Goal: Contribute content: Contribute content

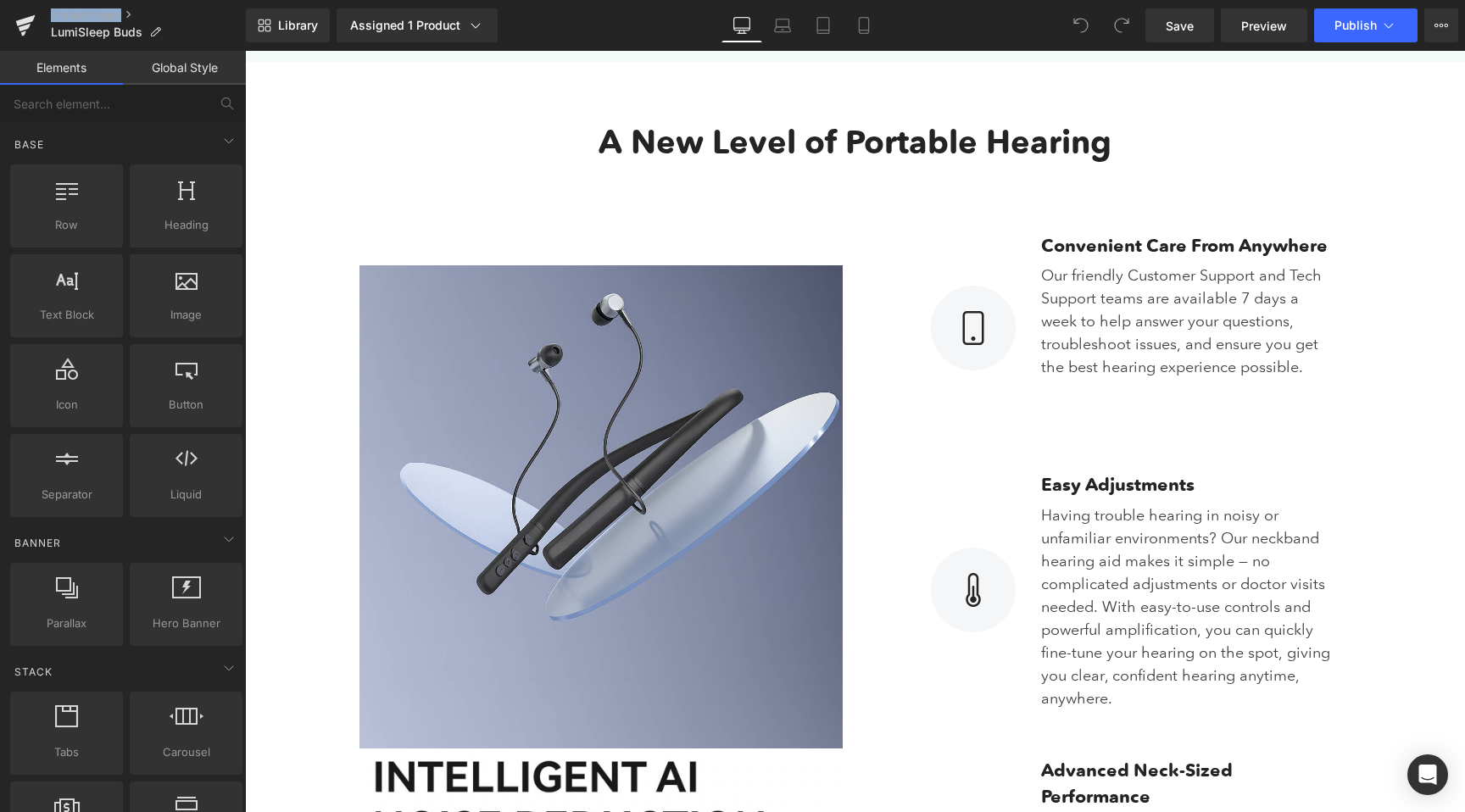
scroll to position [2494, 0]
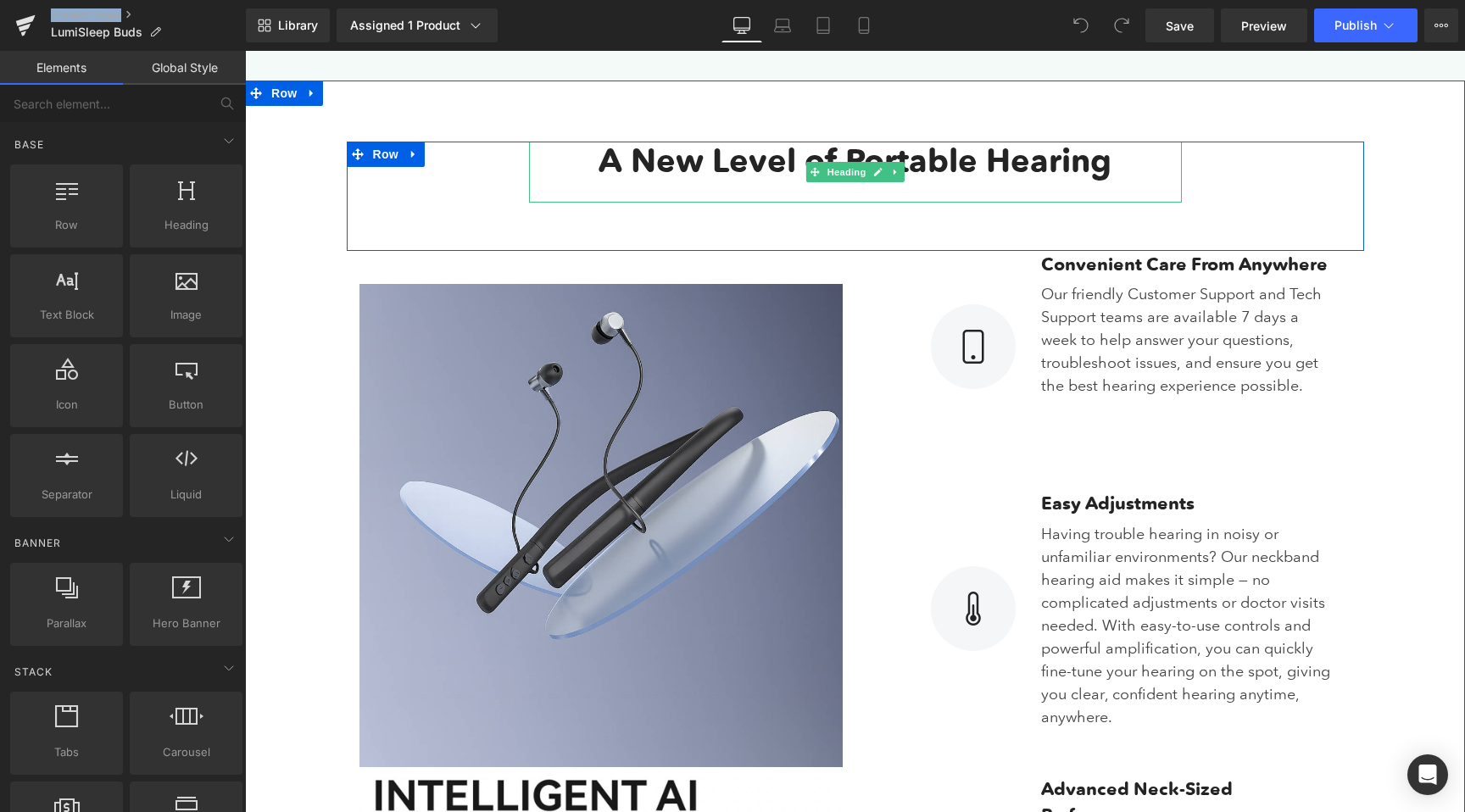
click at [1109, 167] on h3 "A New Level of Portable Hearing" at bounding box center [855, 160] width 653 height 39
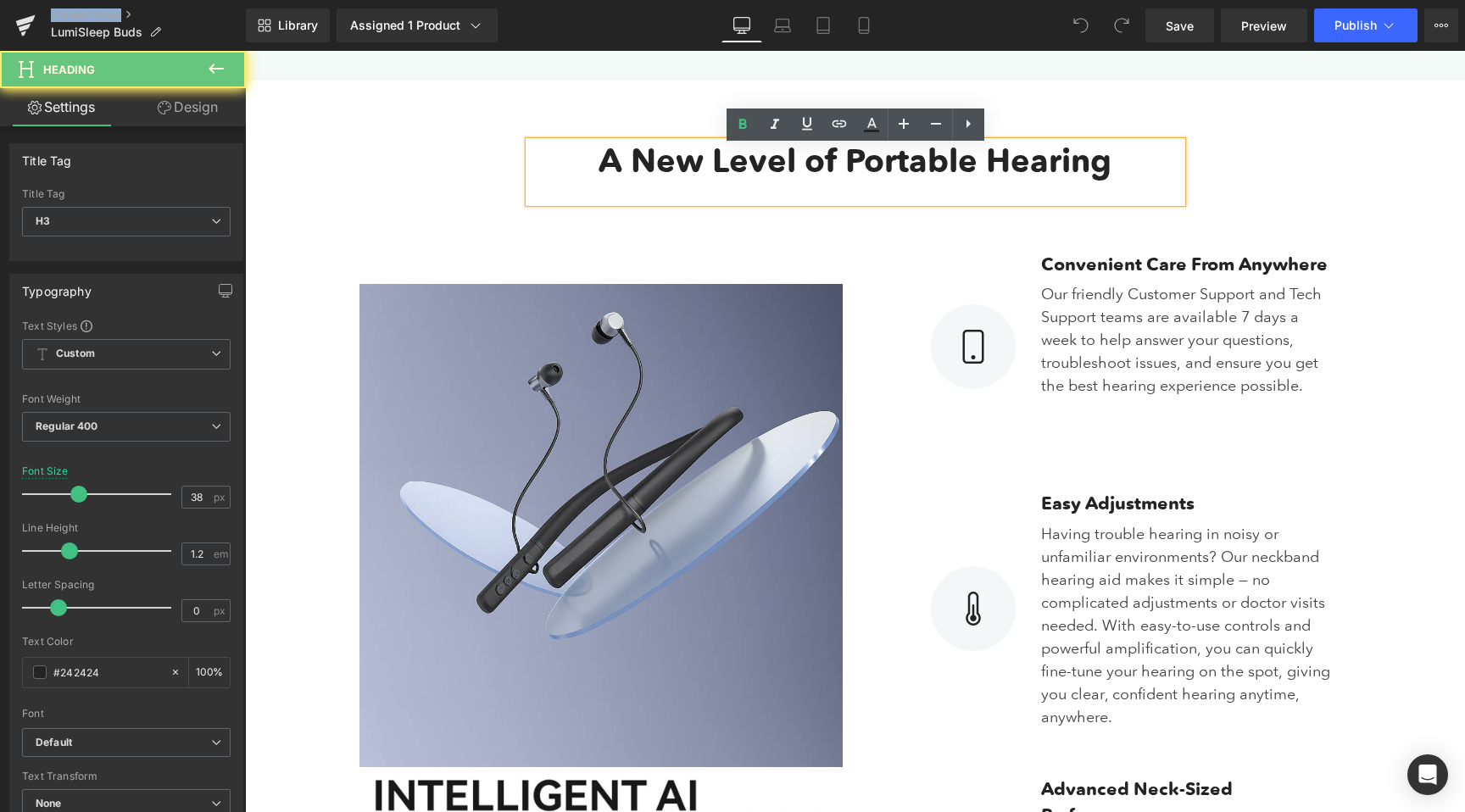
click at [1106, 168] on b "A New Level of Portable Hearing" at bounding box center [855, 160] width 513 height 40
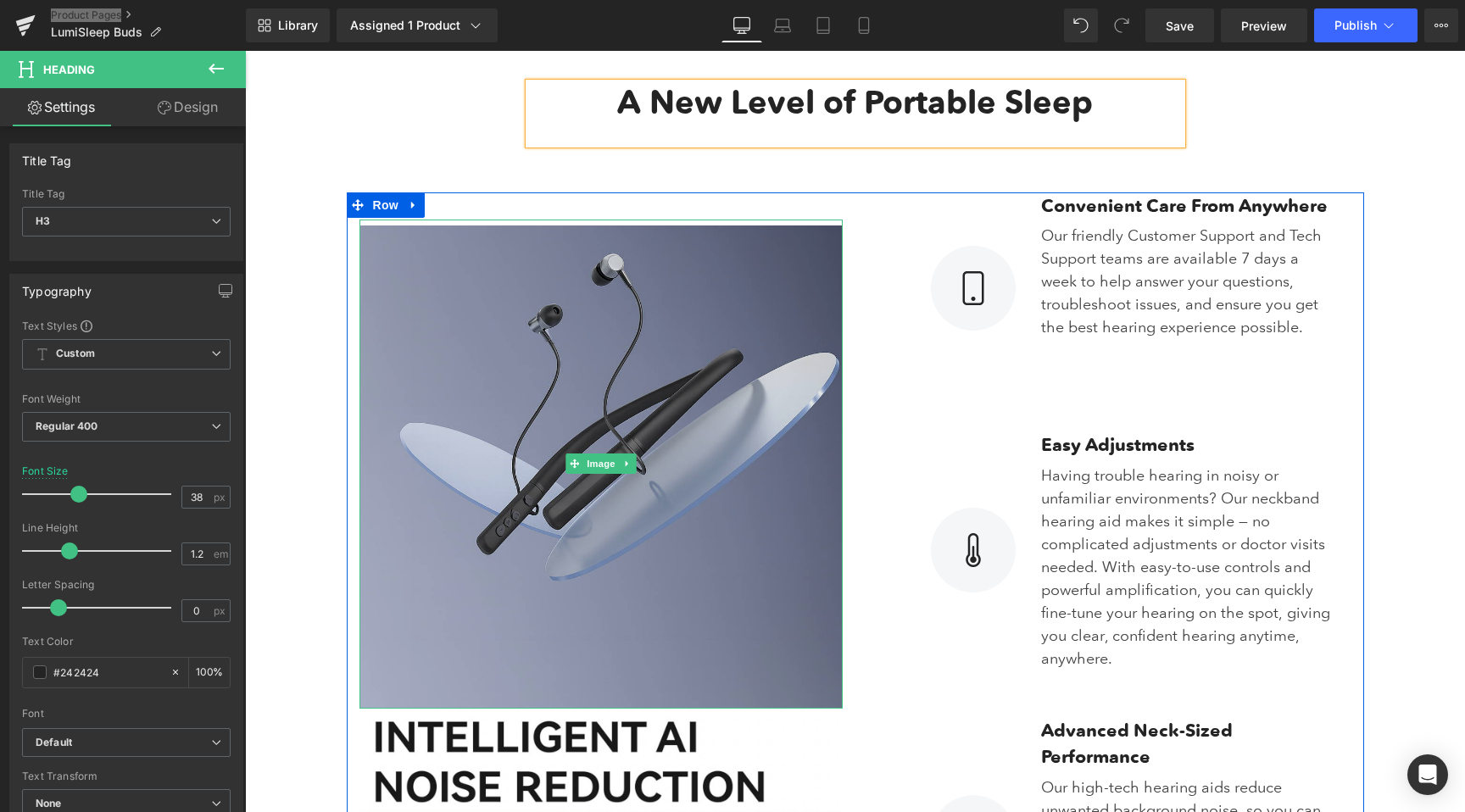
scroll to position [2553, 0]
click at [635, 383] on img at bounding box center [601, 463] width 484 height 489
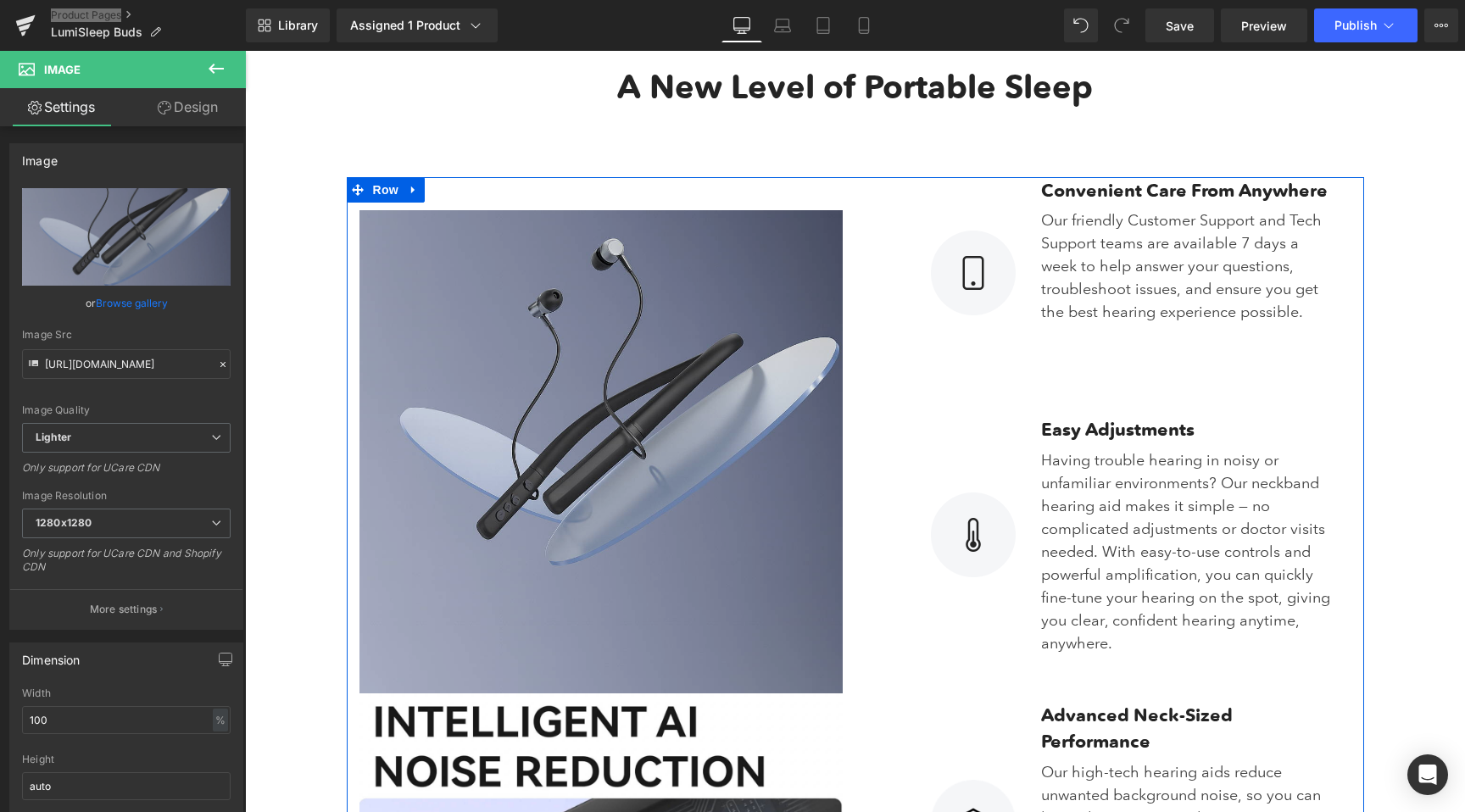
scroll to position [2529, 0]
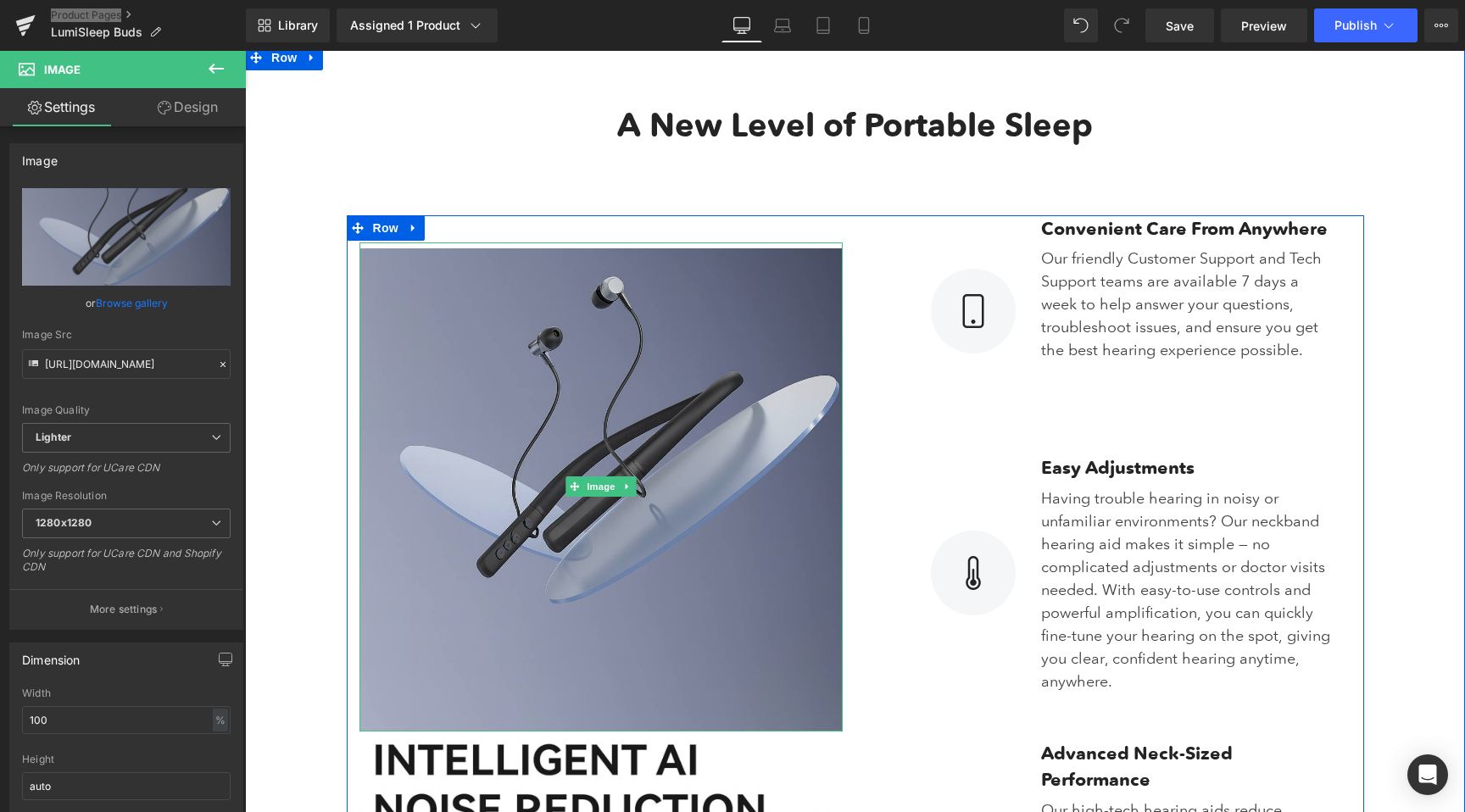
click at [596, 414] on img at bounding box center [601, 486] width 484 height 489
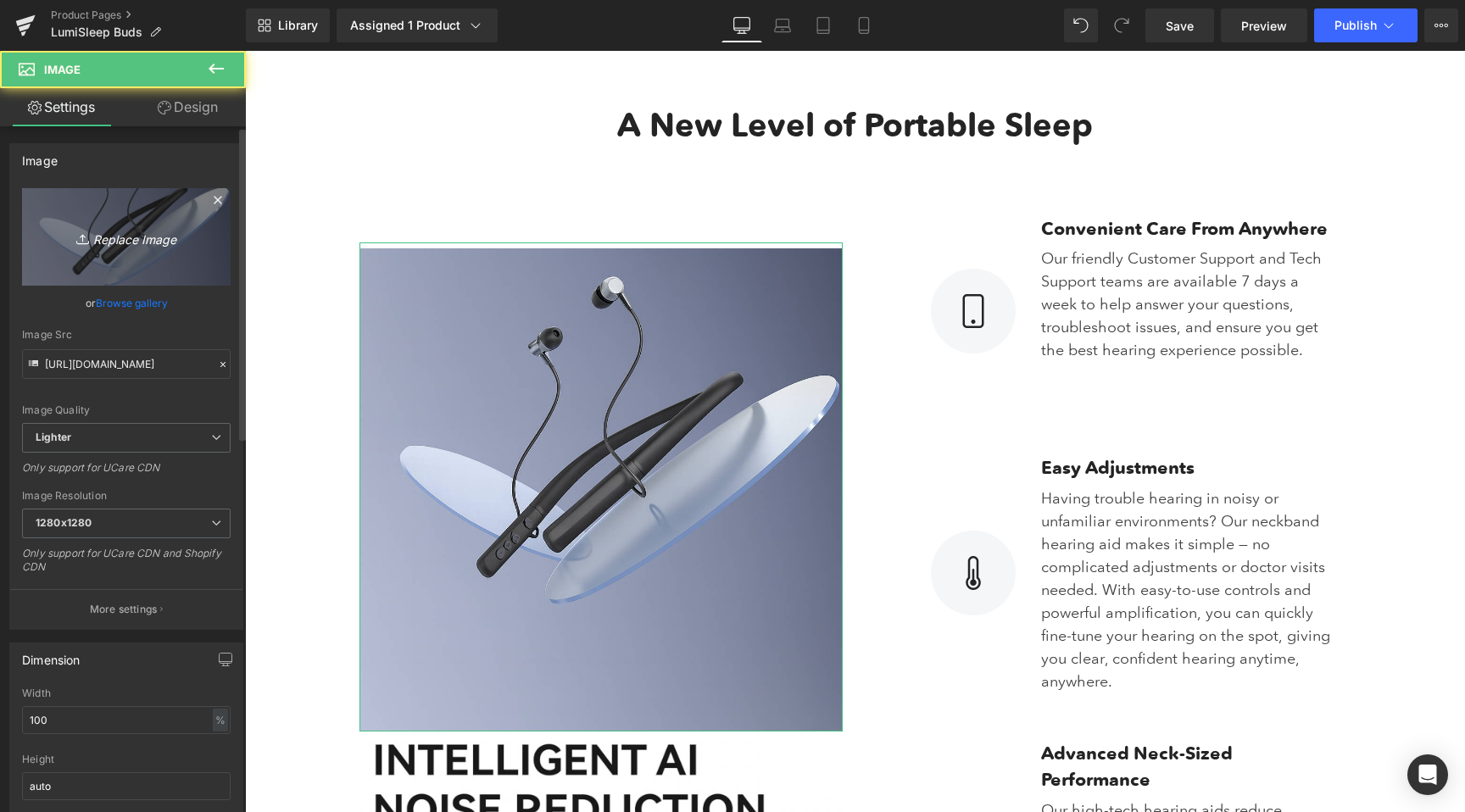
click at [107, 234] on icon "Replace Image" at bounding box center [126, 237] width 136 height 22
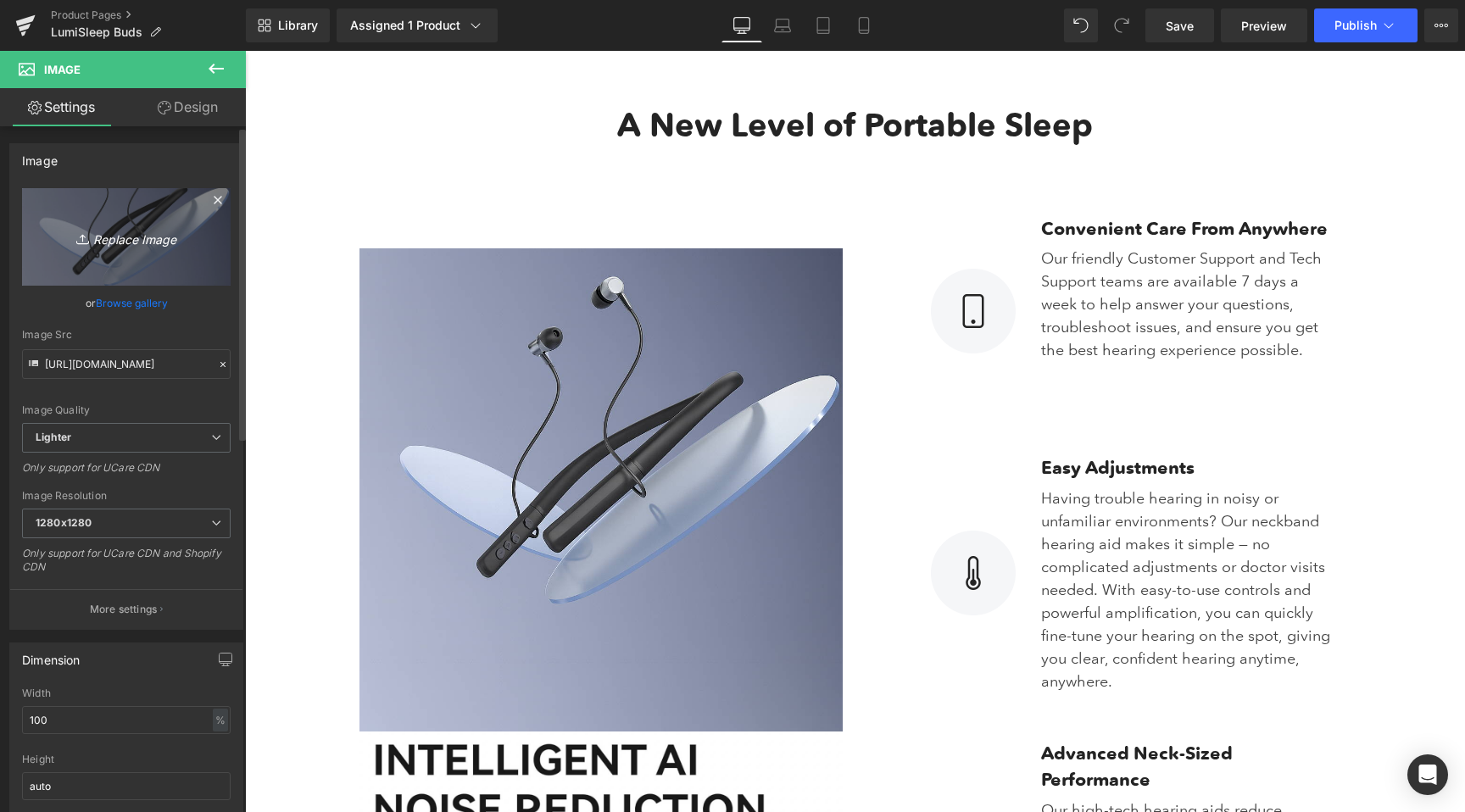
type input "C:\fakepath\61YsyIRROLL._AC_SL1500_.jpg"
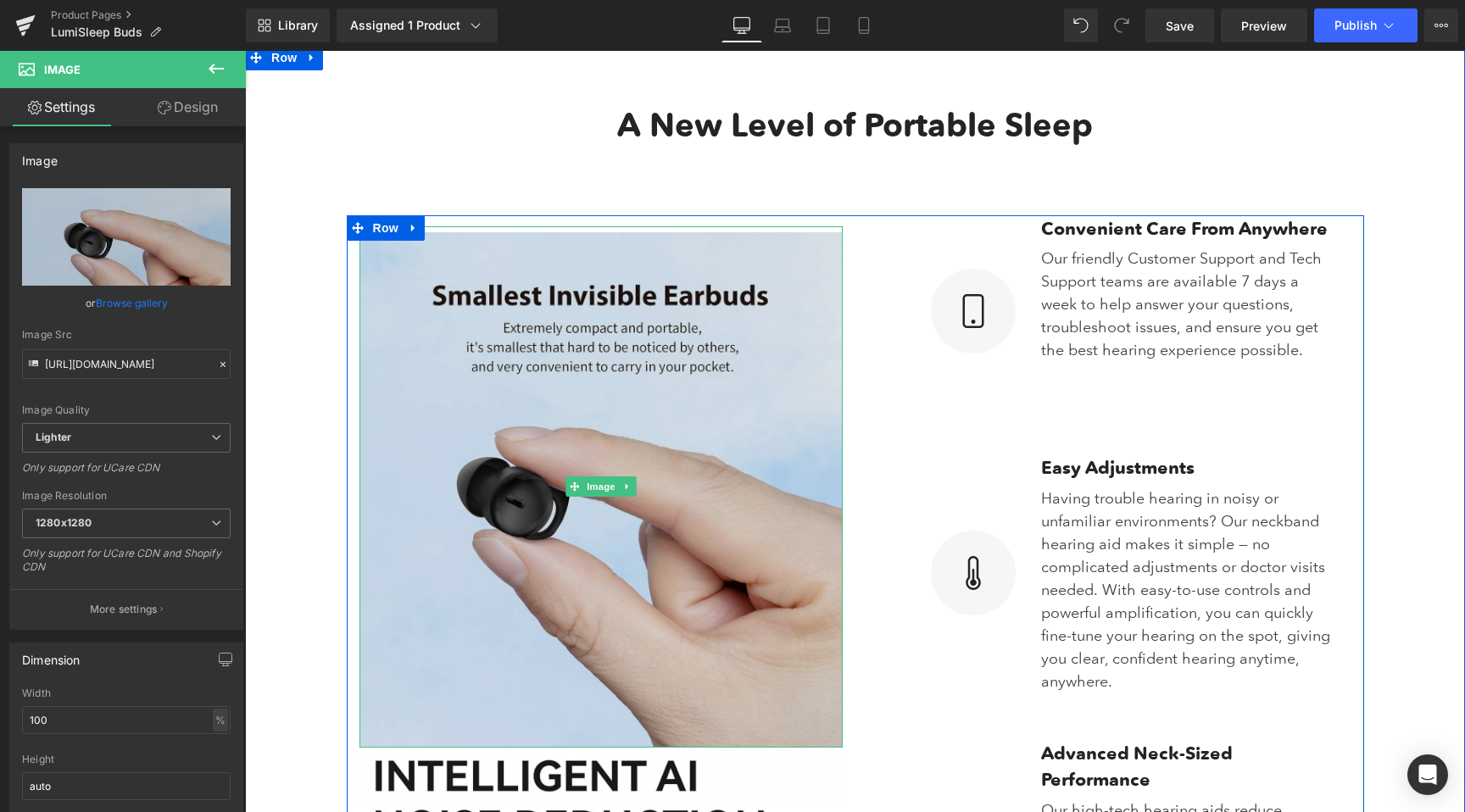
click at [454, 492] on img at bounding box center [601, 486] width 484 height 521
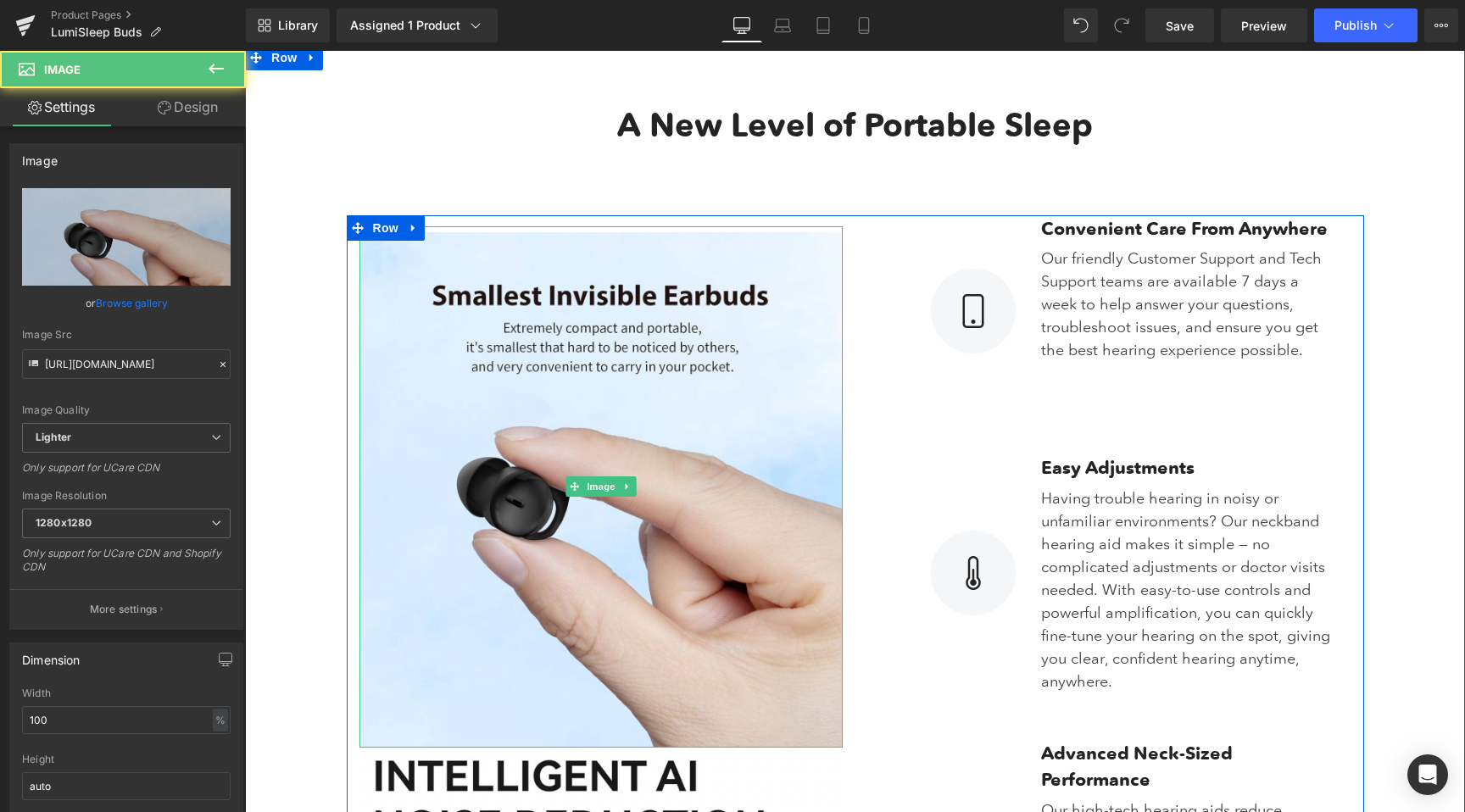
type input "https://ucarecdn.com/1c1a8f3a-f961-41b5-a133-d8280377d311/-/format/auto/-/previ…"
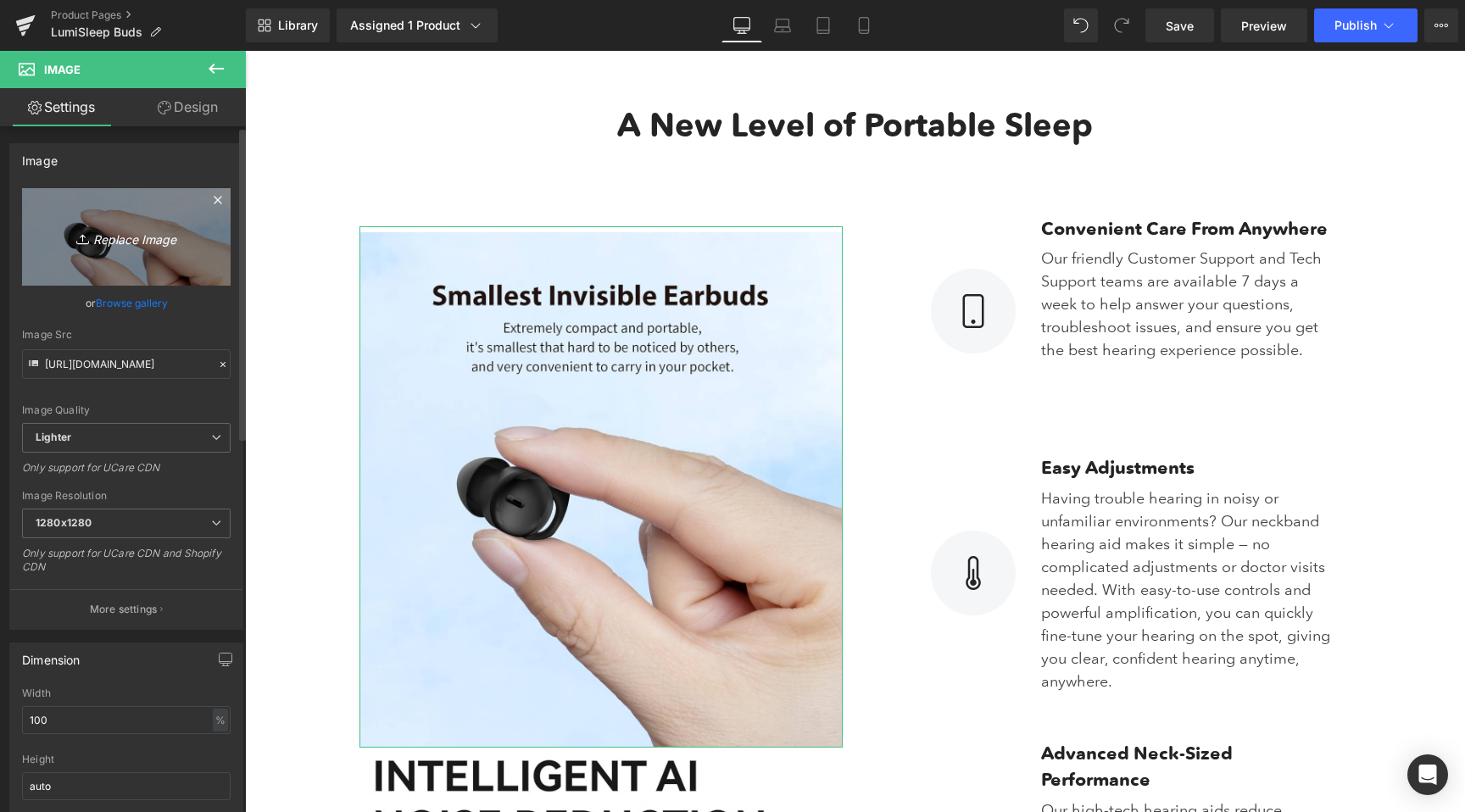
click at [103, 238] on icon "Replace Image" at bounding box center [126, 237] width 136 height 22
type input "C:\fakepath\1c66c165-4d62-4020-9f1c-548d95d8b272_cleanup.png"
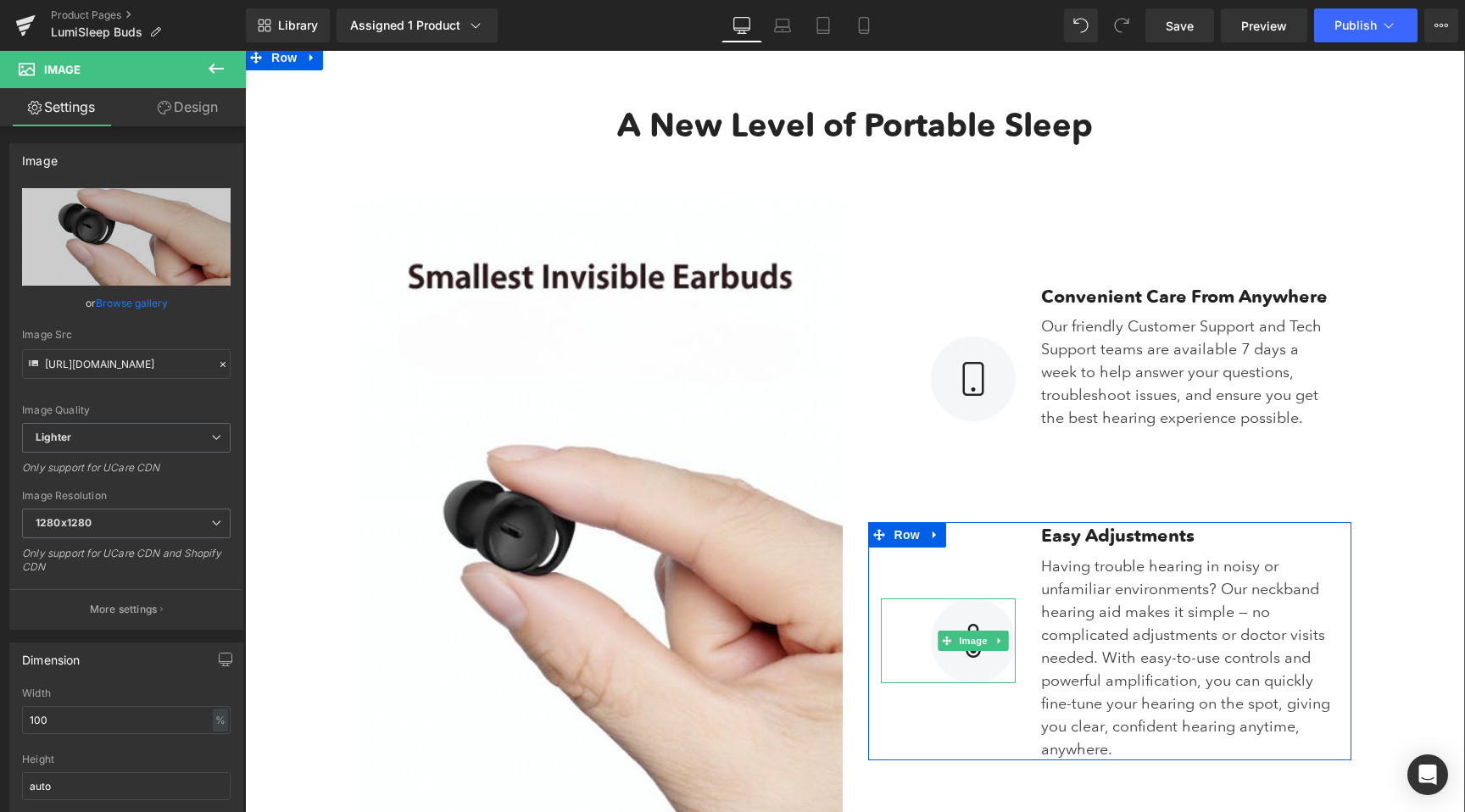
type input "https://ucarecdn.com/5041eadb-3b86-4f2c-896b-1e52f77811ba/-/format/auto/-/previ…"
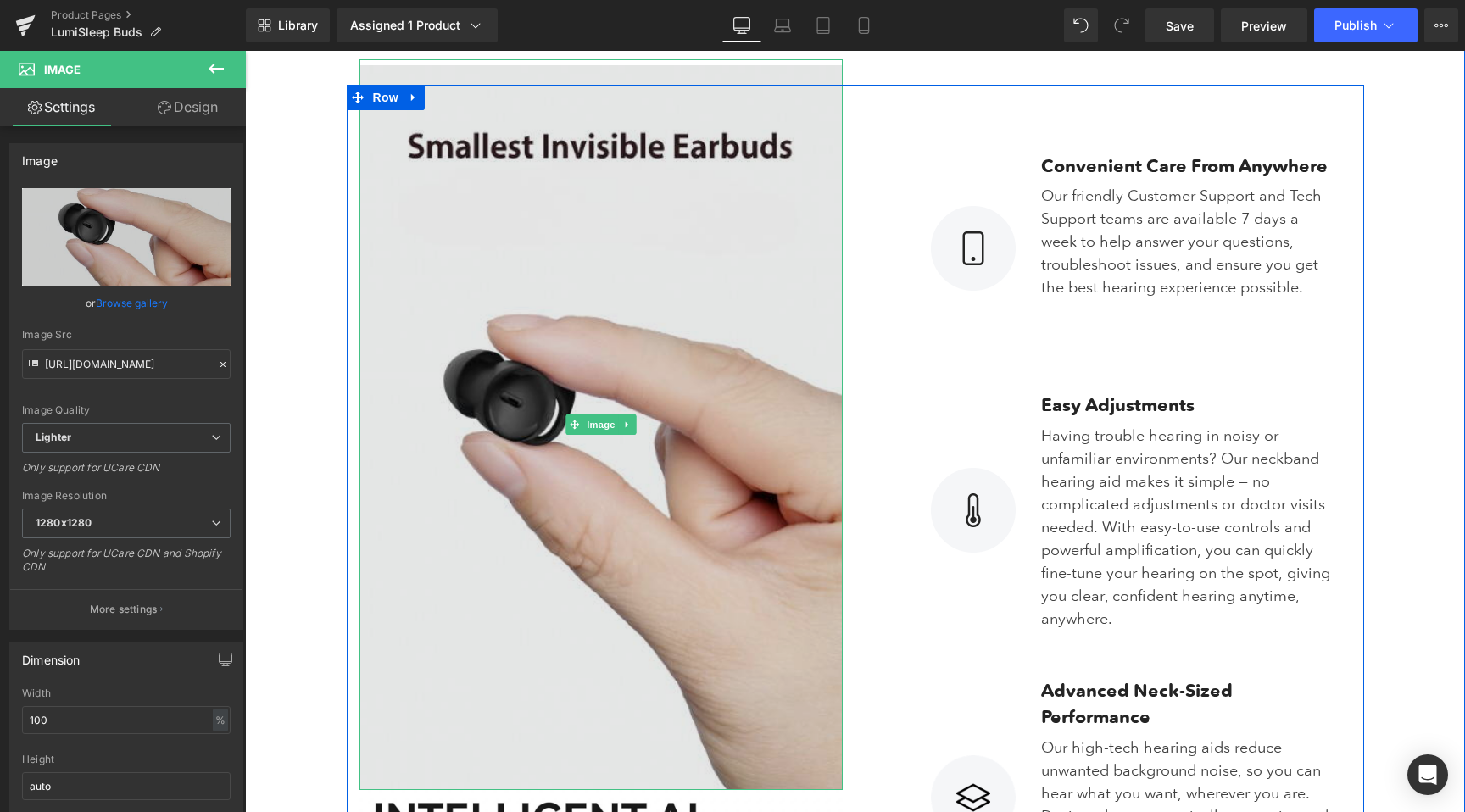
scroll to position [2692, 0]
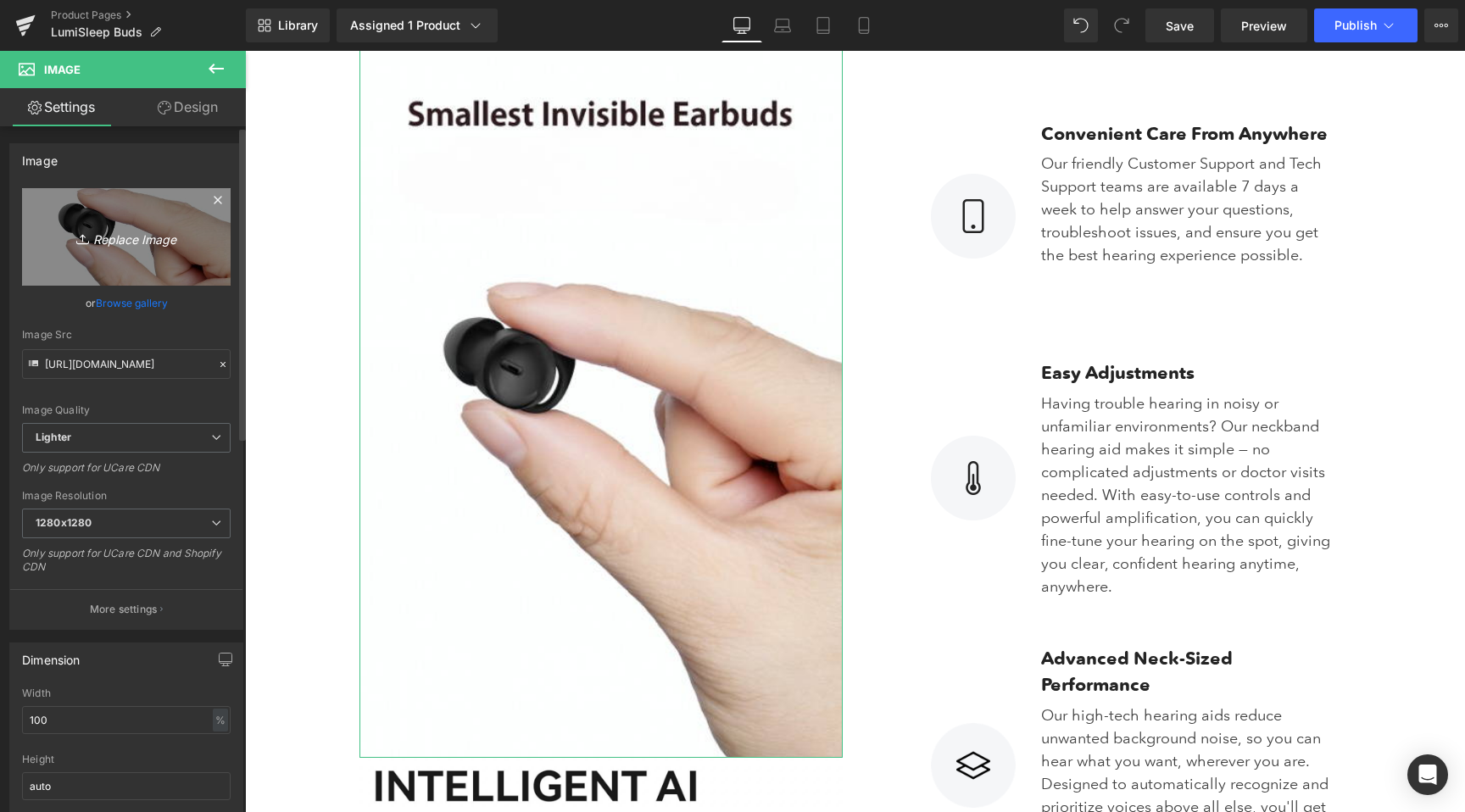
click at [73, 259] on link "Replace Image" at bounding box center [126, 237] width 209 height 97
type input "C:\fakepath\1c66c165-4d62-4020-9f1c-548d95d8b272_cleanup (1).png"
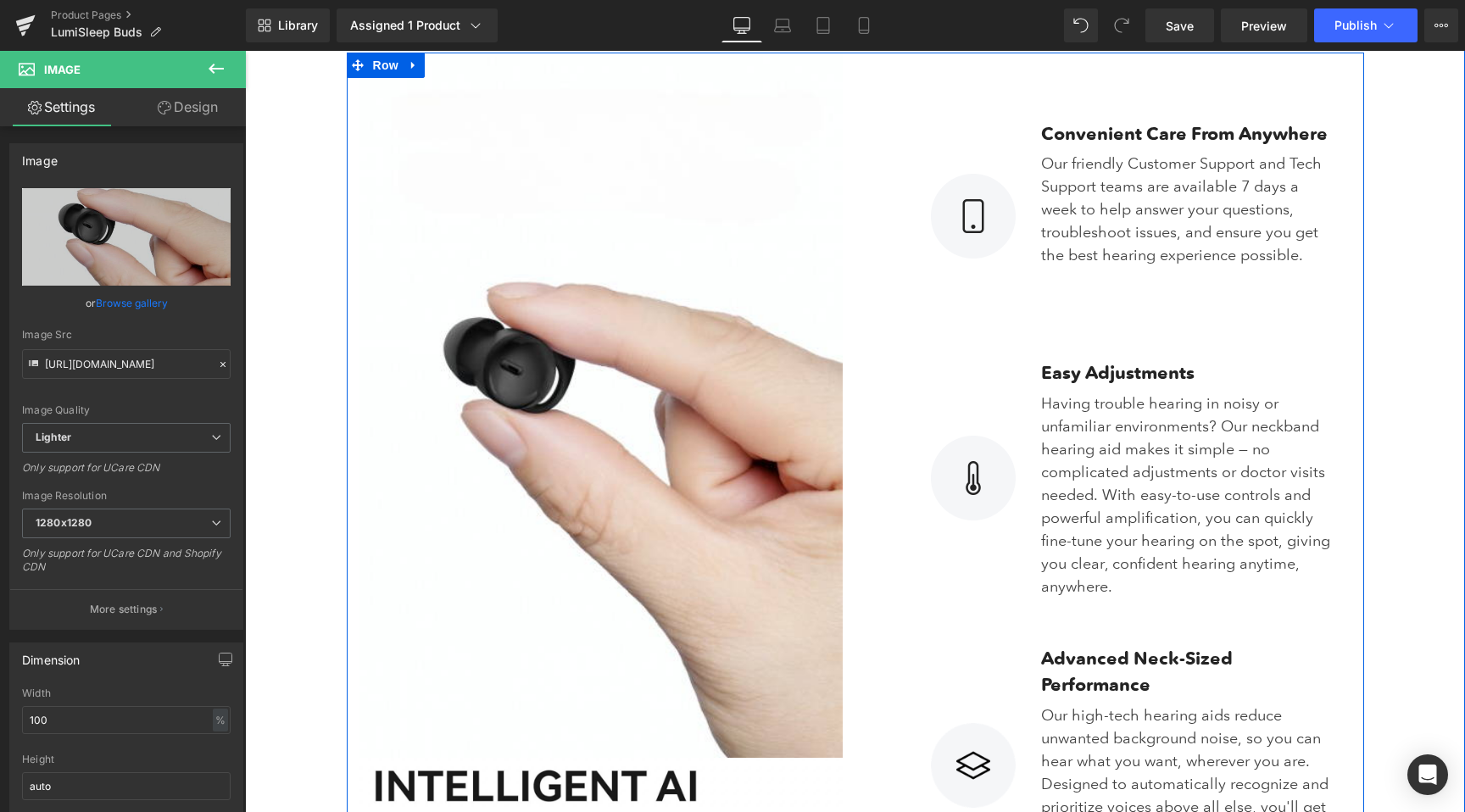
type input "https://ucarecdn.com/03774b5c-4d11-43fb-a096-25b45d6fcb2a/-/format/auto/-/previ…"
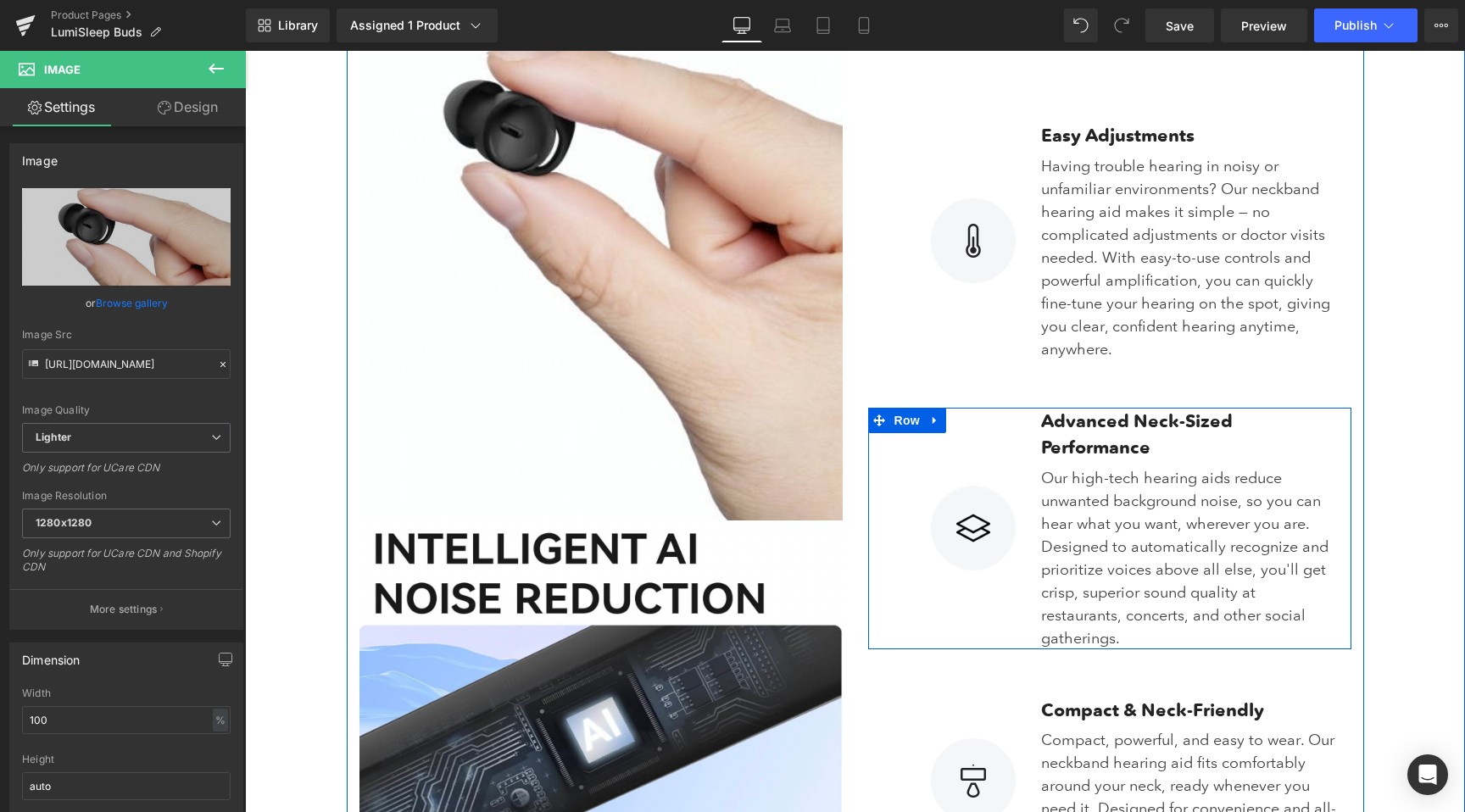
scroll to position [3194, 0]
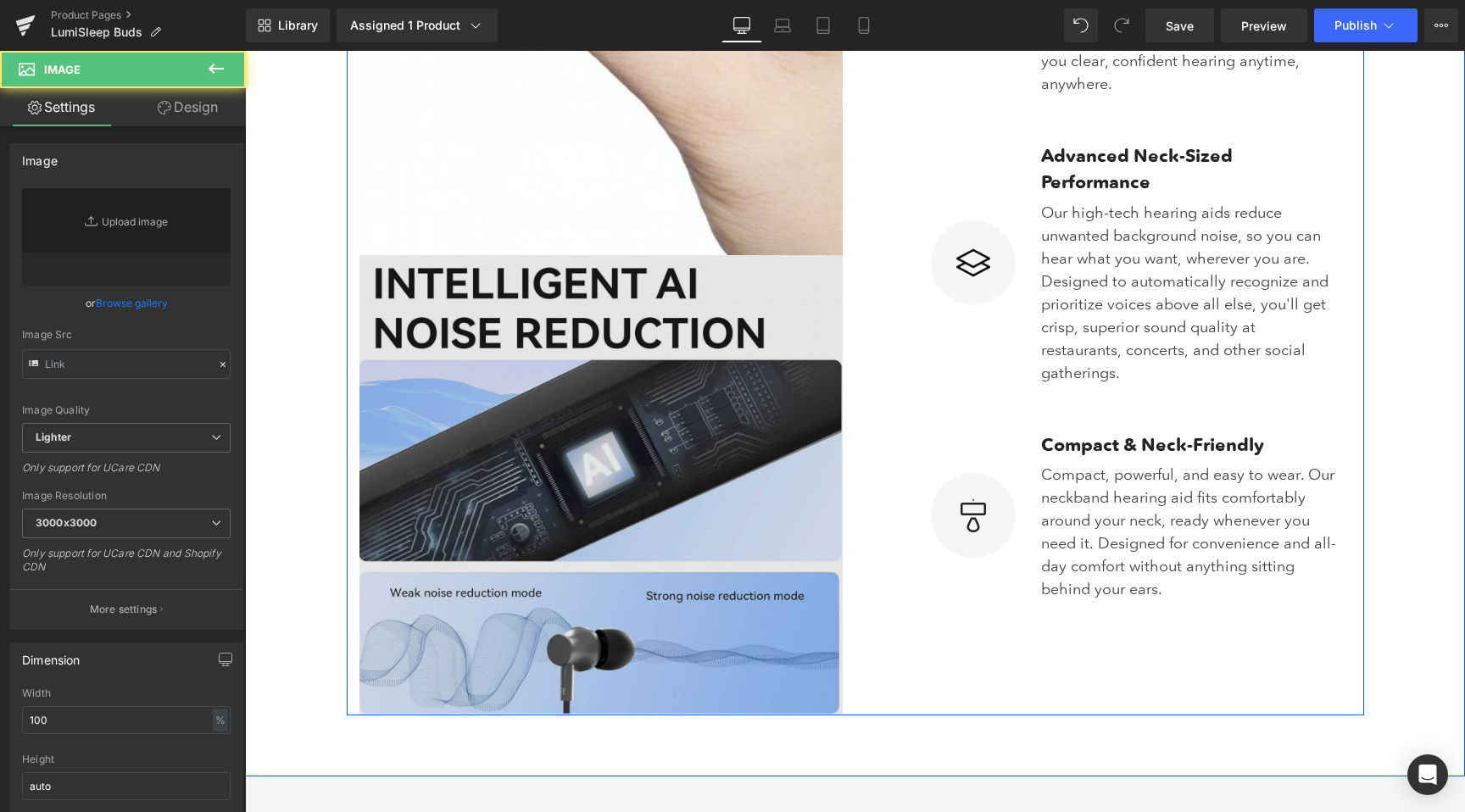
type input "https://ucarecdn.com/ed6aae62-a3ab-4d5a-b6cd-f1b1dfaeb7a2/-/format/auto/-/previ…"
click at [667, 444] on img at bounding box center [601, 485] width 484 height 461
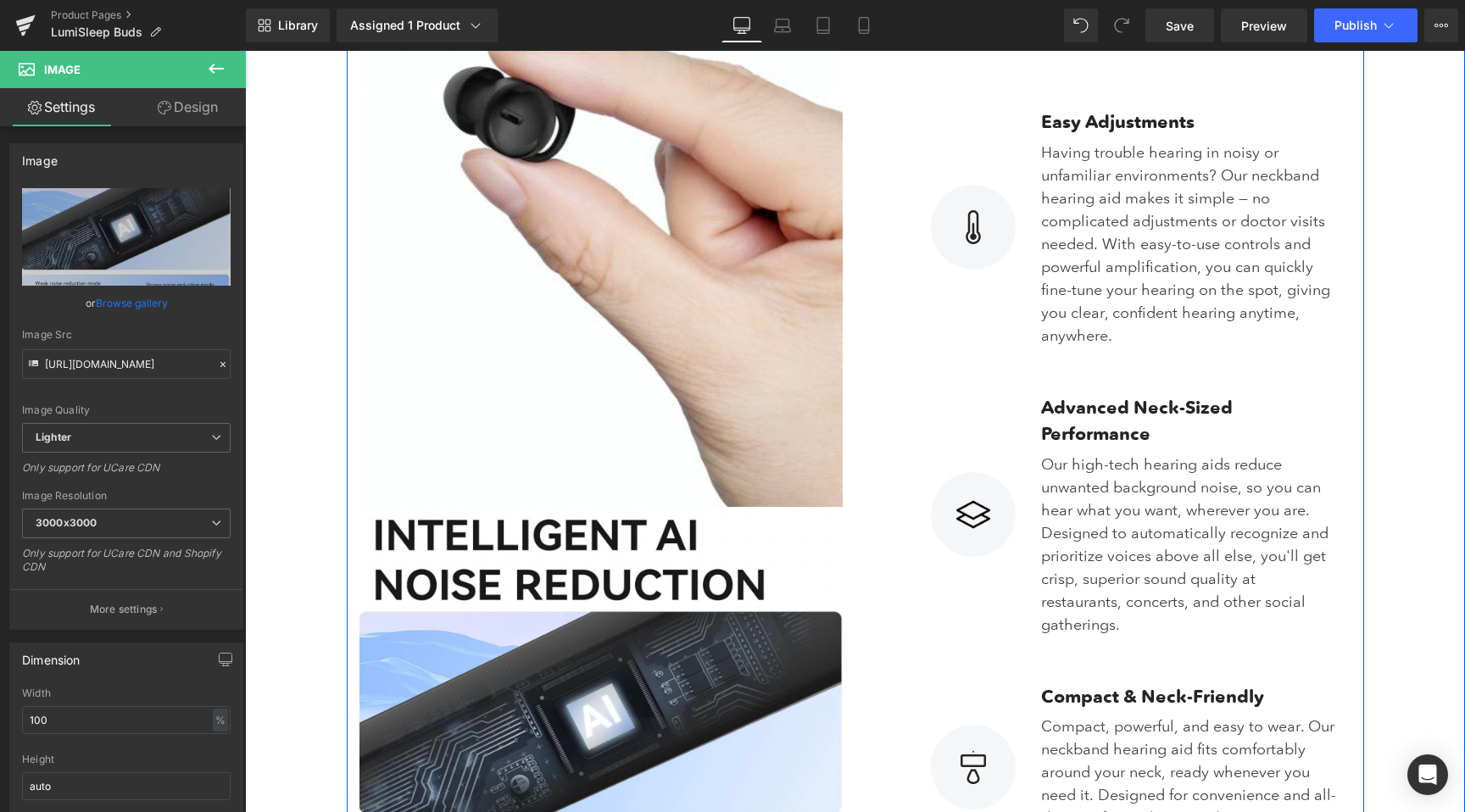
scroll to position [3002, 0]
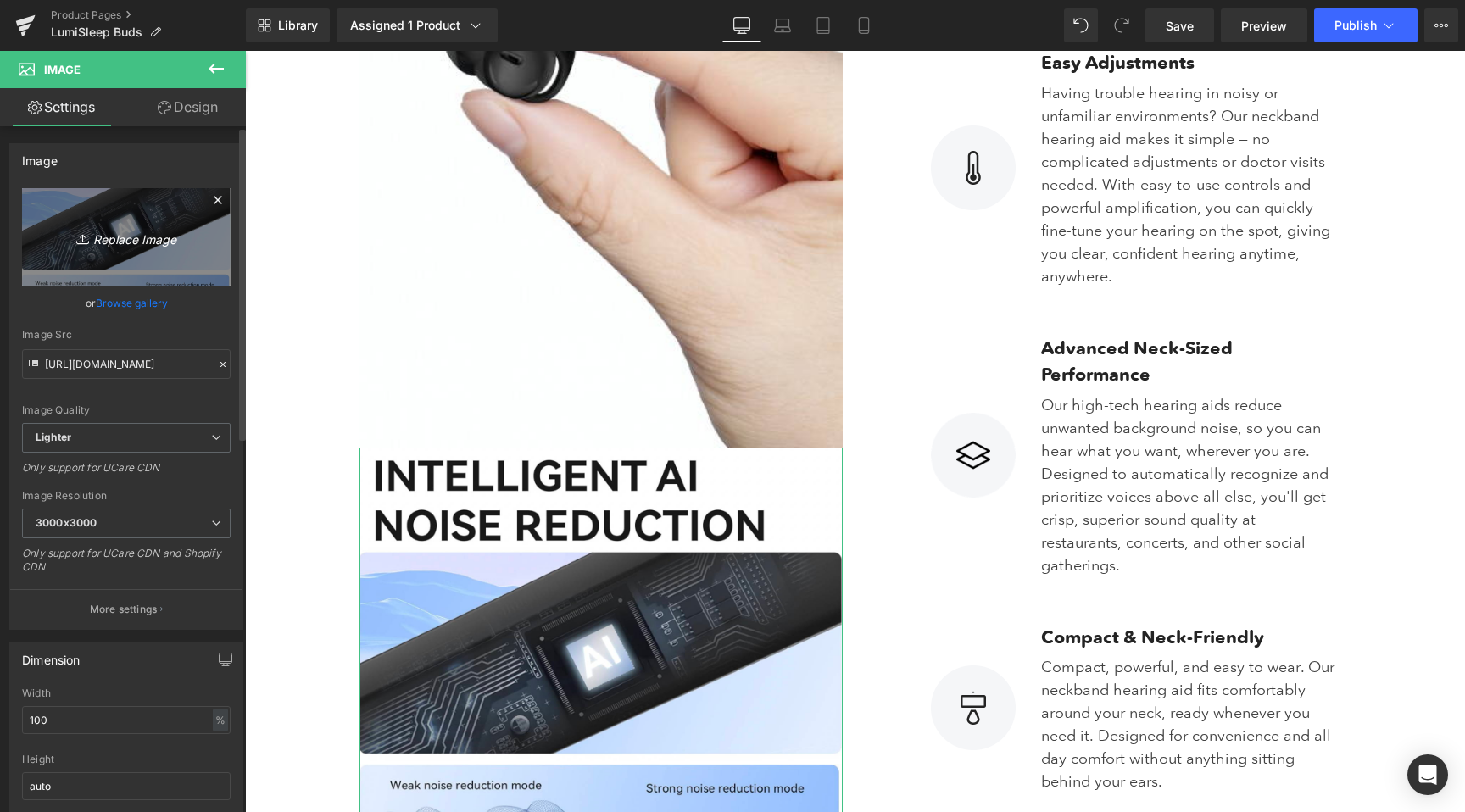
click at [121, 242] on icon "Replace Image" at bounding box center [126, 237] width 136 height 22
type input "C:\fakepath\2cf59725-156f-469b-bfc6-282a0ee335a8.png"
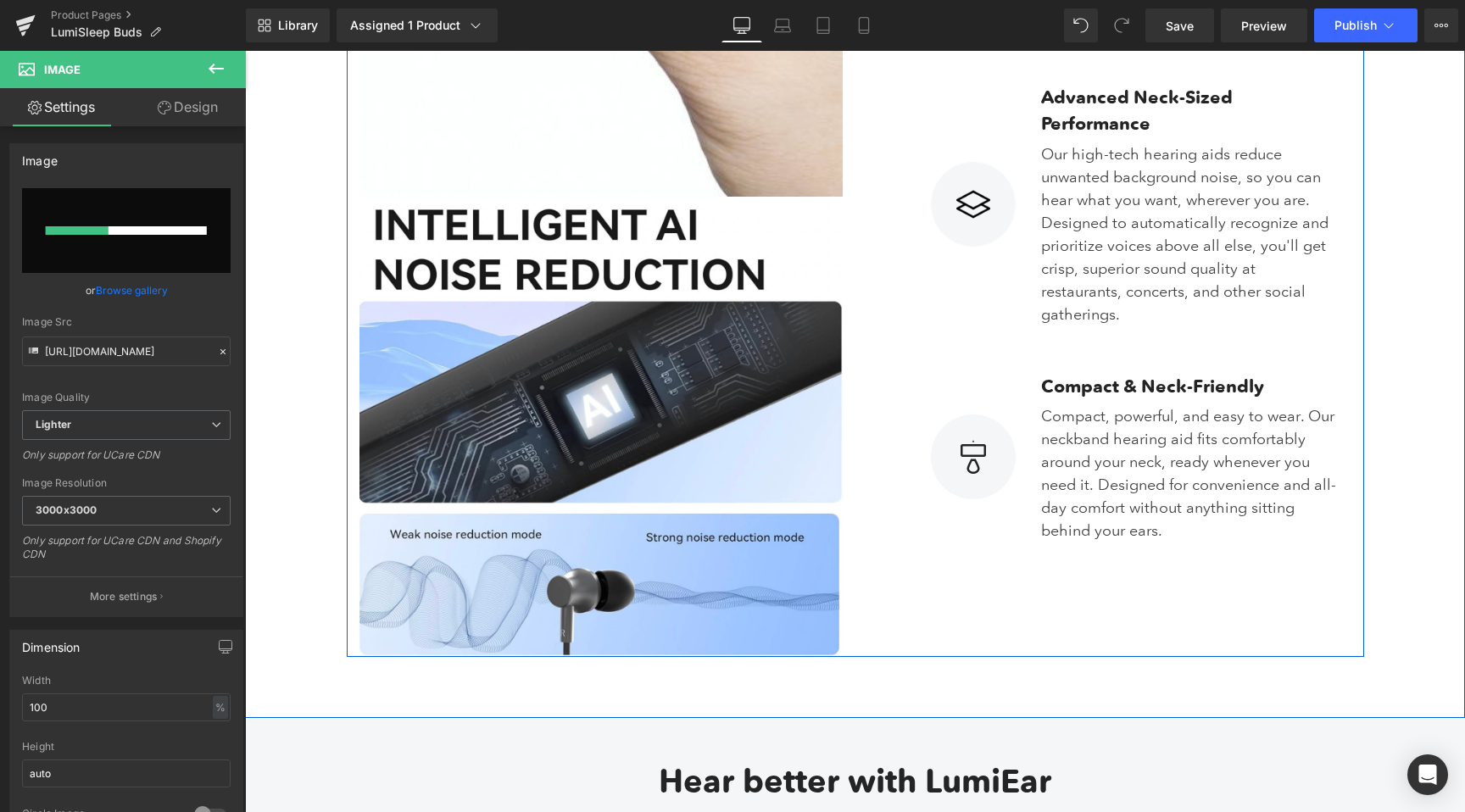
scroll to position [3377, 0]
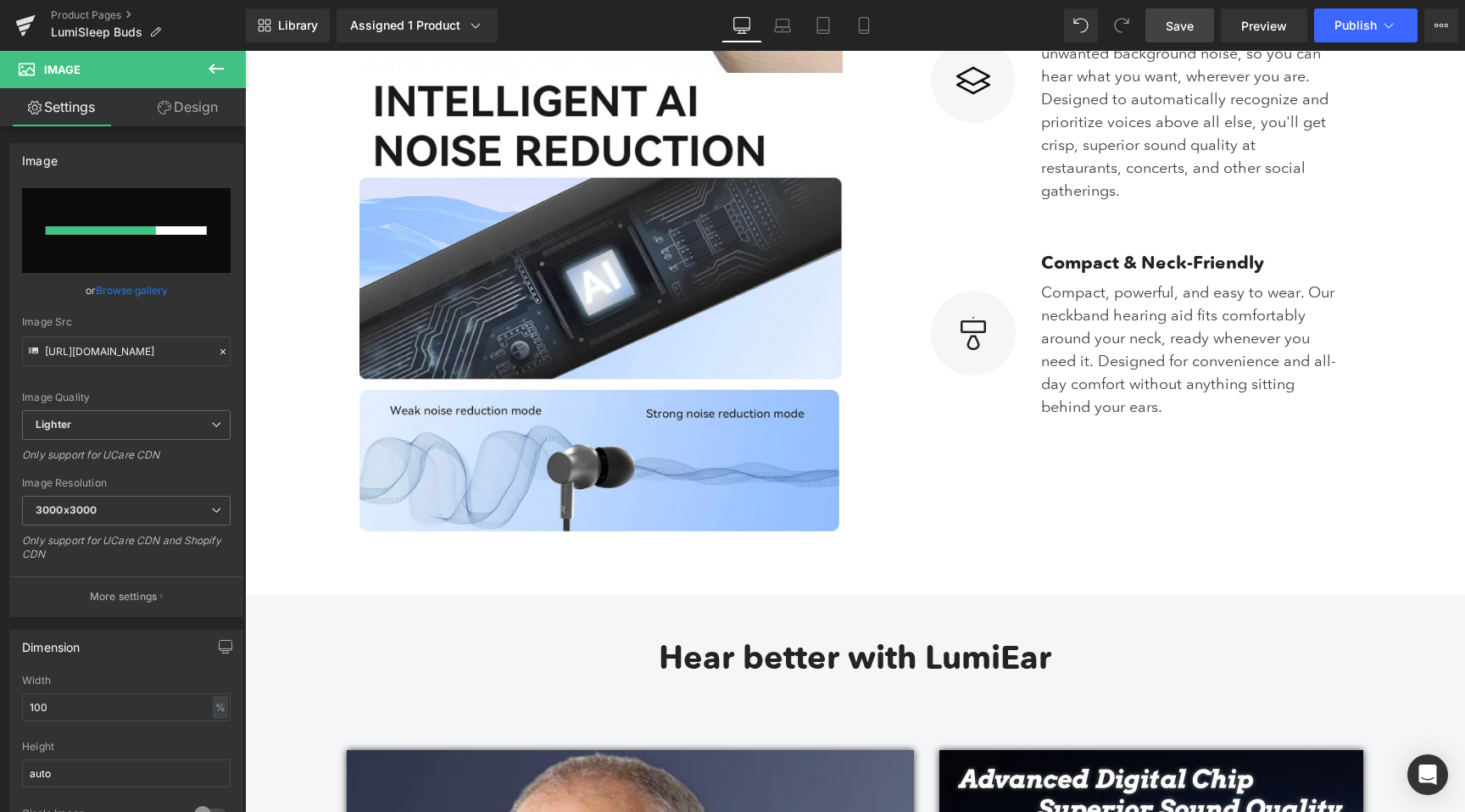
click at [1180, 26] on span "Save" at bounding box center [1180, 26] width 28 height 18
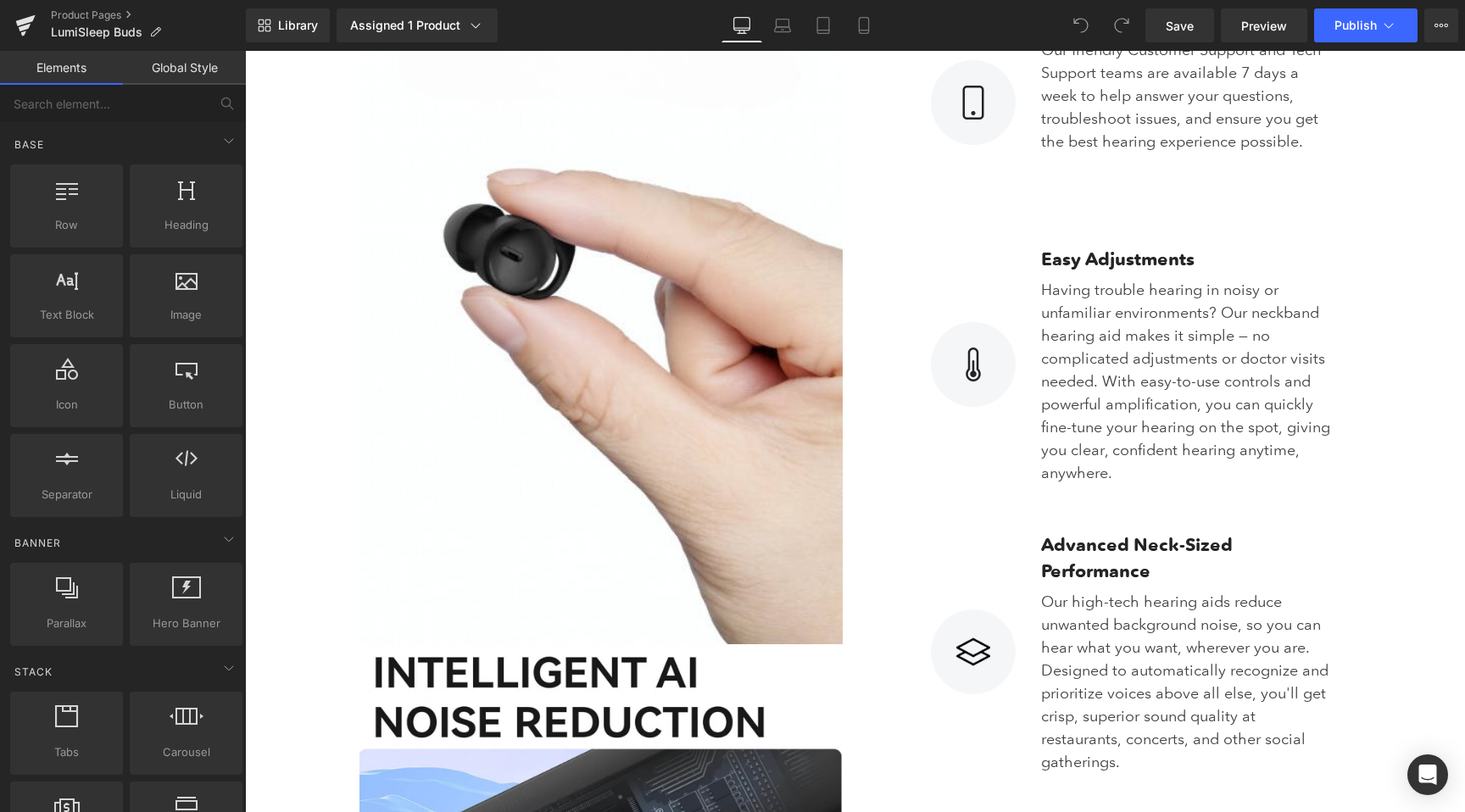
scroll to position [3233, 0]
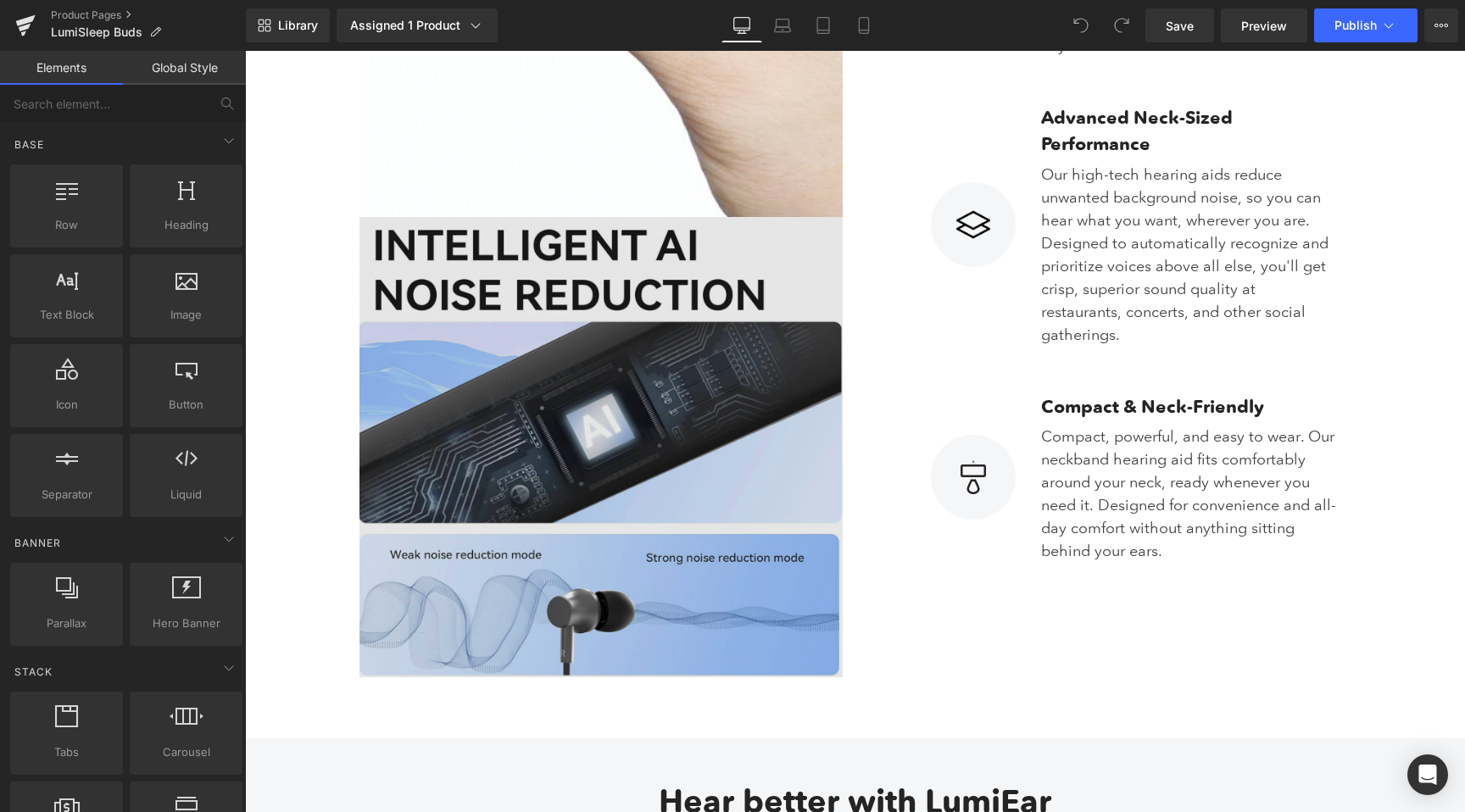
click at [400, 416] on img at bounding box center [601, 447] width 484 height 461
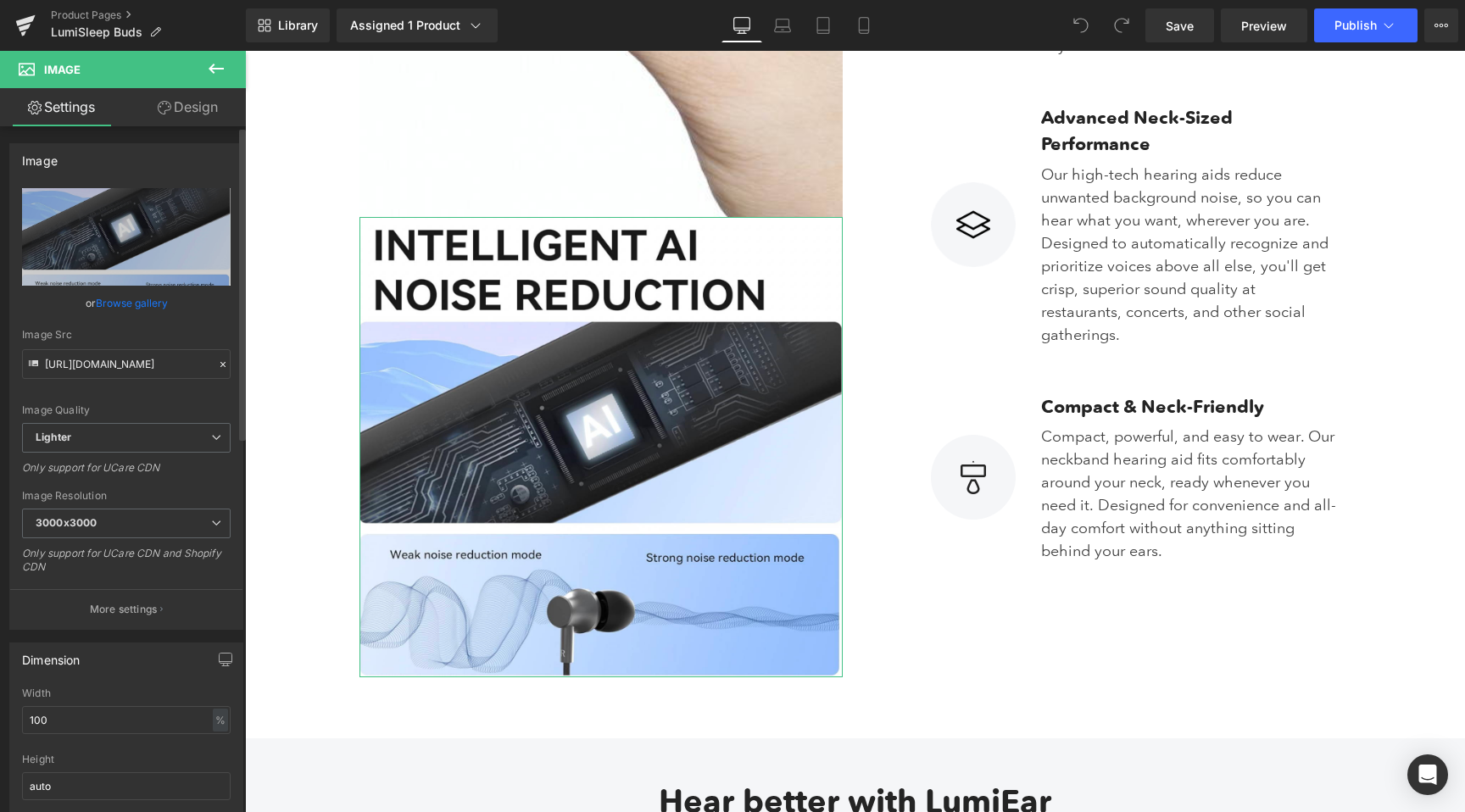
click at [123, 306] on link "Browse gallery" at bounding box center [131, 302] width 72 height 30
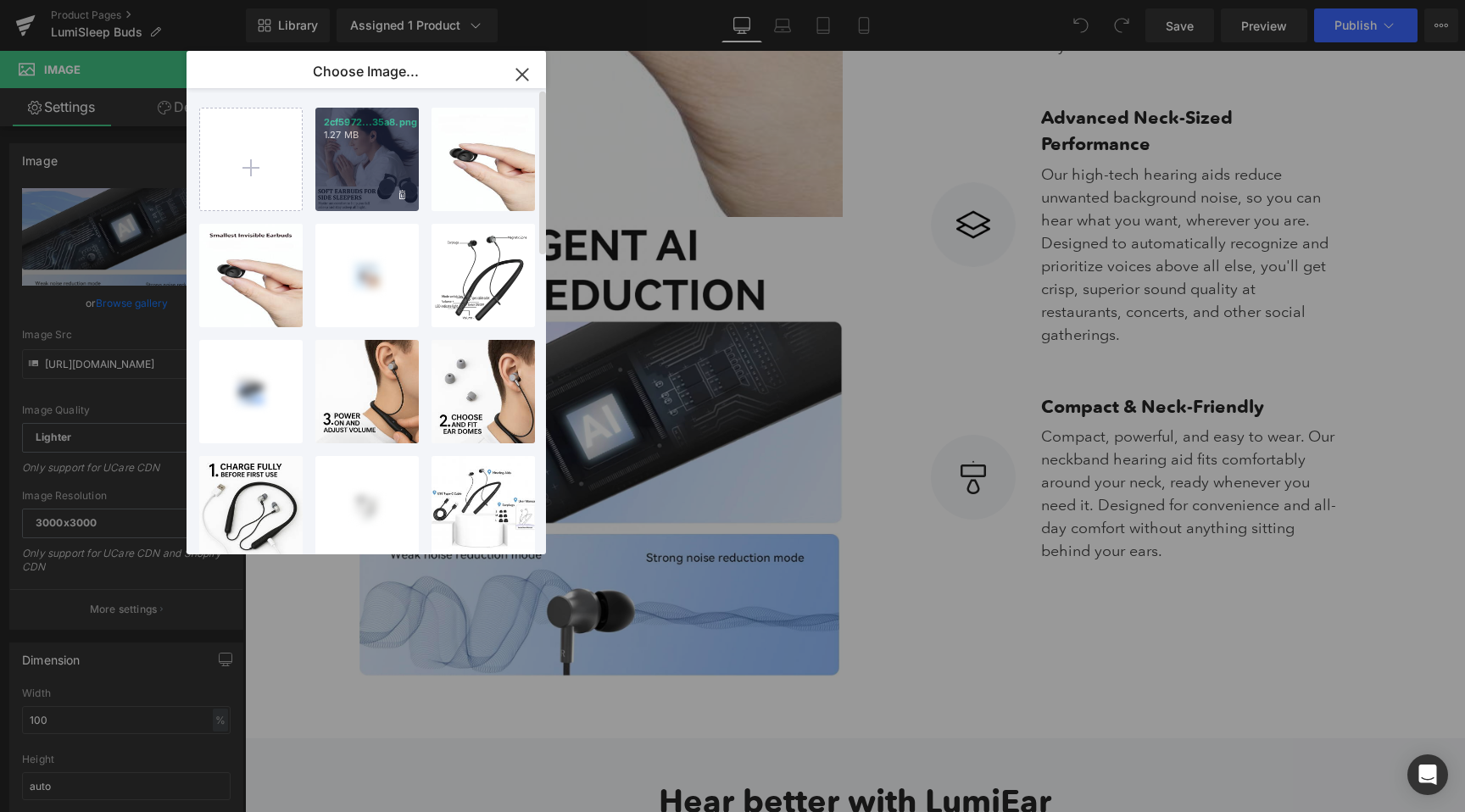
click at [376, 144] on div "2cf5972...35a8.png 1.27 MB" at bounding box center [366, 159] width 104 height 104
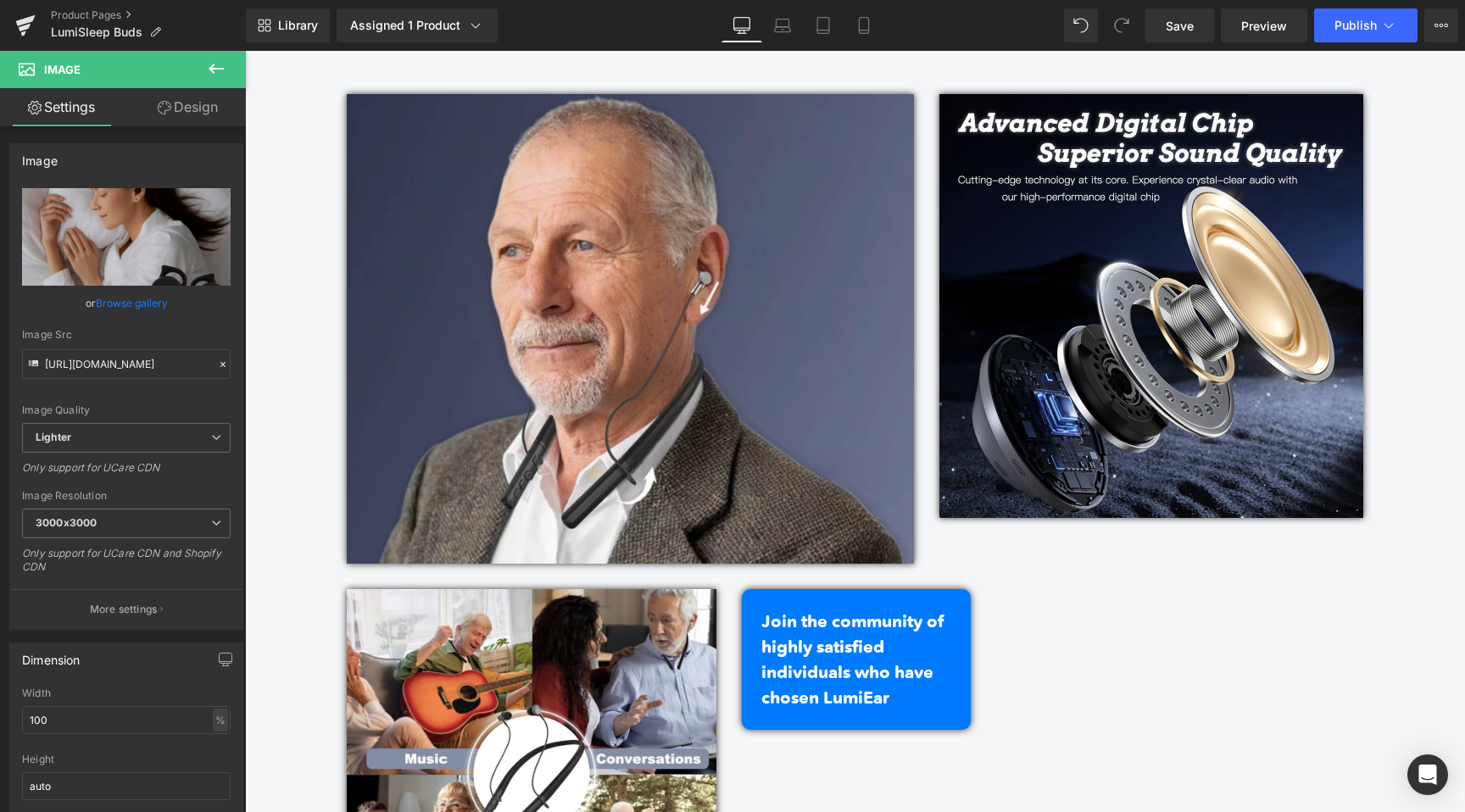
scroll to position [4055, 0]
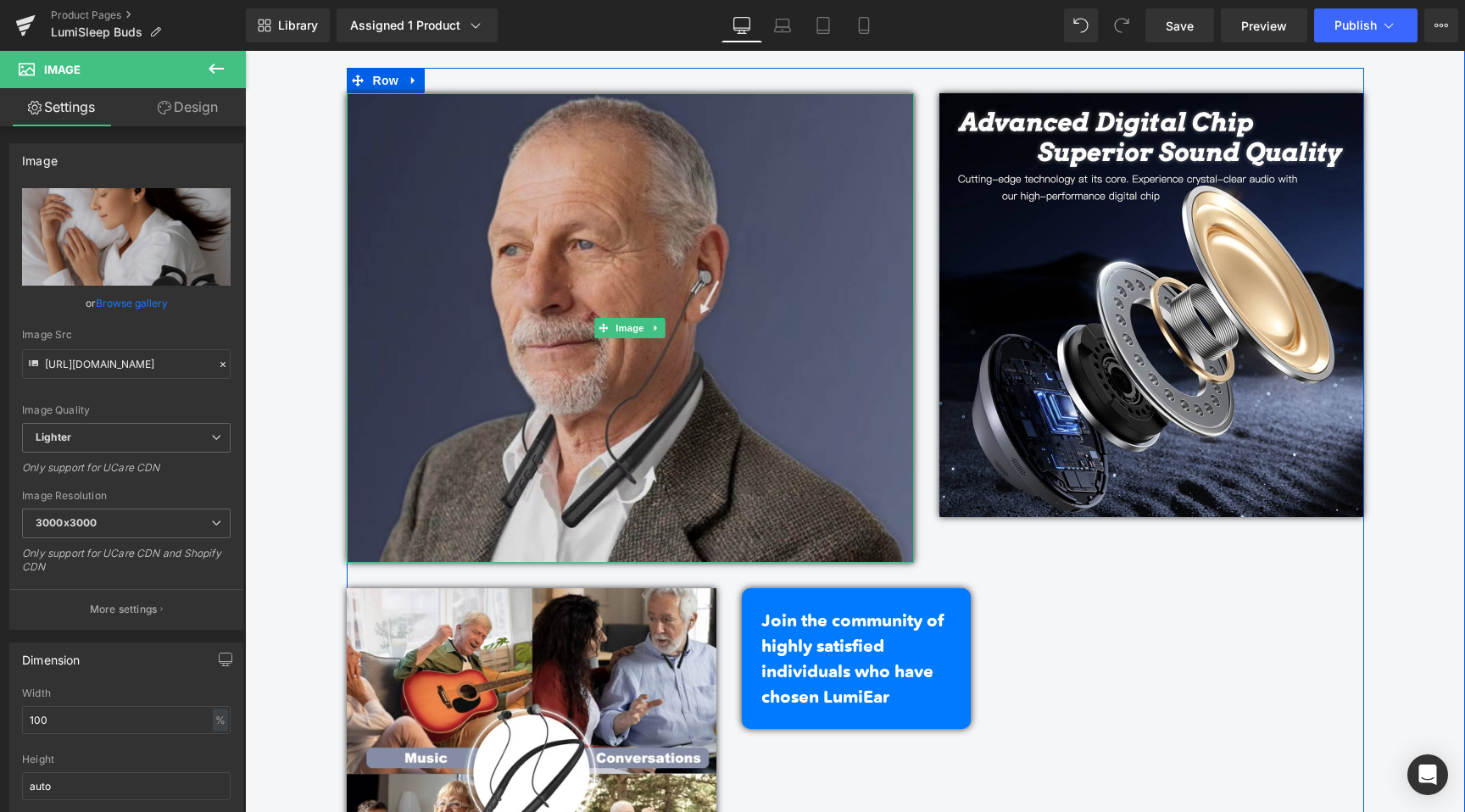
click at [728, 304] on img at bounding box center [630, 329] width 568 height 470
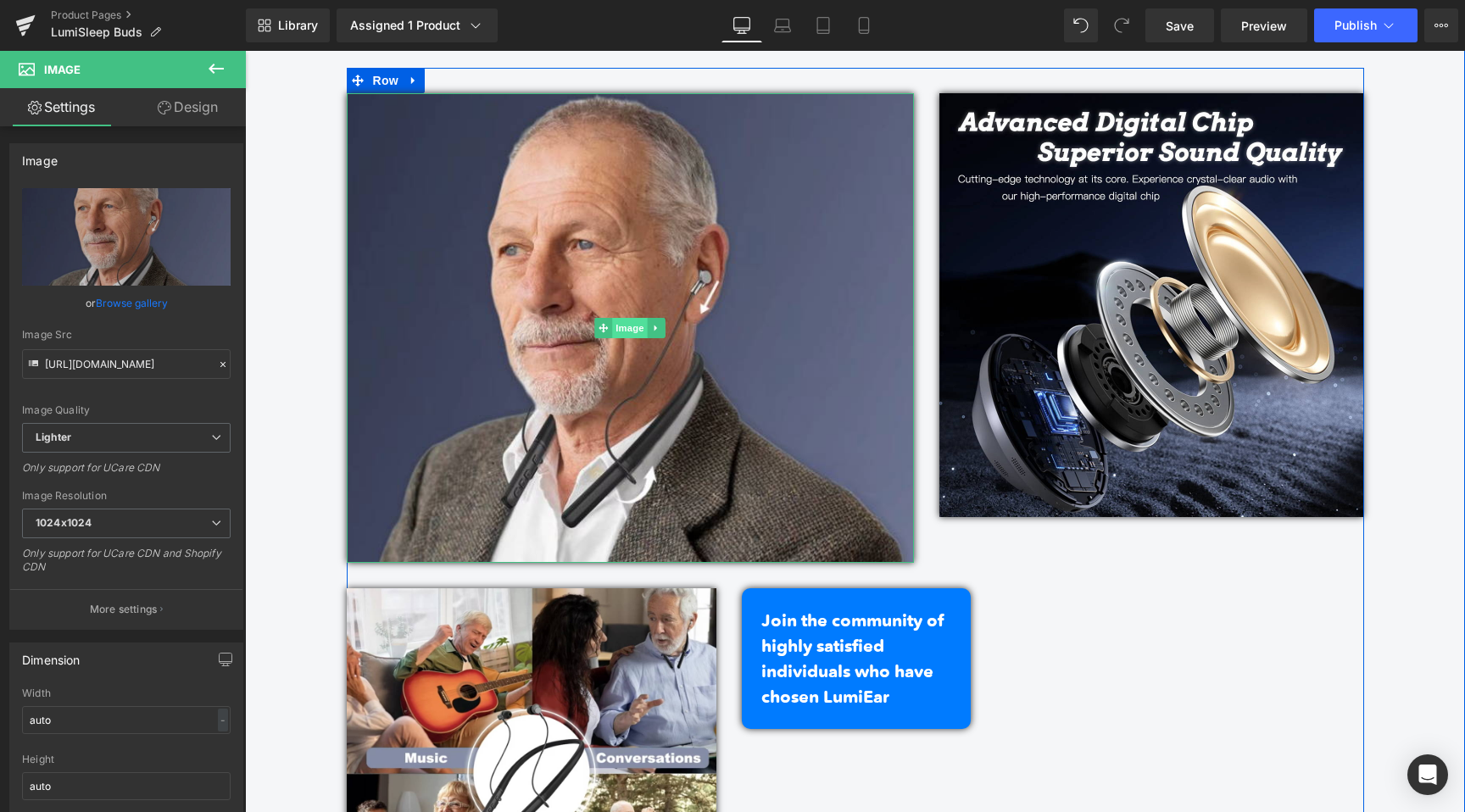
click at [632, 334] on span "Image" at bounding box center [631, 328] width 36 height 21
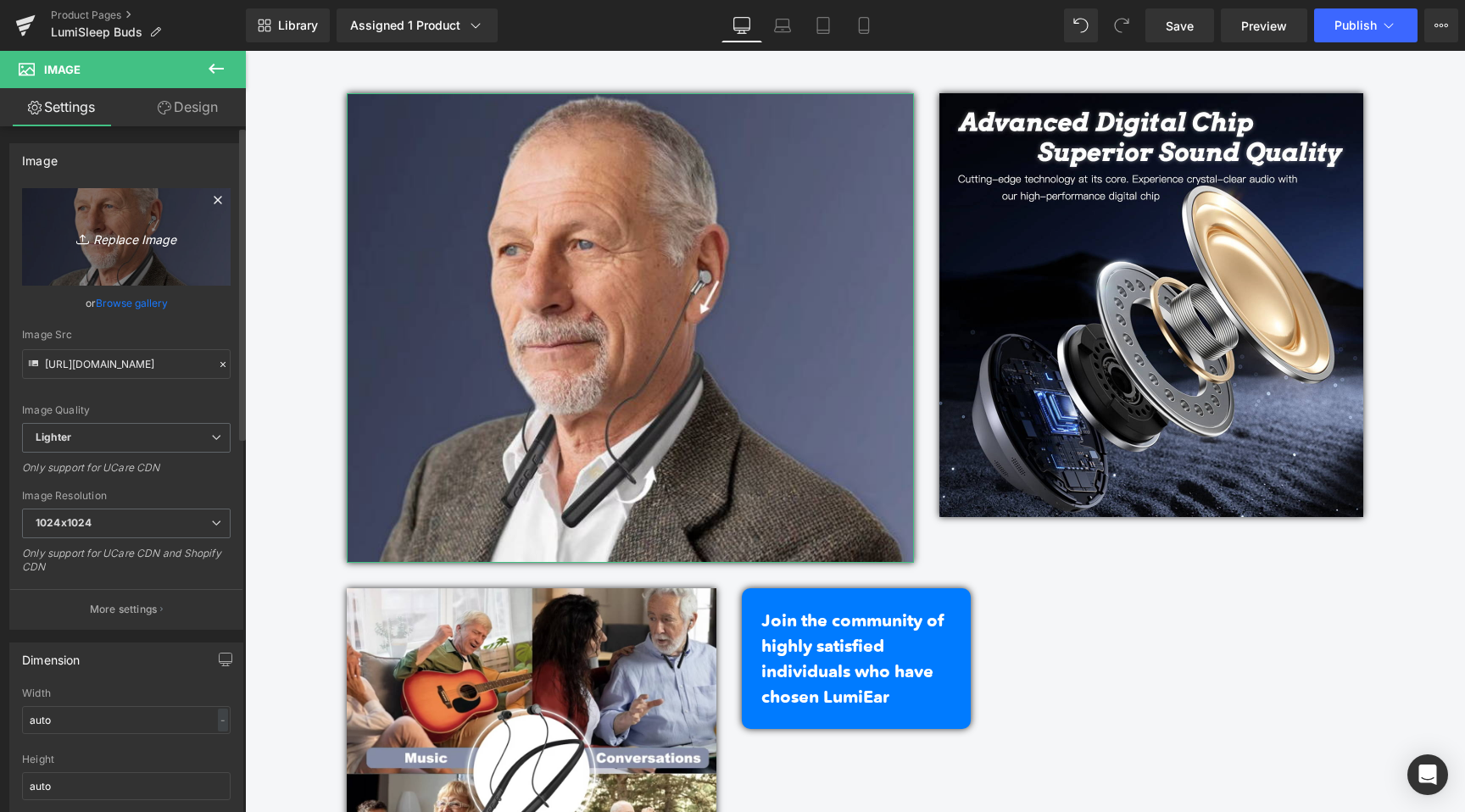
click at [79, 243] on icon at bounding box center [85, 239] width 17 height 17
type input "C:\fakepath\716Po0swnkL._AC_SL1500_.jpg"
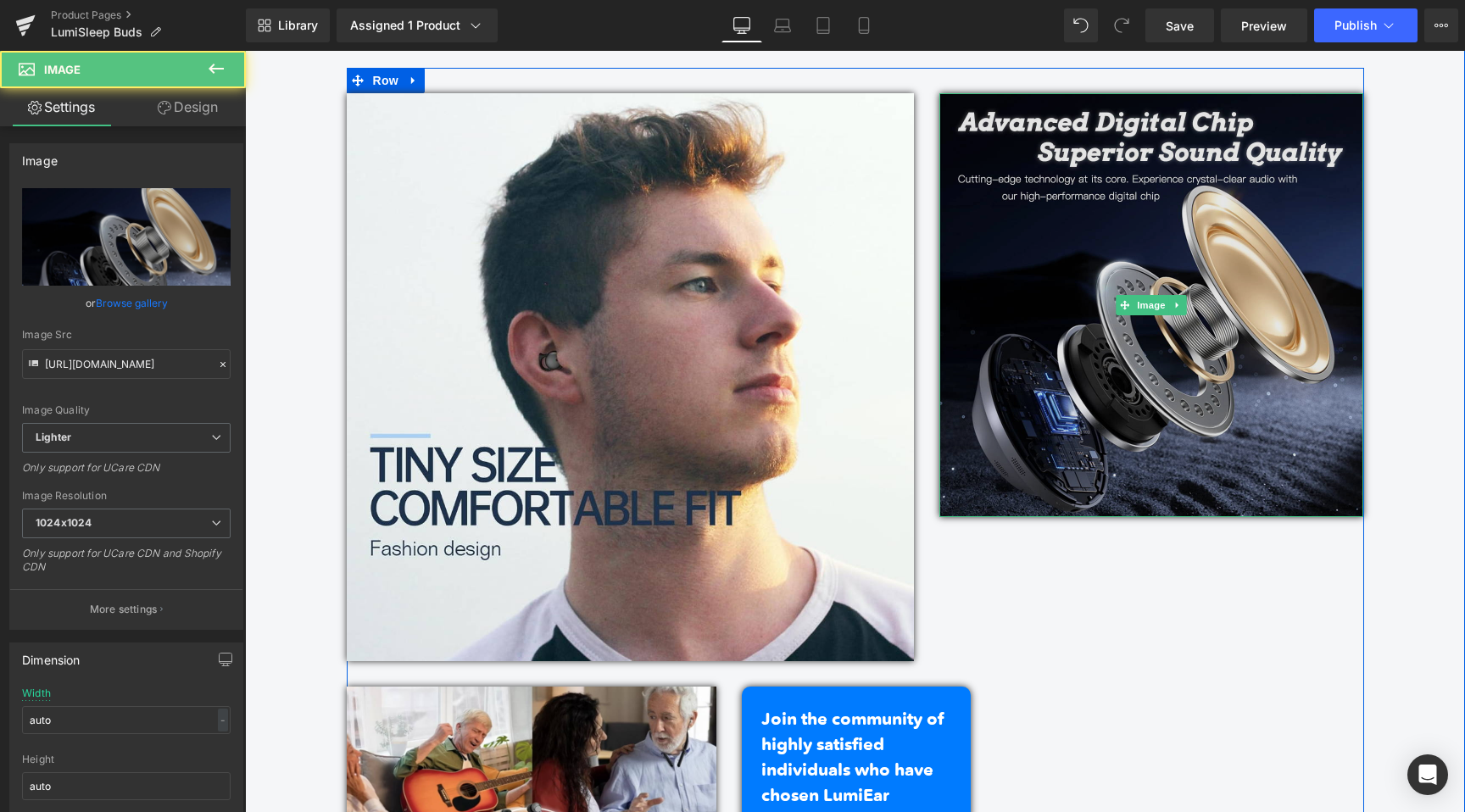
click at [1094, 344] on img at bounding box center [1151, 305] width 424 height 424
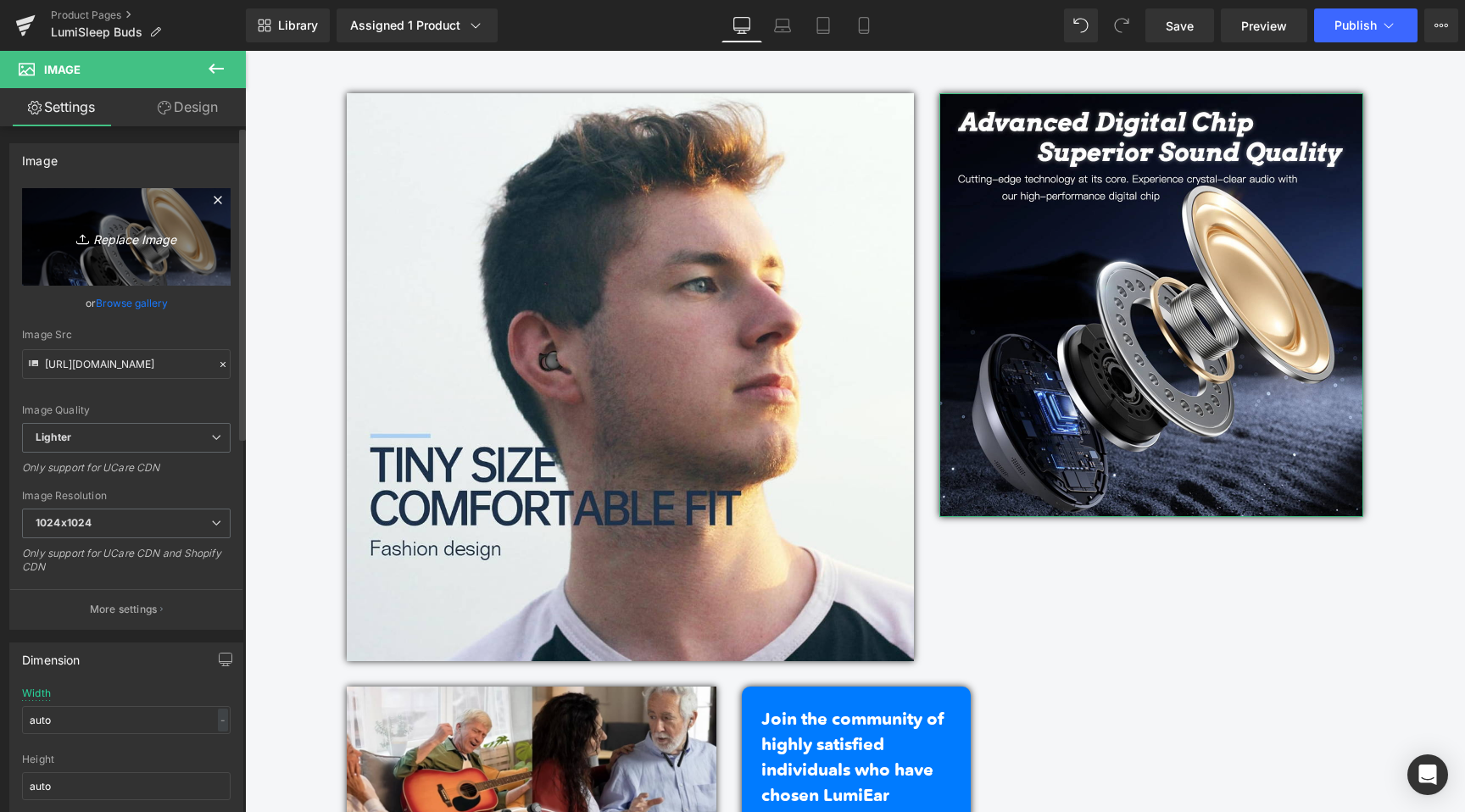
click at [149, 242] on icon "Replace Image" at bounding box center [126, 237] width 136 height 22
type input "C:\fakepath\61qfrA0CrGL._AC_SL1500_.jpg"
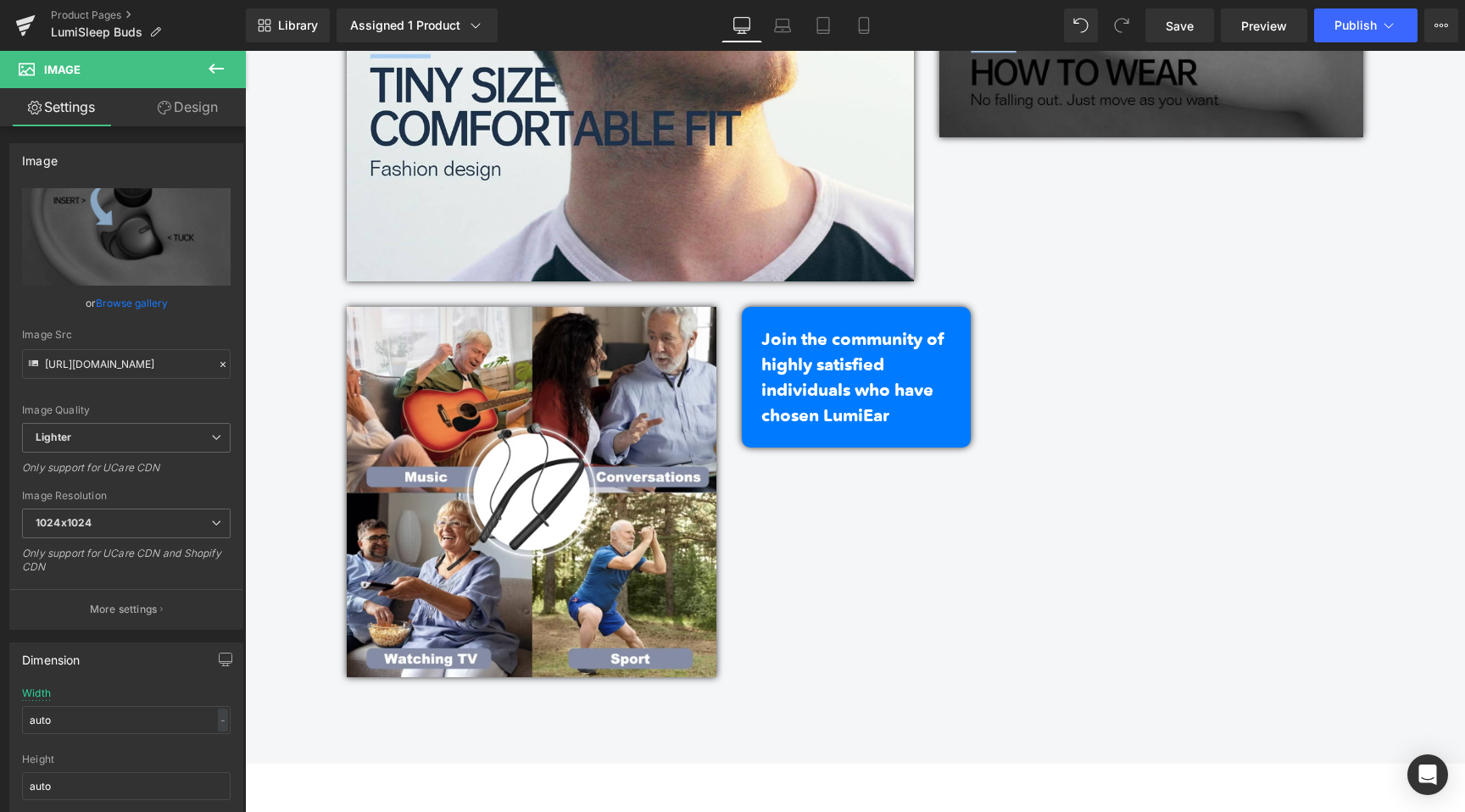
scroll to position [4436, 0]
click at [1194, 28] on span "Save" at bounding box center [1180, 26] width 28 height 18
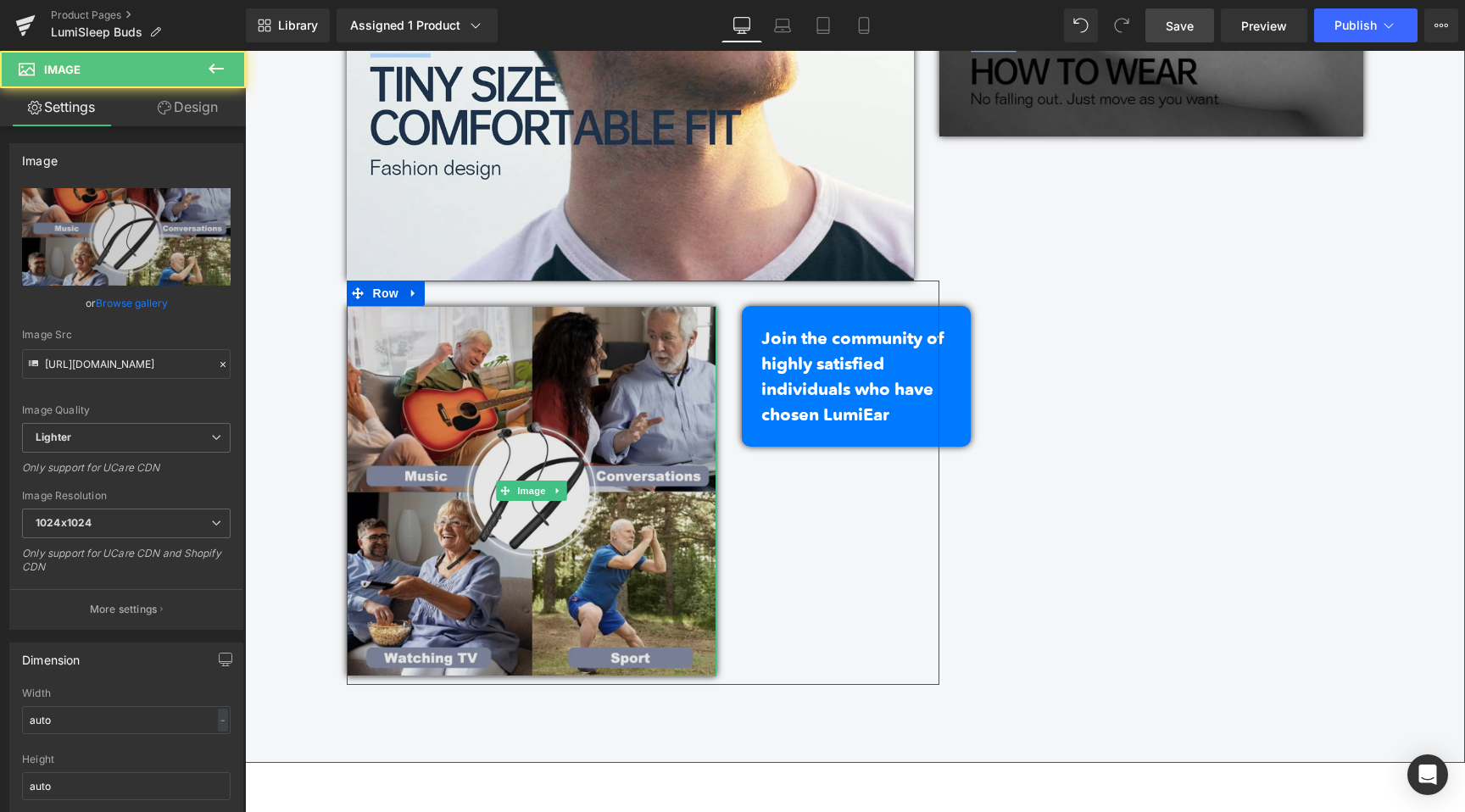
click at [522, 432] on img at bounding box center [532, 492] width 371 height 371
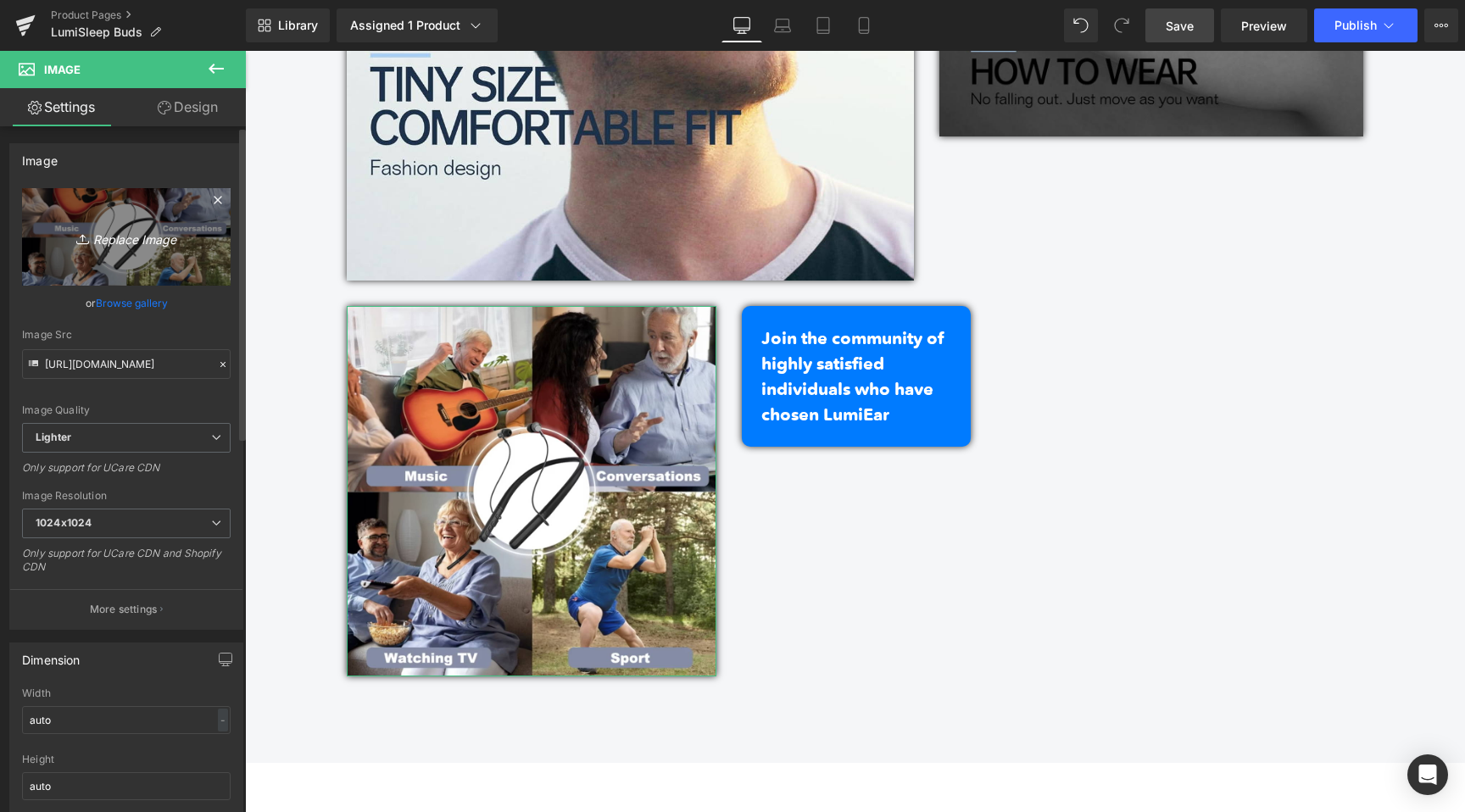
click at [88, 245] on icon "Replace Image" at bounding box center [126, 237] width 136 height 22
type input "C:\fakepath\719qukfJagL._AC_SL1500_.jpg"
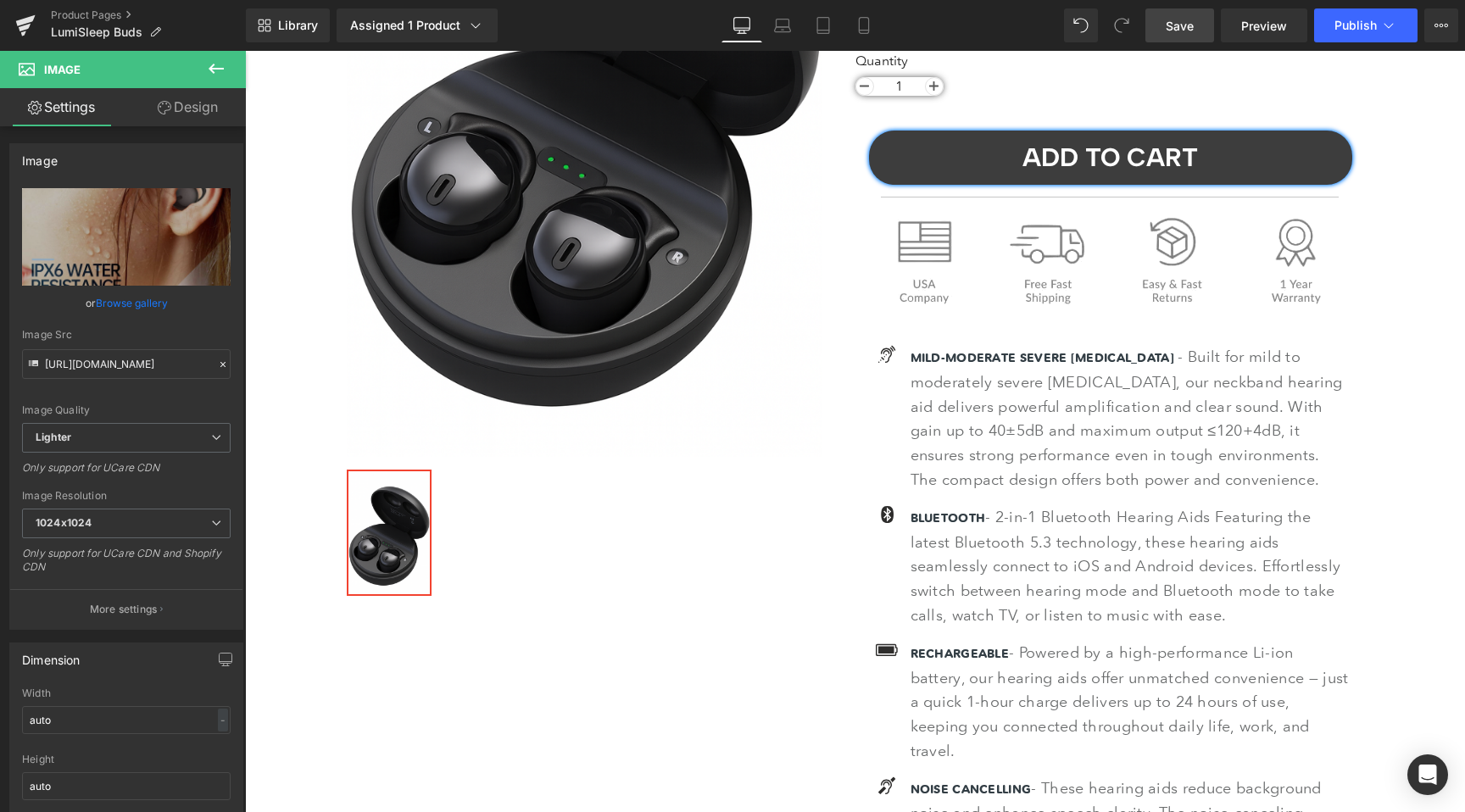
scroll to position [322, 0]
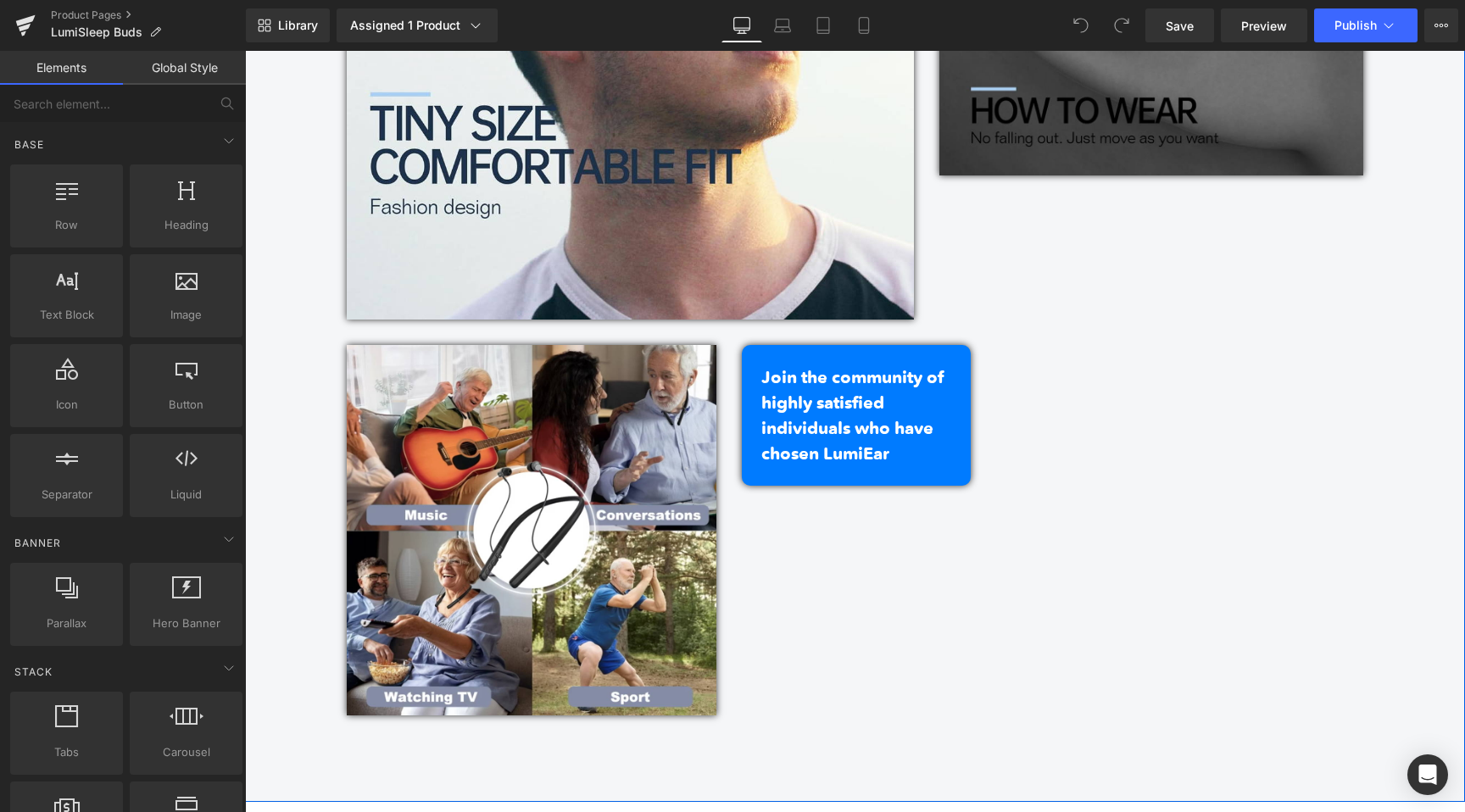
scroll to position [4371, 0]
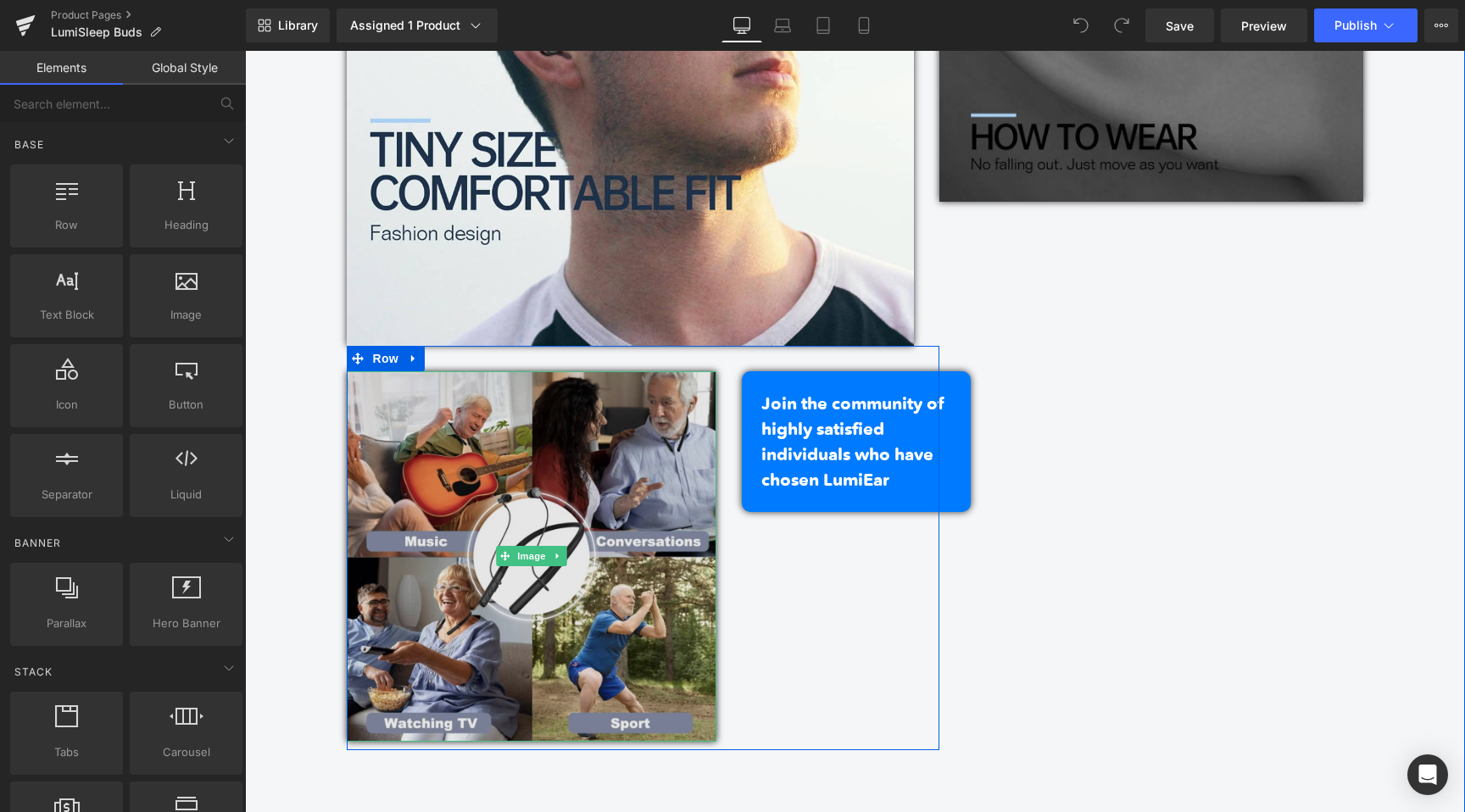
click at [574, 445] on img at bounding box center [532, 556] width 371 height 371
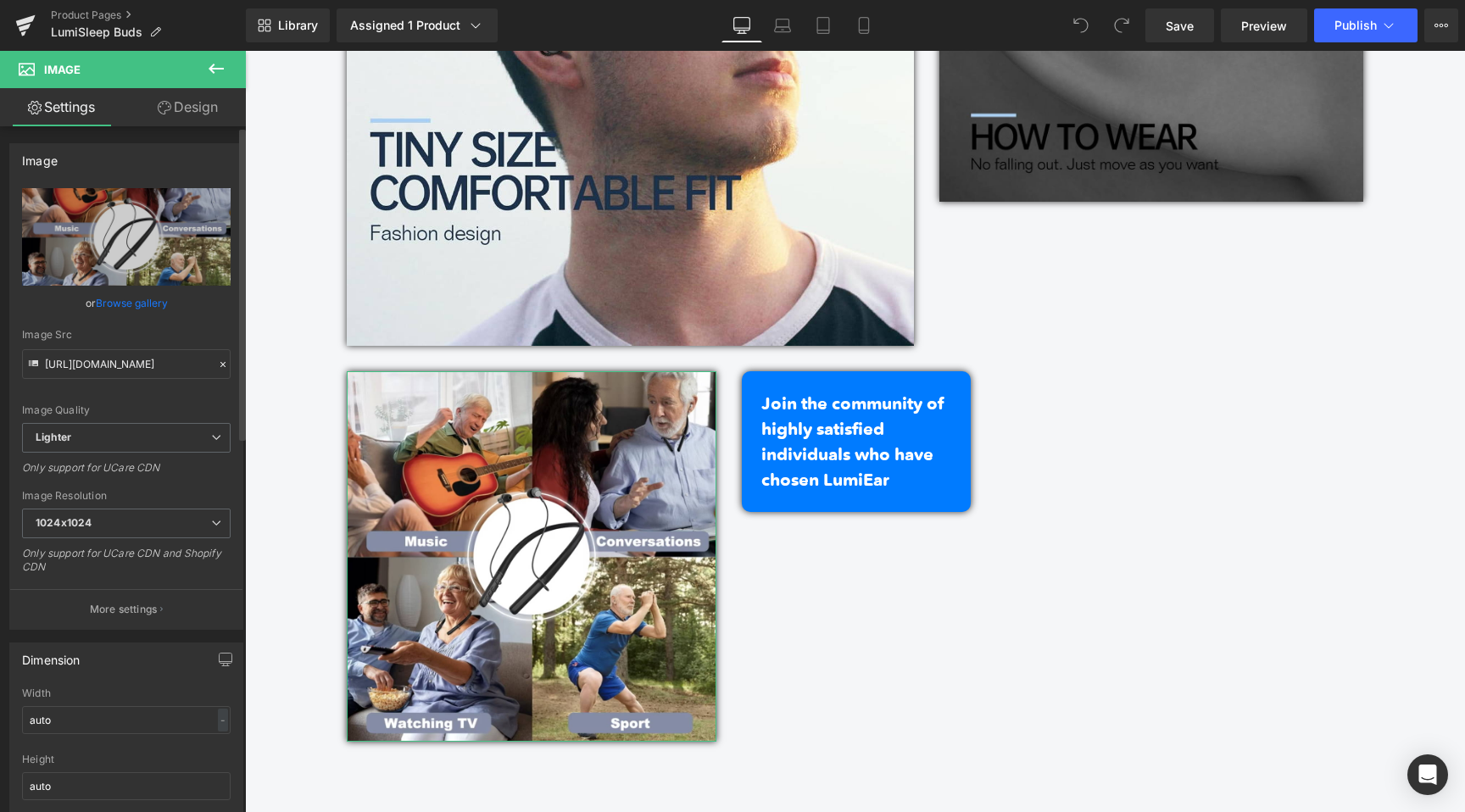
click at [119, 306] on link "Browse gallery" at bounding box center [131, 302] width 72 height 30
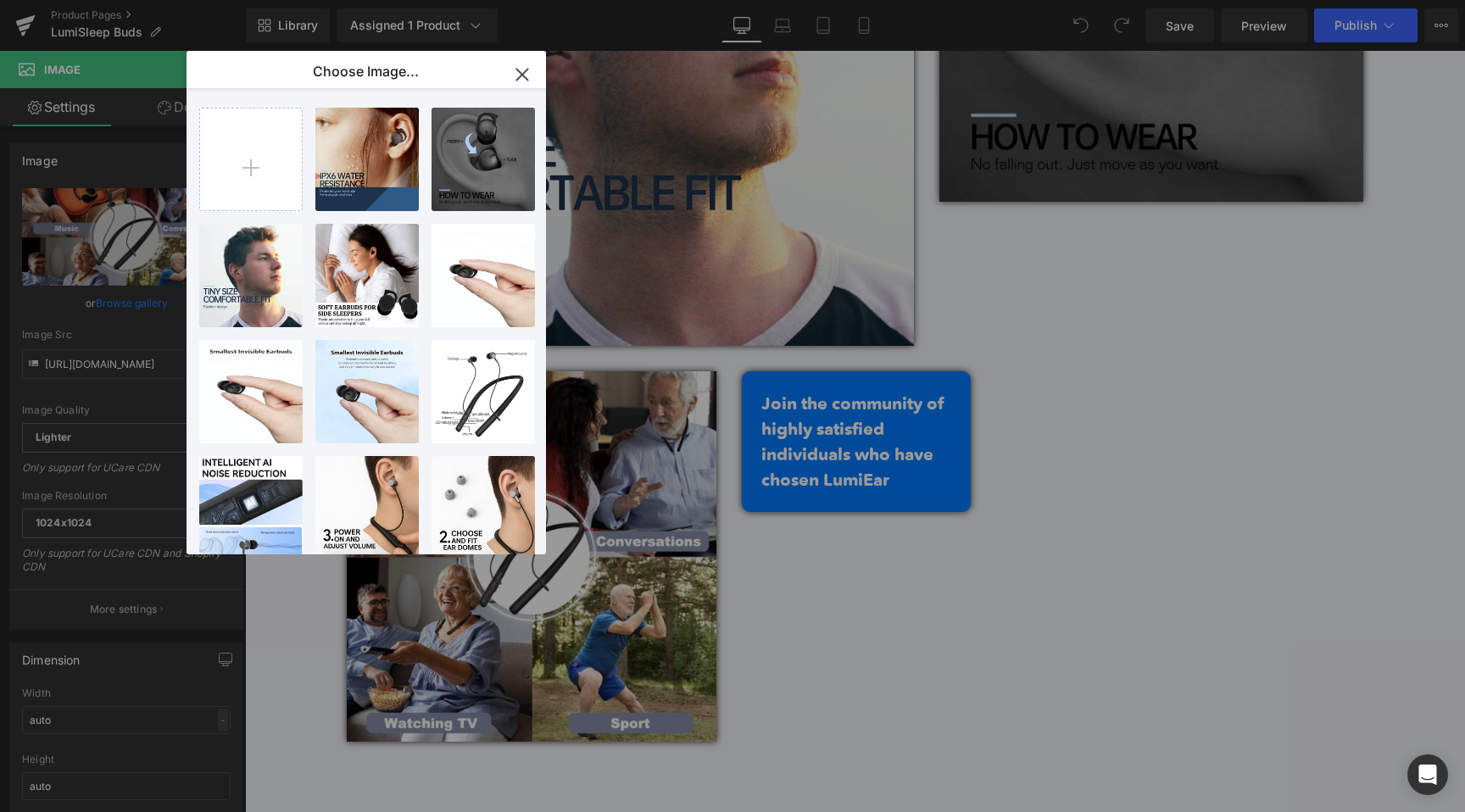
click at [530, 77] on icon "button" at bounding box center [522, 75] width 27 height 27
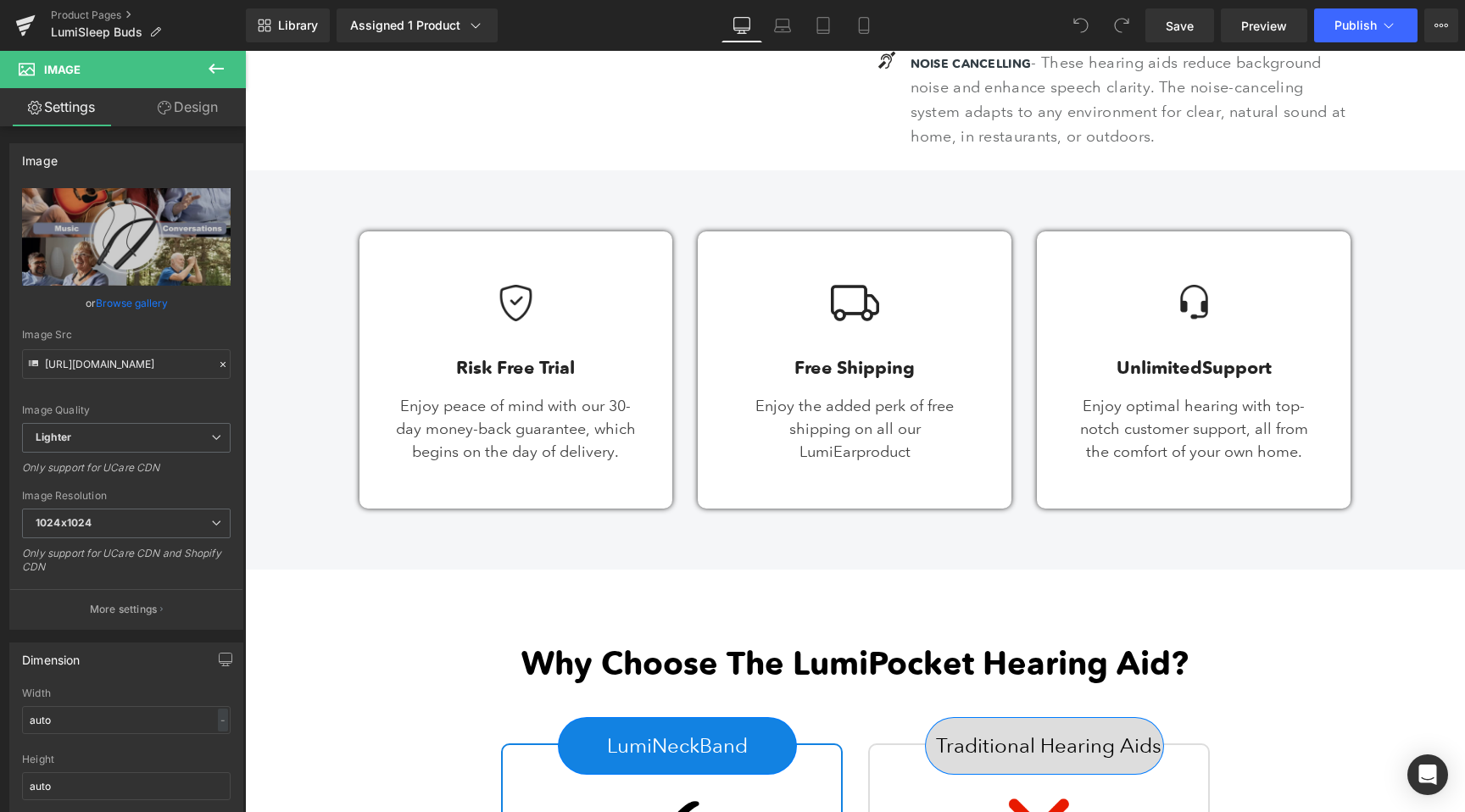
scroll to position [741, 0]
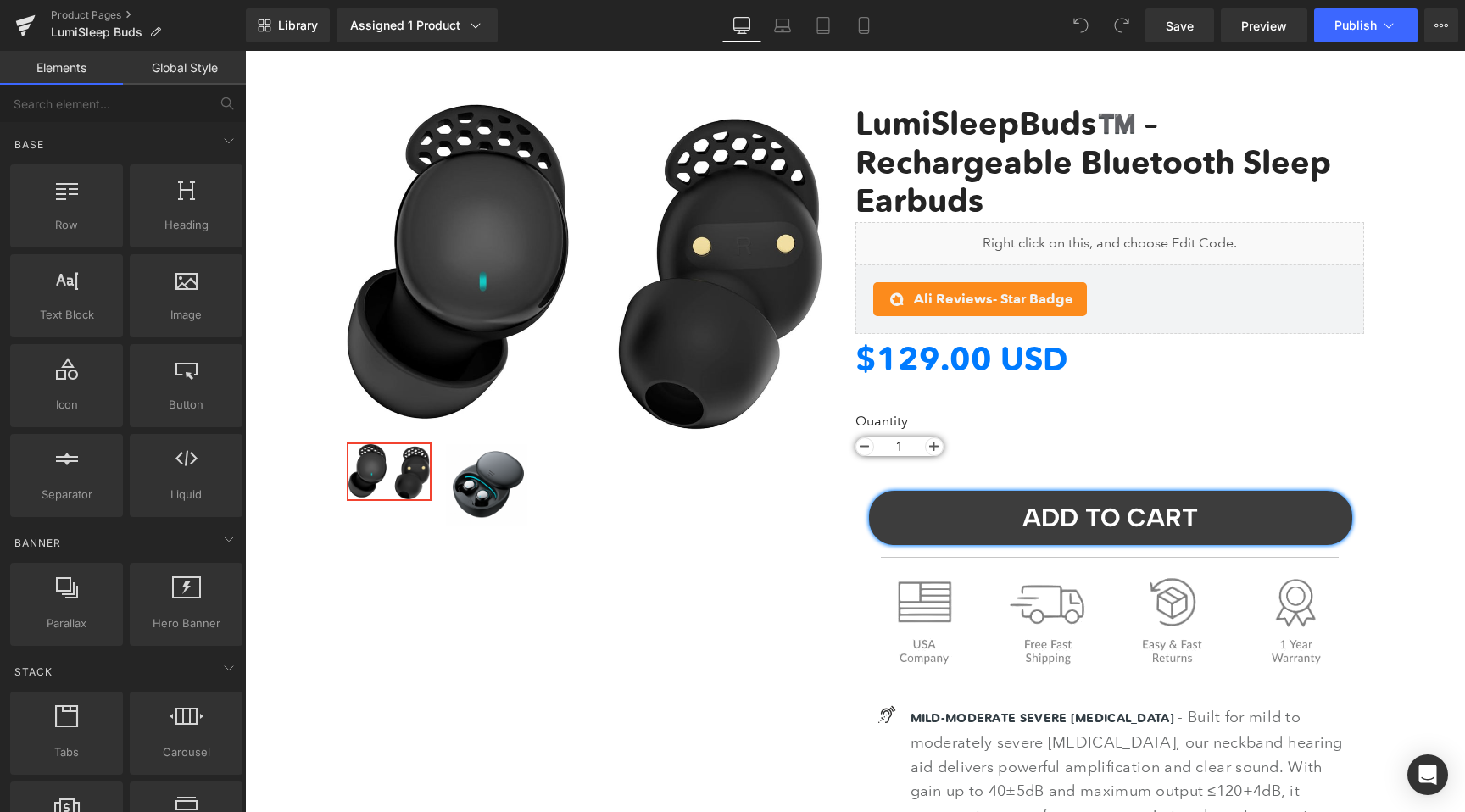
scroll to position [65, 0]
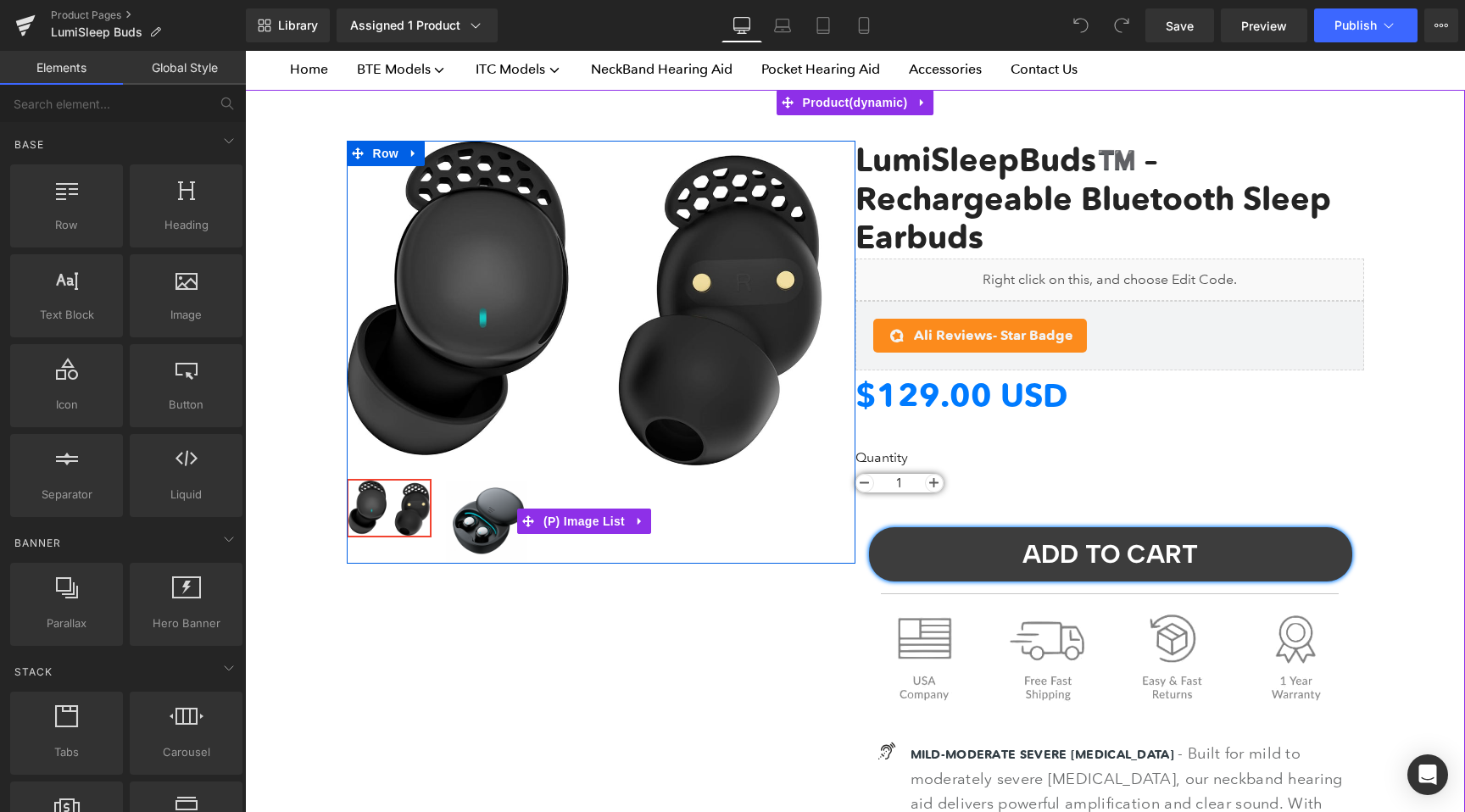
click at [490, 519] on img at bounding box center [486, 521] width 81 height 81
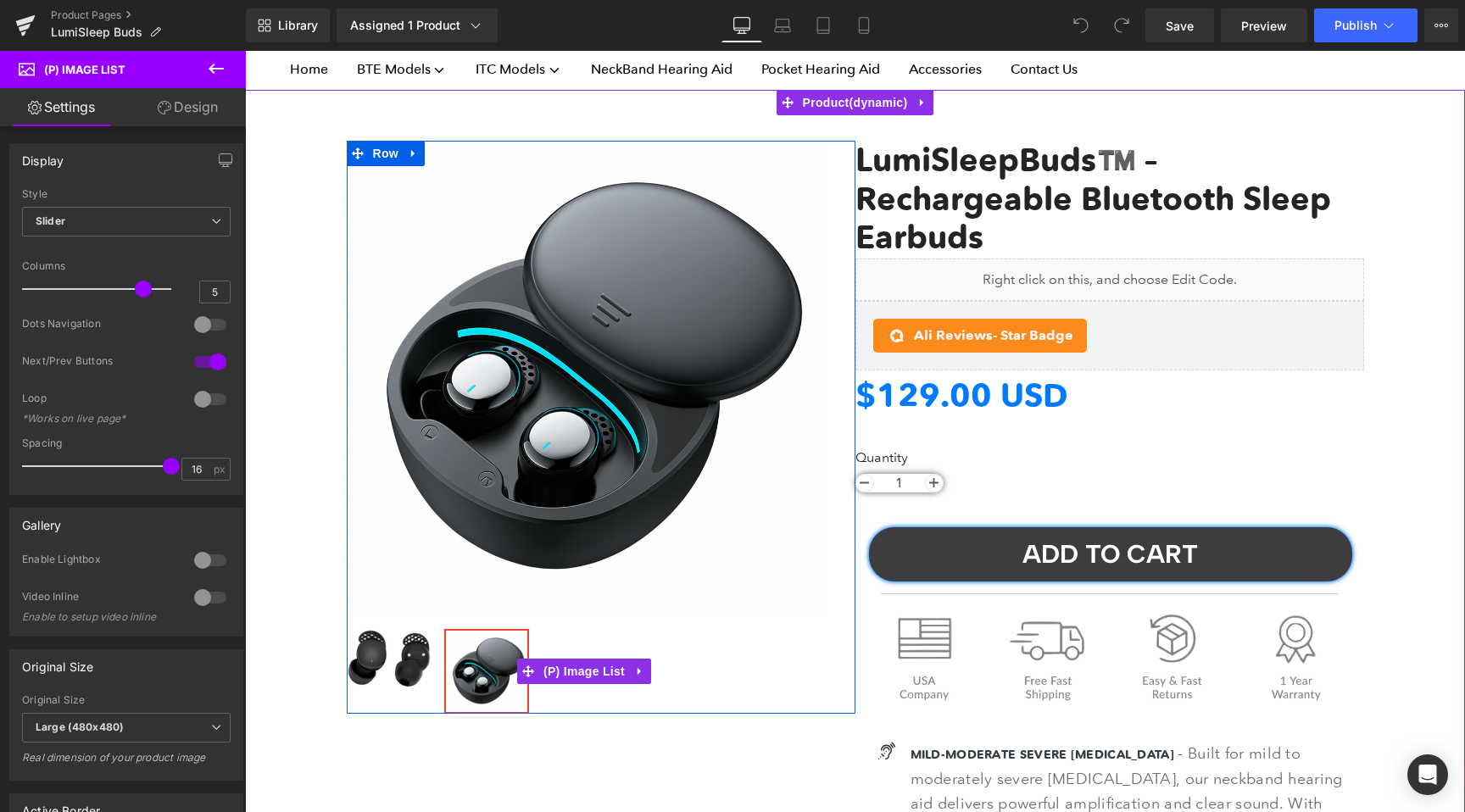
click at [402, 653] on img at bounding box center [389, 659] width 81 height 56
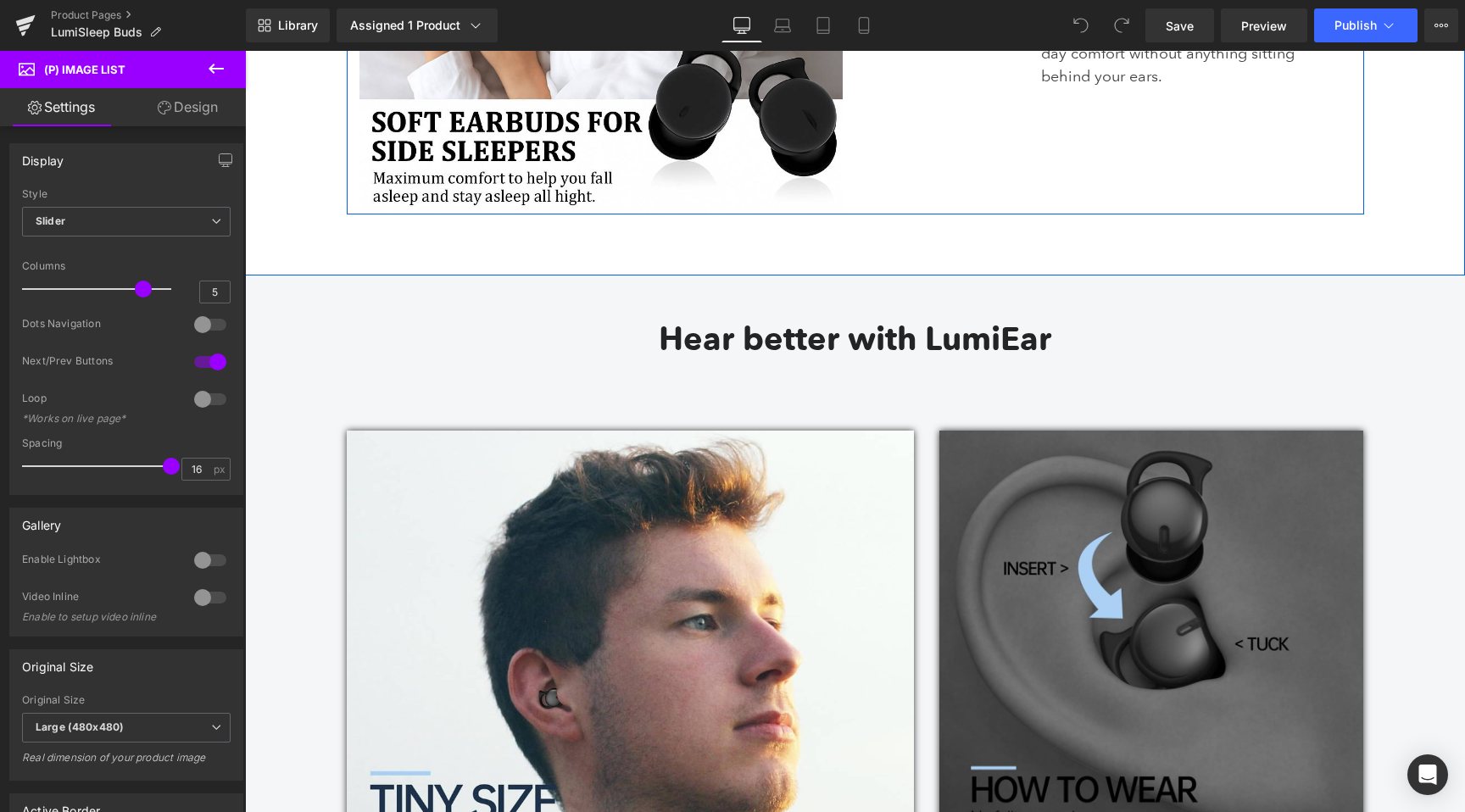
scroll to position [3946, 0]
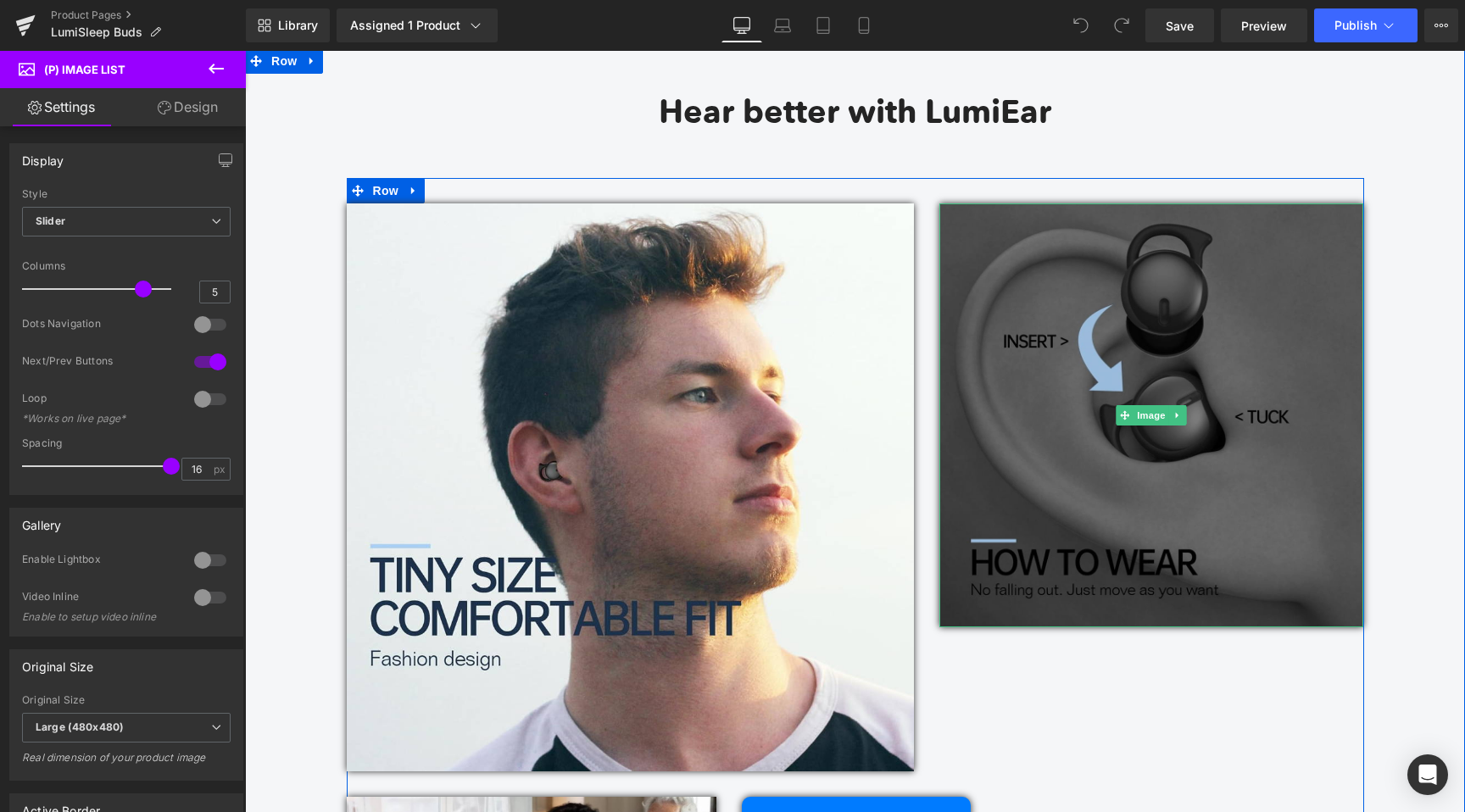
click at [1040, 484] on img at bounding box center [1151, 415] width 424 height 424
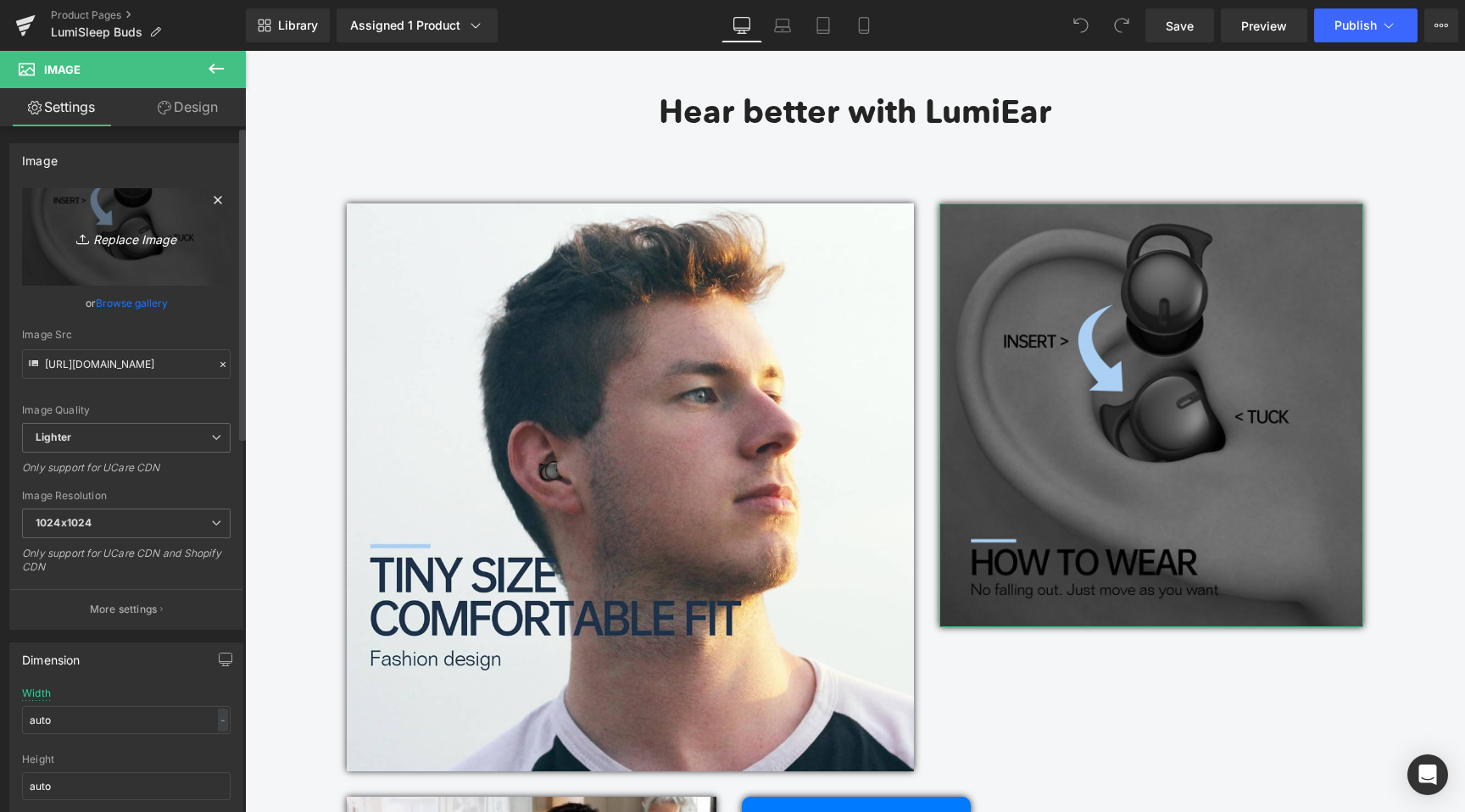
click at [136, 244] on icon "Replace Image" at bounding box center [126, 237] width 136 height 22
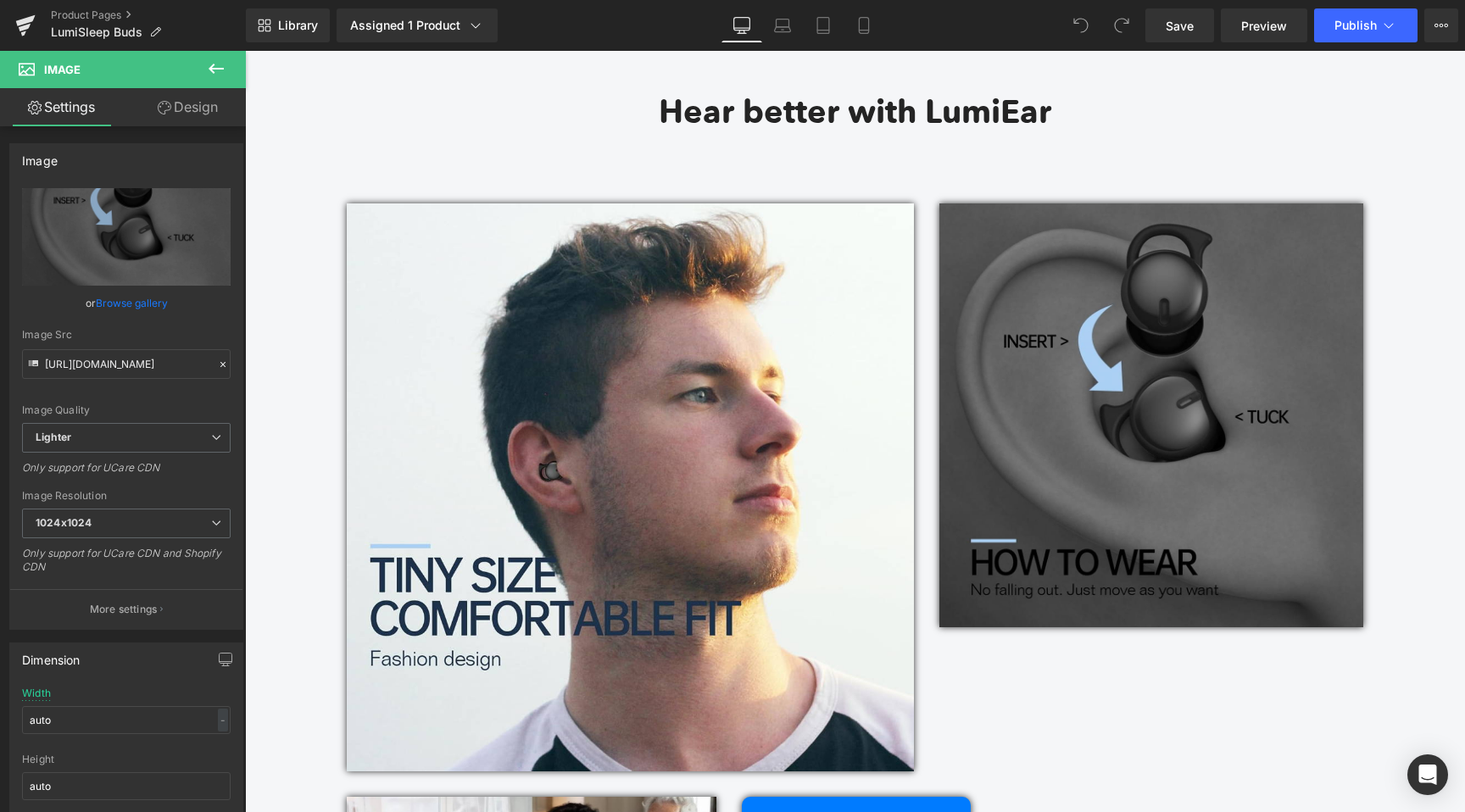
type input "C:\fakepath\ebe7ce5a-8e72-43ae-9582-d6711b2b0af2.png"
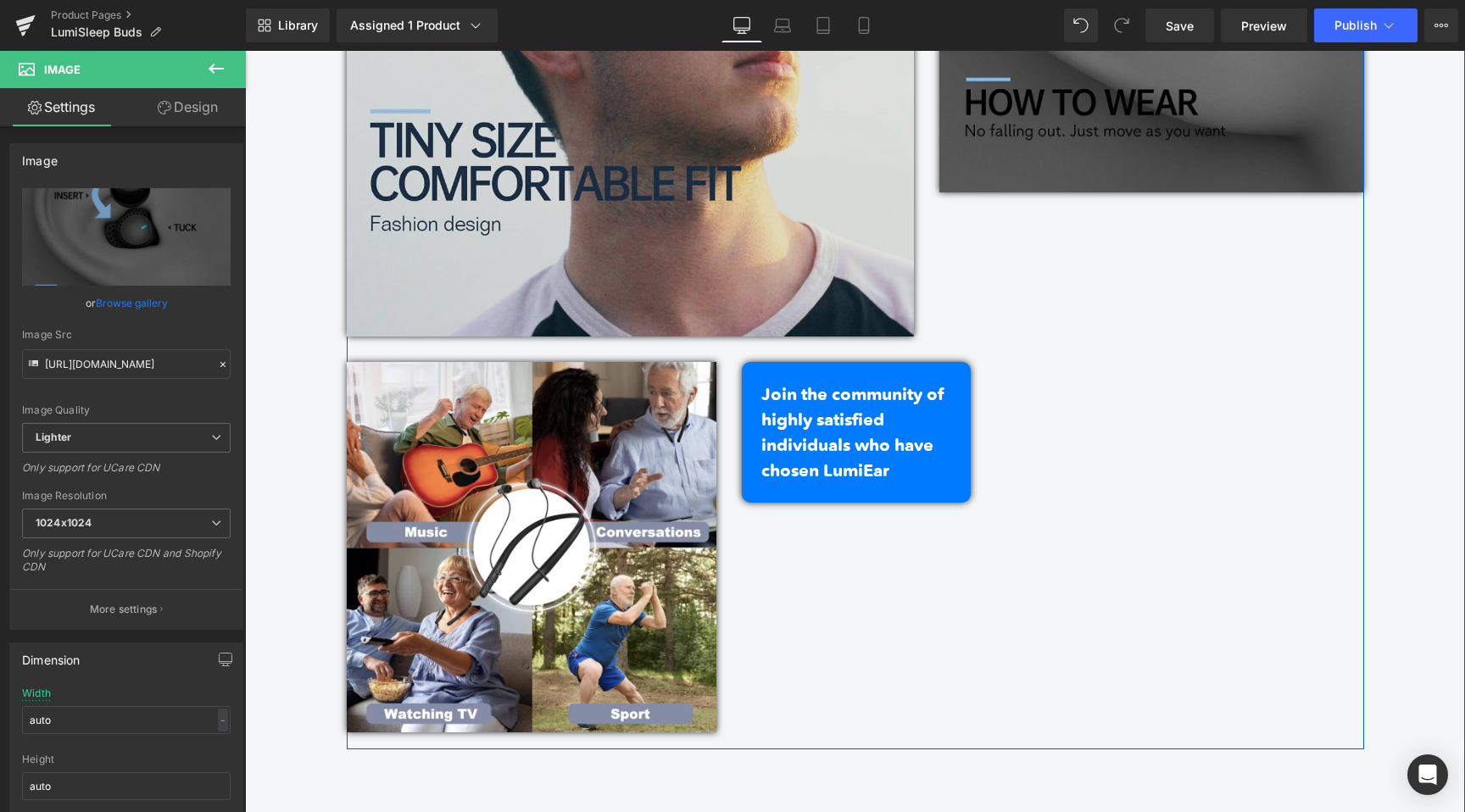
scroll to position [4516, 0]
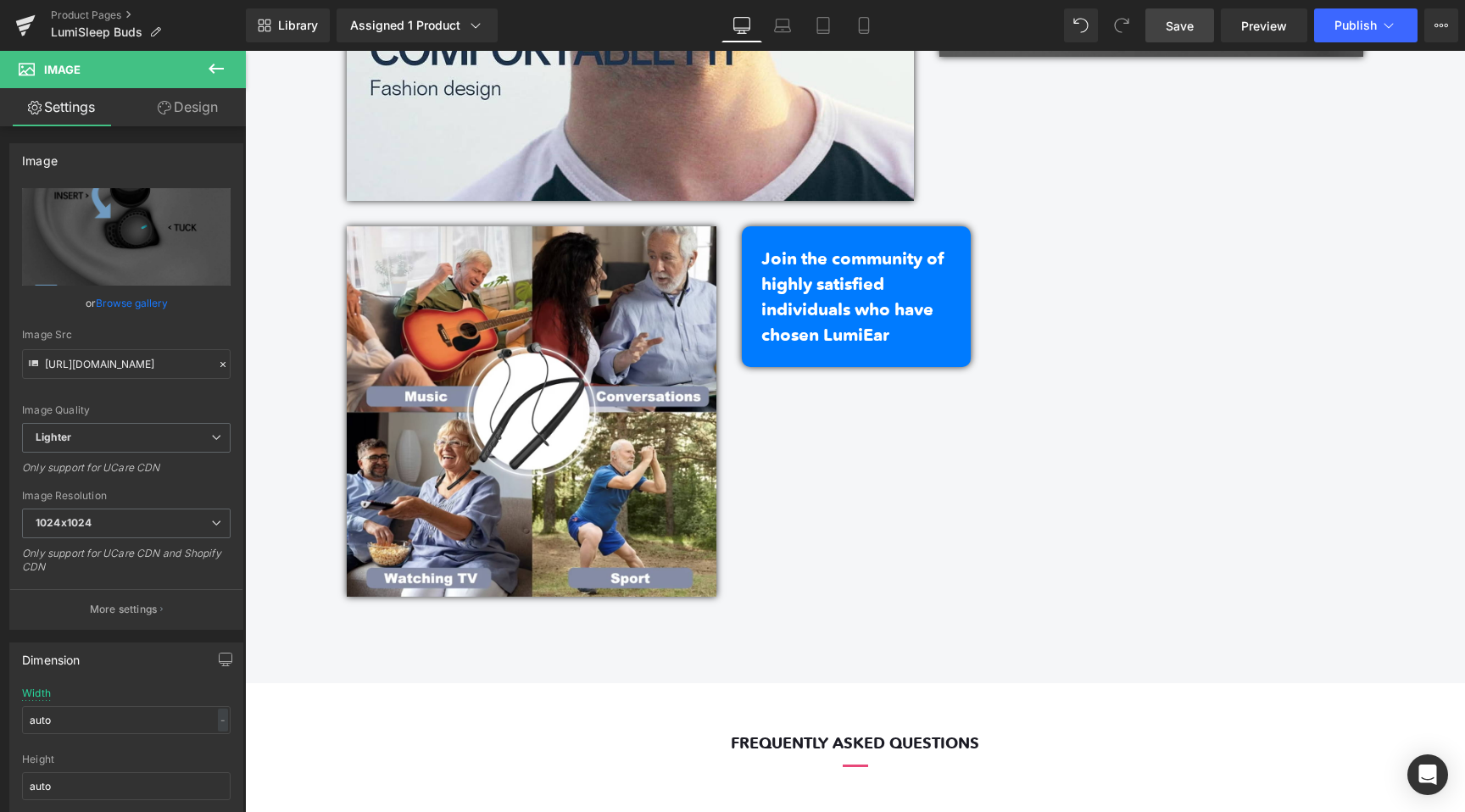
click at [1171, 23] on span "Save" at bounding box center [1180, 26] width 28 height 18
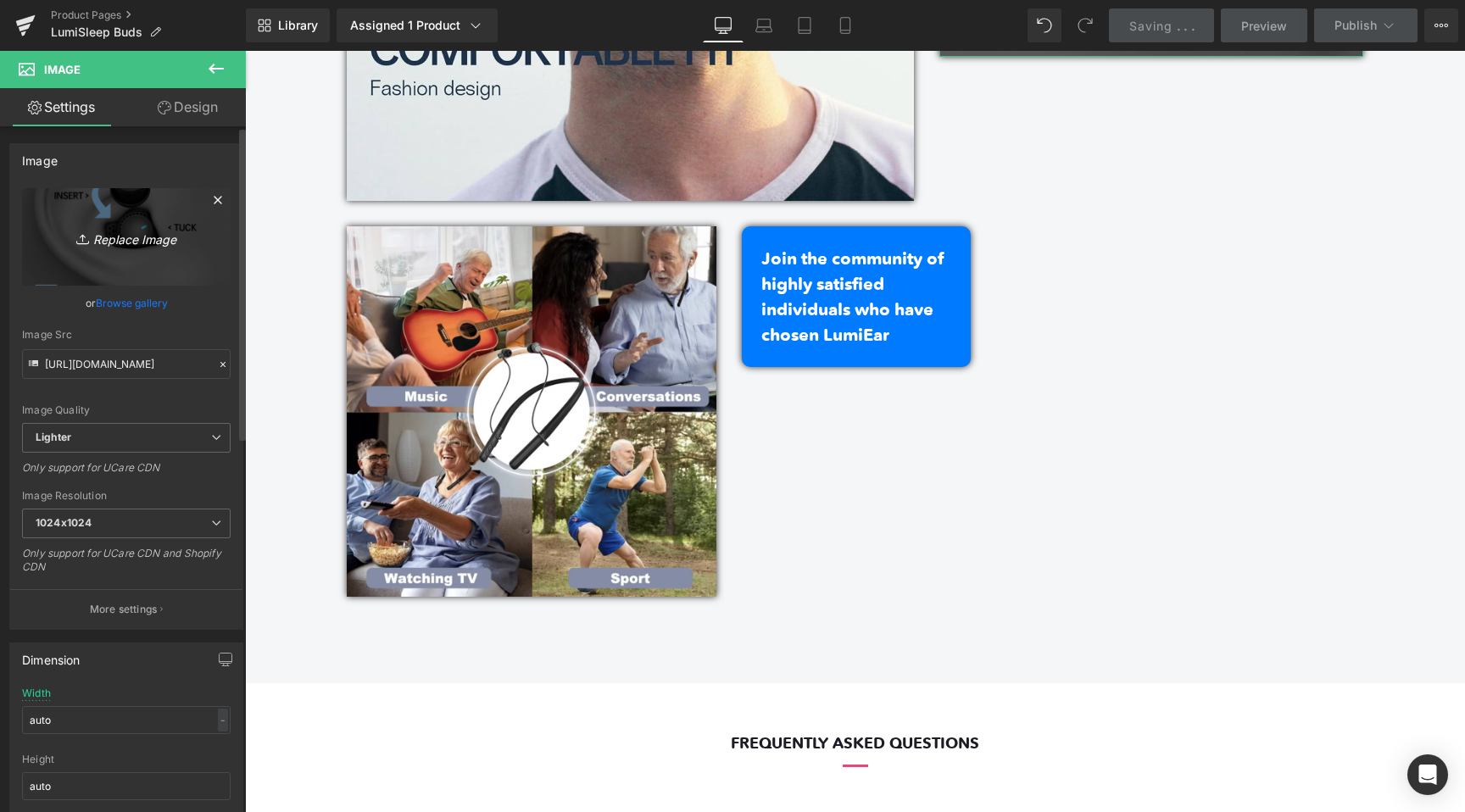
click at [140, 250] on link "Replace Image" at bounding box center [126, 237] width 209 height 97
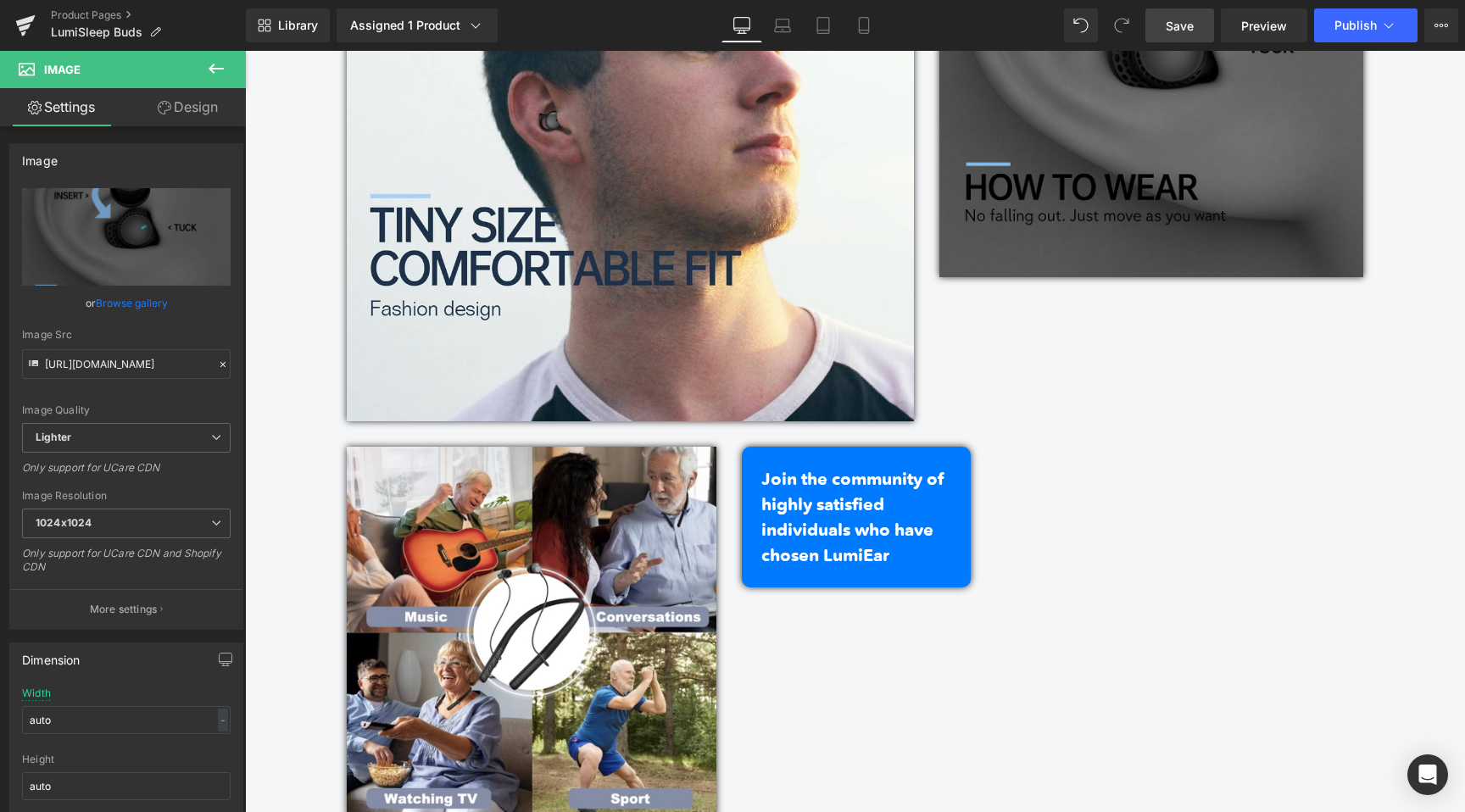
scroll to position [4355, 0]
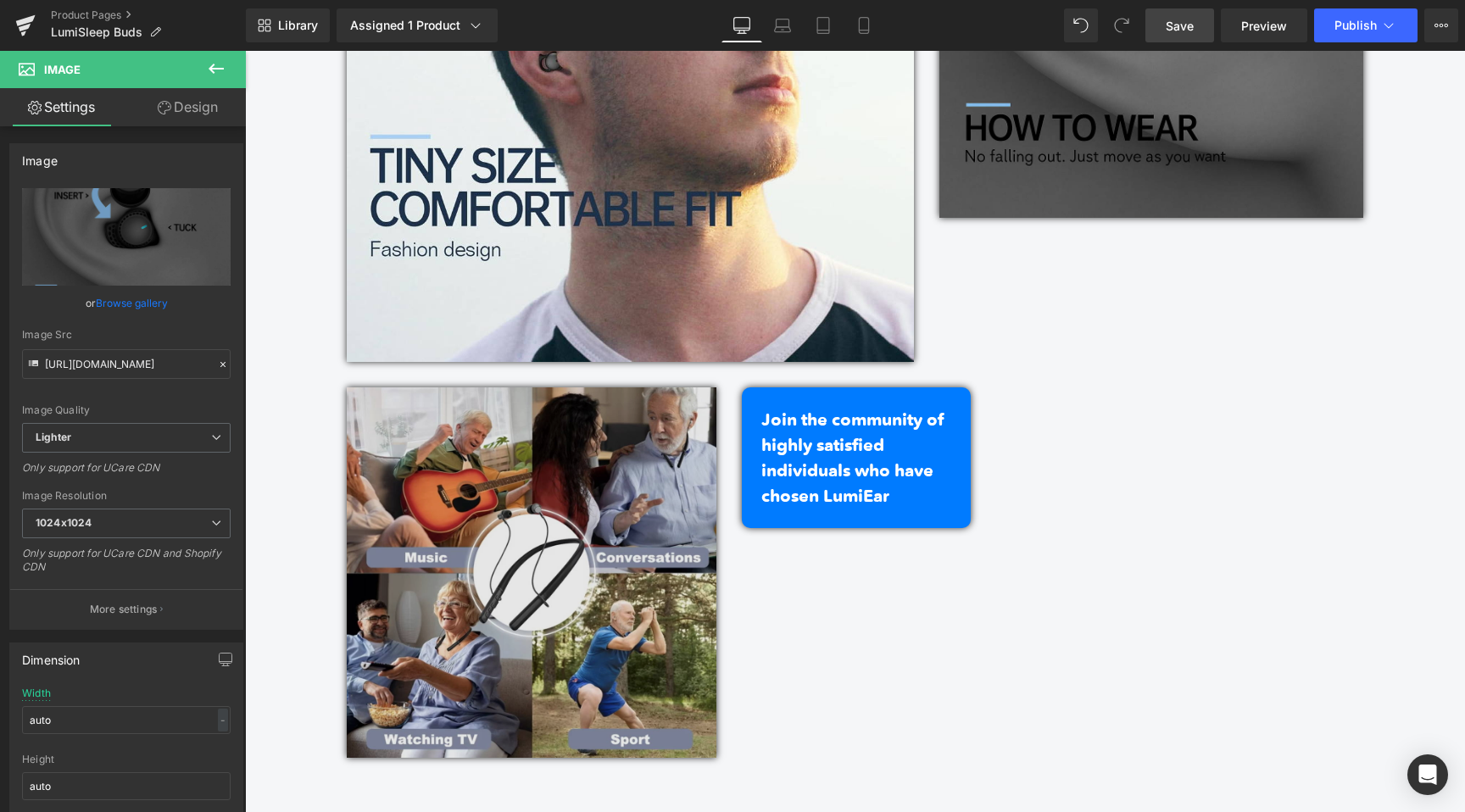
click at [483, 663] on img at bounding box center [532, 573] width 371 height 371
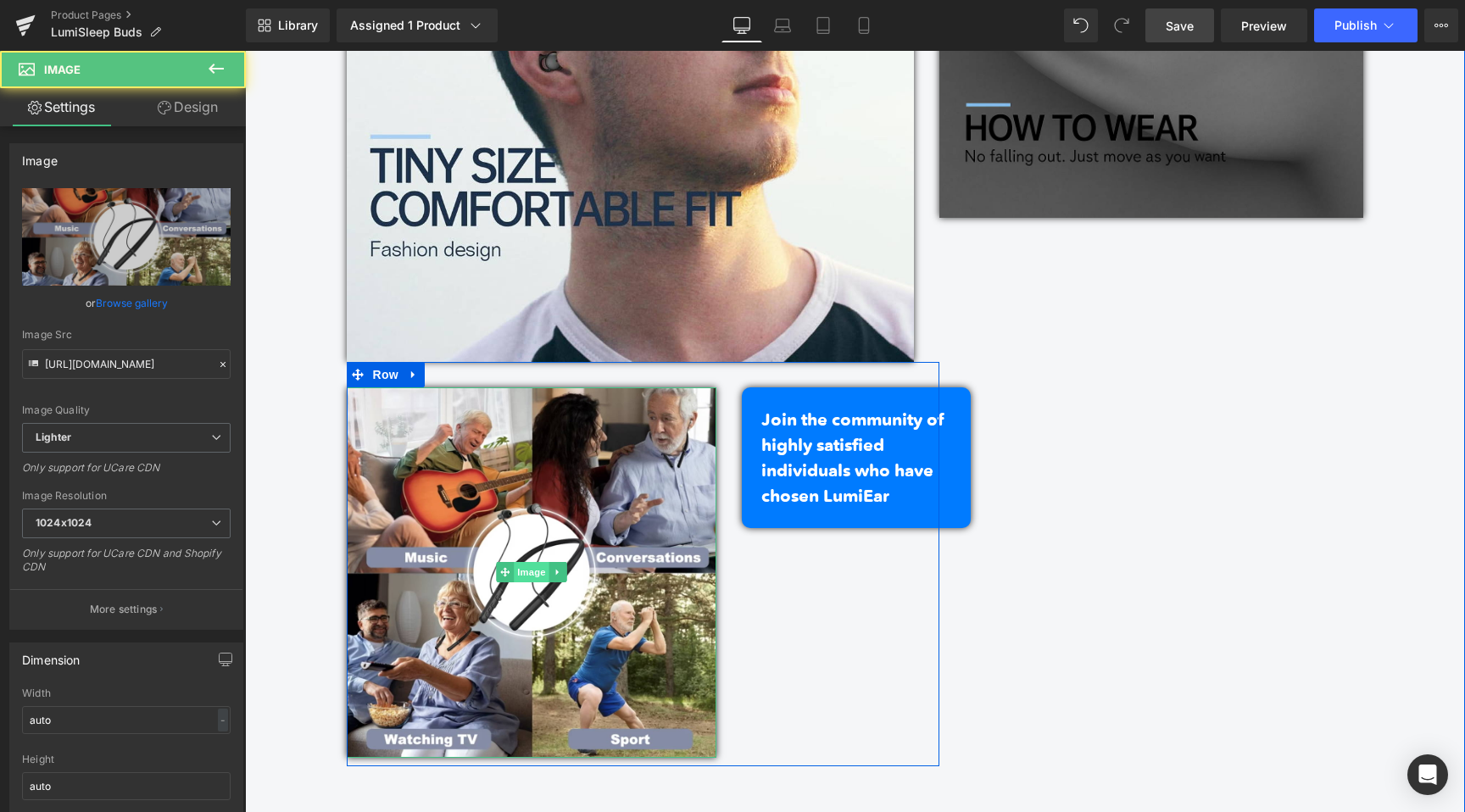
click at [538, 571] on span "Image" at bounding box center [532, 572] width 36 height 21
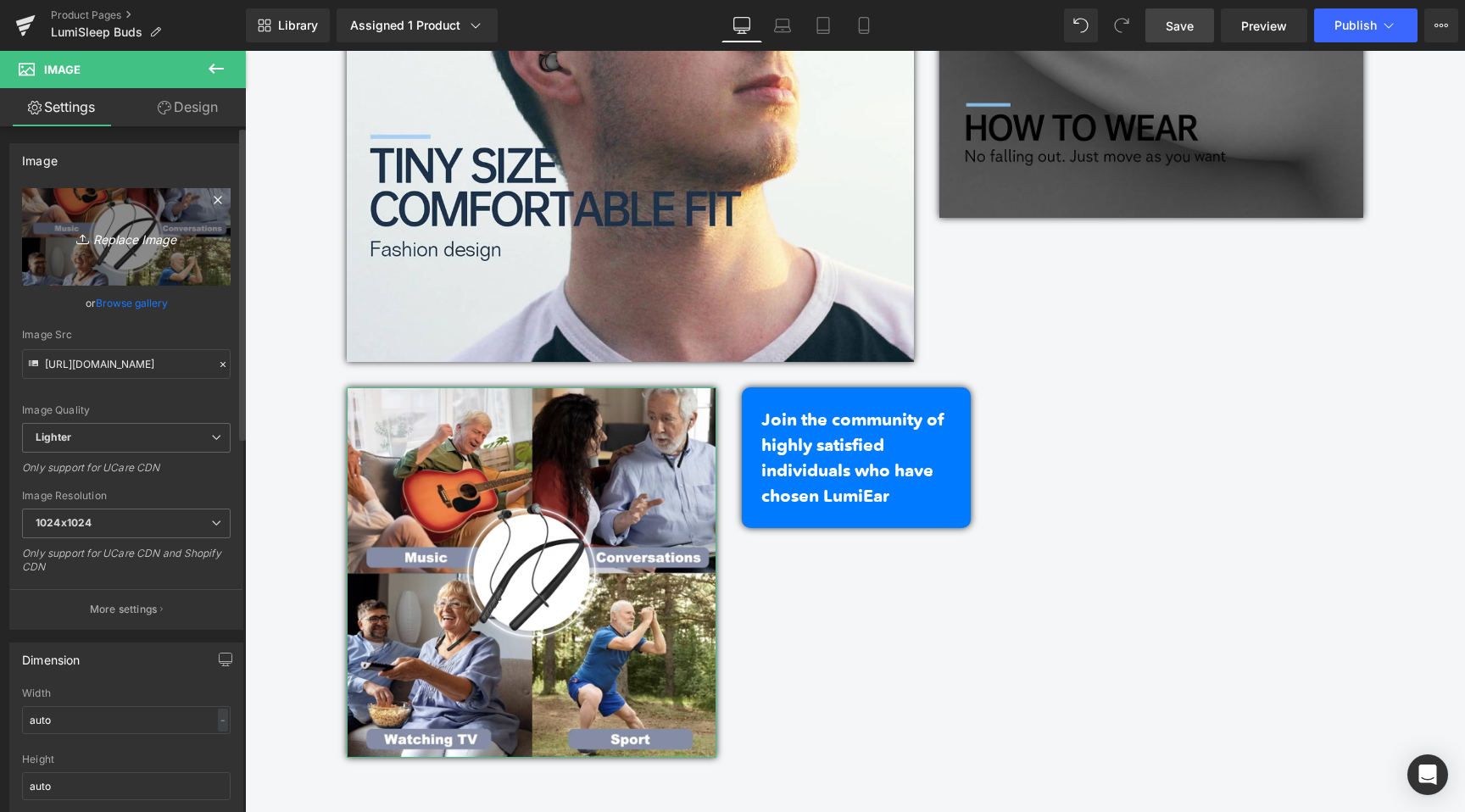
click at [131, 239] on icon "Replace Image" at bounding box center [126, 237] width 136 height 22
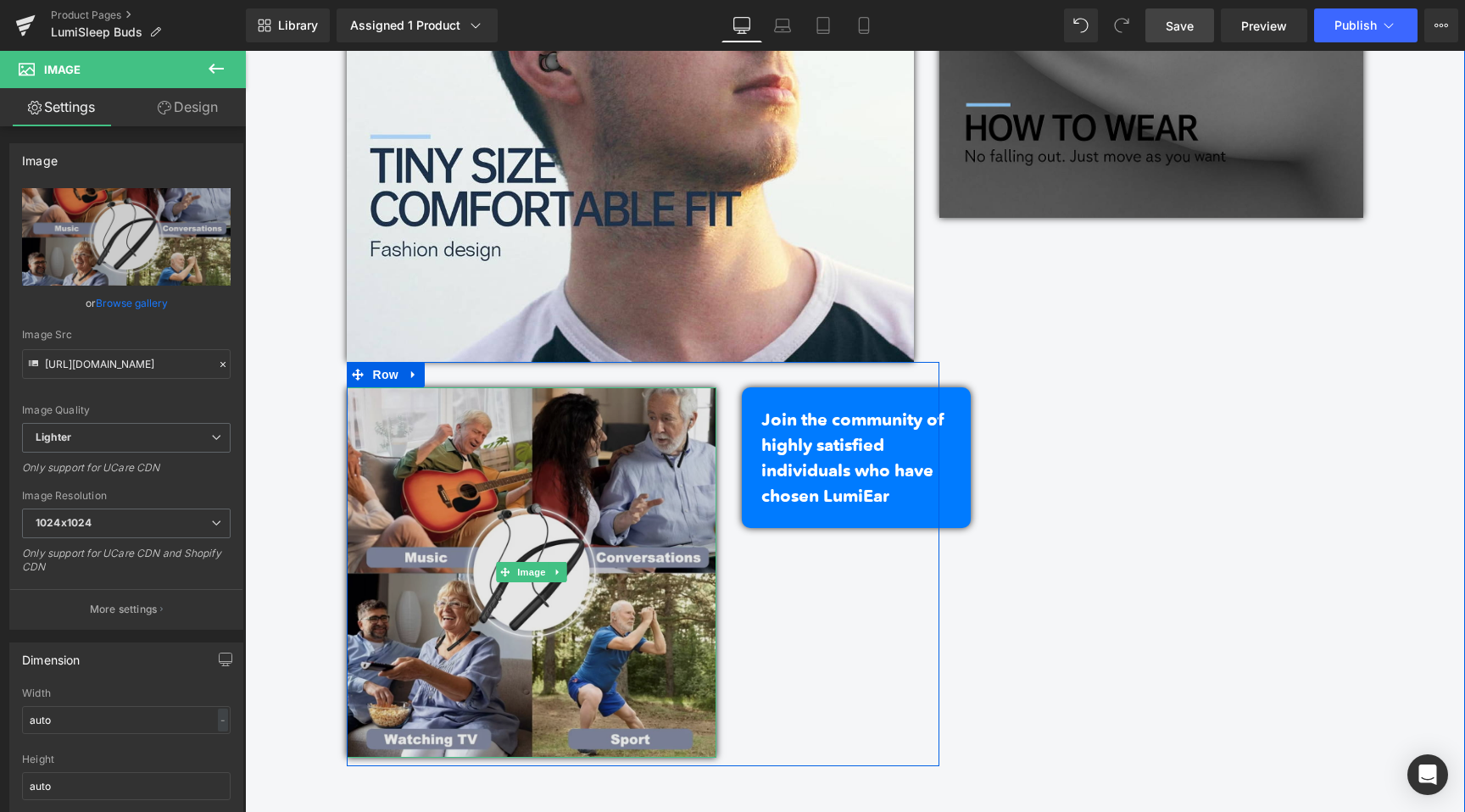
click at [504, 634] on img at bounding box center [532, 573] width 371 height 371
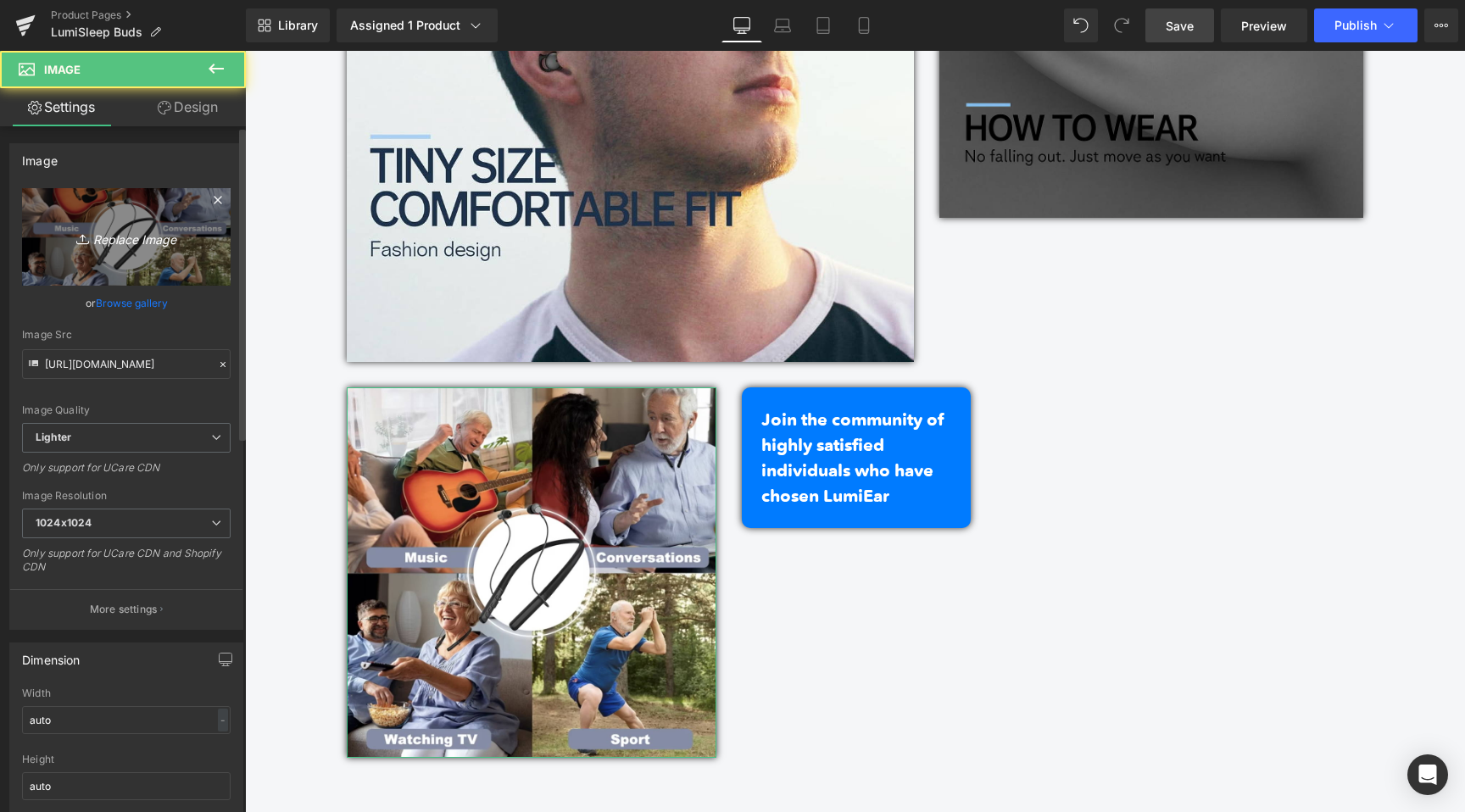
click at [147, 230] on icon "Replace Image" at bounding box center [126, 237] width 136 height 22
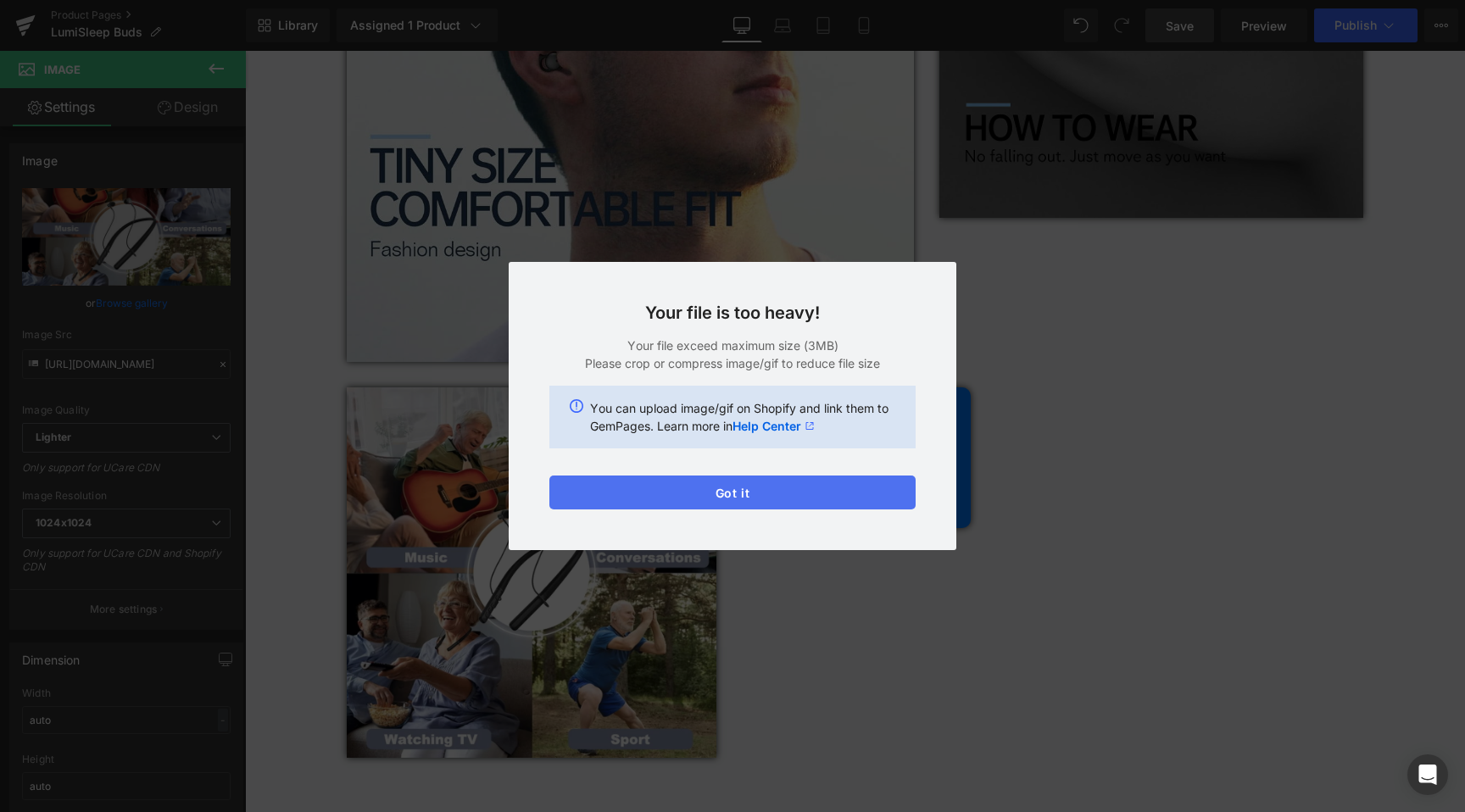
click at [836, 483] on button "Got it" at bounding box center [732, 492] width 366 height 34
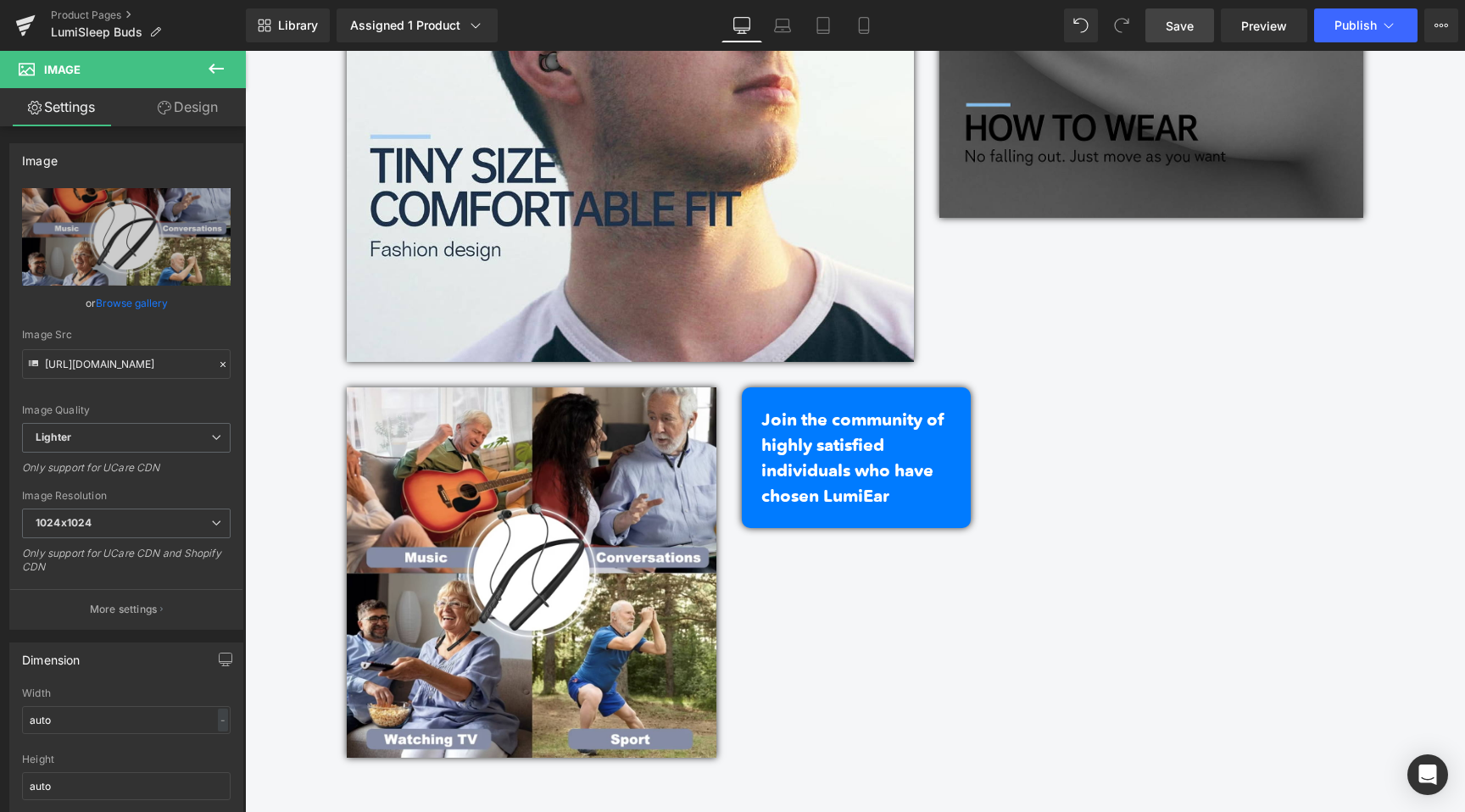
click at [1188, 32] on span "Save" at bounding box center [1180, 26] width 28 height 18
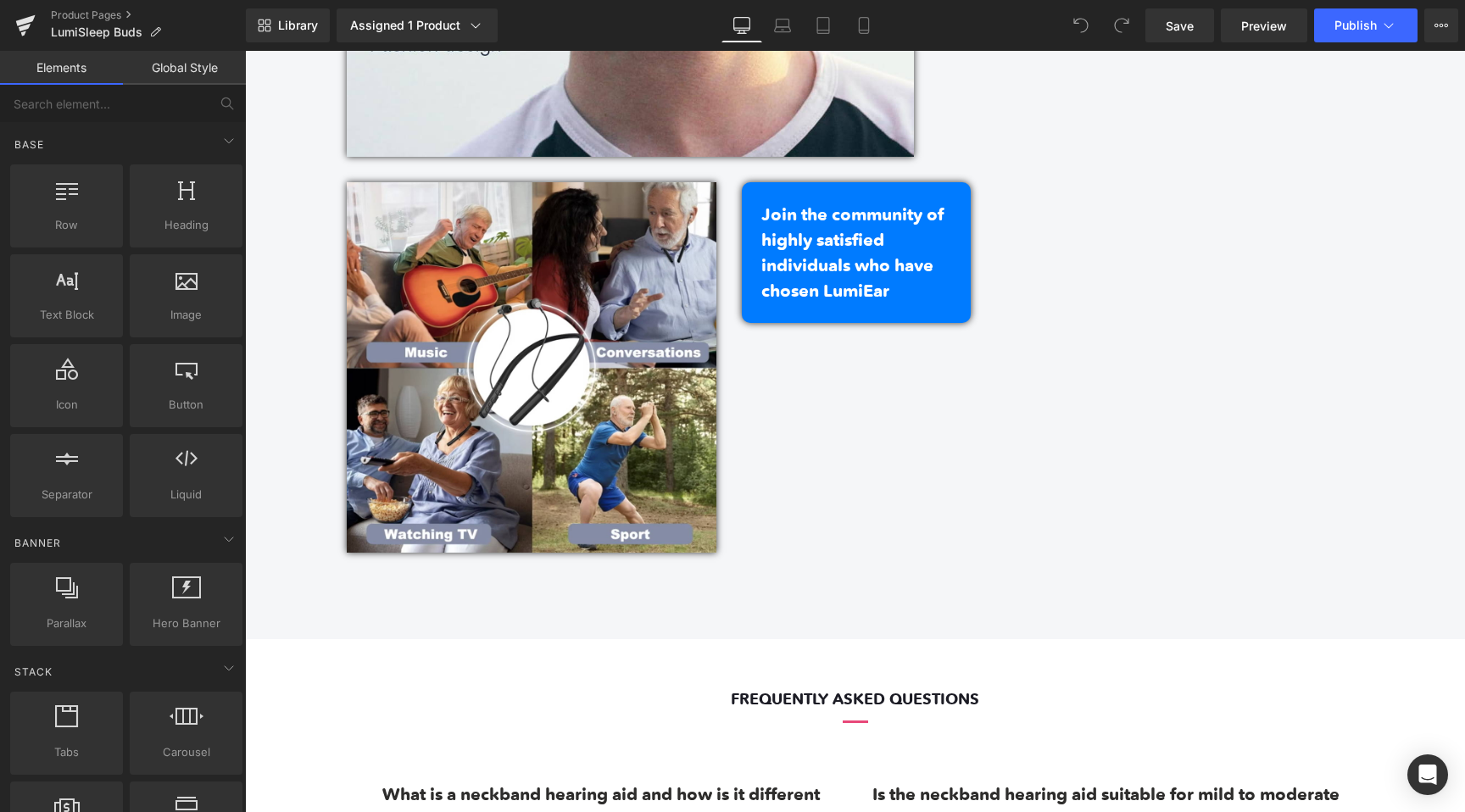
scroll to position [4682, 0]
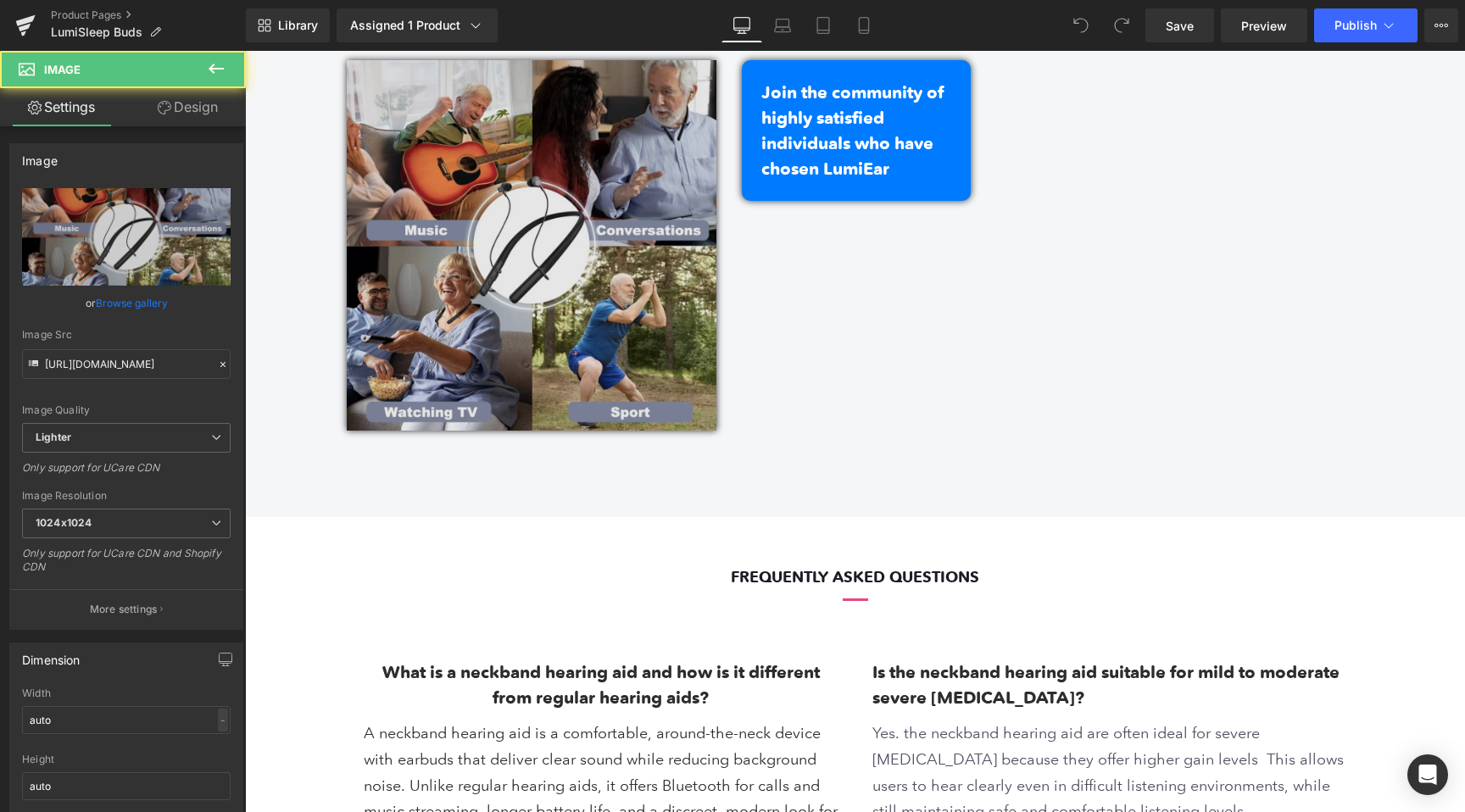
click at [587, 297] on img at bounding box center [532, 246] width 371 height 371
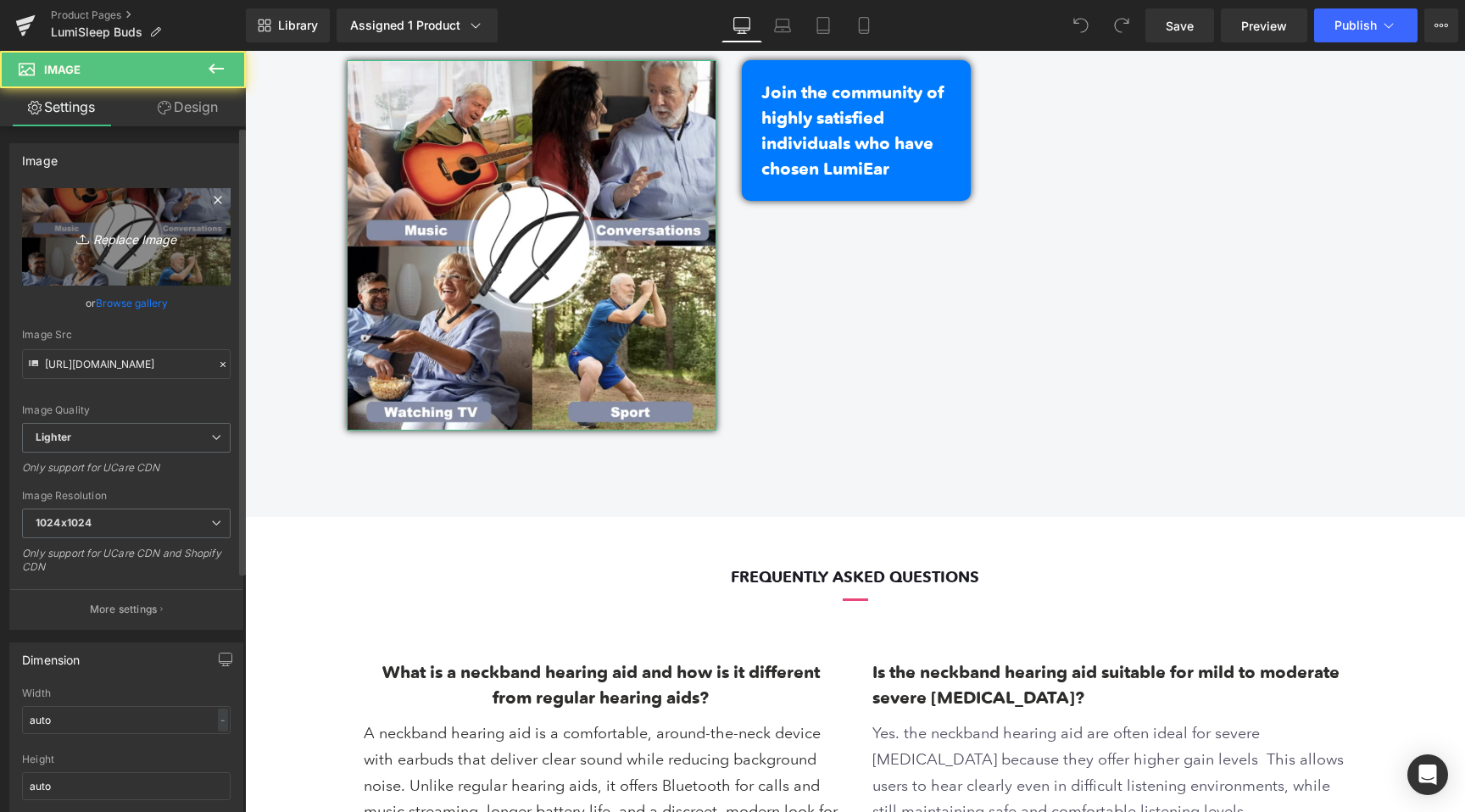
click at [110, 241] on icon "Replace Image" at bounding box center [126, 237] width 136 height 22
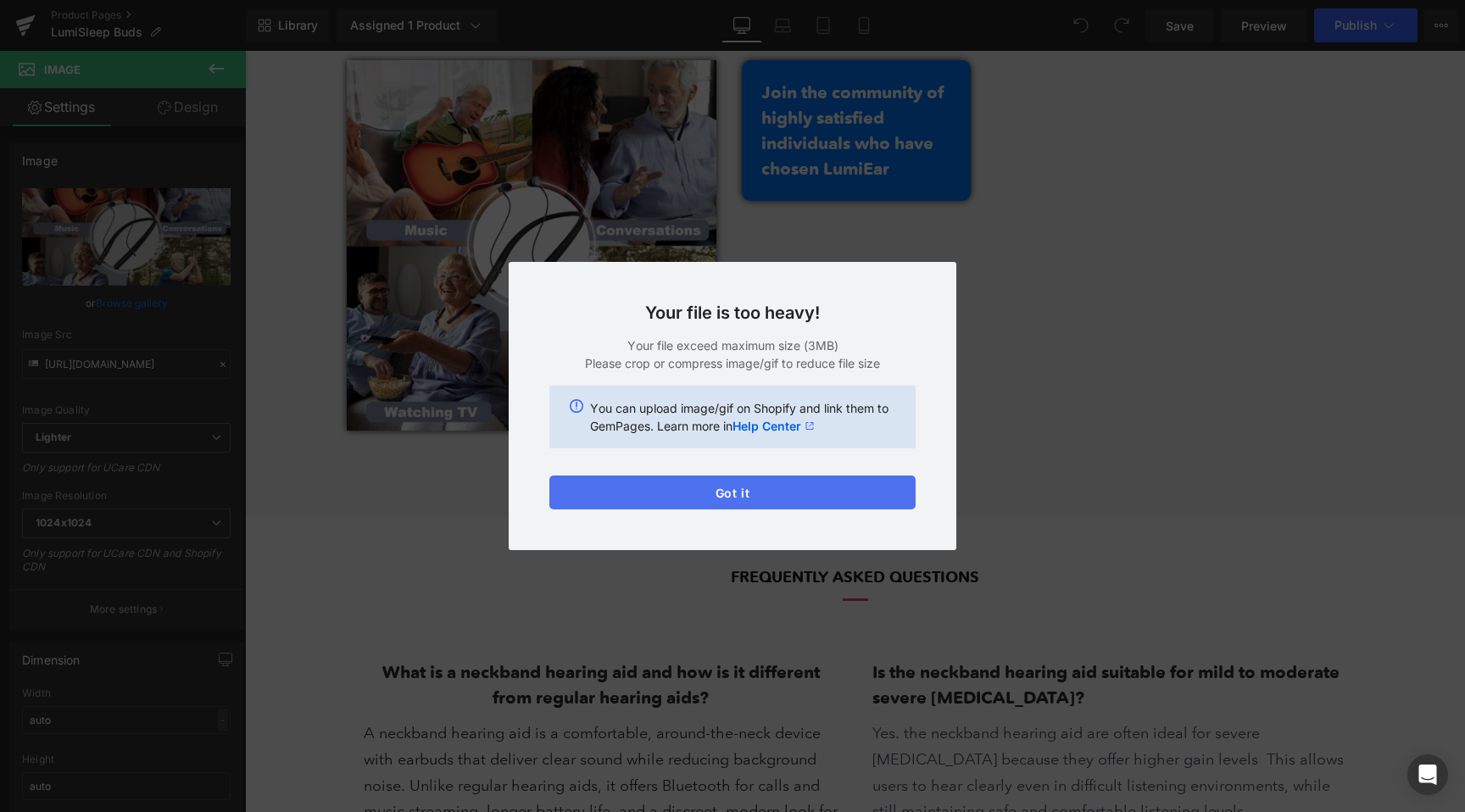
click at [754, 484] on button "Got it" at bounding box center [732, 492] width 366 height 34
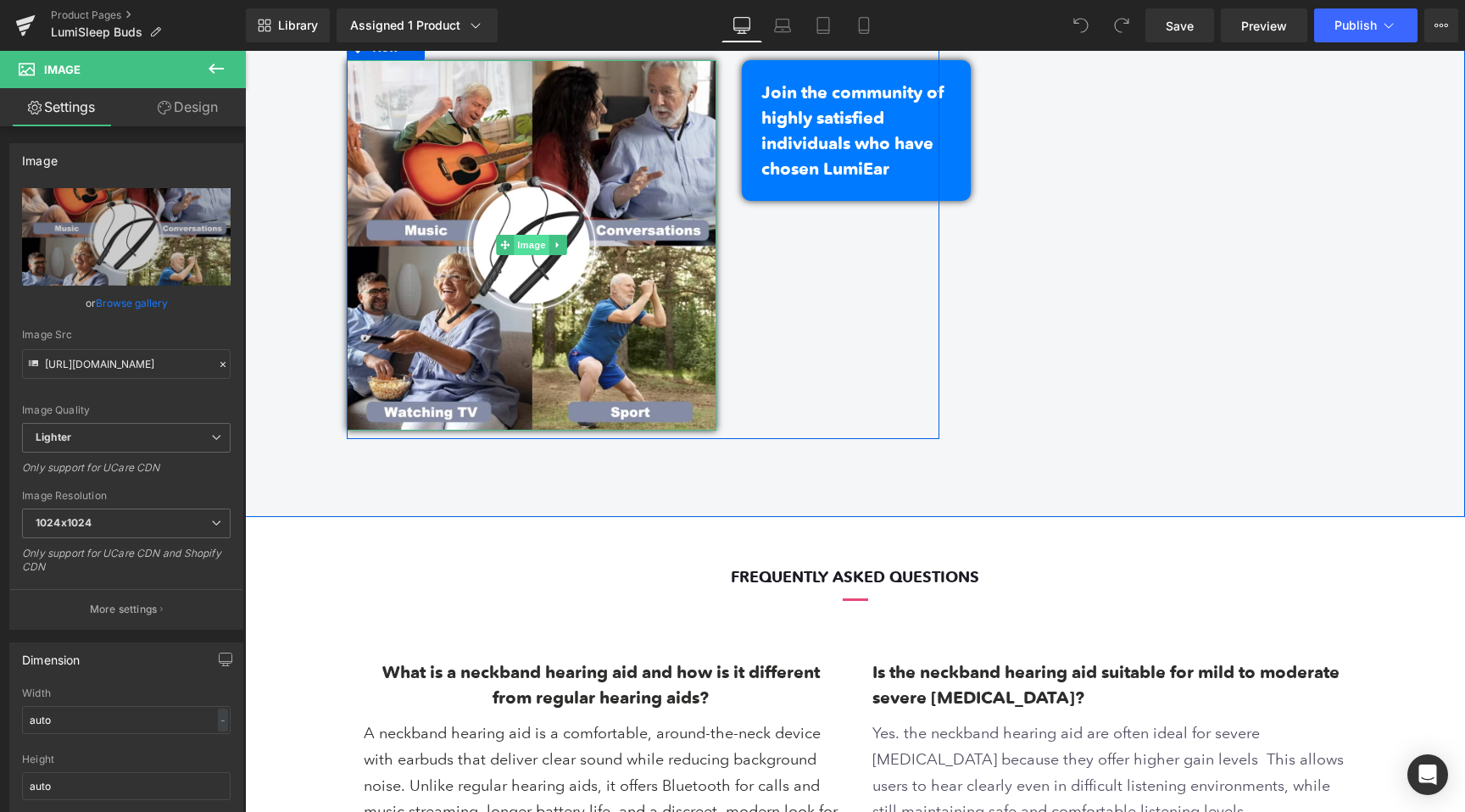
click at [529, 252] on span "Image" at bounding box center [532, 245] width 36 height 21
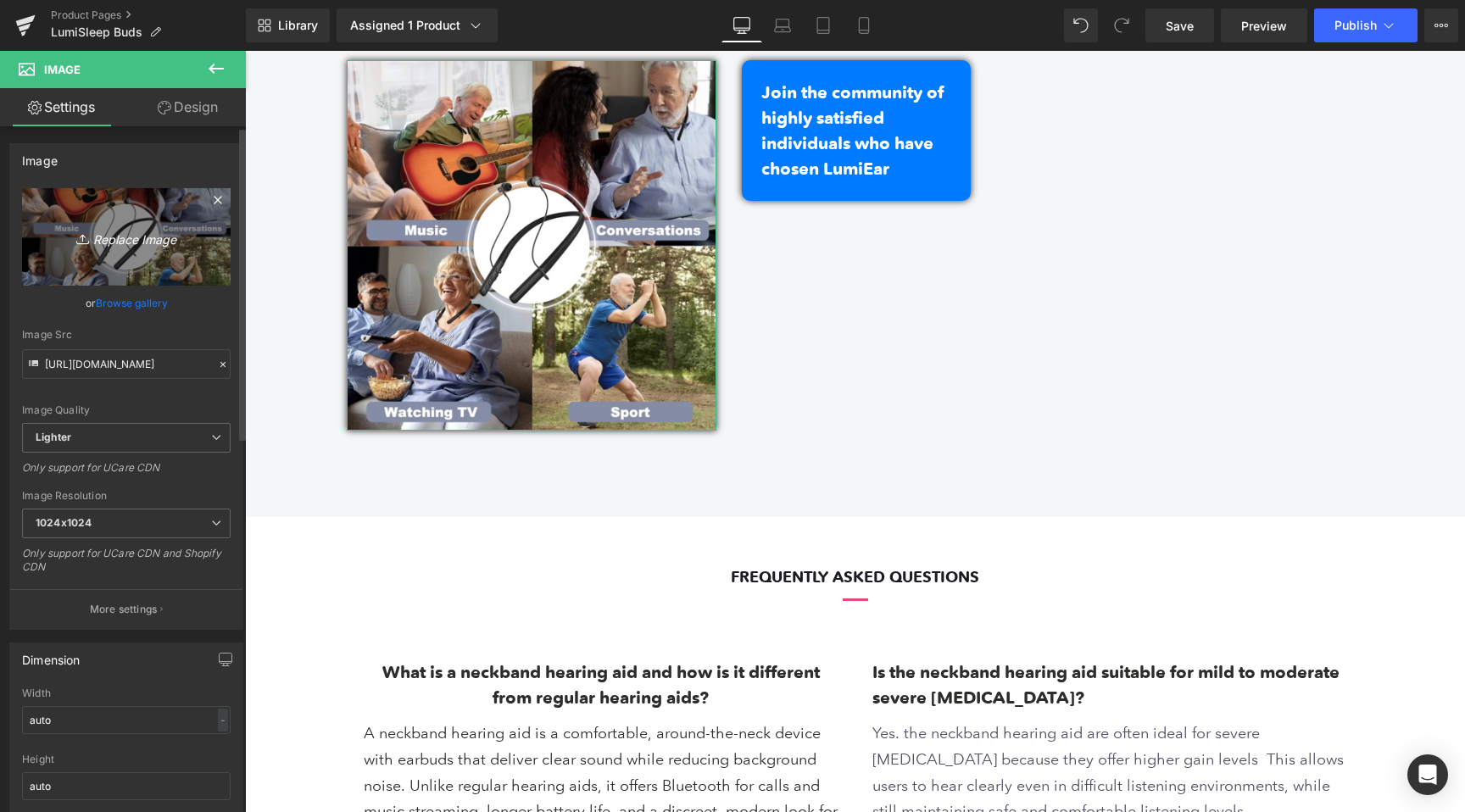
click at [166, 221] on link "Replace Image" at bounding box center [126, 237] width 209 height 97
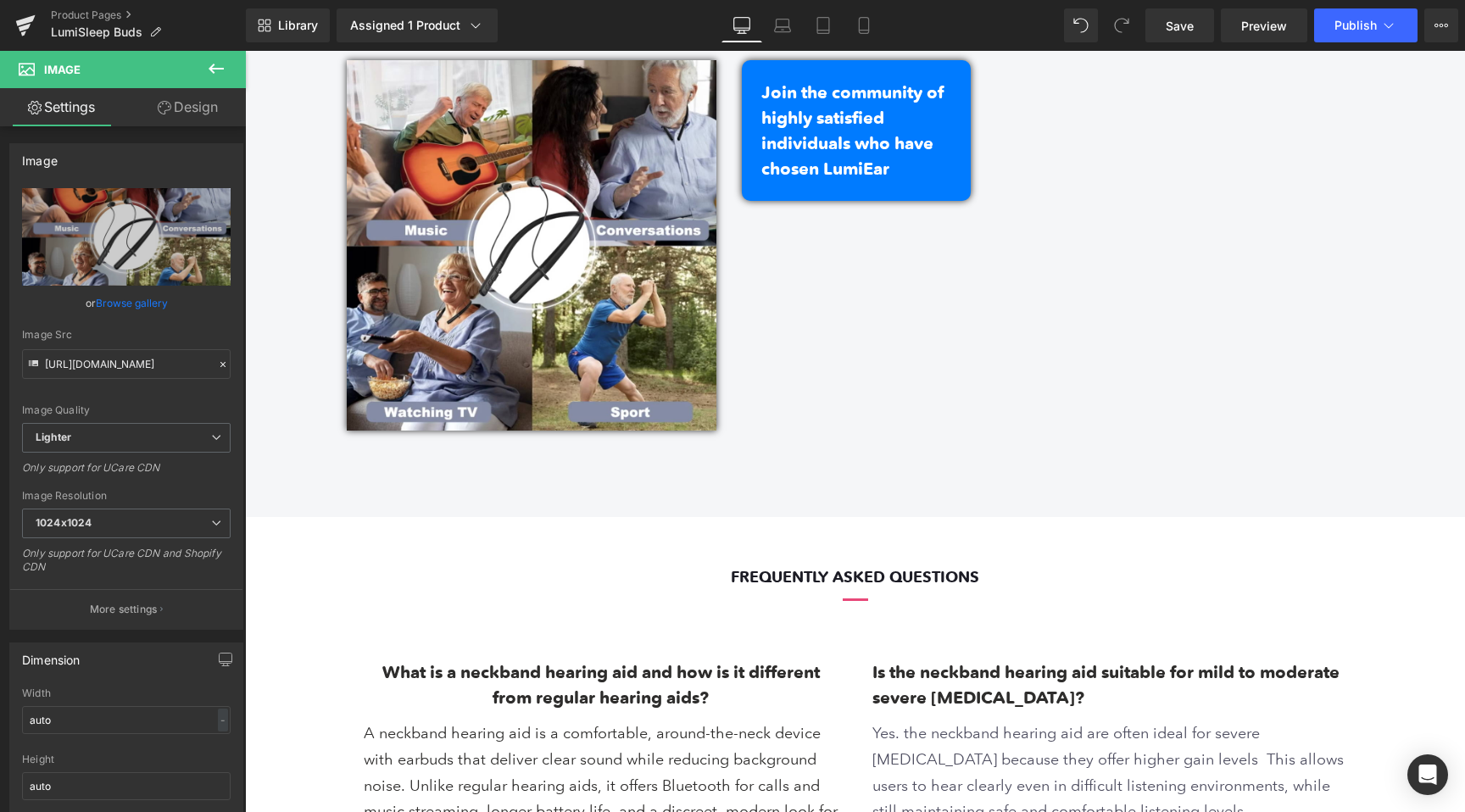
type input "C:\fakepath\Screen Shot [DATE] 11.27.11 PM.jpg"
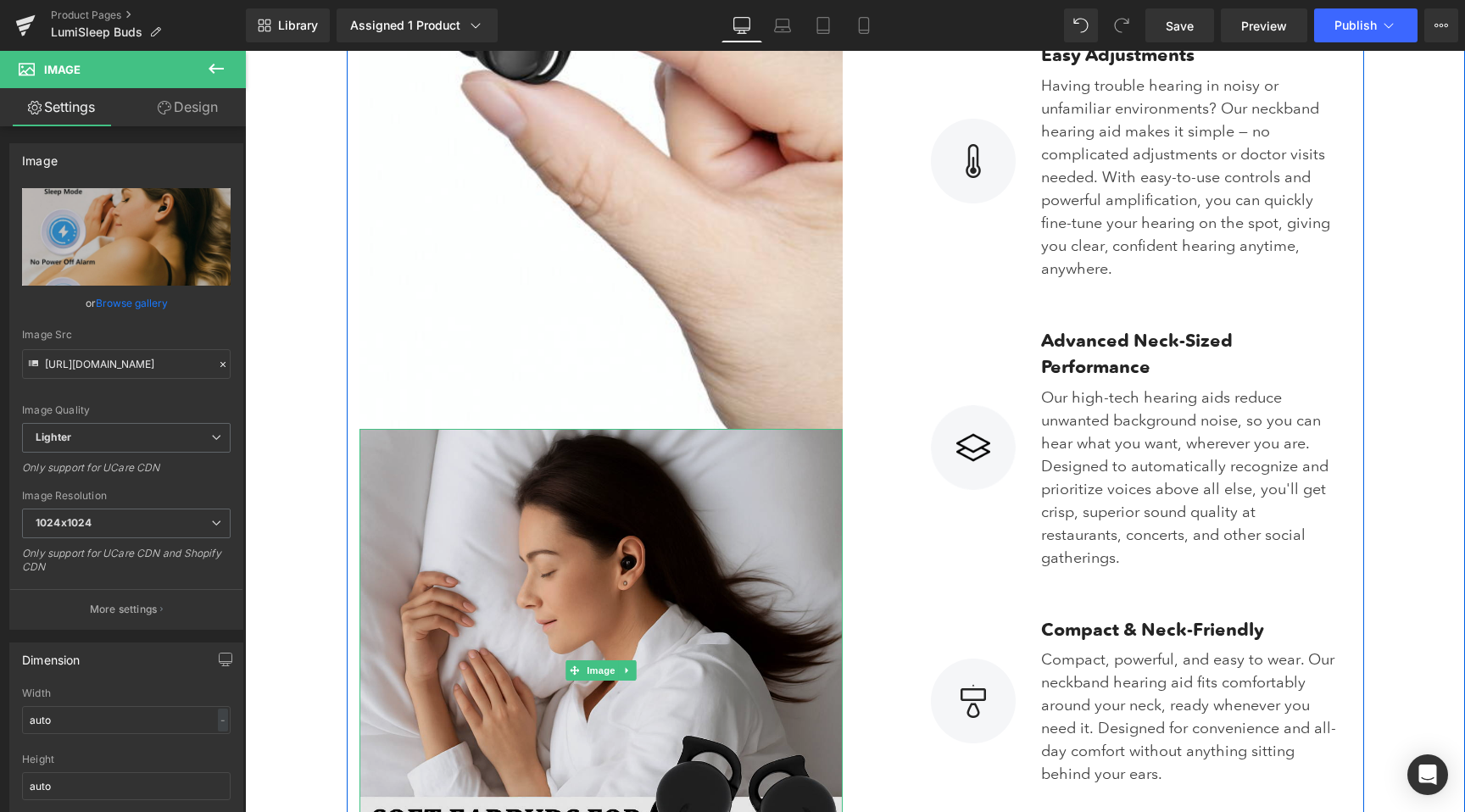
scroll to position [2943, 0]
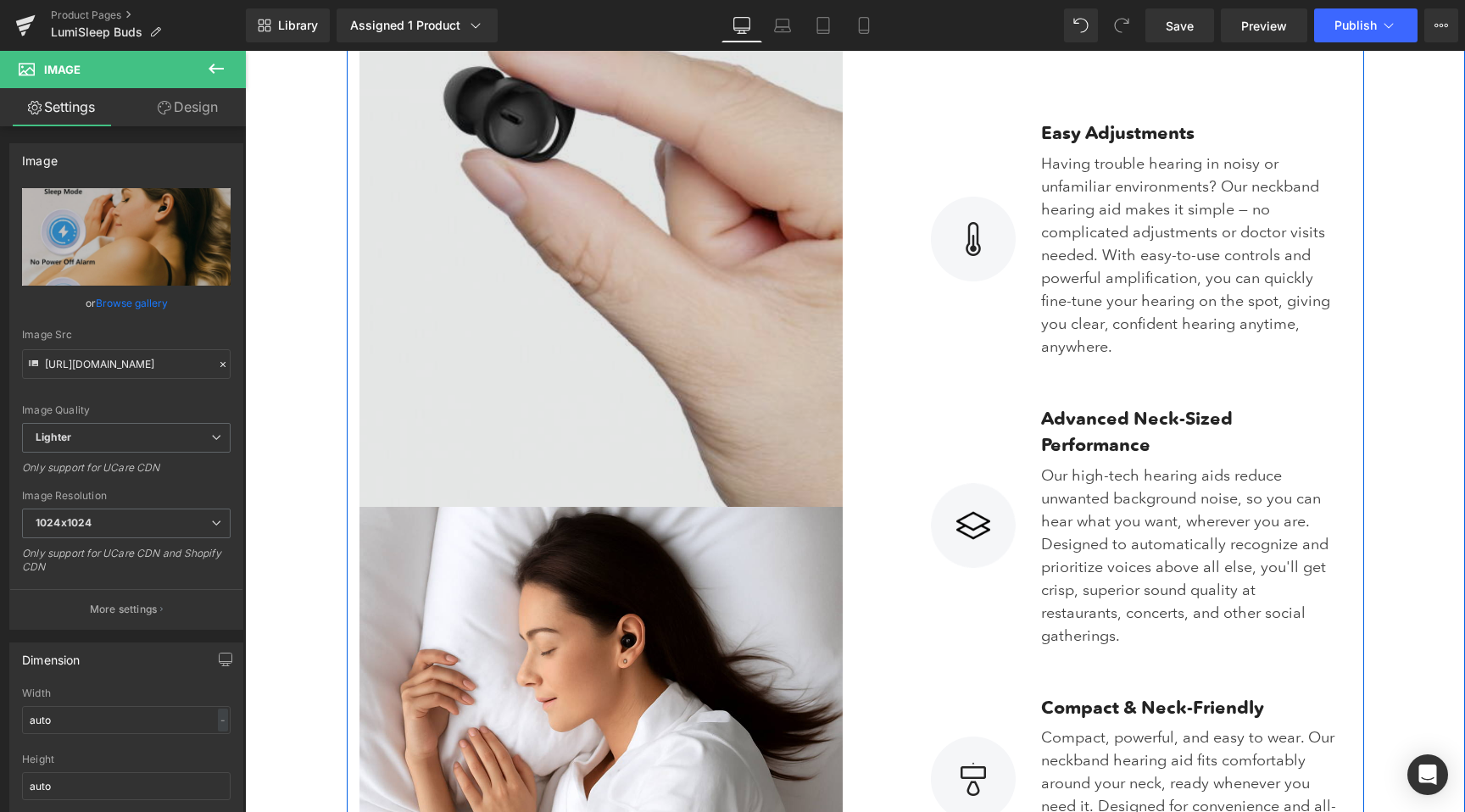
click at [462, 349] on img at bounding box center [601, 141] width 484 height 731
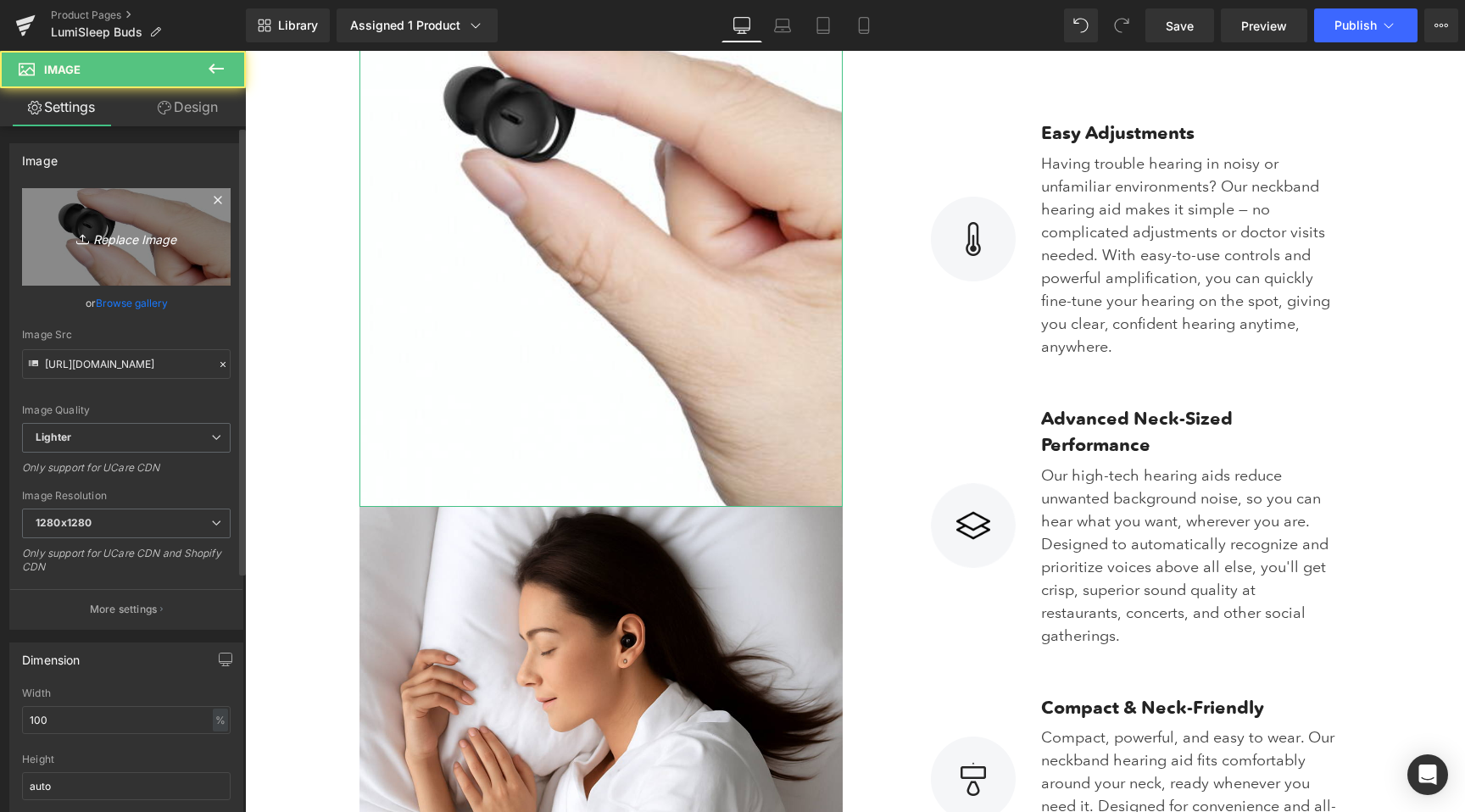
click at [110, 239] on icon "Replace Image" at bounding box center [126, 237] width 136 height 22
type input "C:\fakepath\Screen Shot 2025-09-10 at 11.35.35 PM.png"
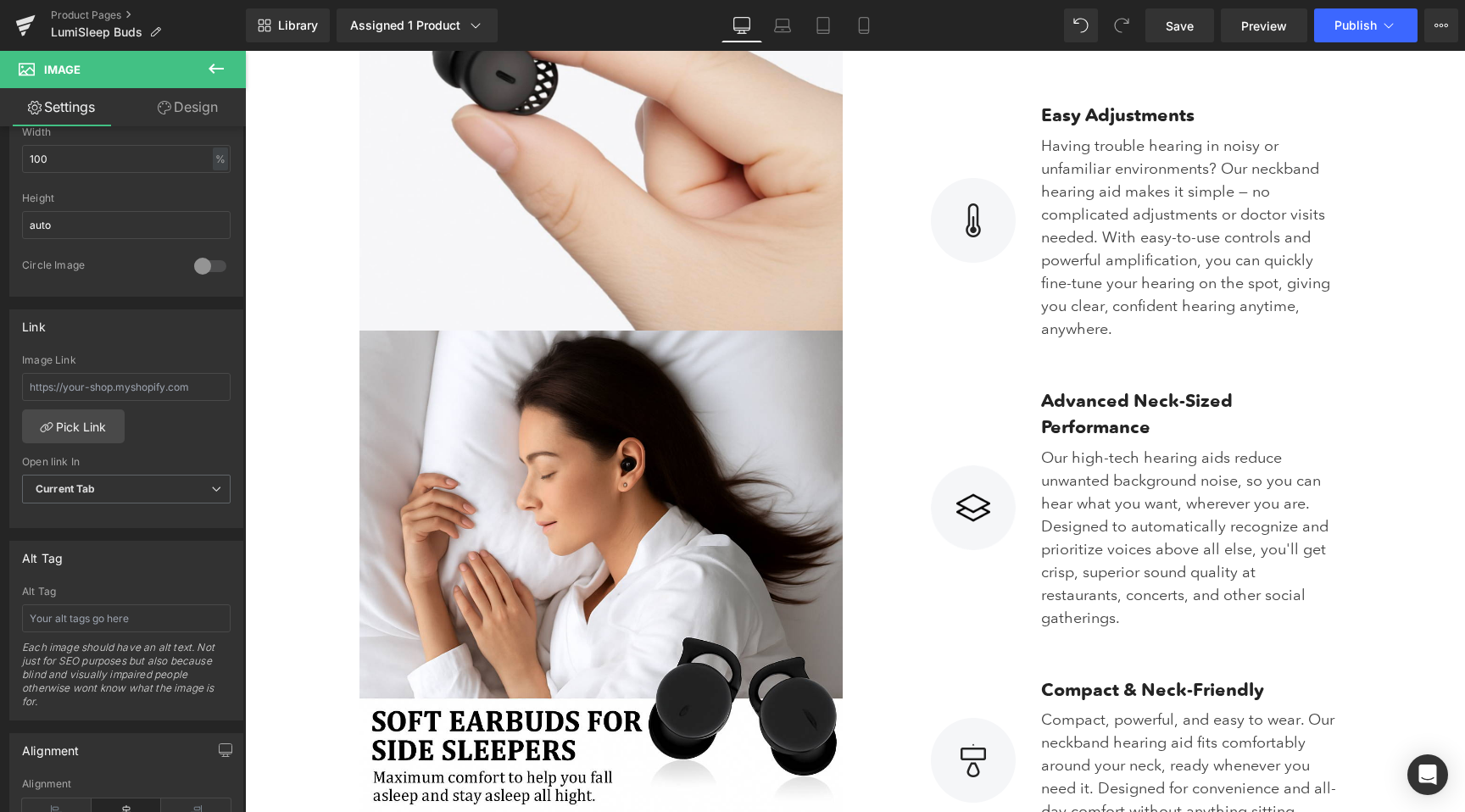
scroll to position [2874, 0]
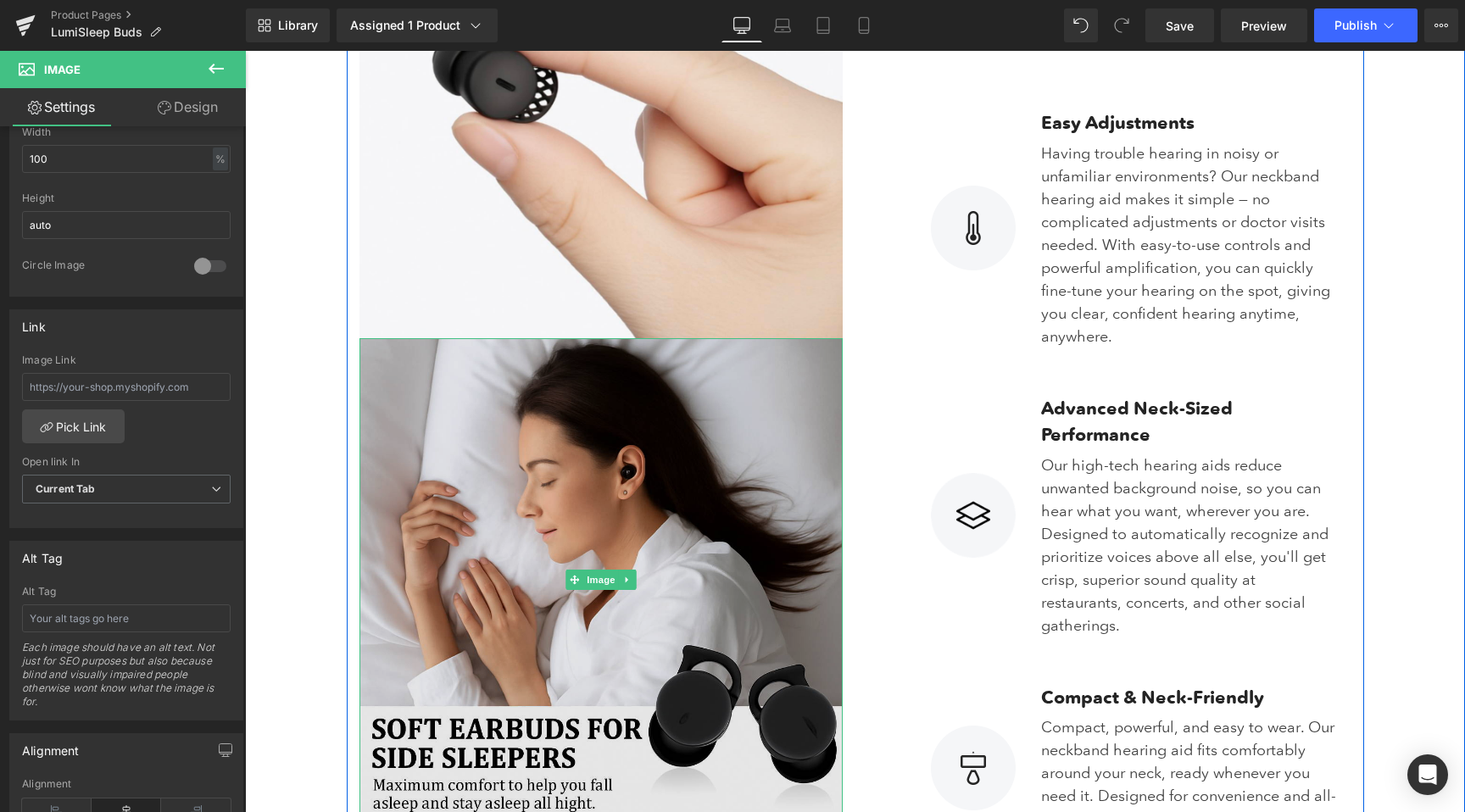
click at [462, 488] on img at bounding box center [601, 580] width 484 height 483
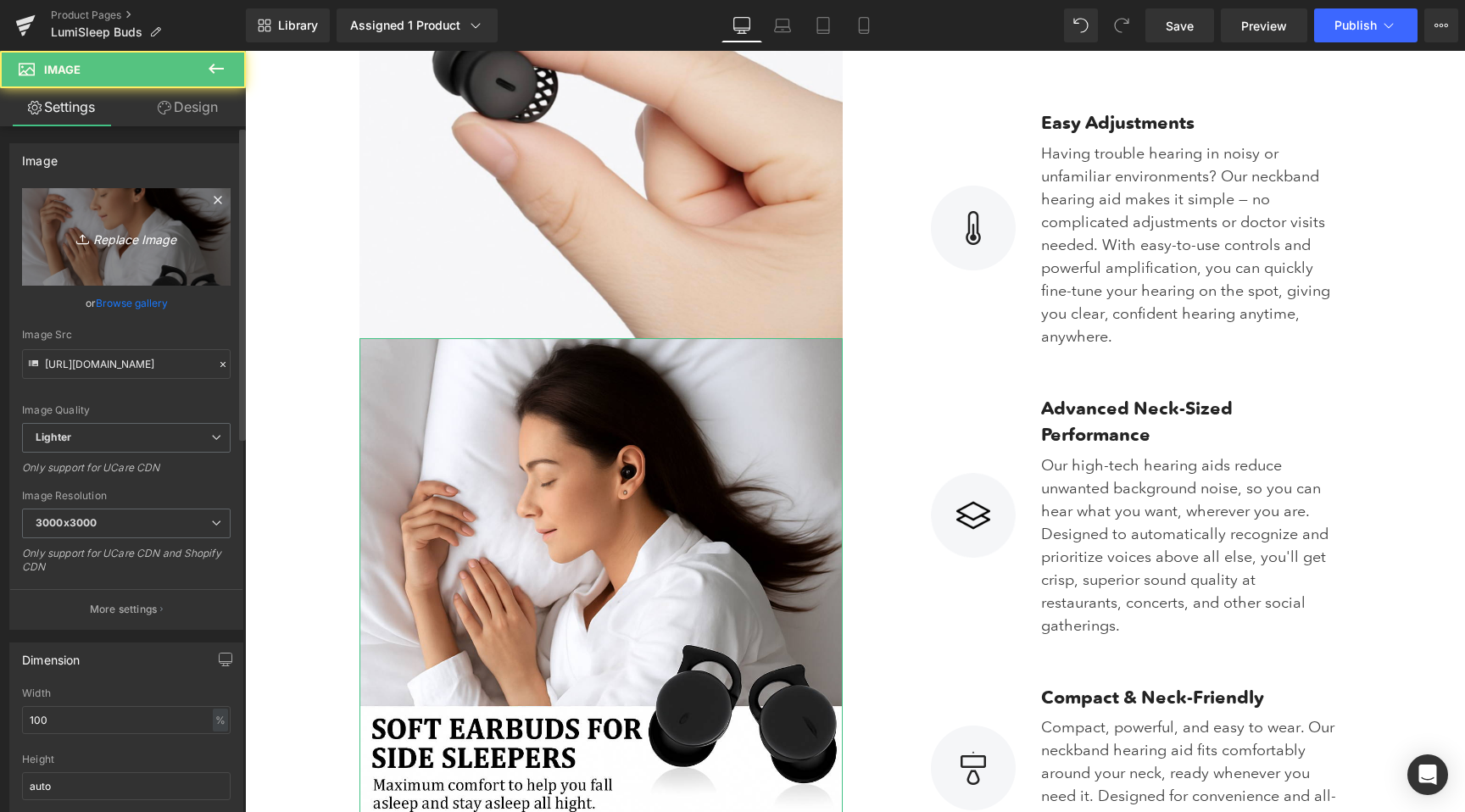
click at [139, 245] on icon "Replace Image" at bounding box center [126, 237] width 136 height 22
click at [147, 226] on icon "Replace Image" at bounding box center [126, 237] width 136 height 22
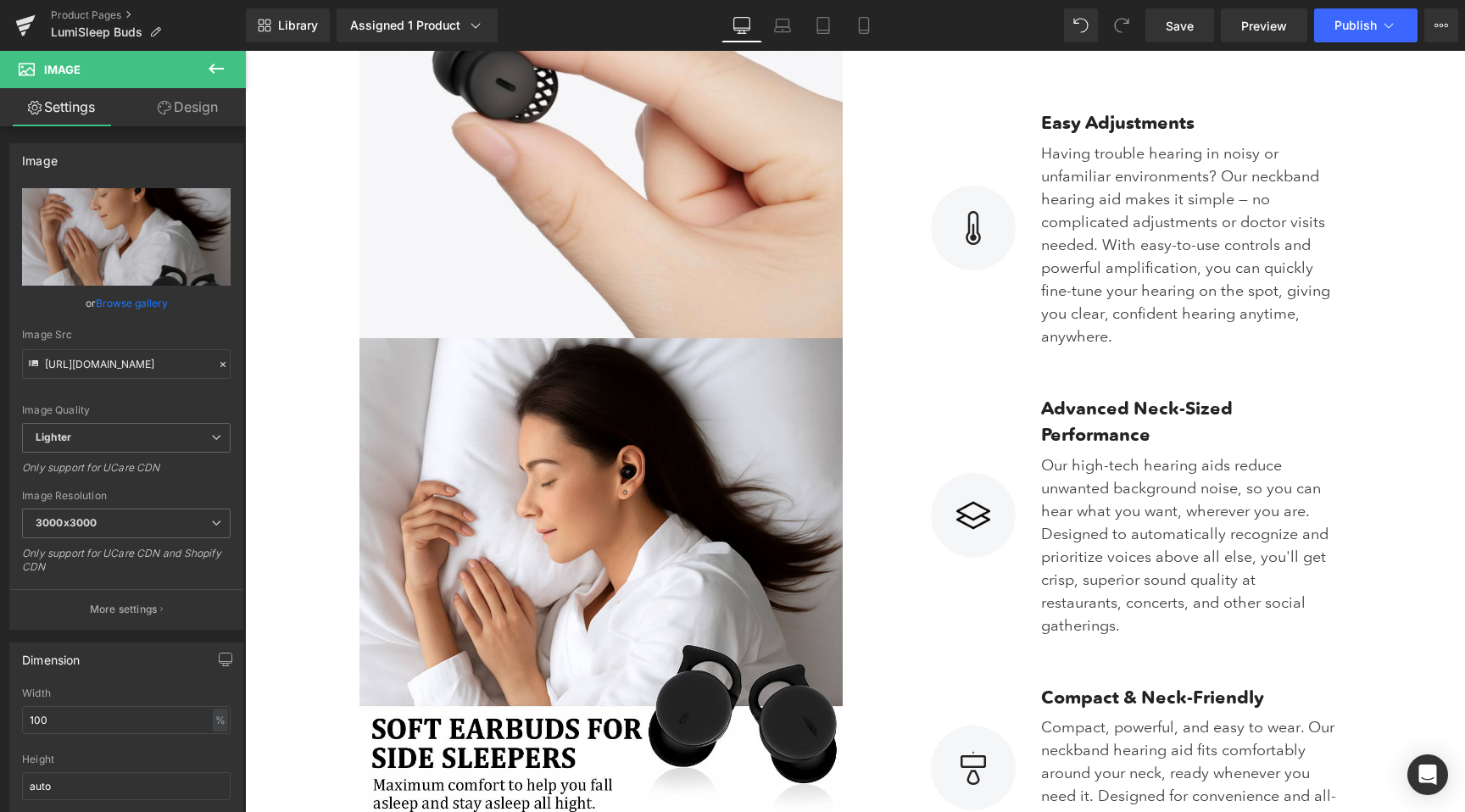
type input "C:\fakepath\0c00f999-e236-4f9d-a189-074eb08f7c36.png"
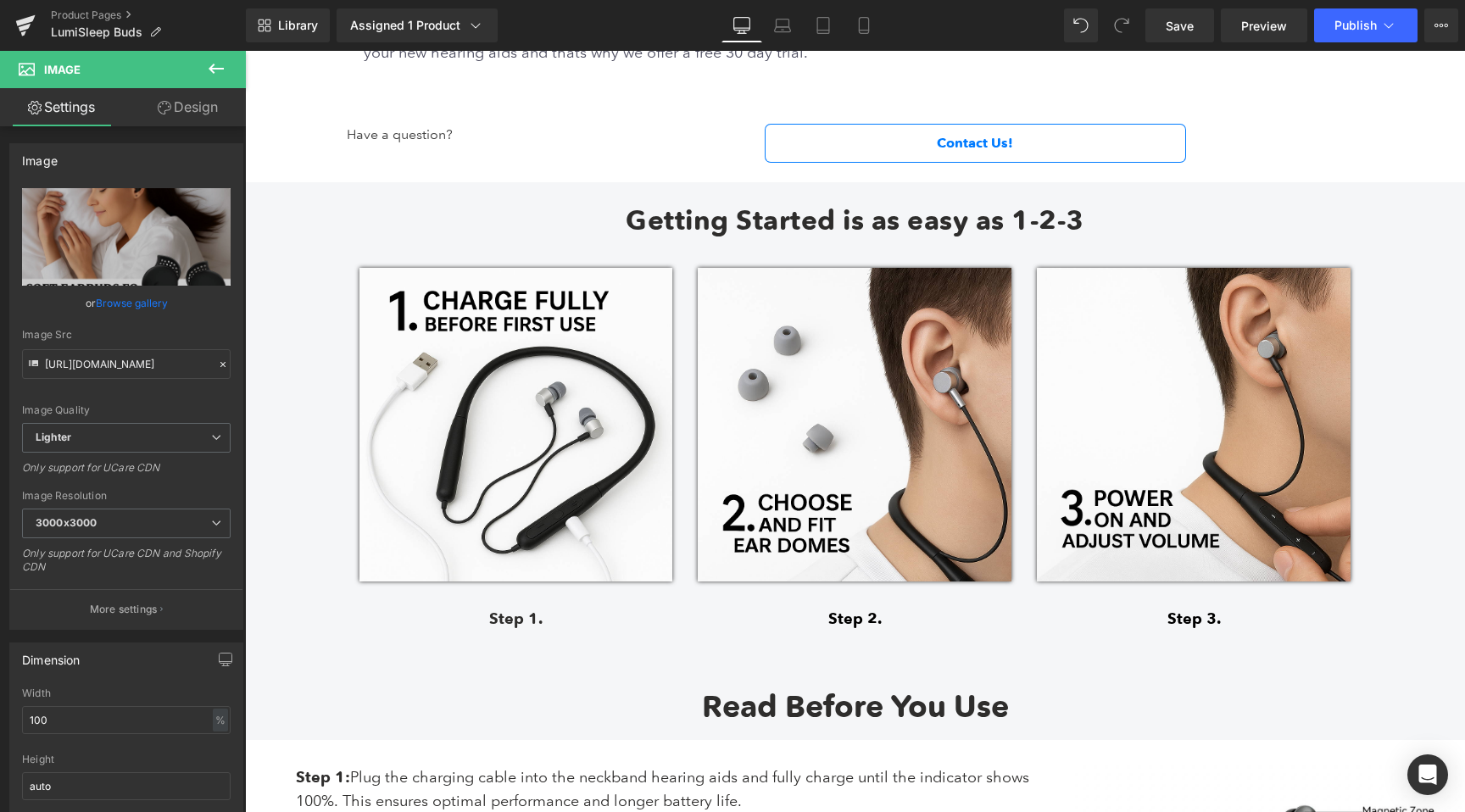
scroll to position [5732, 0]
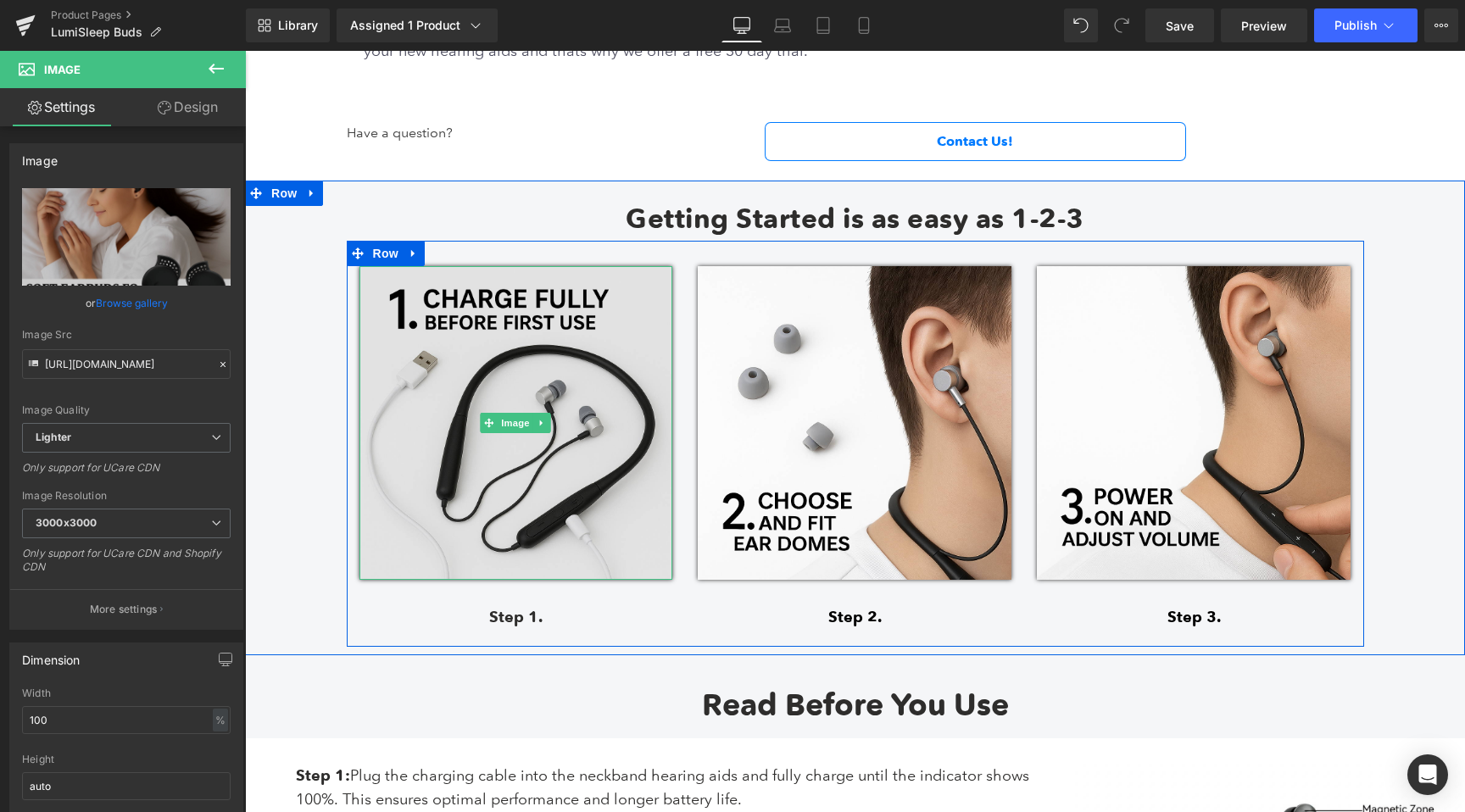
click at [504, 382] on img at bounding box center [516, 423] width 313 height 313
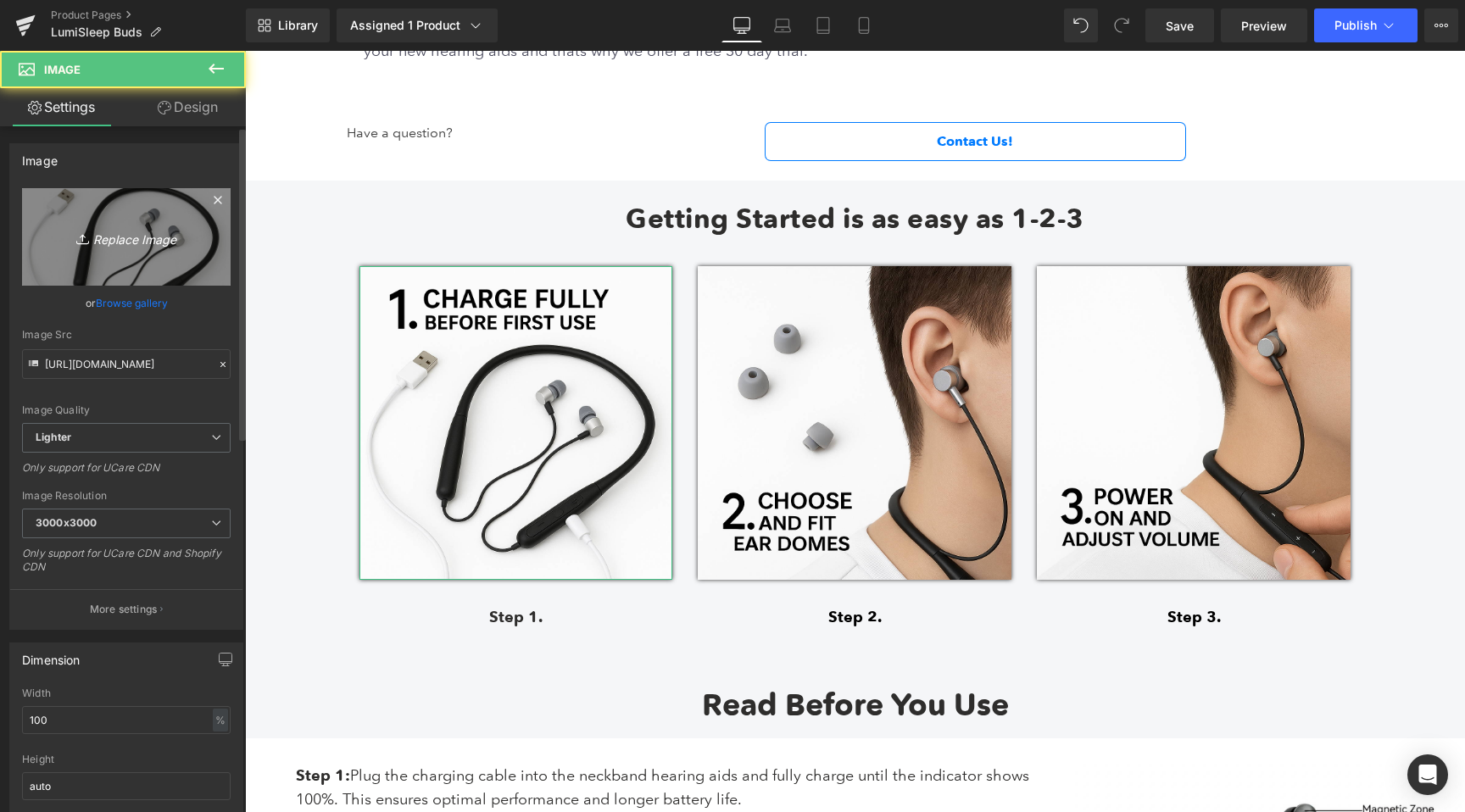
click at [106, 241] on icon "Replace Image" at bounding box center [126, 237] width 136 height 22
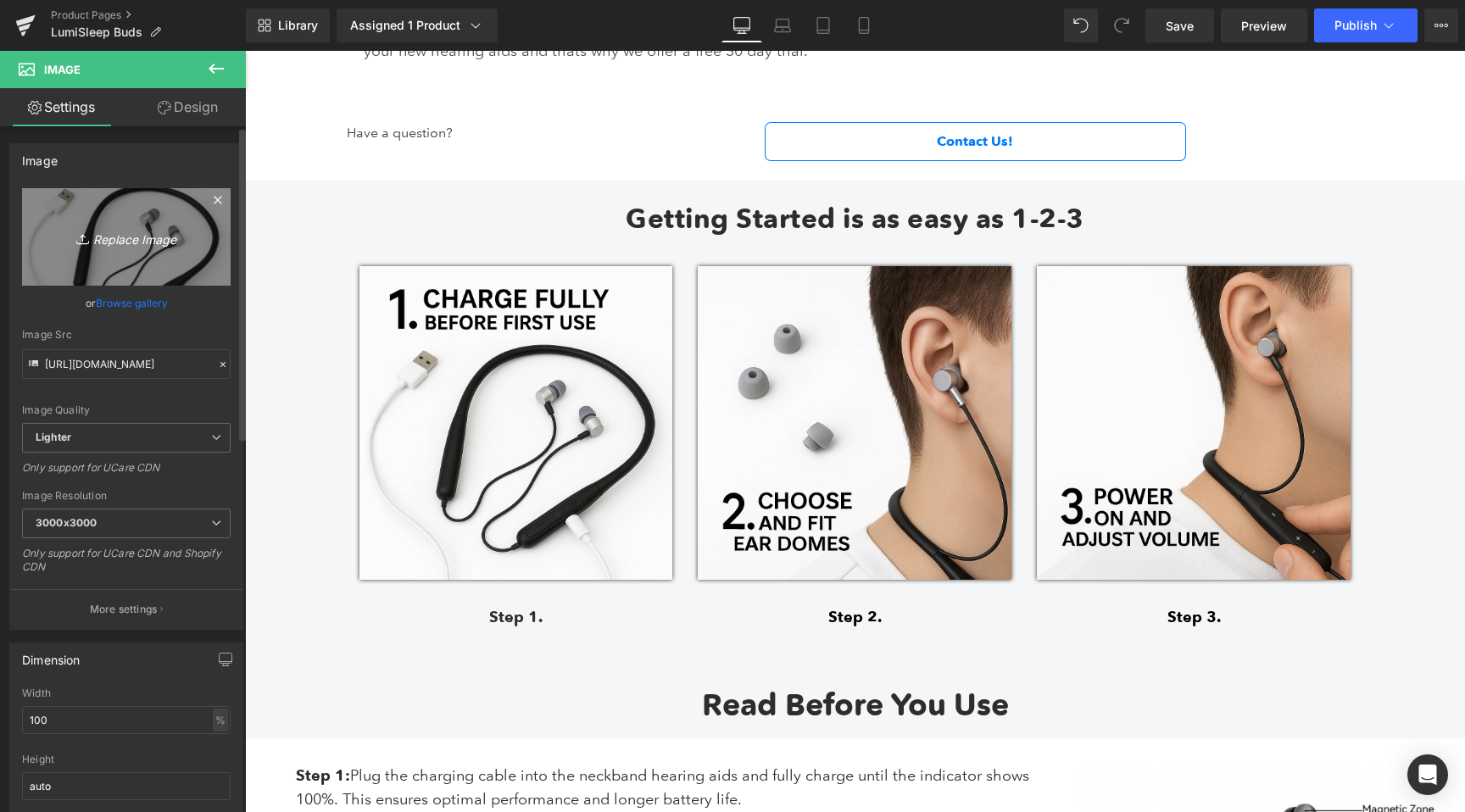
type input "C:\fakepath\24e6e105-2ee2-4251-af3c-6e01a1258d51.png"
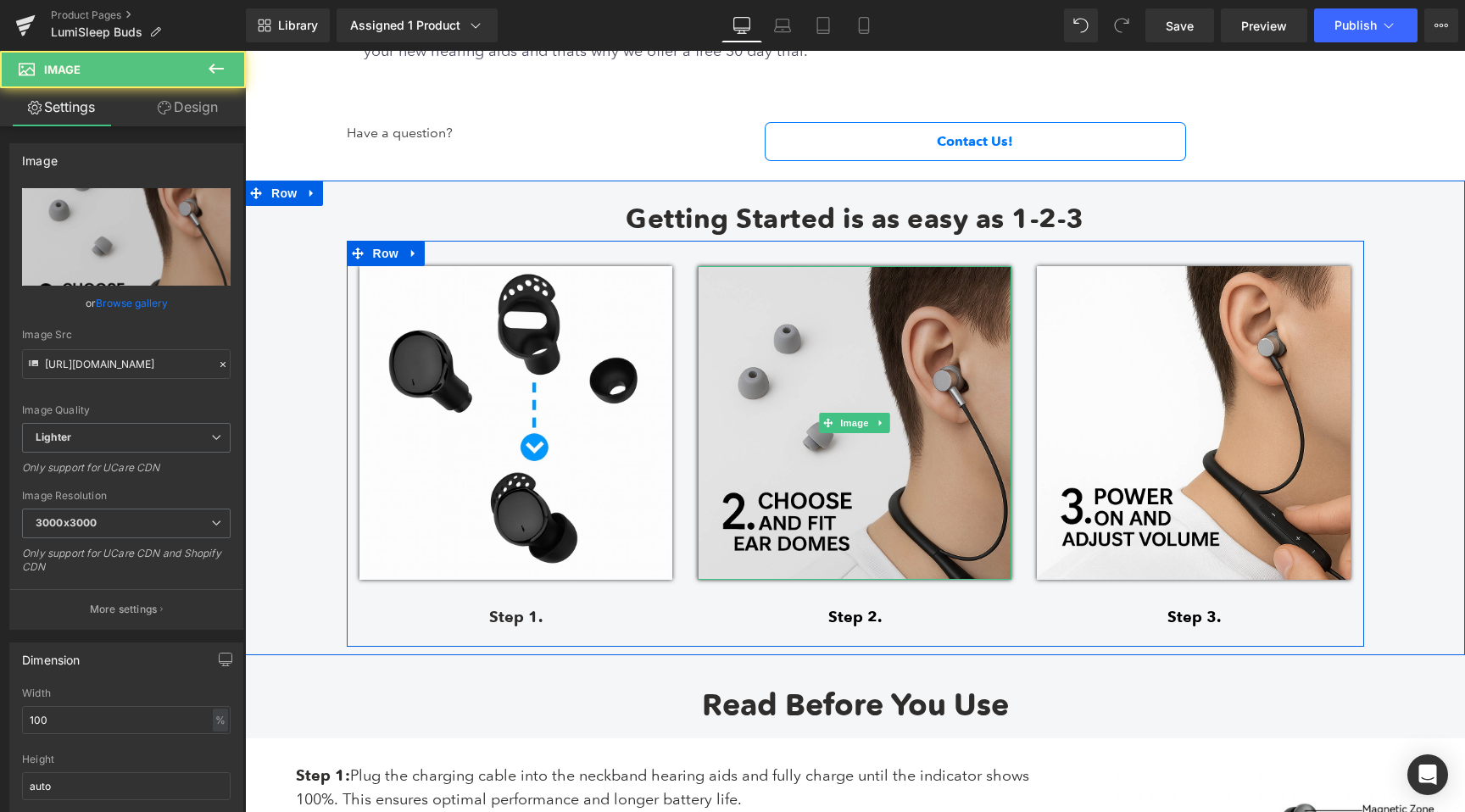
click at [806, 401] on img at bounding box center [855, 423] width 313 height 313
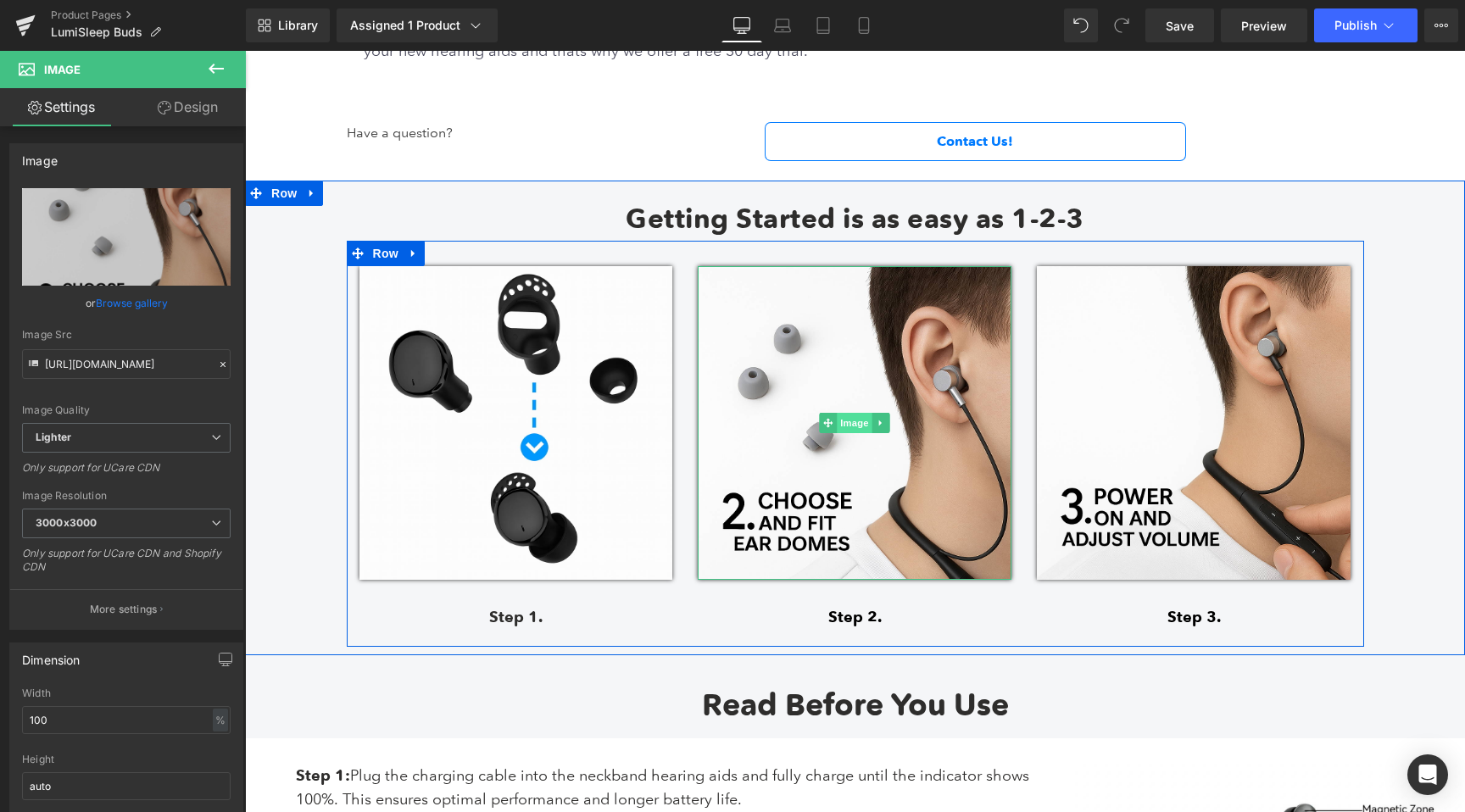
click at [844, 430] on span "Image" at bounding box center [855, 423] width 36 height 21
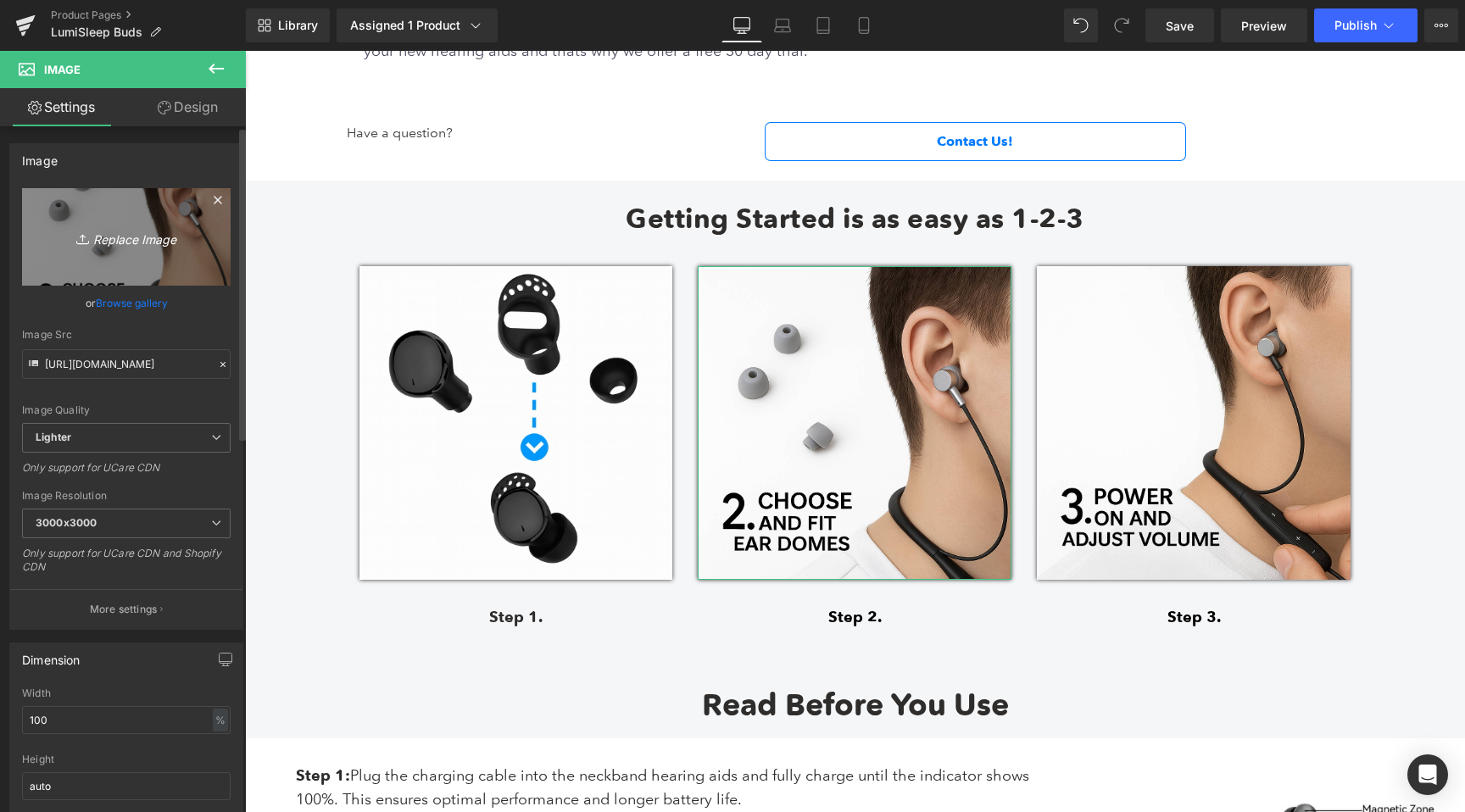
click at [152, 214] on link "Replace Image" at bounding box center [126, 237] width 209 height 97
type input "C:\fakepath\dcec431e-58b6-403a-8a7f-dc25cbd80e37.png"
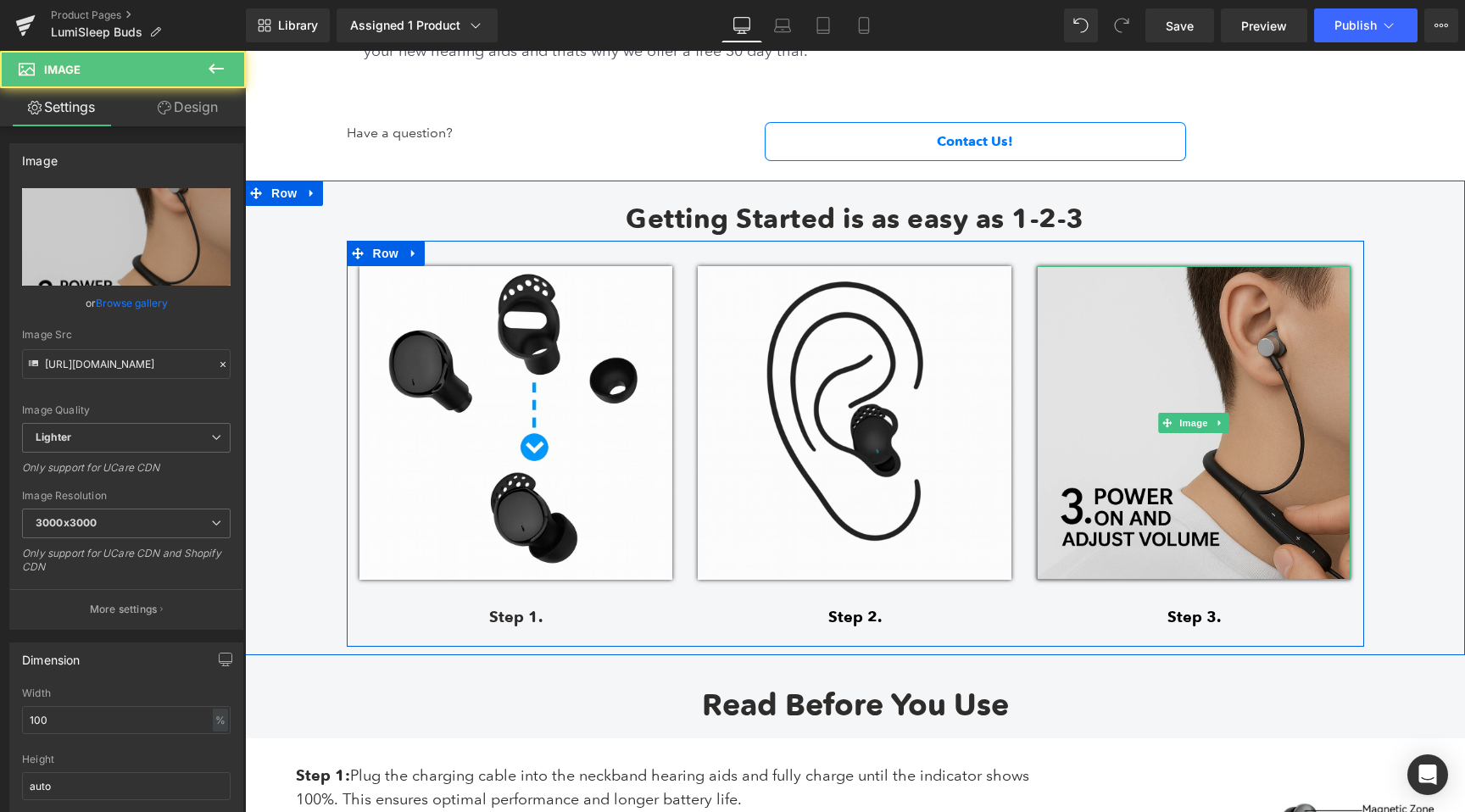
click at [1209, 372] on img at bounding box center [1194, 423] width 313 height 313
click at [1166, 516] on img at bounding box center [1194, 423] width 313 height 313
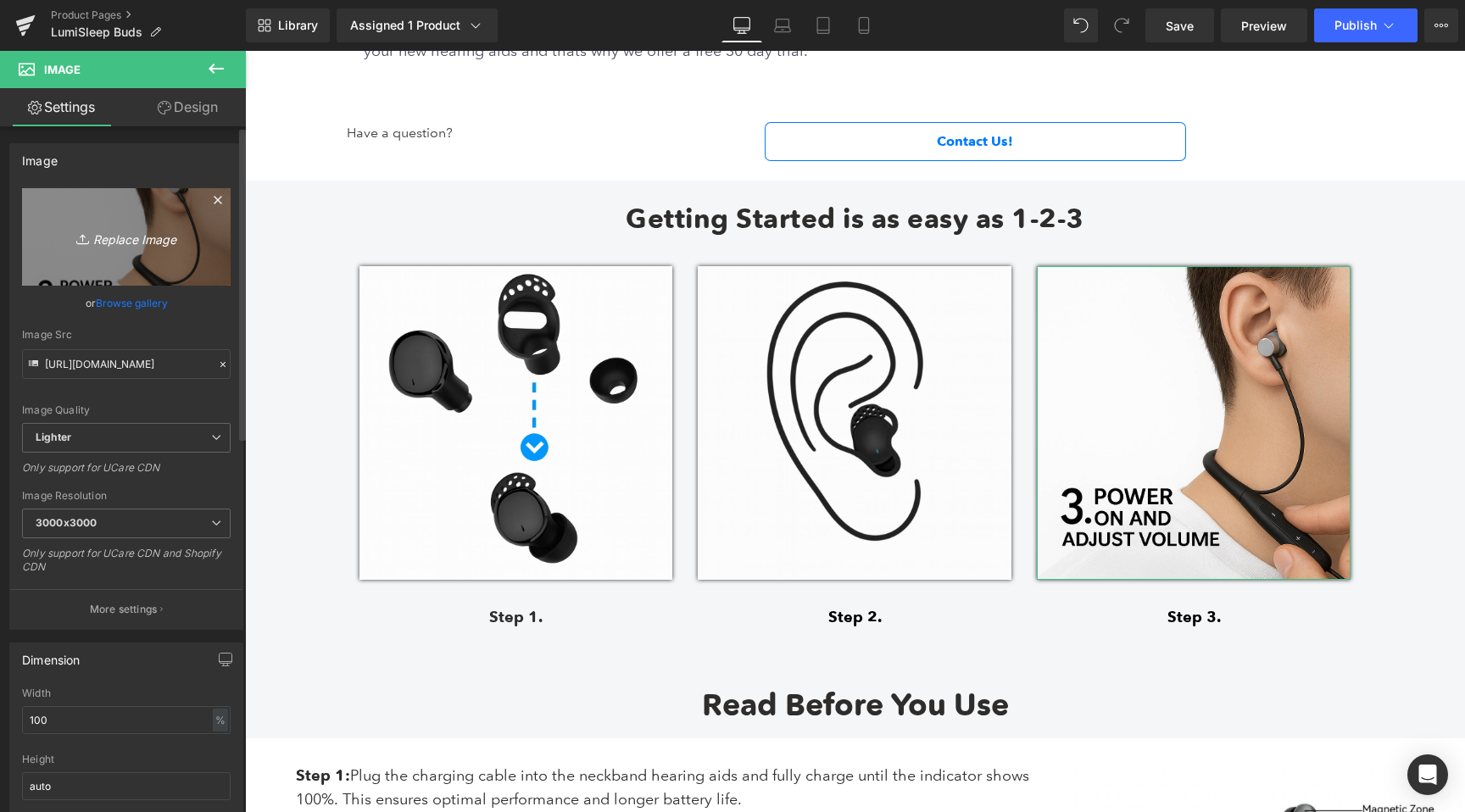
click at [122, 236] on icon "Replace Image" at bounding box center [126, 237] width 136 height 22
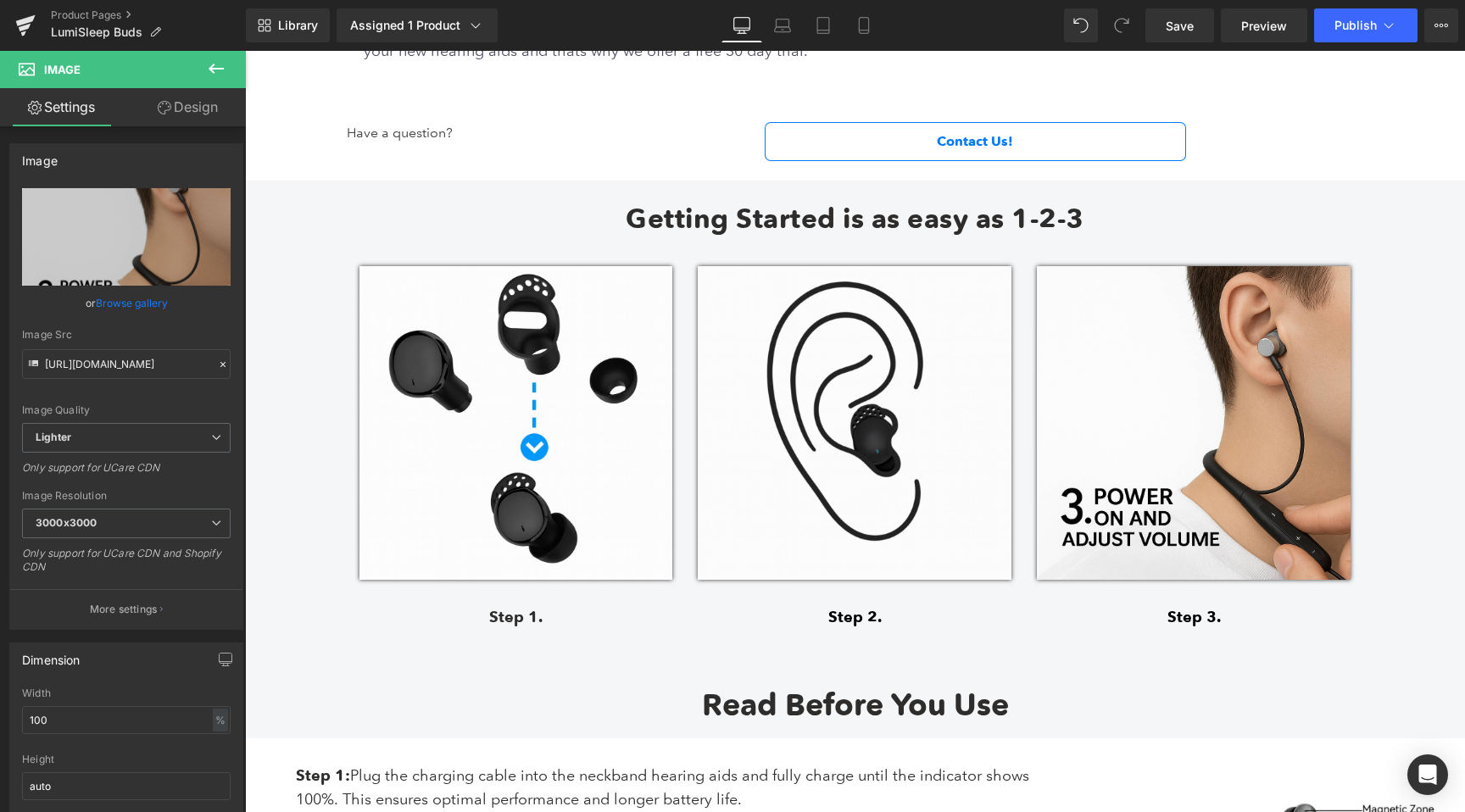
type input "C:\fakepath\bd2364ca-26b4-40b4-bcc3-af92d8b5b97e.png"
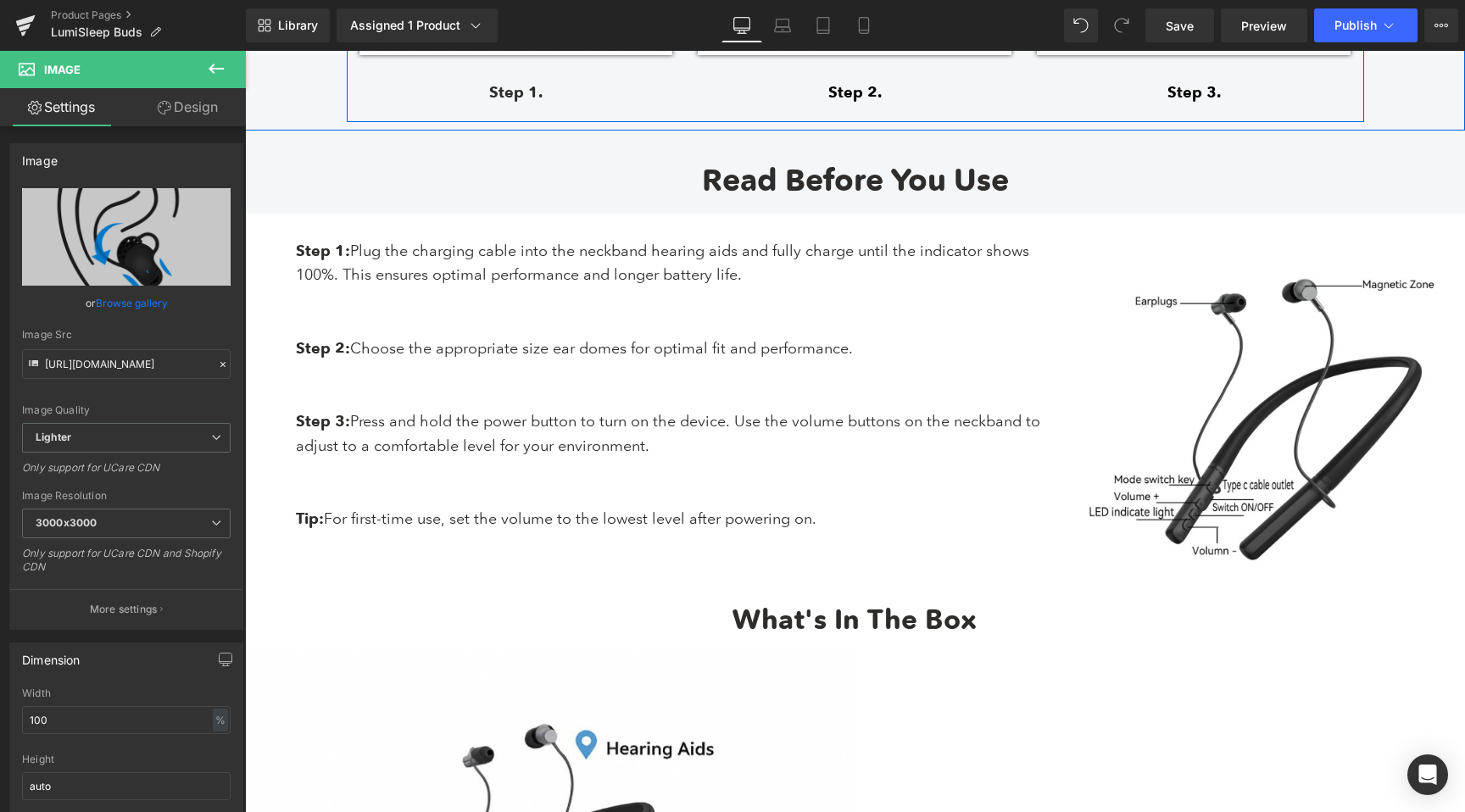
scroll to position [6271, 0]
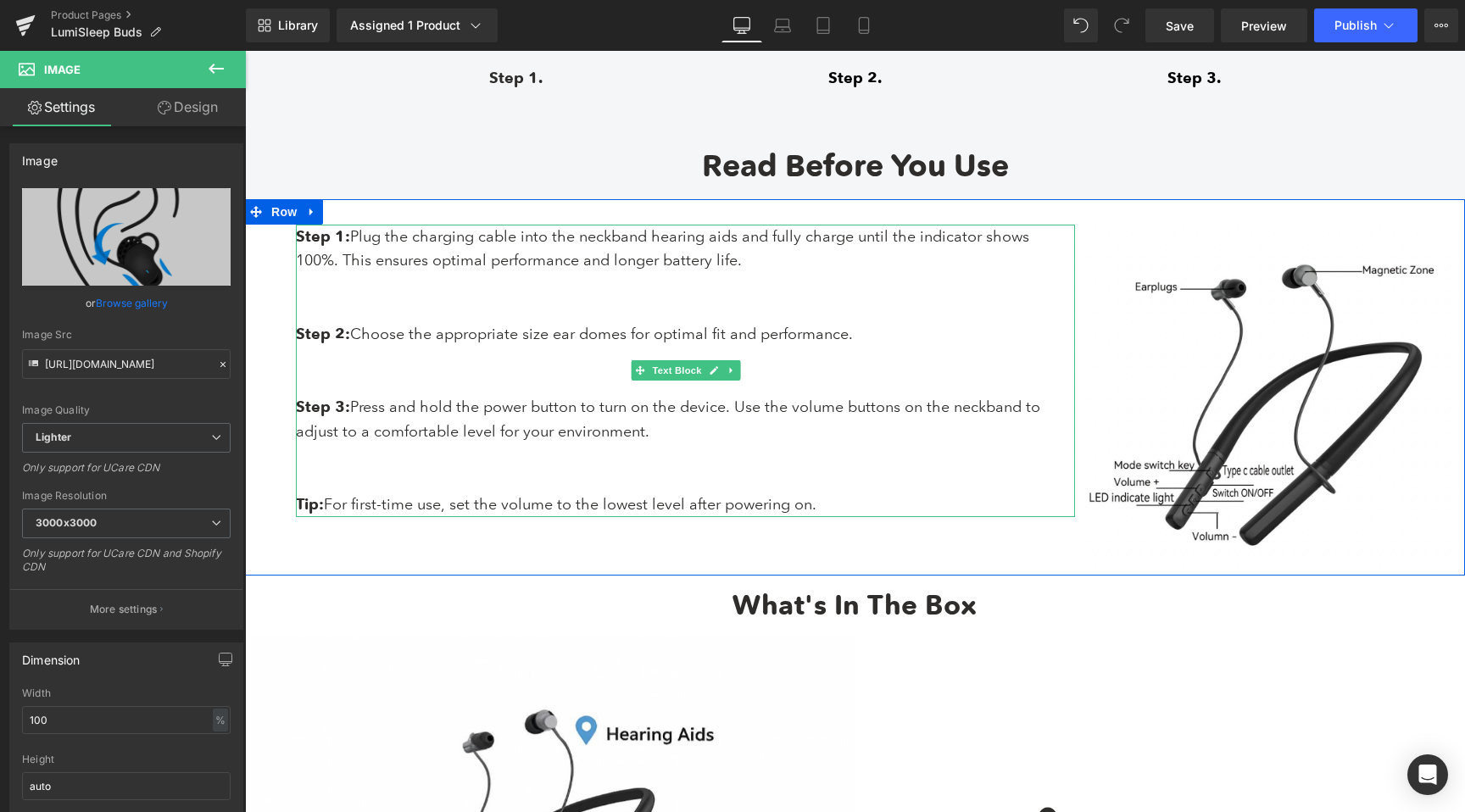
click at [586, 512] on p "Tip: For first-time use, set the volume to the lowest level after powering on." at bounding box center [685, 504] width 779 height 24
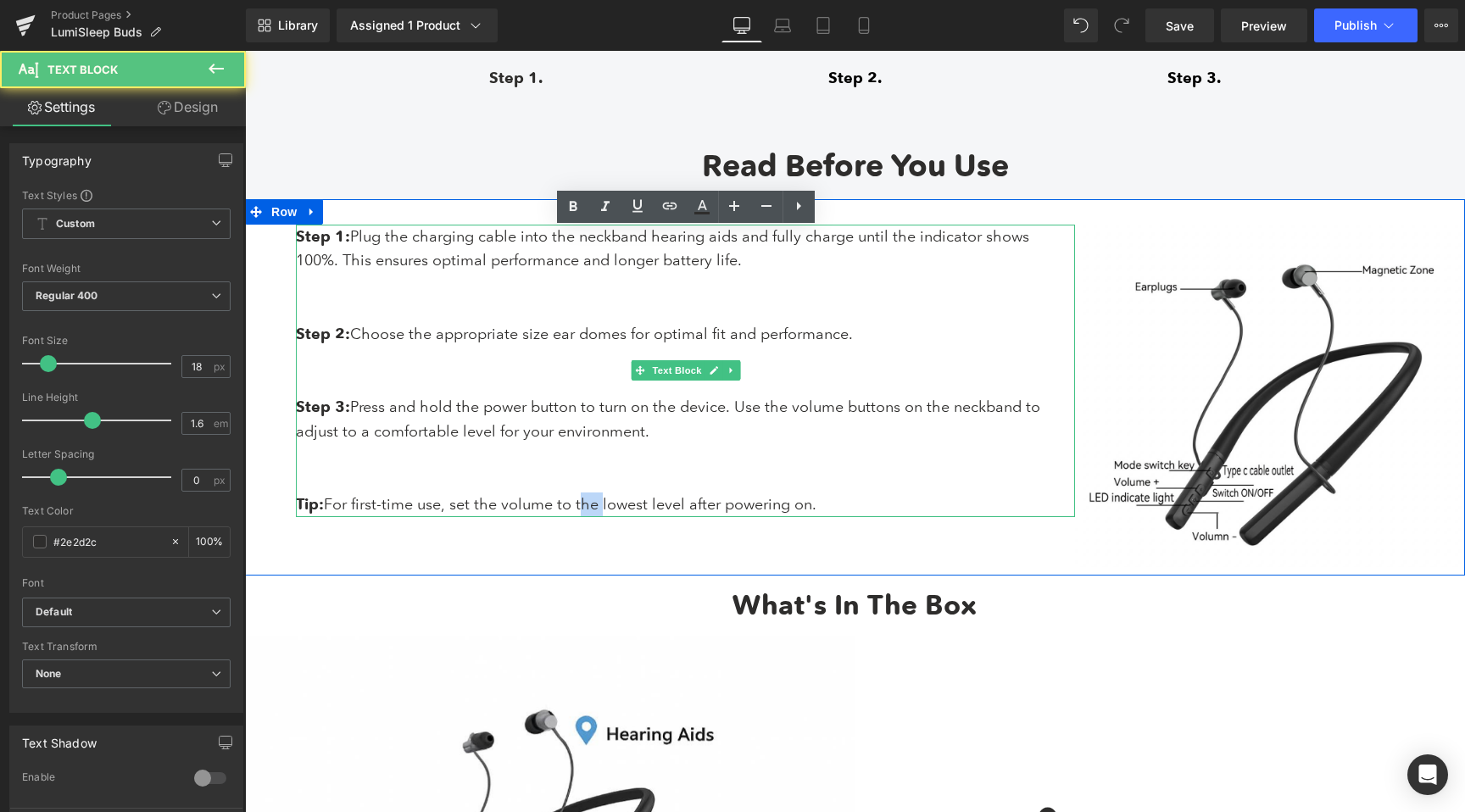
click at [586, 512] on p "Tip: For first-time use, set the volume to the lowest level after powering on." at bounding box center [685, 504] width 779 height 24
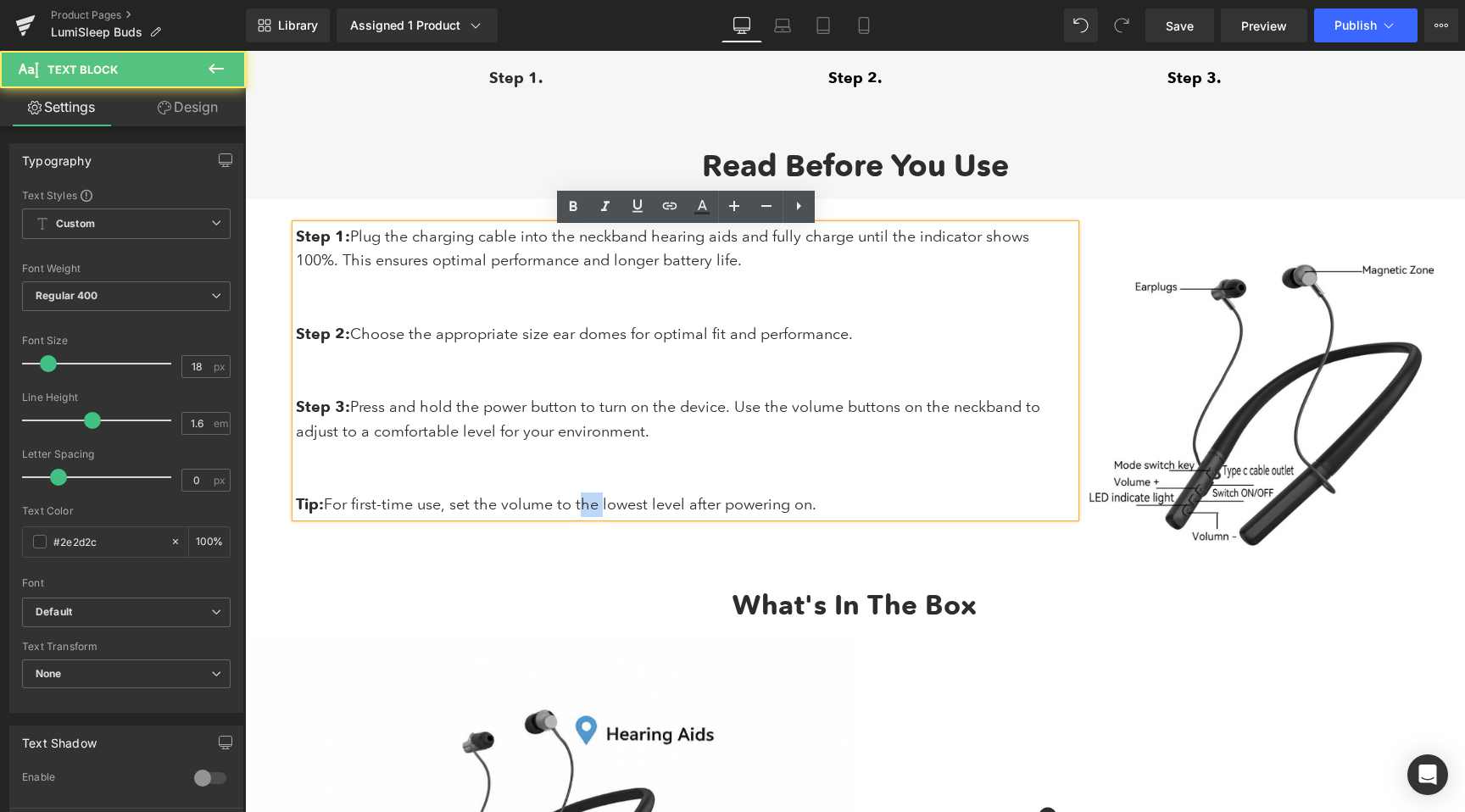
click at [586, 512] on p "Tip: For first-time use, set the volume to the lowest level after powering on." at bounding box center [685, 504] width 779 height 24
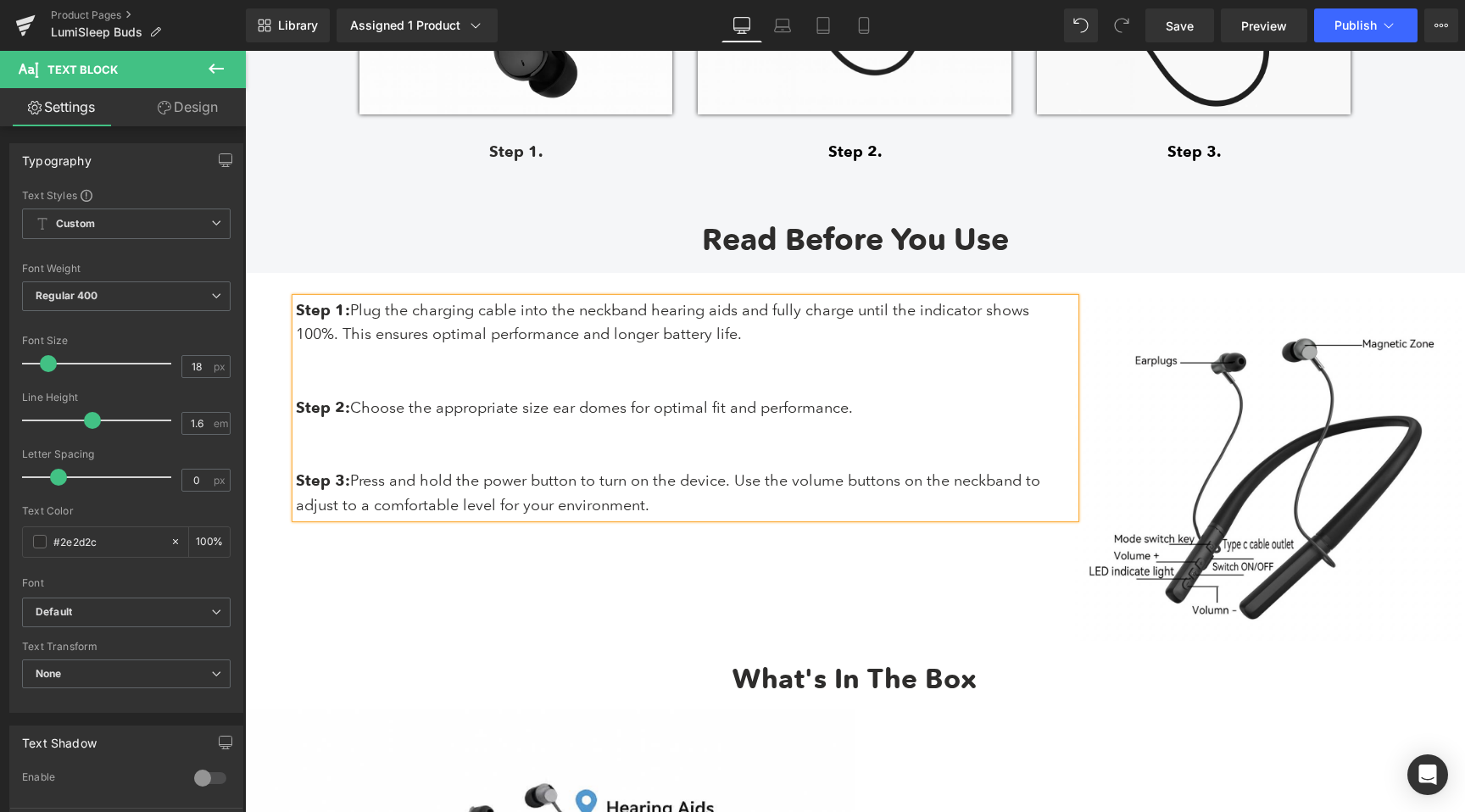
scroll to position [6162, 0]
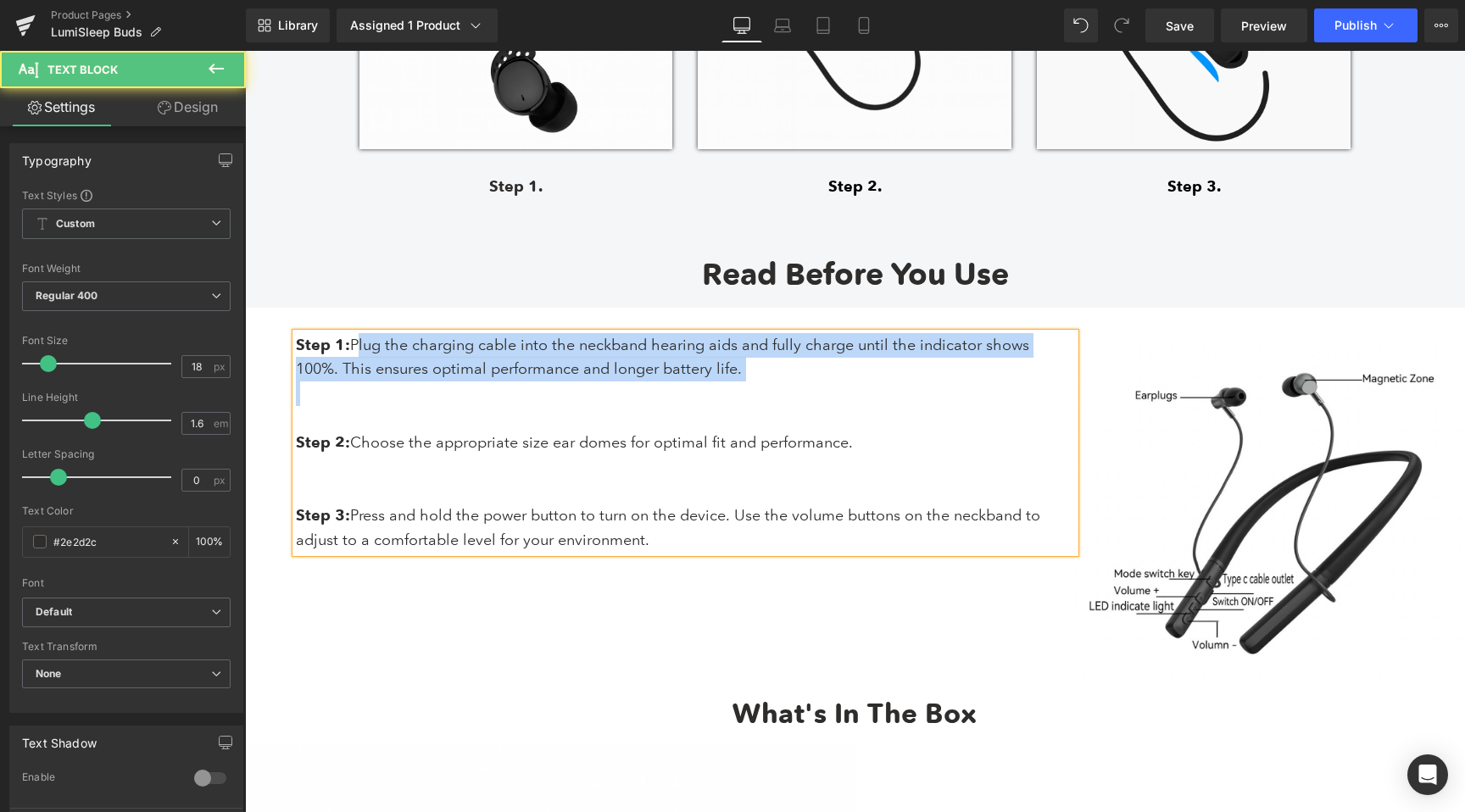
drag, startPoint x: 352, startPoint y: 347, endPoint x: 727, endPoint y: 394, distance: 377.9
click at [727, 394] on div "Step 1: Plug the charging cable into the neckband hearing aids and fully charge…" at bounding box center [685, 443] width 779 height 220
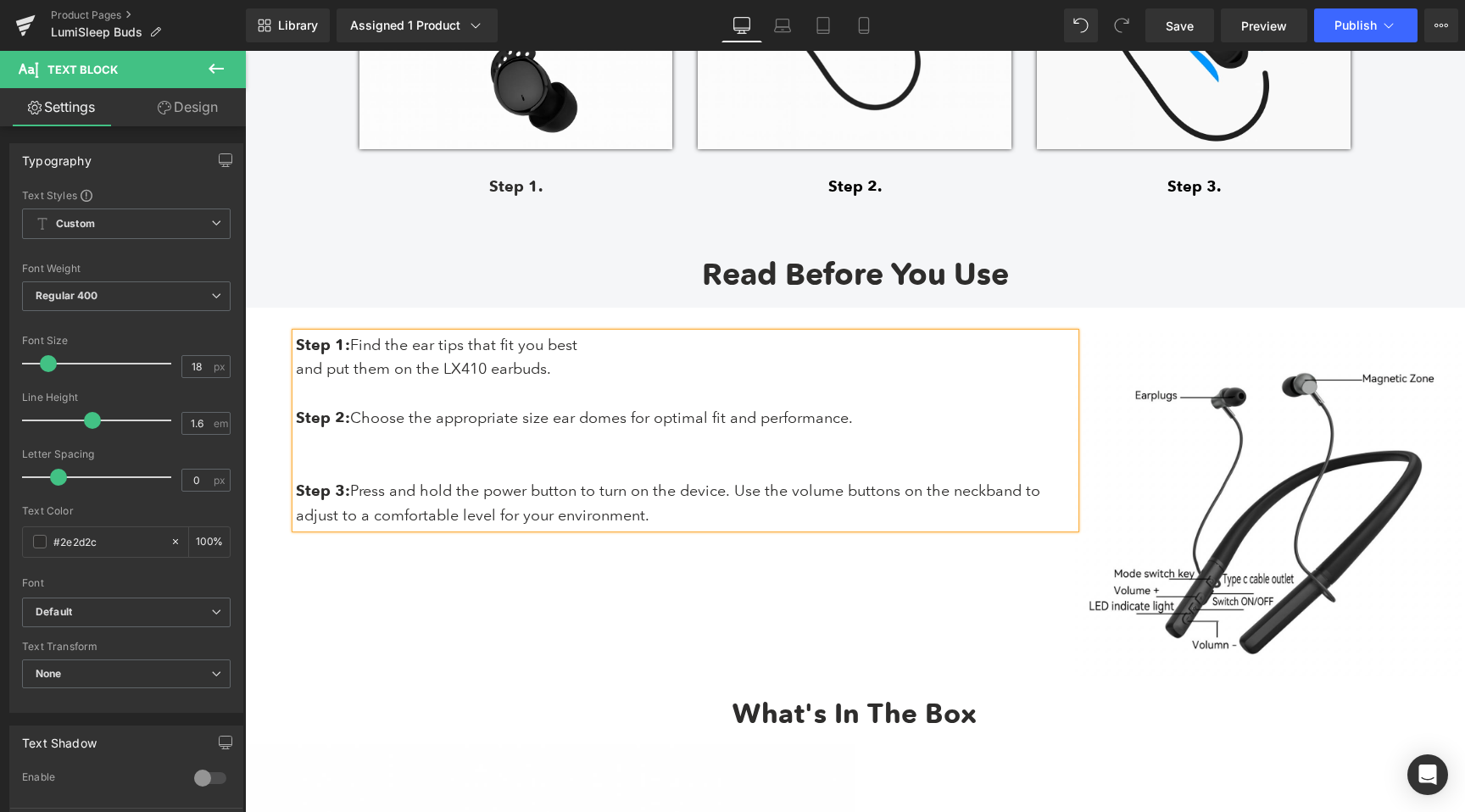
drag, startPoint x: 298, startPoint y: 374, endPoint x: 301, endPoint y: 440, distance: 66.1
click at [298, 376] on p "and put them on the LX410 earbuds." at bounding box center [685, 368] width 779 height 24
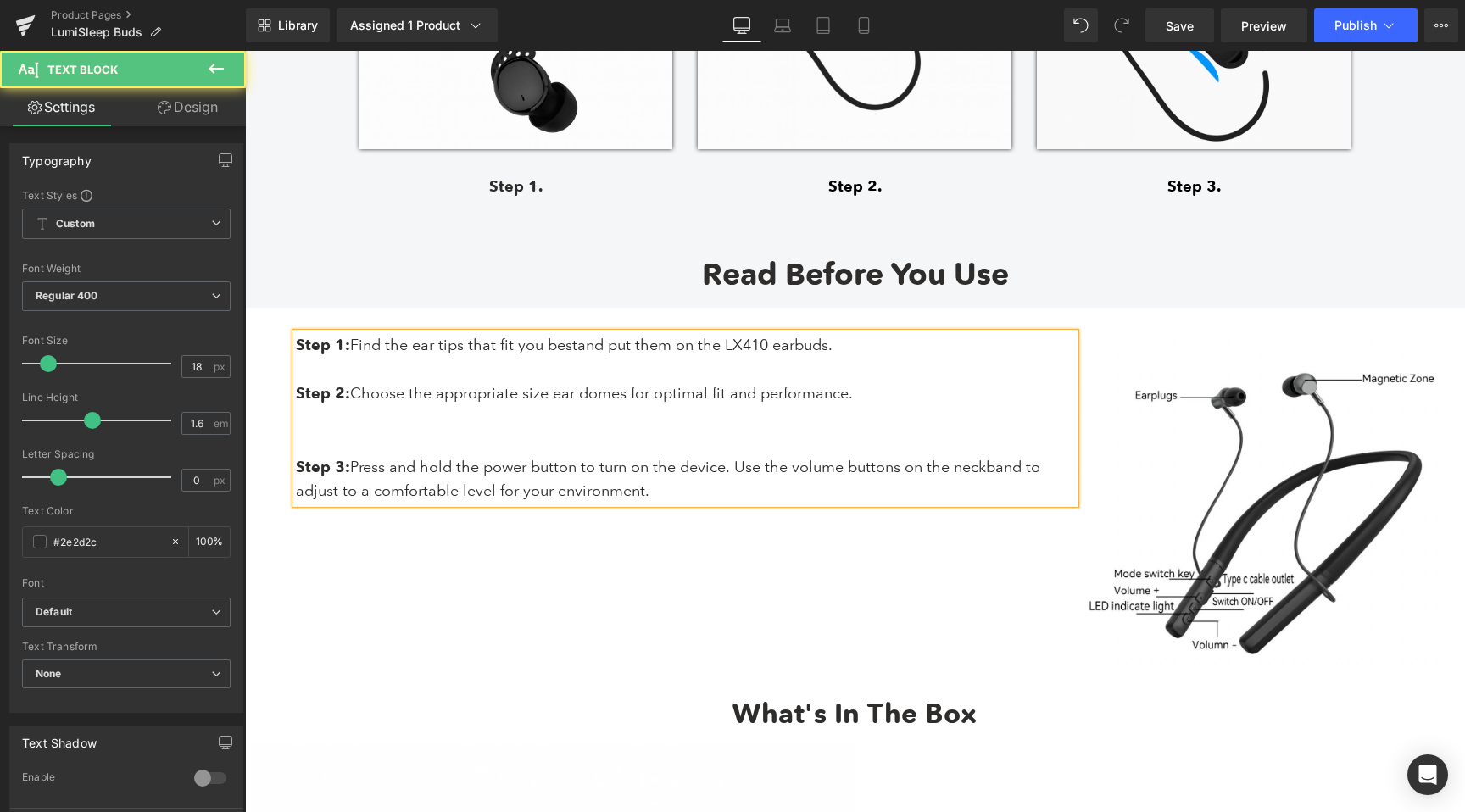
click at [770, 349] on span "and put them on the LX410 earbuds." at bounding box center [704, 345] width 255 height 18
click at [751, 343] on span "and put them on the earbuds." at bounding box center [683, 345] width 212 height 18
click at [770, 354] on span "and put them on the Sleepbuds." at bounding box center [690, 345] width 225 height 18
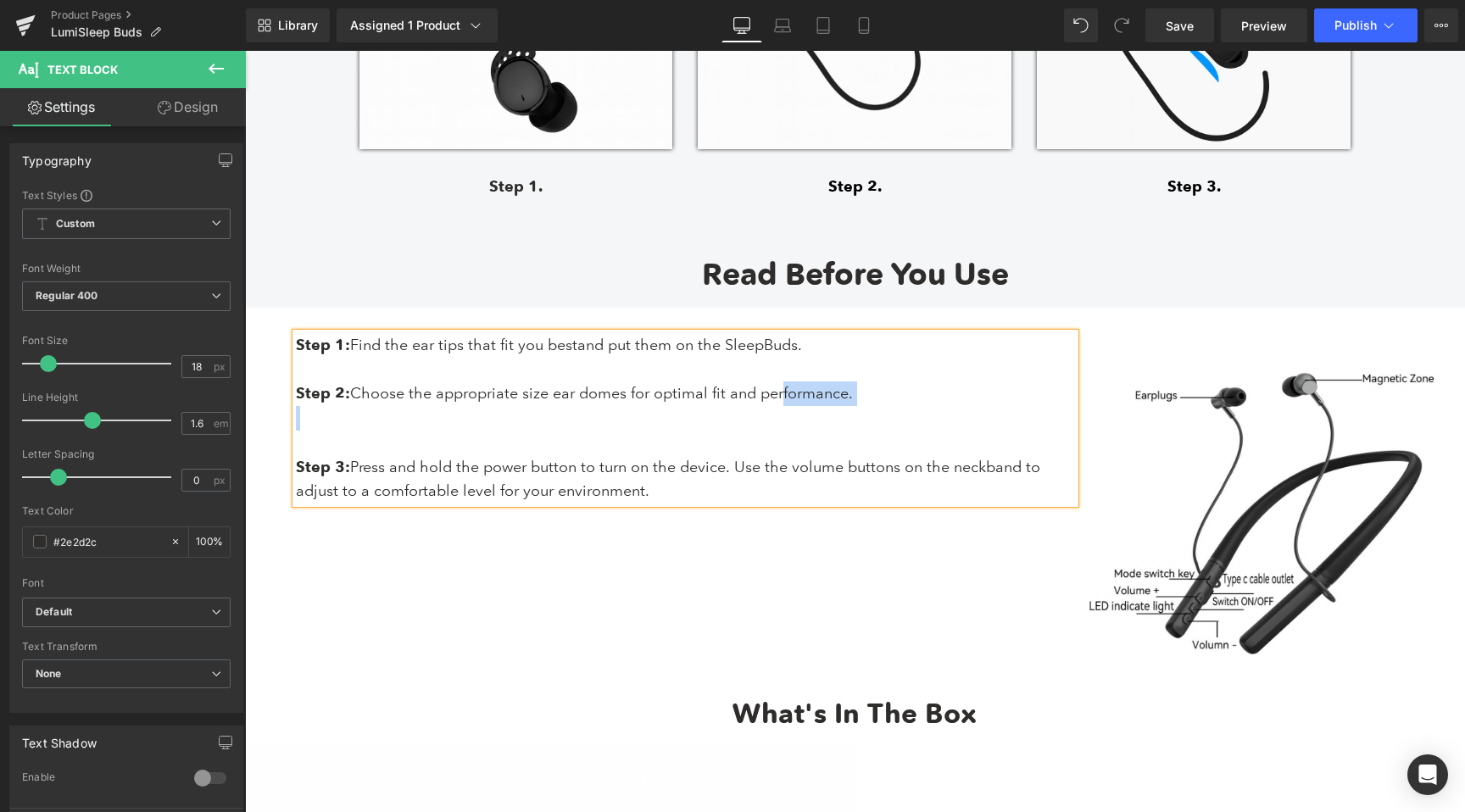
click at [776, 411] on div "Step 1: Find the ear tips that fit you best and put them on the SleepBuds. Step…" at bounding box center [685, 419] width 779 height 171
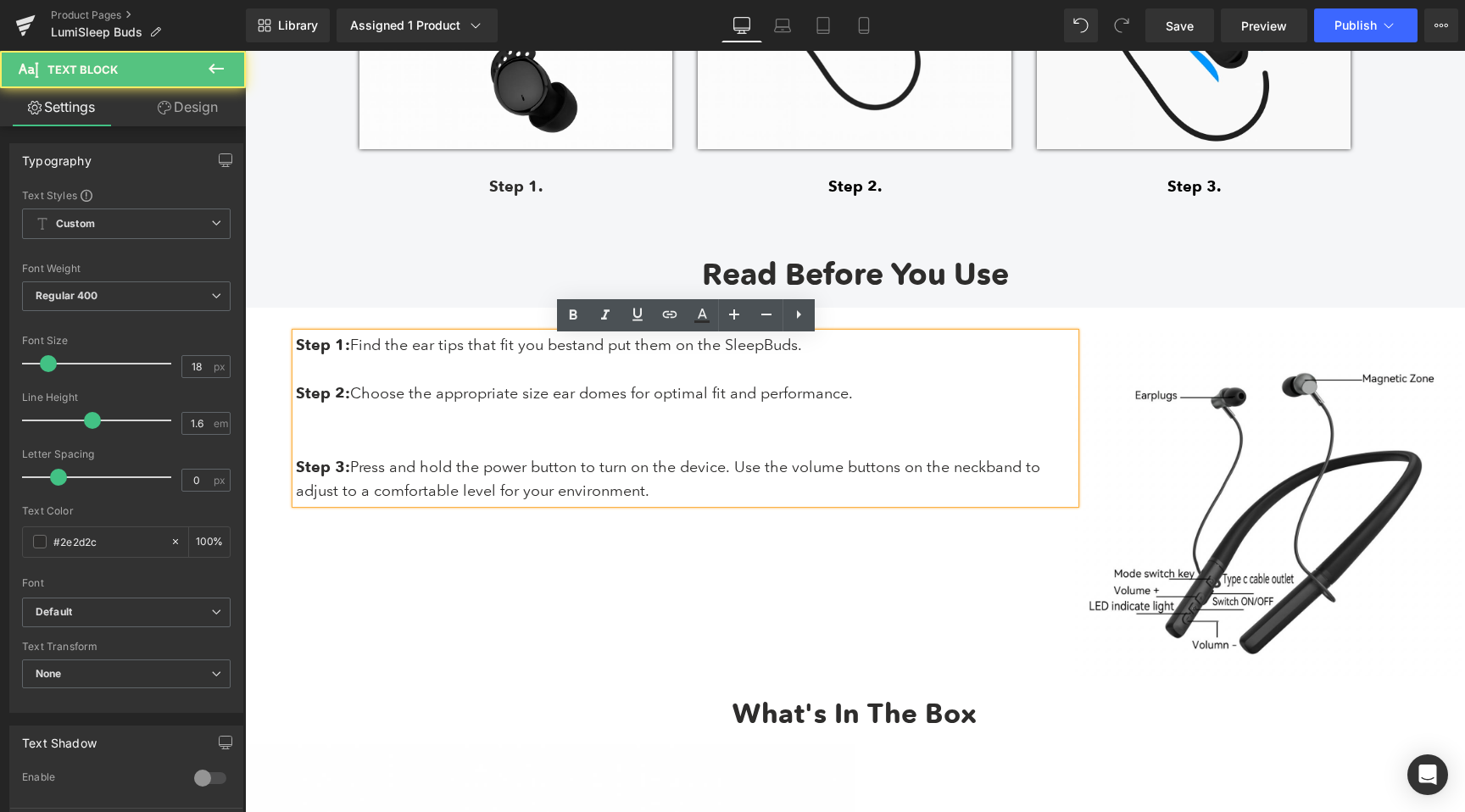
click at [484, 401] on p "Step 2: Choose the appropriate size ear domes for optimal fit and performance." at bounding box center [685, 393] width 779 height 24
click at [594, 404] on p "Step 2: Choose the appropriate size ear domes for optimal fit and performance." at bounding box center [685, 393] width 779 height 24
drag, startPoint x: 357, startPoint y: 401, endPoint x: 873, endPoint y: 393, distance: 516.1
click at [873, 393] on p "Step 2: Choose the appropriate size ear domes for optimal fit and performance." at bounding box center [685, 393] width 779 height 24
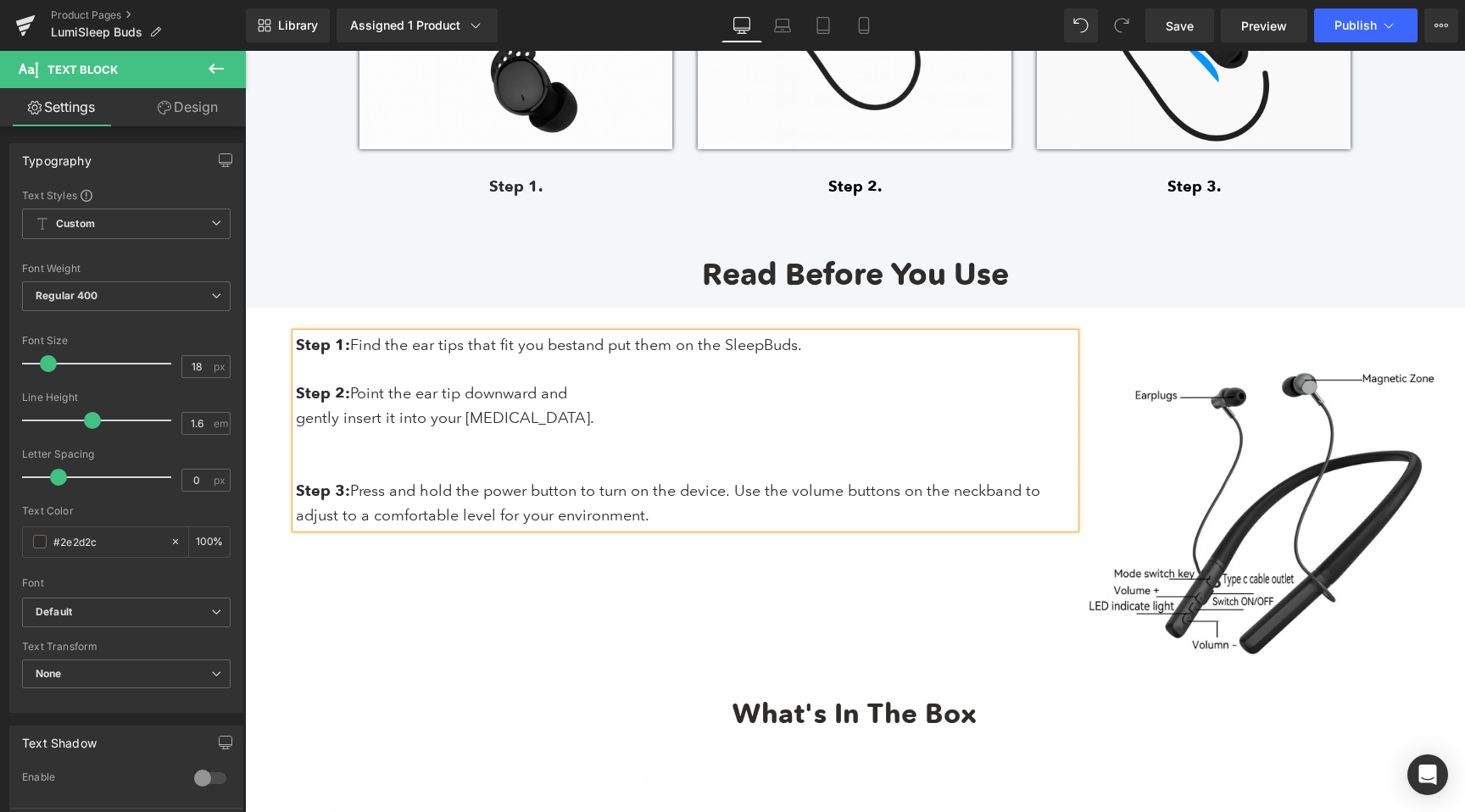
click at [298, 426] on p "gently insert it into your [MEDICAL_DATA]." at bounding box center [685, 418] width 779 height 24
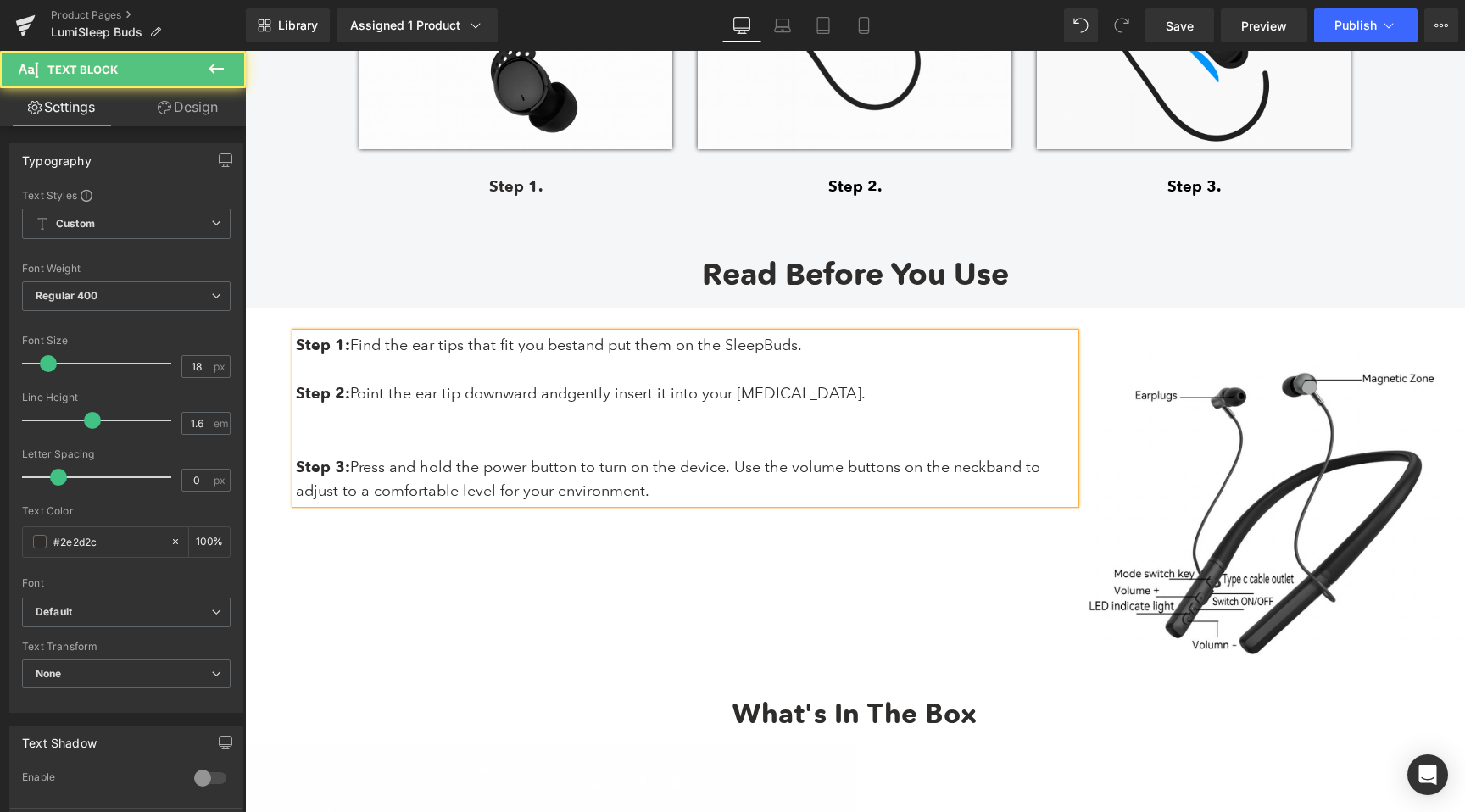
drag, startPoint x: 356, startPoint y: 471, endPoint x: 781, endPoint y: 527, distance: 428.7
click at [781, 528] on div "Step 1: Find the ear tips that fit you best and put them on the SleepBuds. Step…" at bounding box center [855, 496] width 1220 height 376
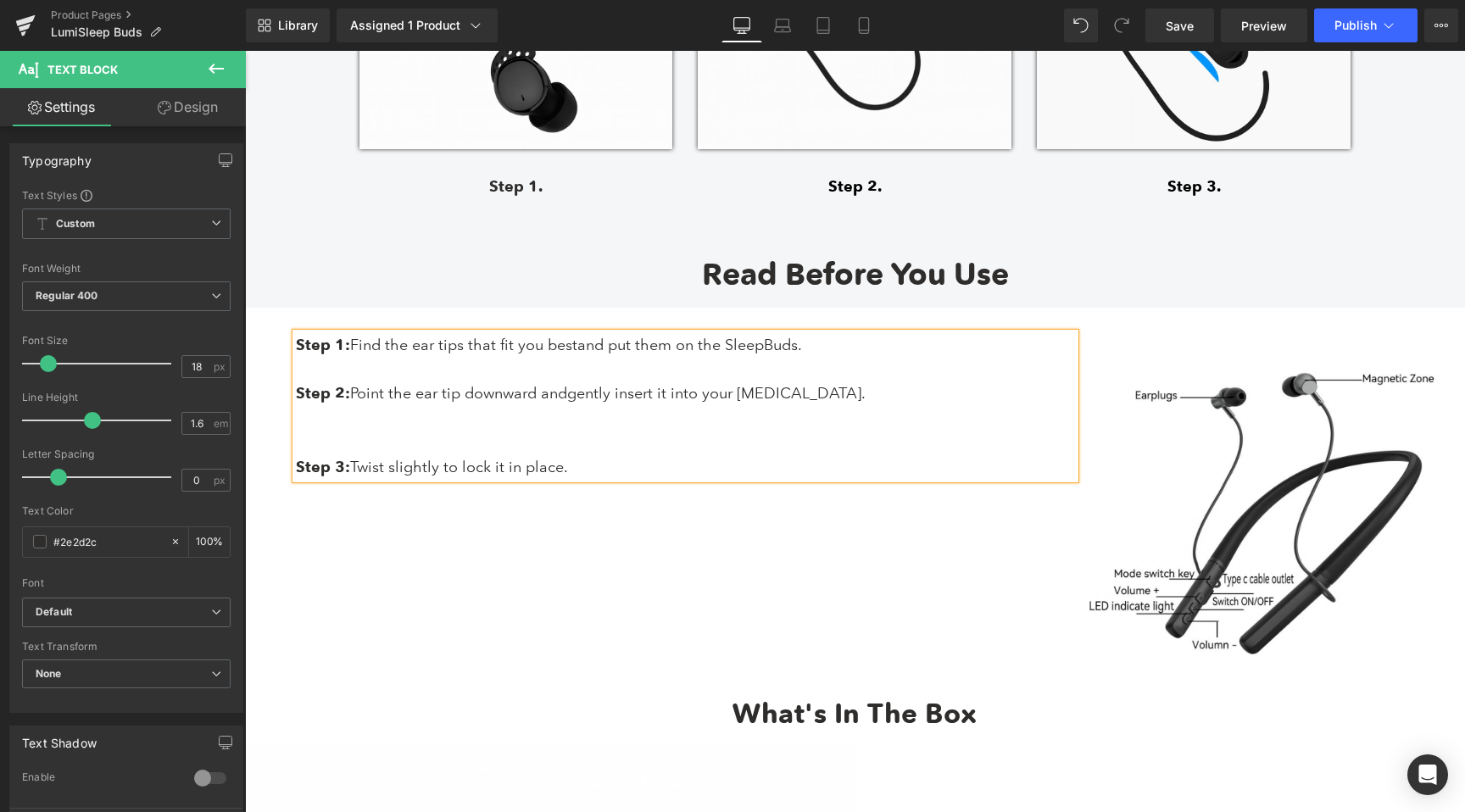
click at [385, 444] on p at bounding box center [685, 442] width 779 height 24
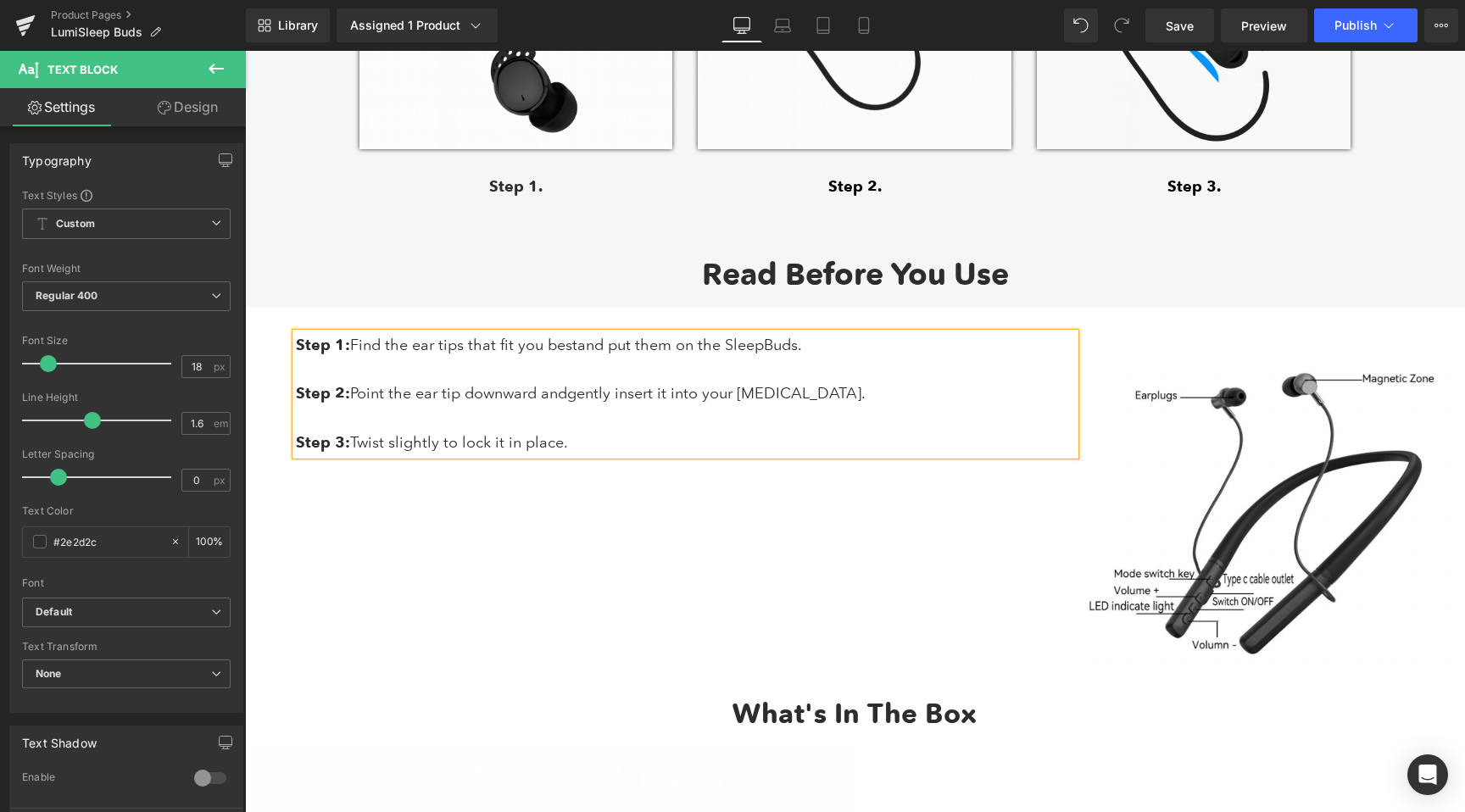
click at [606, 456] on p "Step 3: Twist slightly to lock it in place." at bounding box center [685, 442] width 779 height 24
click at [1190, 31] on span "Save" at bounding box center [1180, 26] width 28 height 18
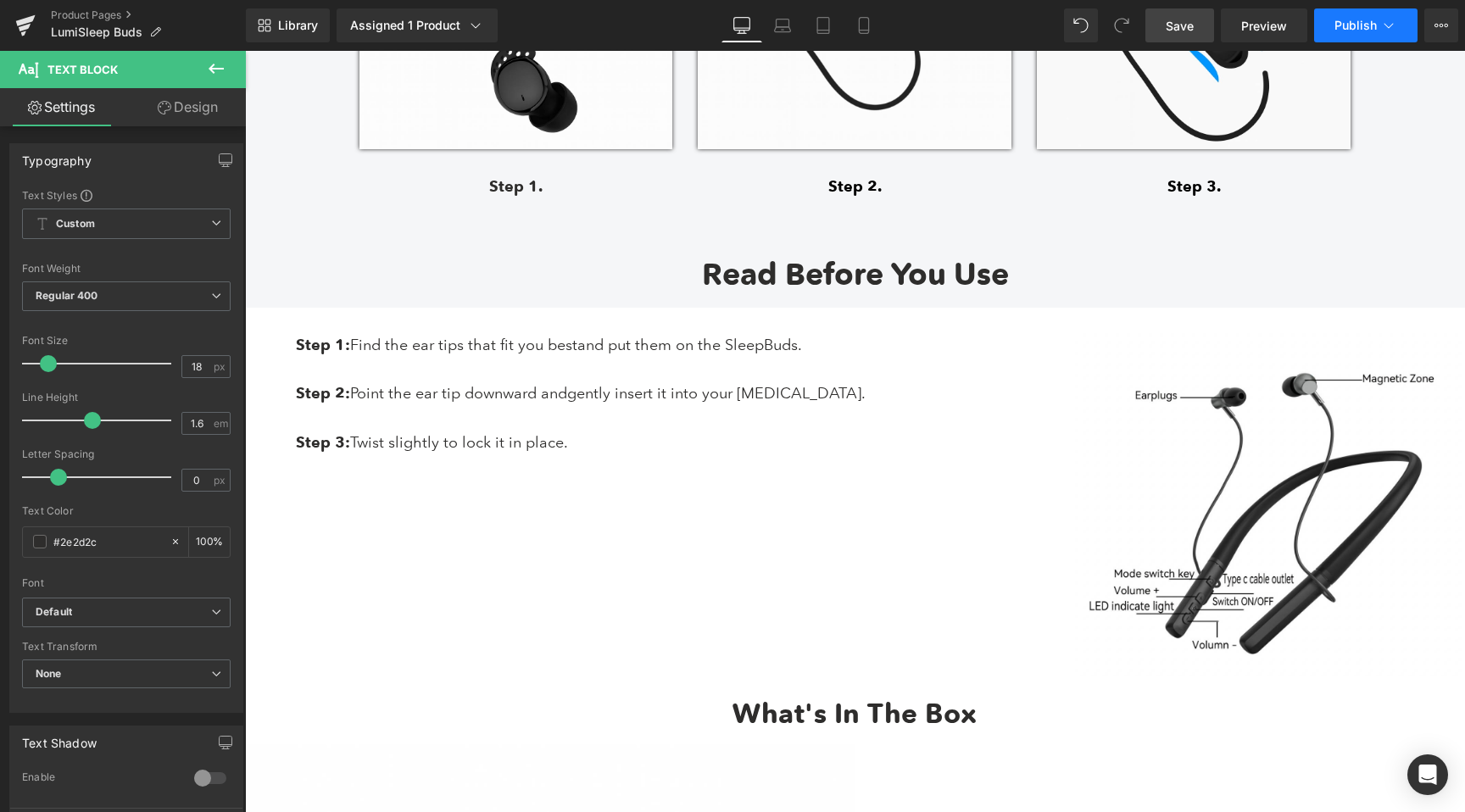
click at [1349, 25] on span "Publish" at bounding box center [1355, 25] width 42 height 14
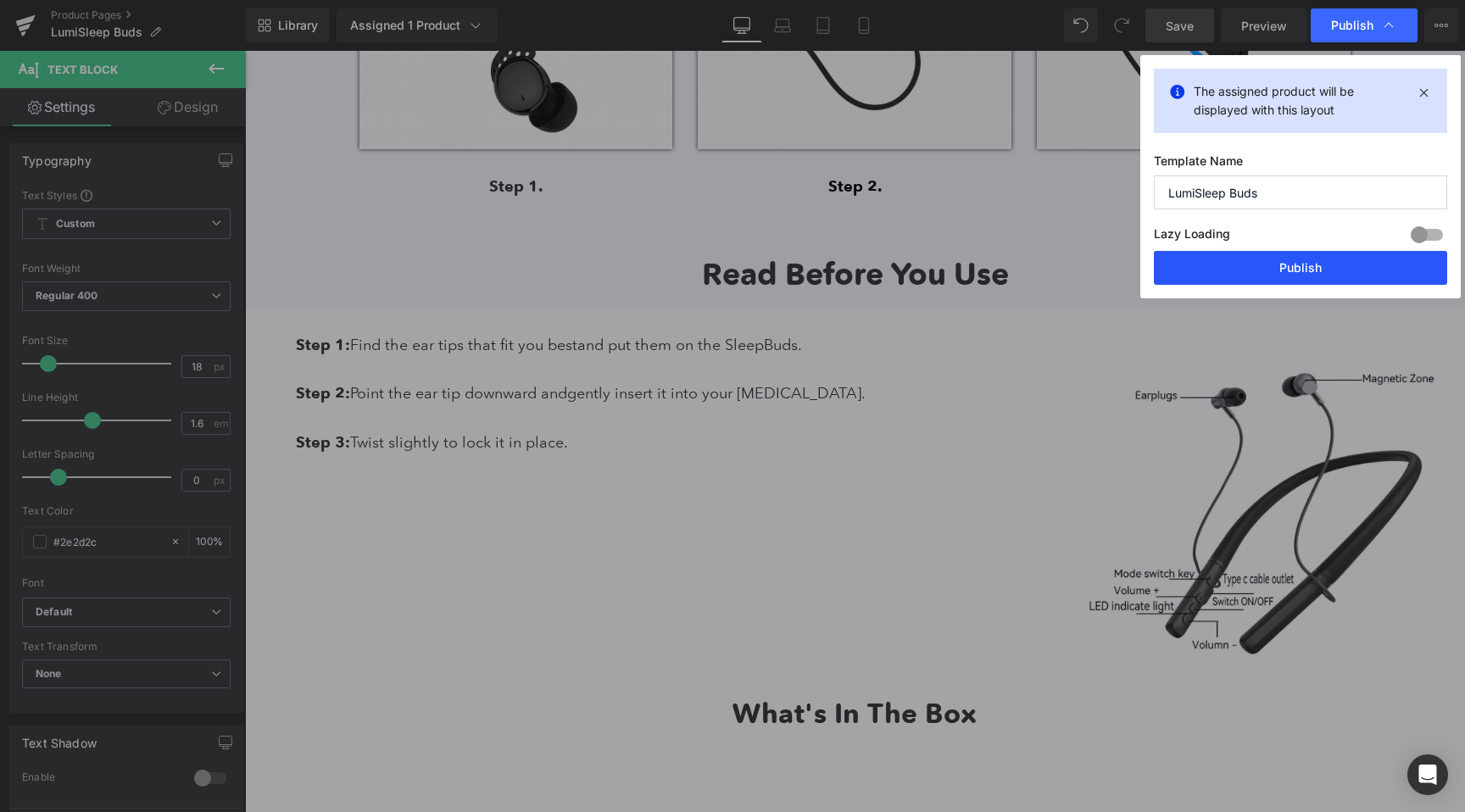
click at [1286, 266] on button "Publish" at bounding box center [1301, 268] width 294 height 34
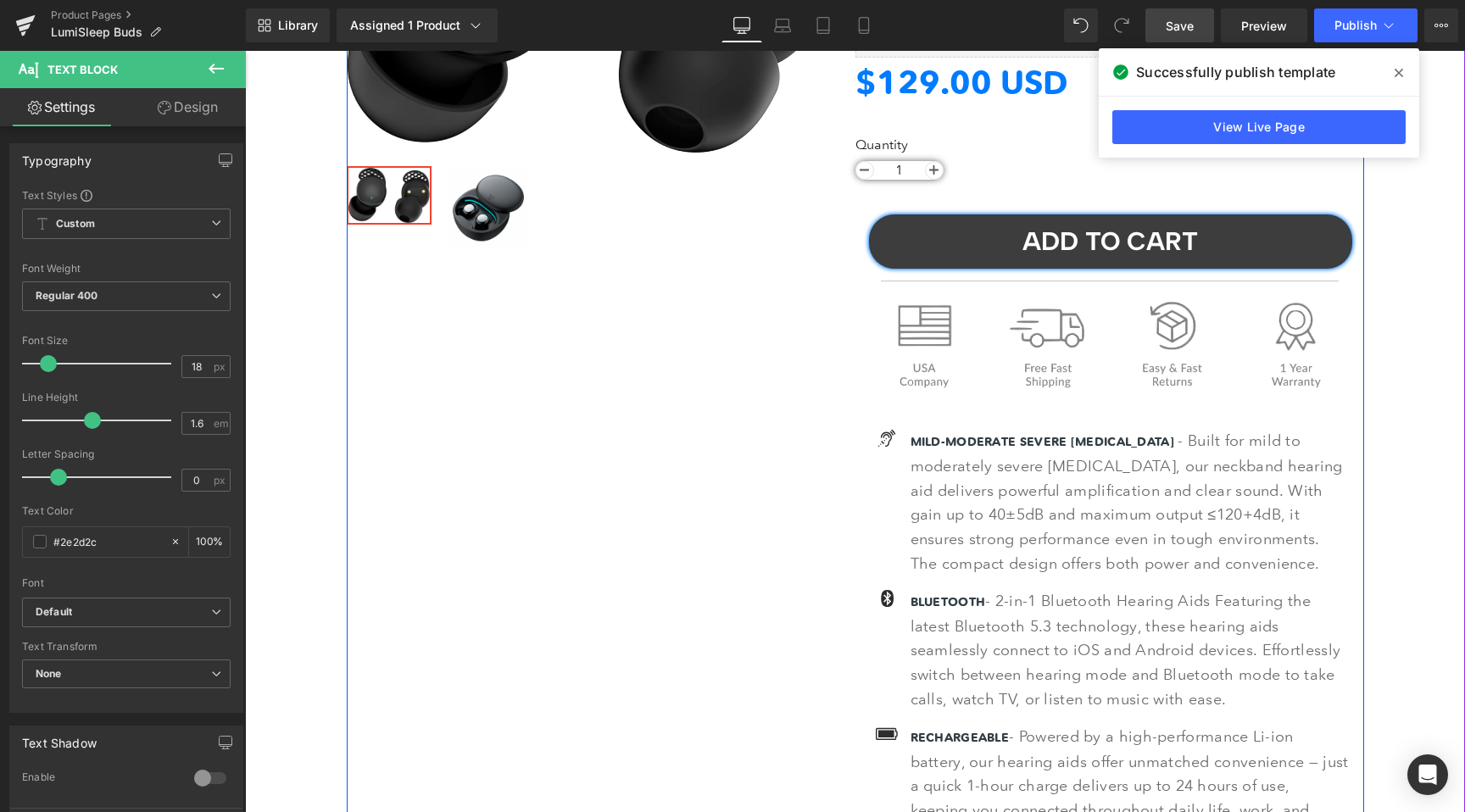
scroll to position [0, 0]
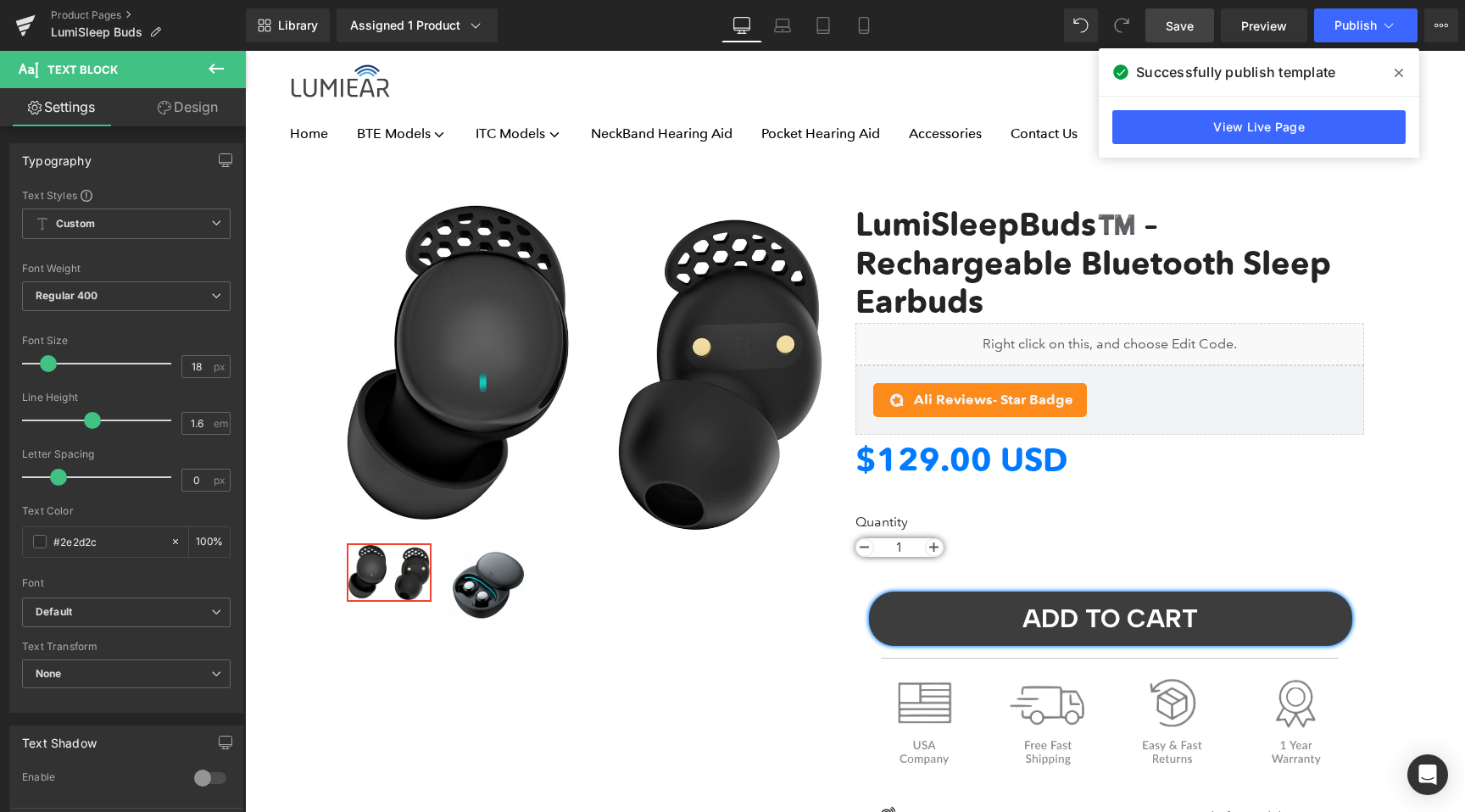
click at [1183, 35] on link "Save" at bounding box center [1180, 25] width 68 height 34
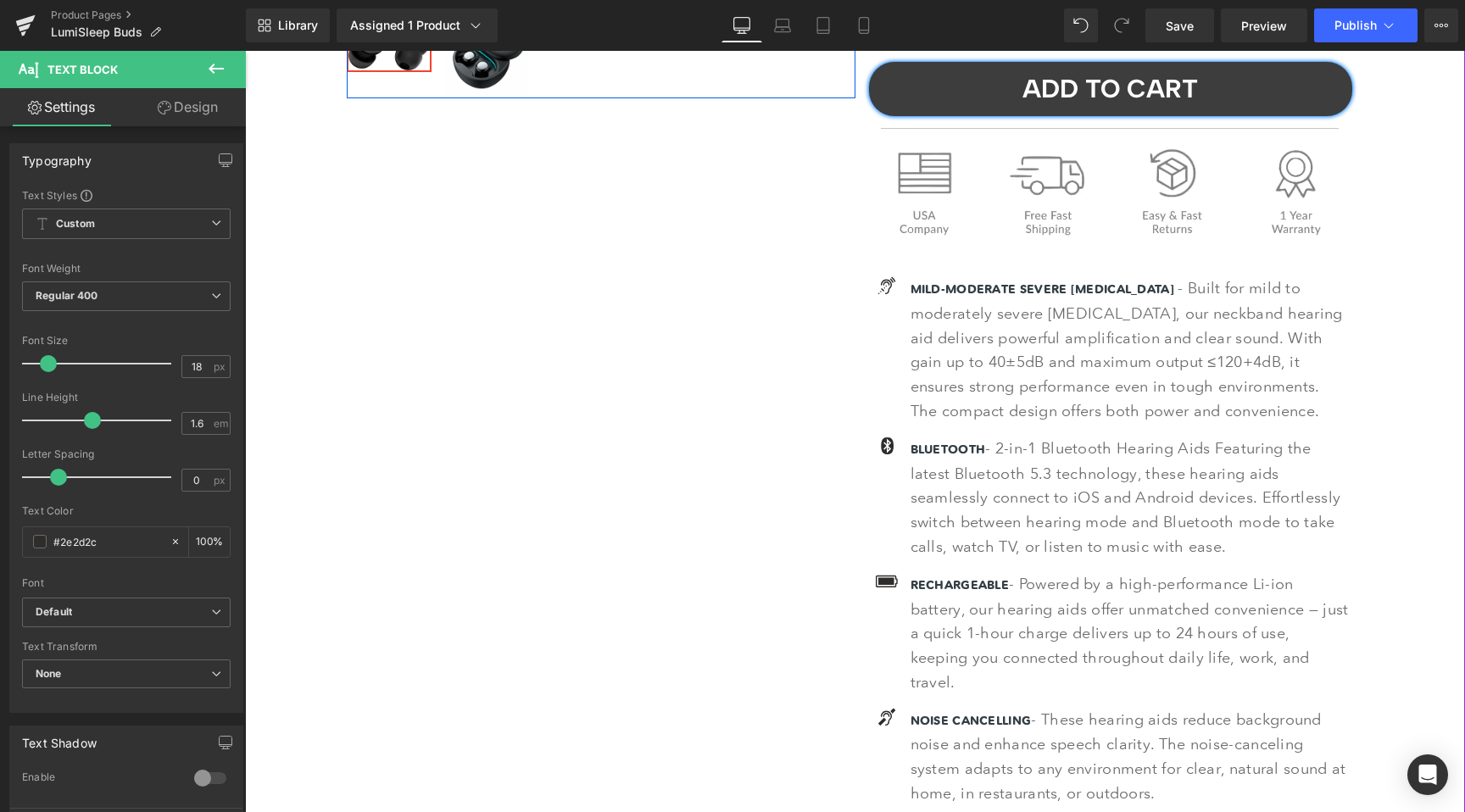
scroll to position [722, 0]
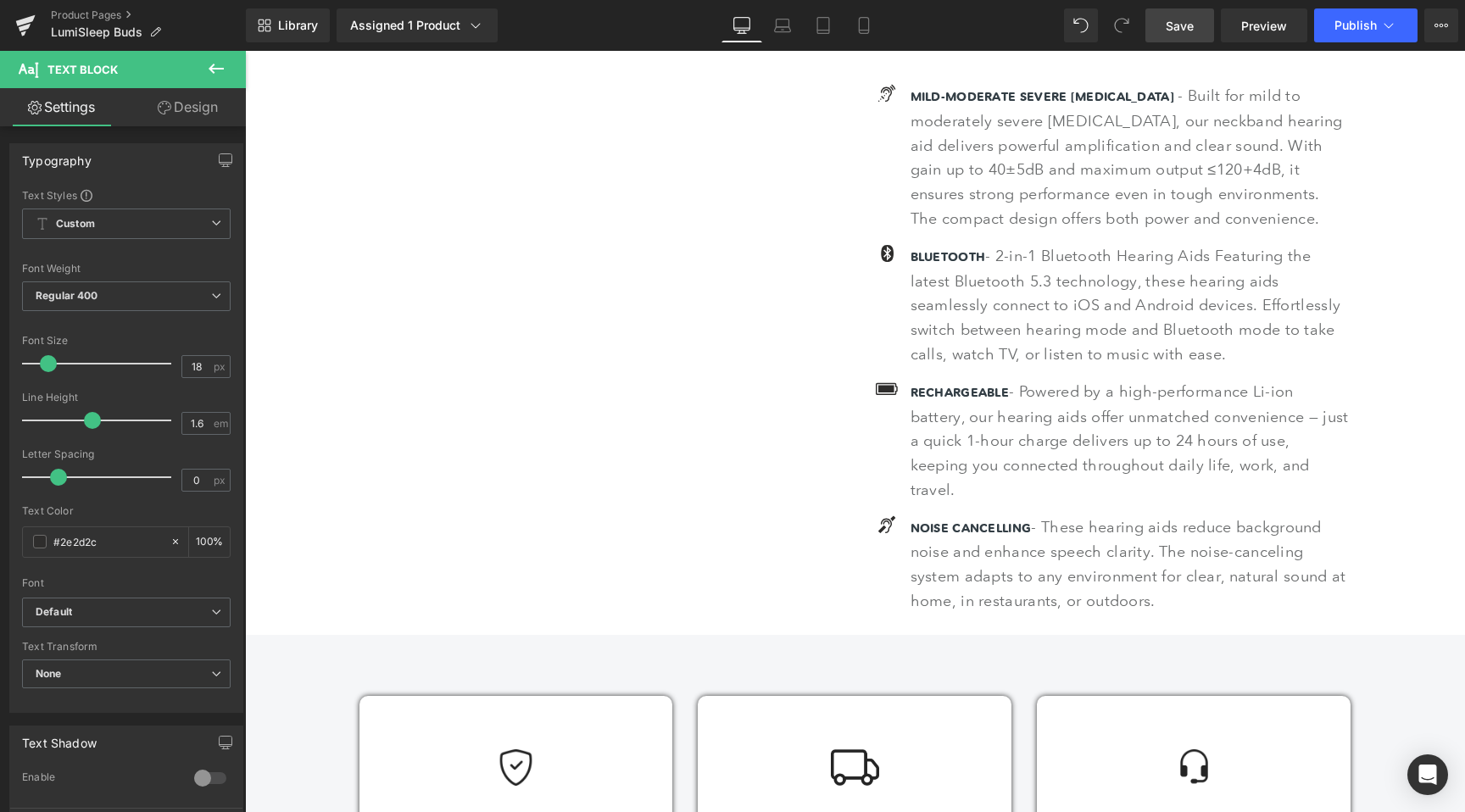
click at [1180, 36] on link "Save" at bounding box center [1180, 25] width 68 height 34
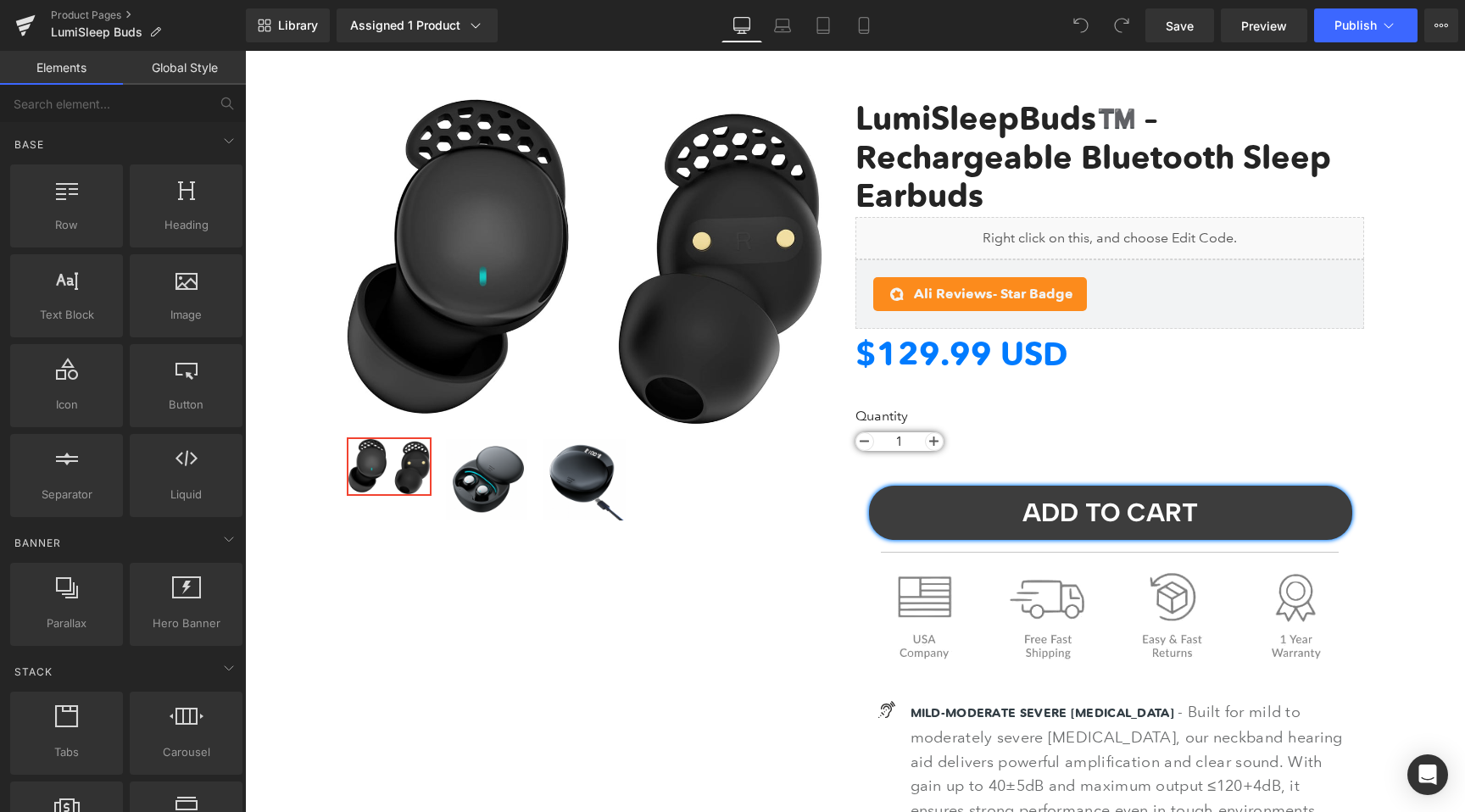
scroll to position [99, 0]
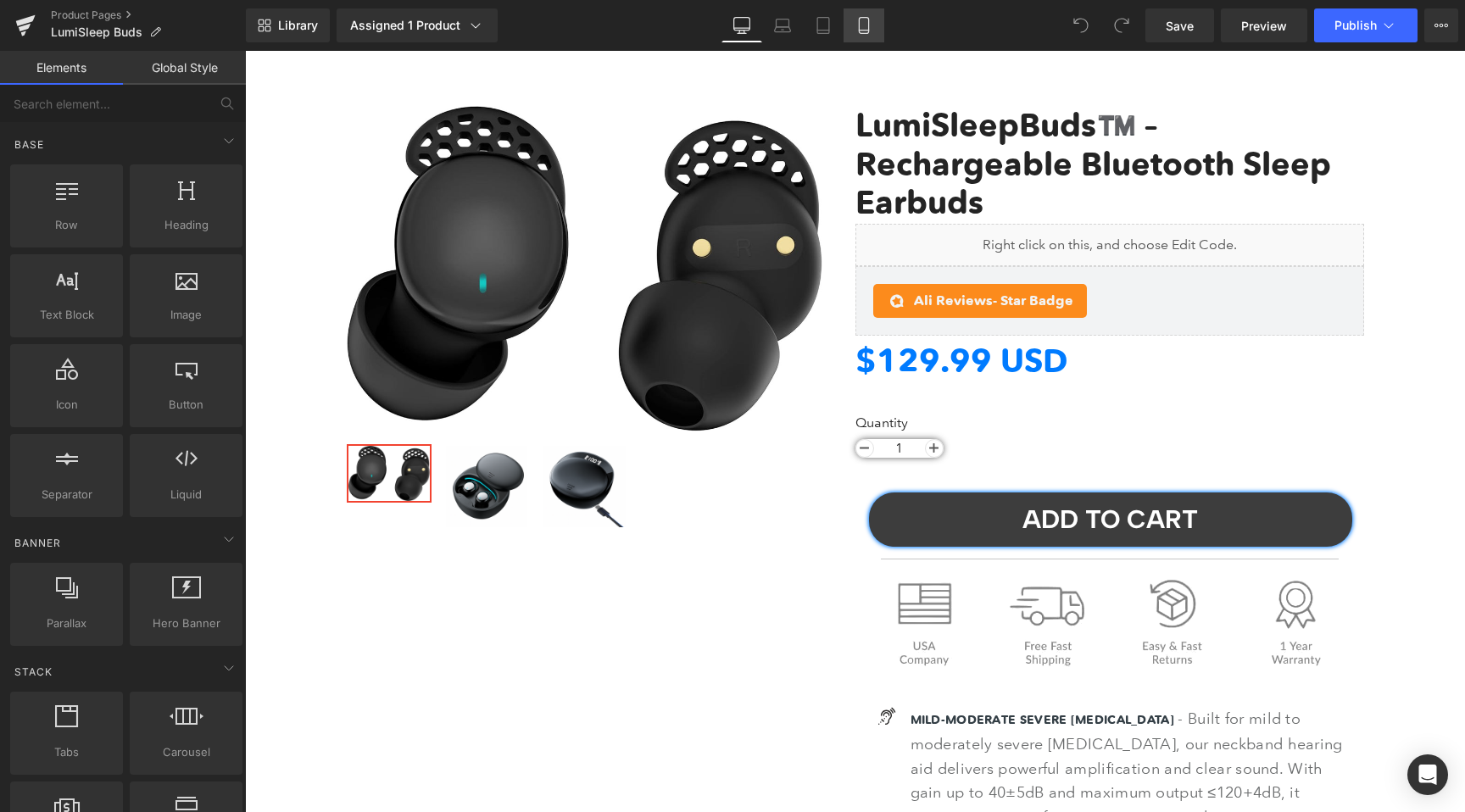
click at [859, 31] on icon at bounding box center [864, 25] width 17 height 17
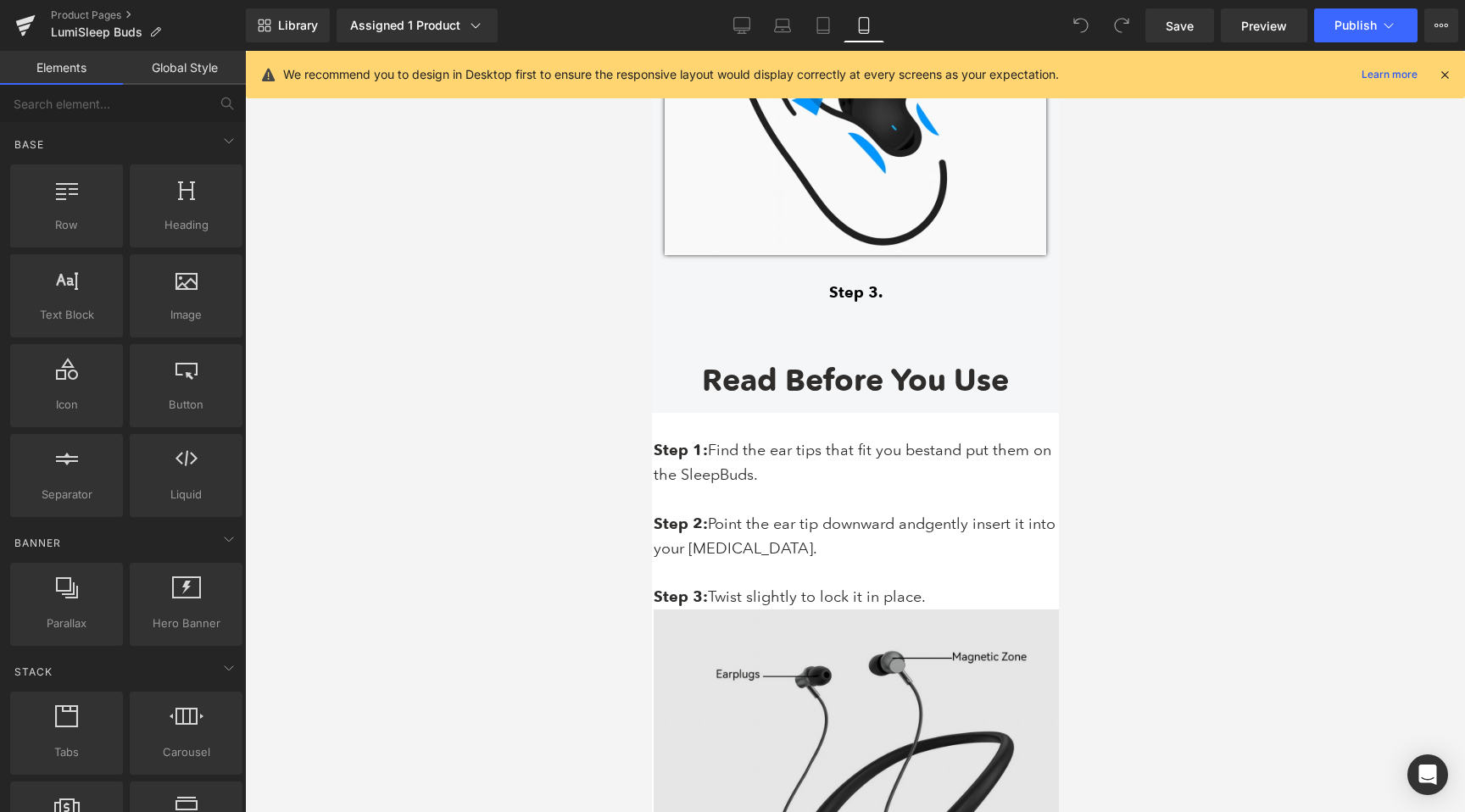
scroll to position [10283, 0]
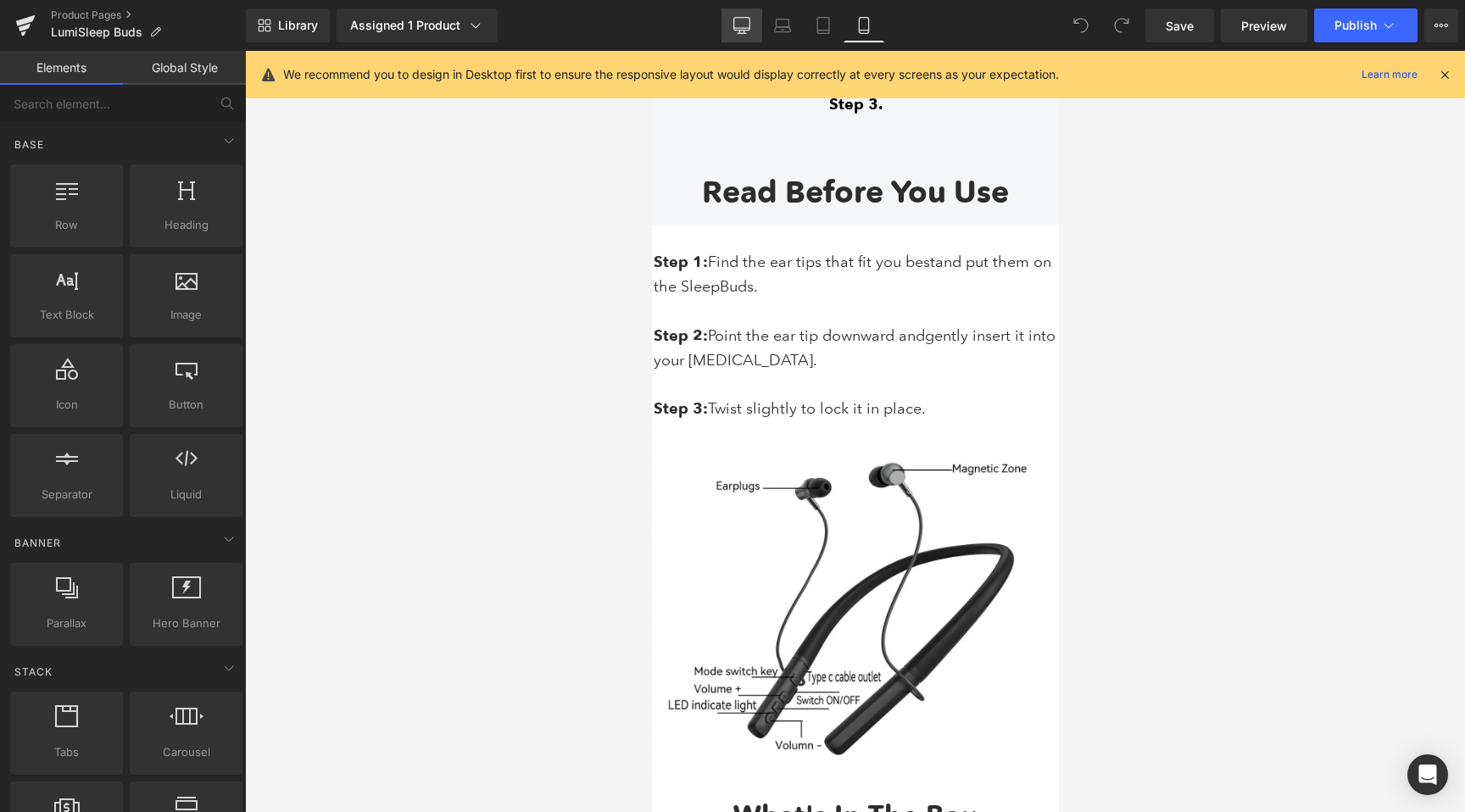
click at [731, 26] on link "Desktop" at bounding box center [741, 25] width 41 height 34
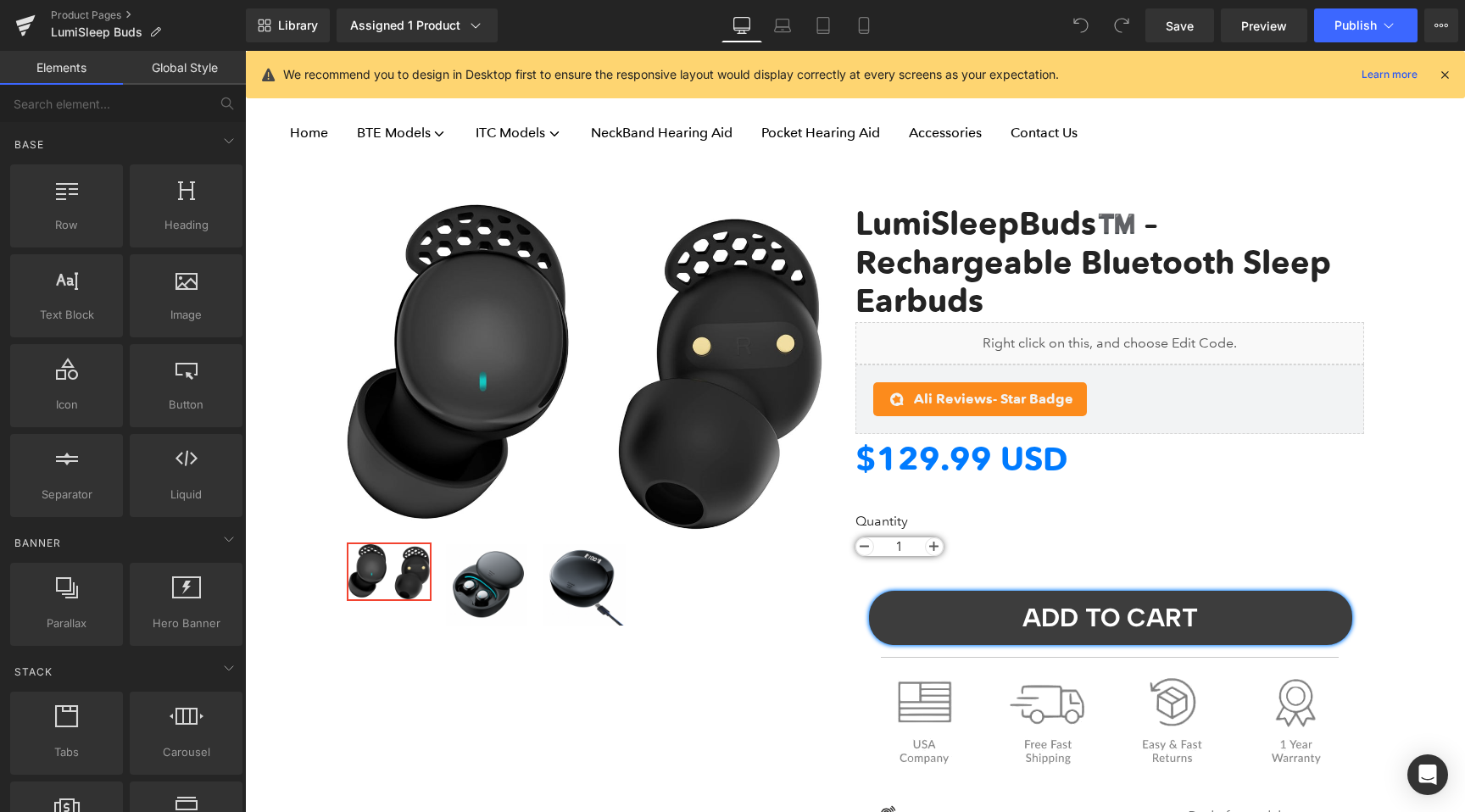
scroll to position [0, 0]
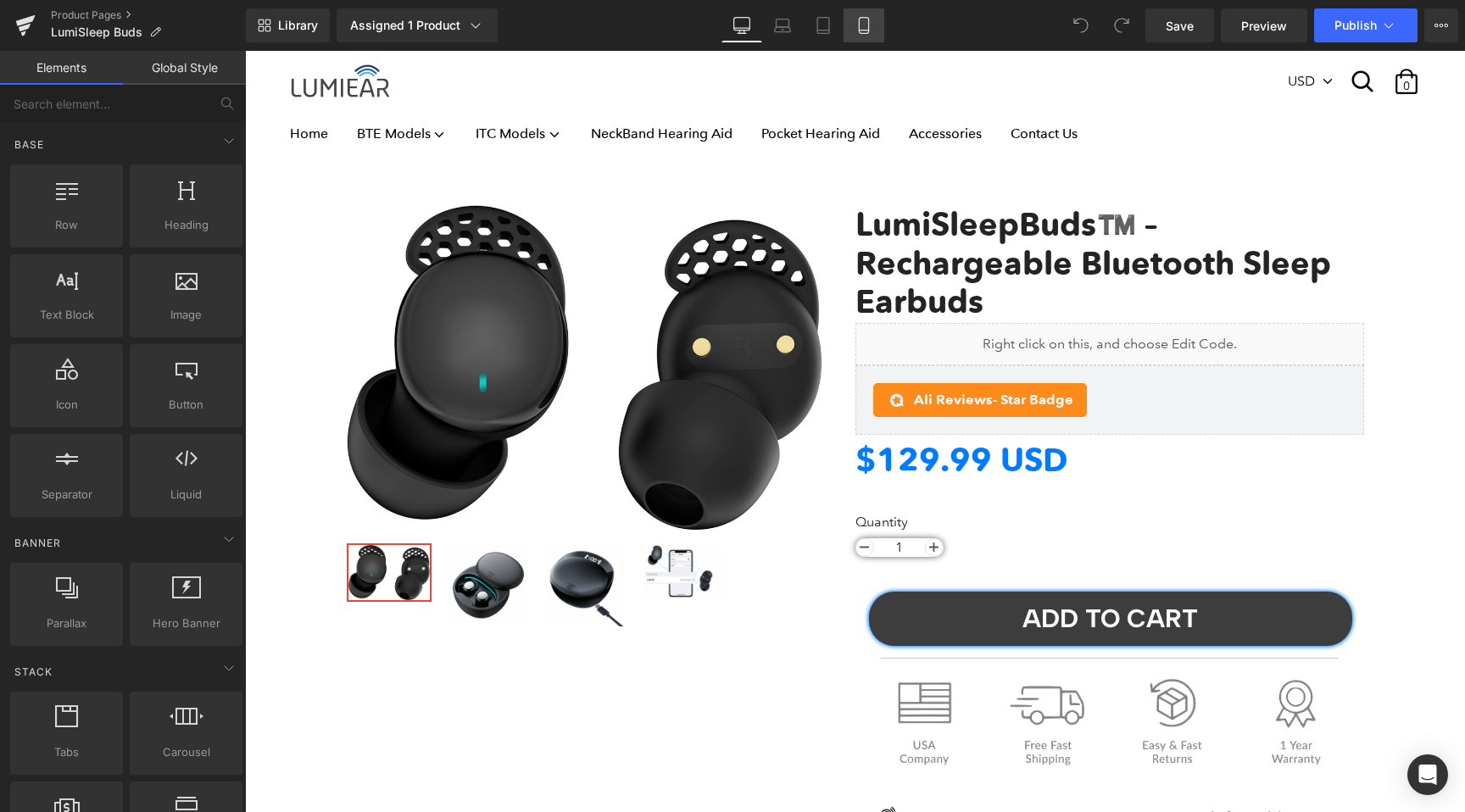
click at [868, 29] on icon at bounding box center [864, 26] width 9 height 16
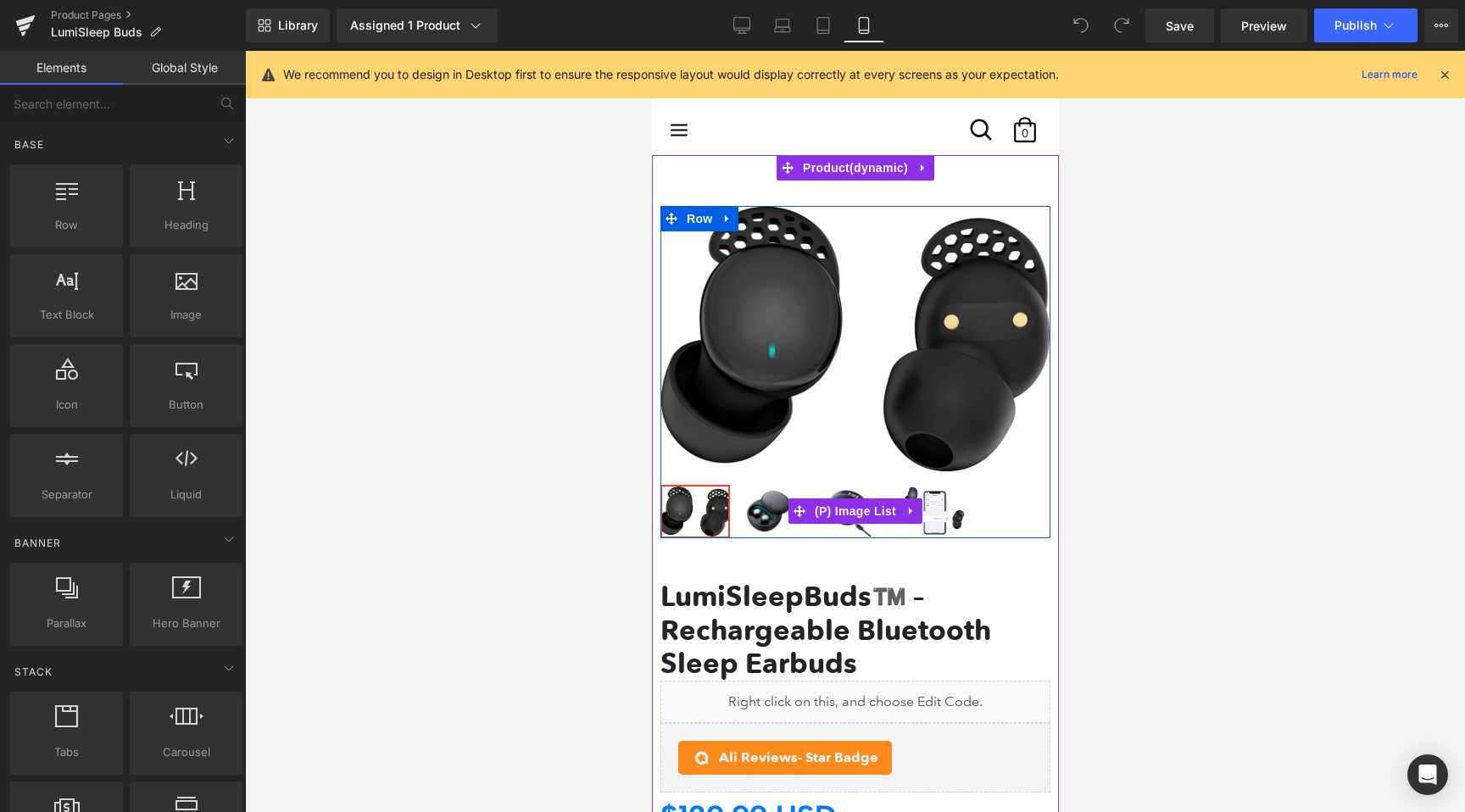
click at [935, 514] on img at bounding box center [935, 512] width 66 height 50
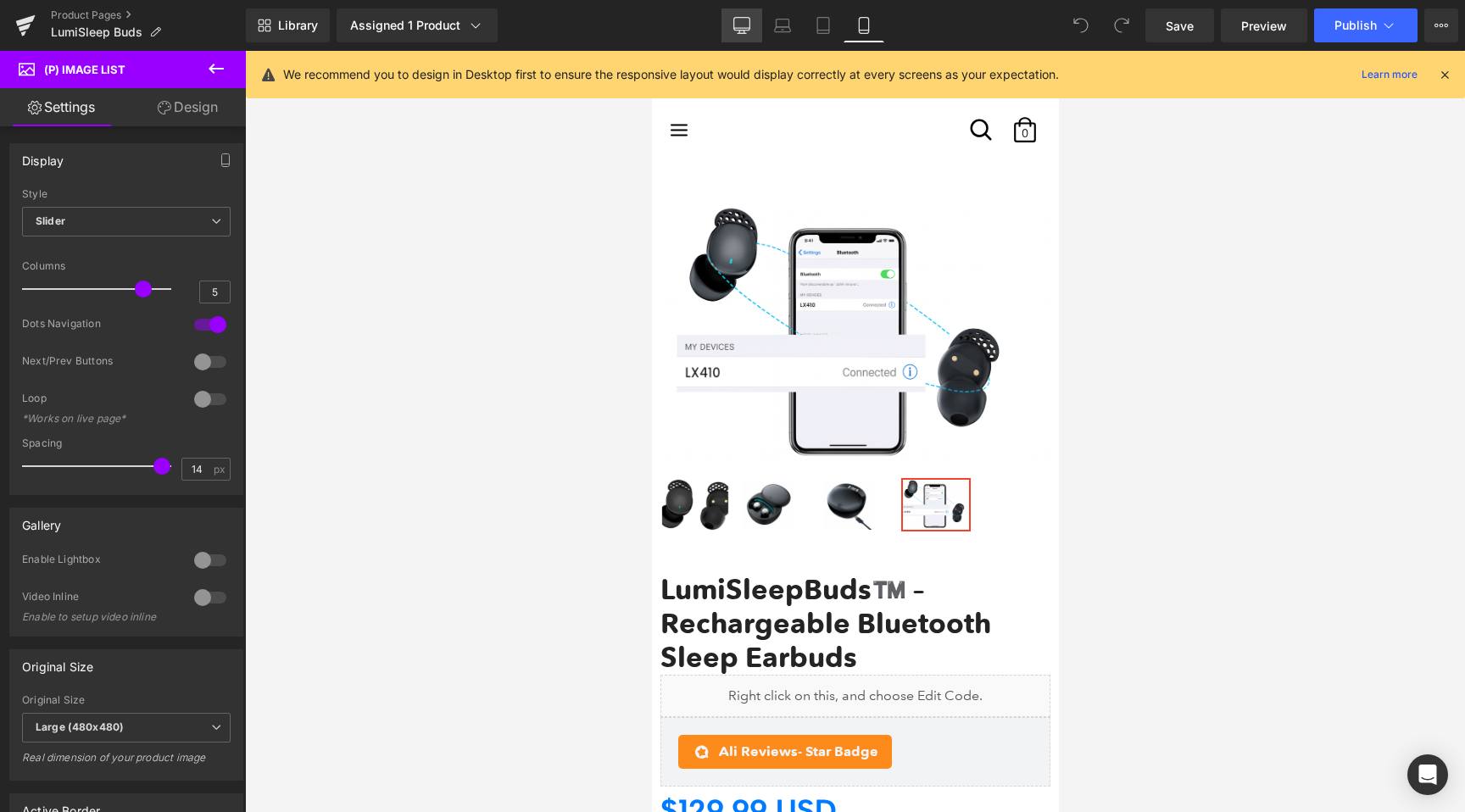
click at [745, 22] on icon at bounding box center [742, 25] width 17 height 17
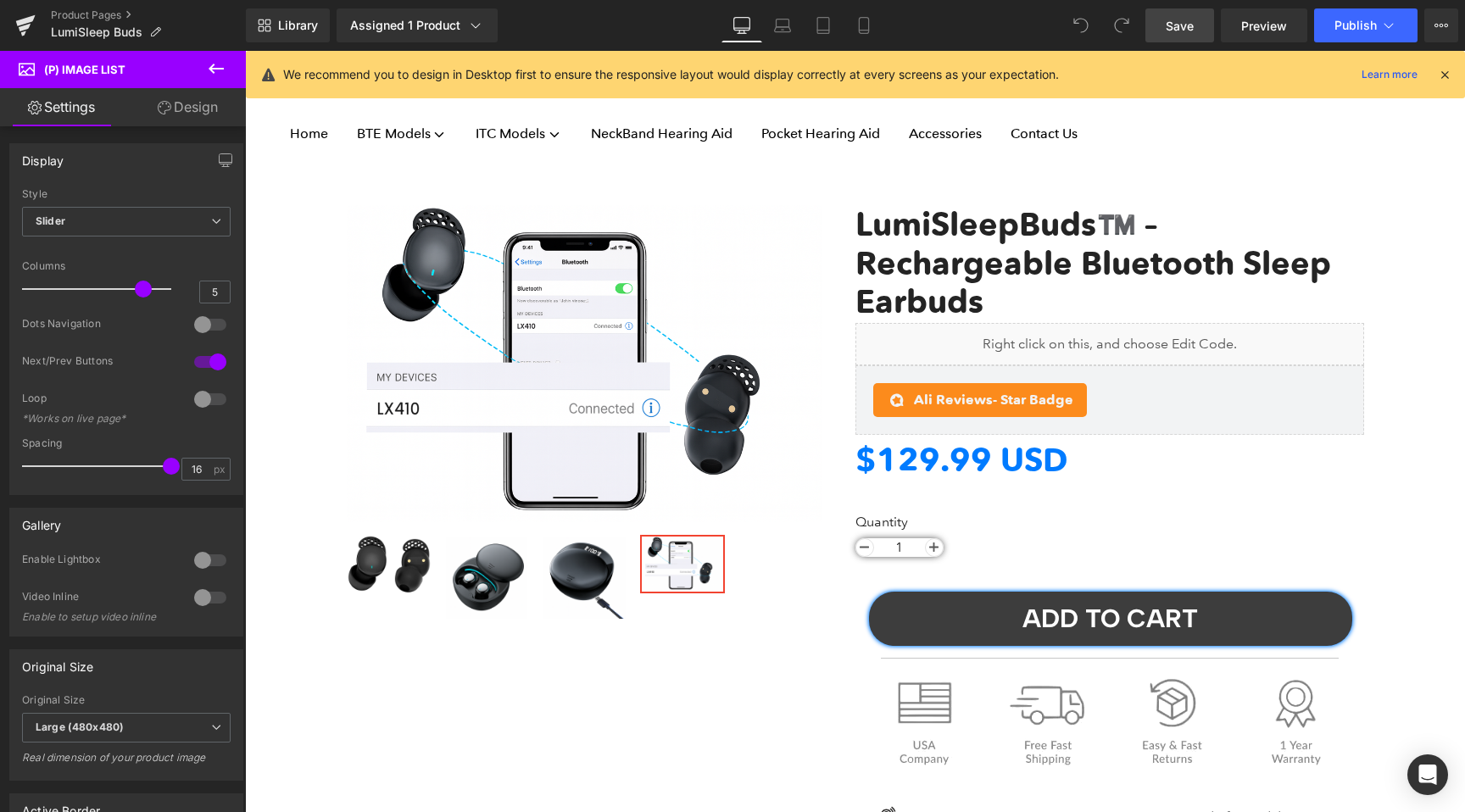
drag, startPoint x: 1171, startPoint y: 23, endPoint x: 623, endPoint y: 431, distance: 683.2
click at [1171, 23] on span "Save" at bounding box center [1180, 26] width 28 height 18
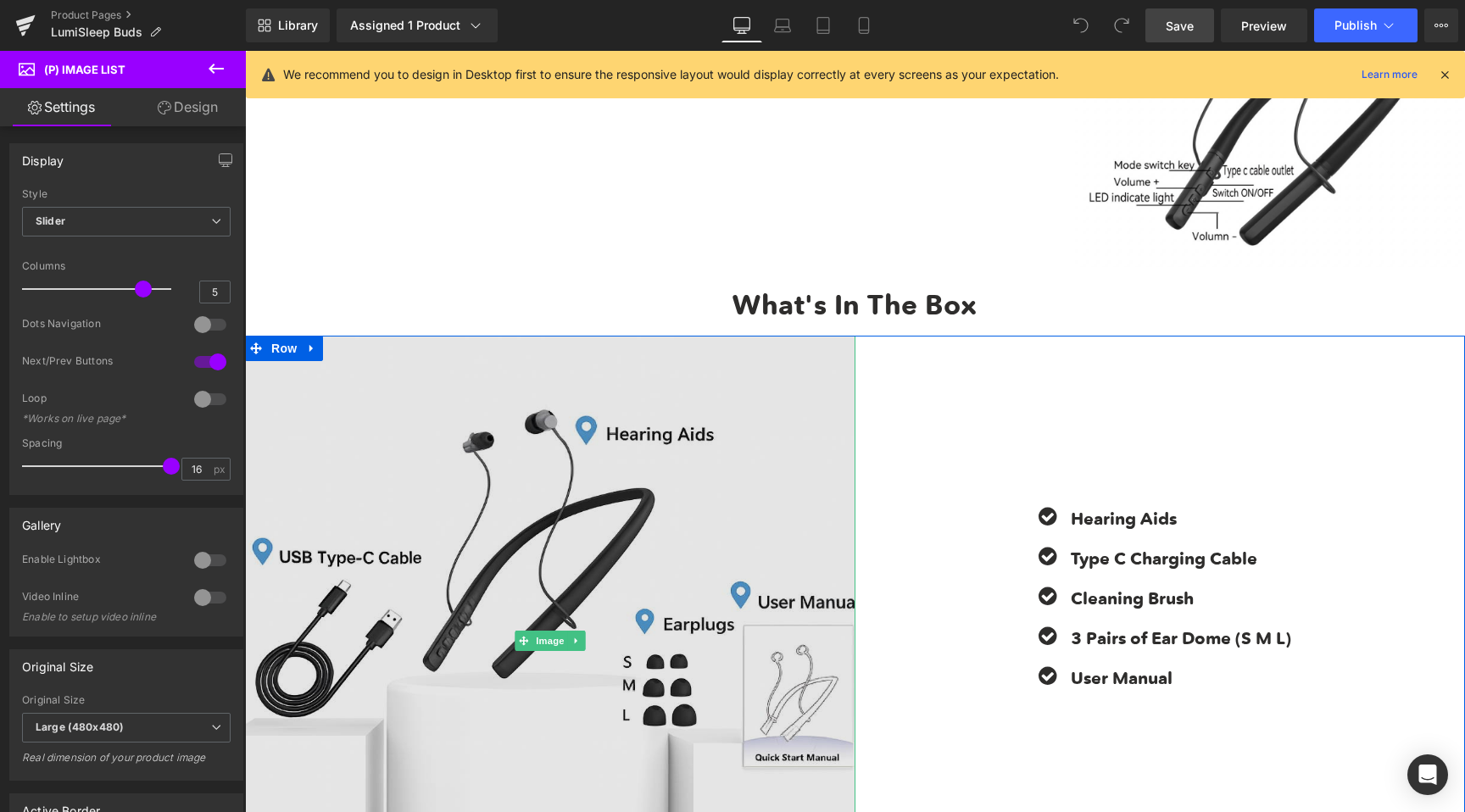
scroll to position [6579, 0]
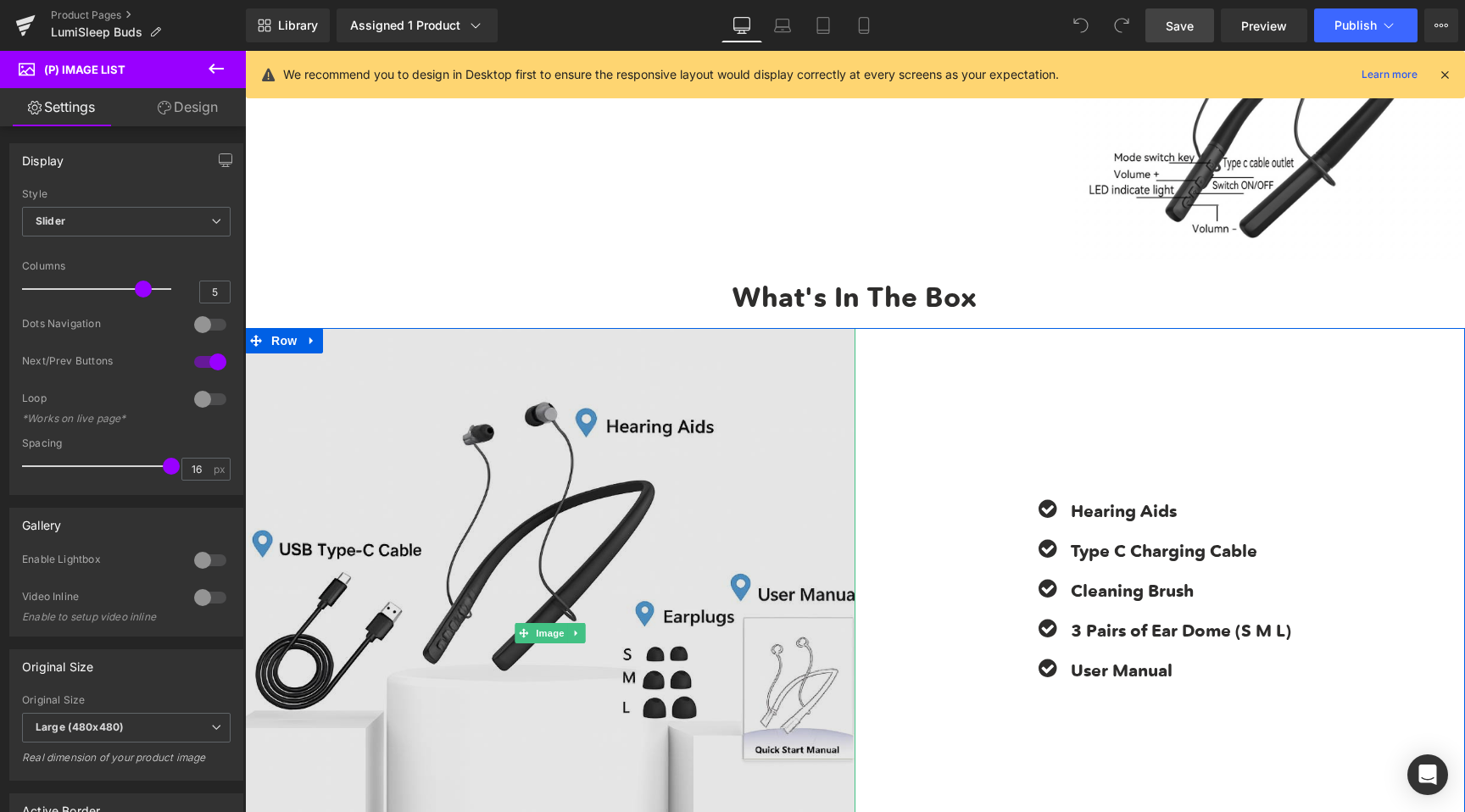
click at [428, 458] on img at bounding box center [550, 633] width 610 height 610
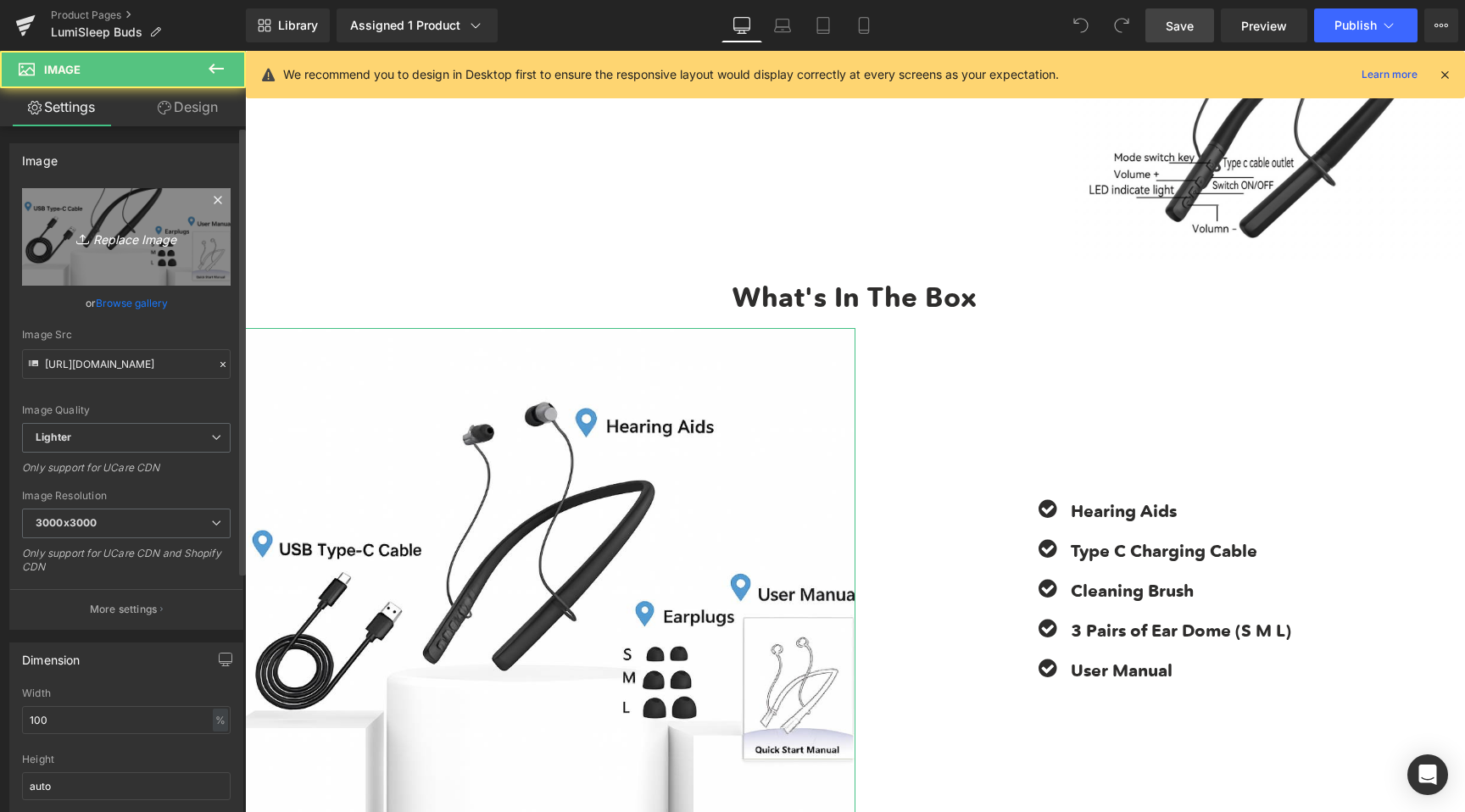
click at [123, 221] on link "Replace Image" at bounding box center [126, 237] width 209 height 97
type input "C:\fakepath\e5bd9364-6c3e-4b18-88dd-a46587a35f2d.png"
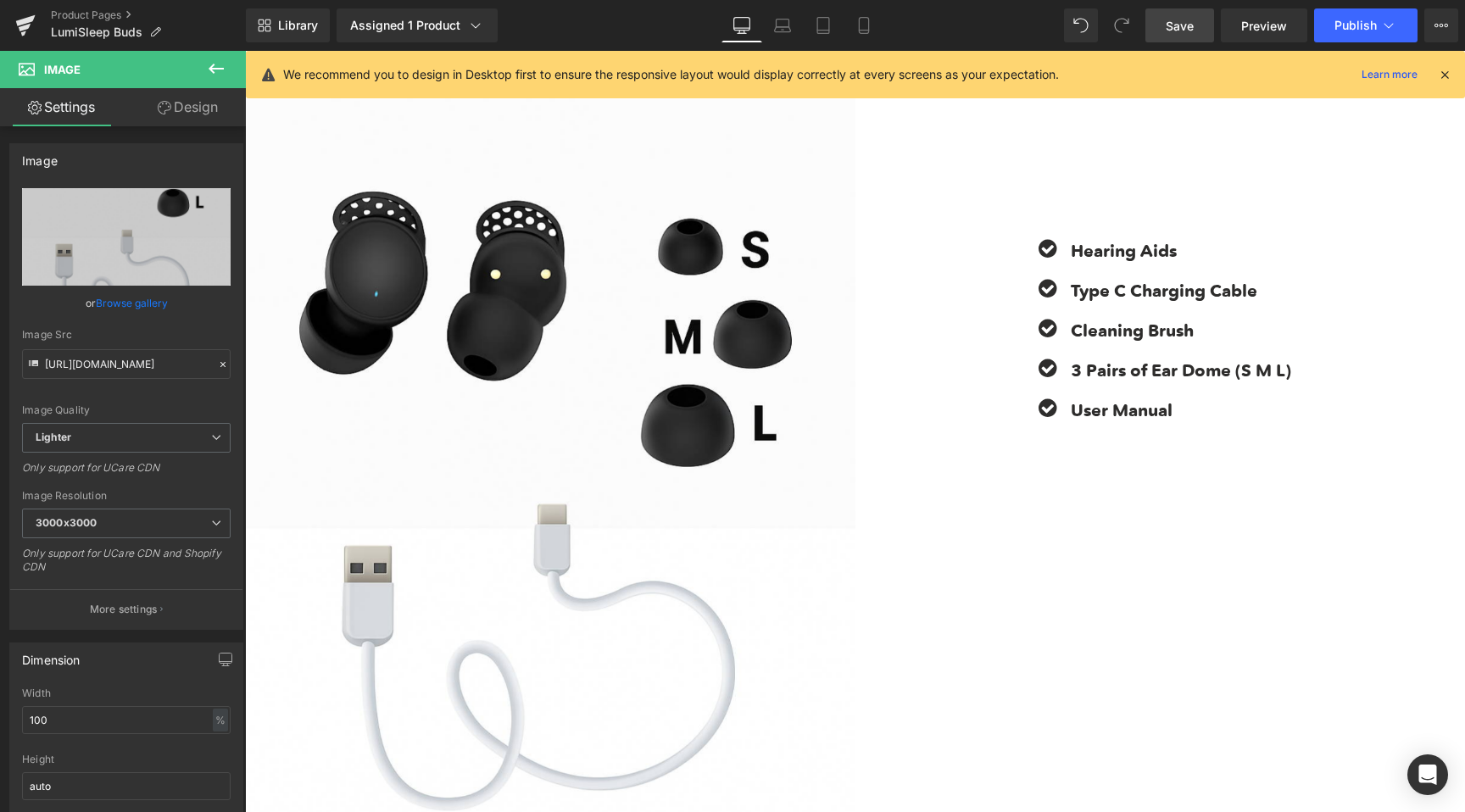
scroll to position [6769, 0]
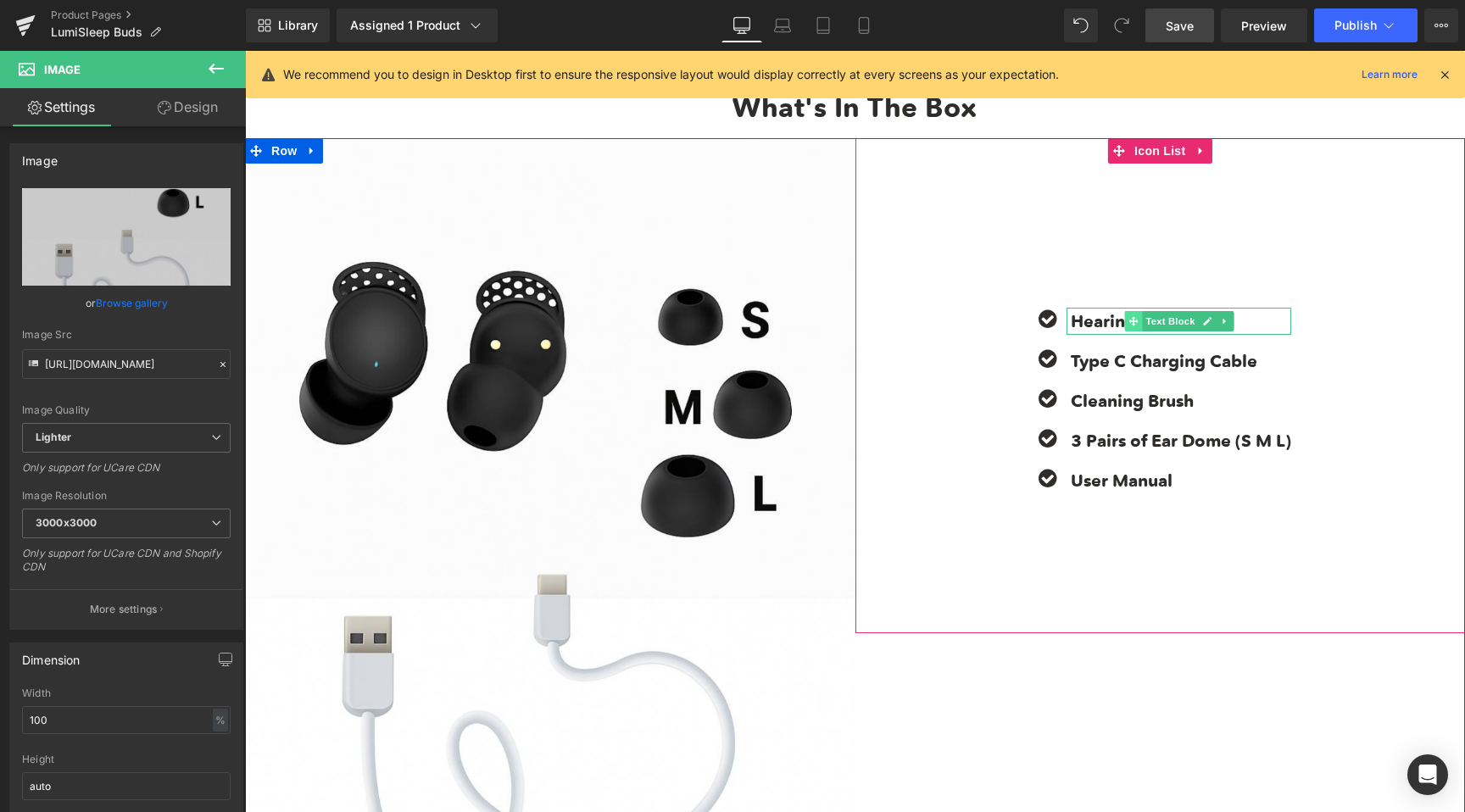
click at [1133, 317] on span at bounding box center [1134, 321] width 18 height 21
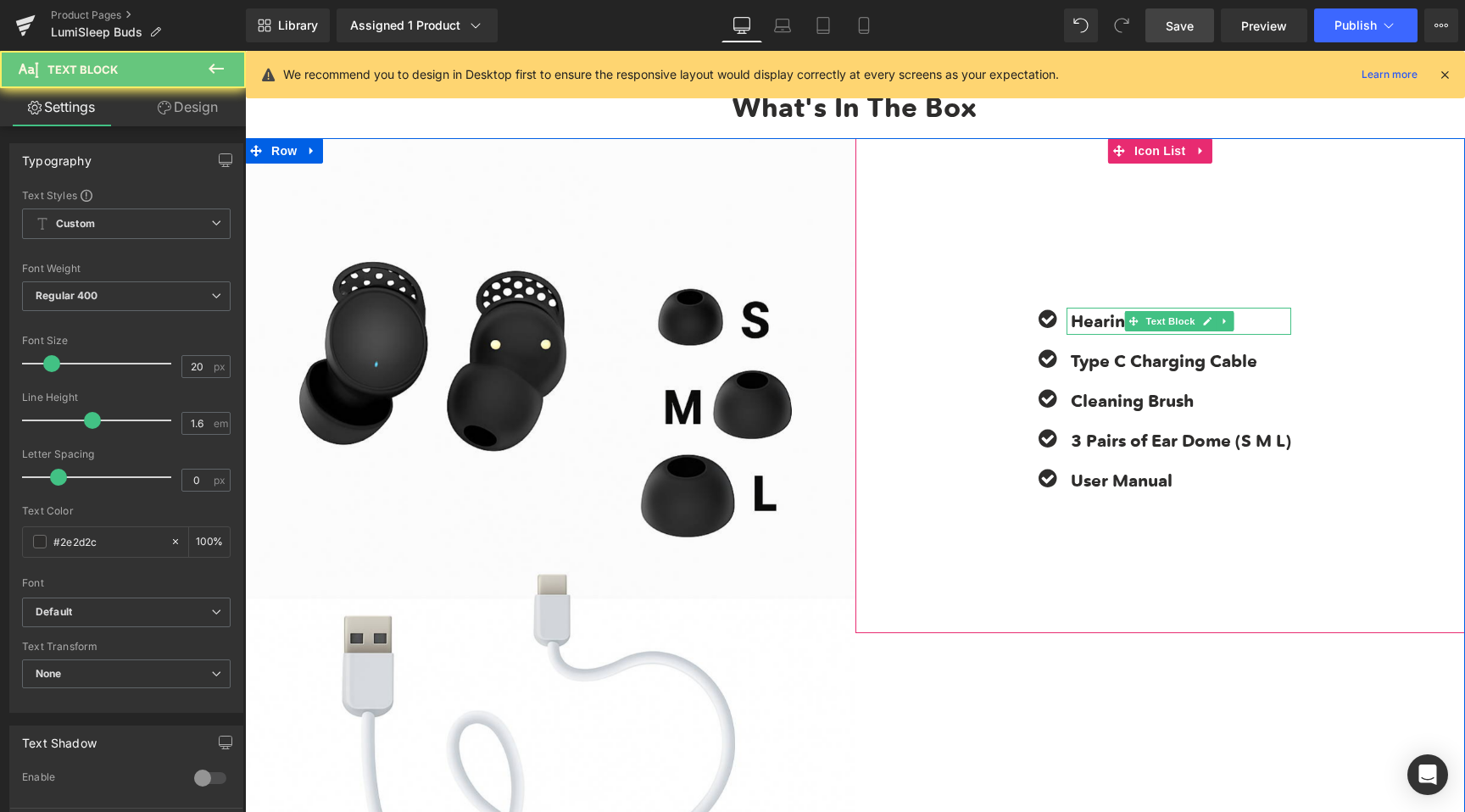
click at [1088, 324] on strong "Hearing Aids" at bounding box center [1124, 321] width 106 height 21
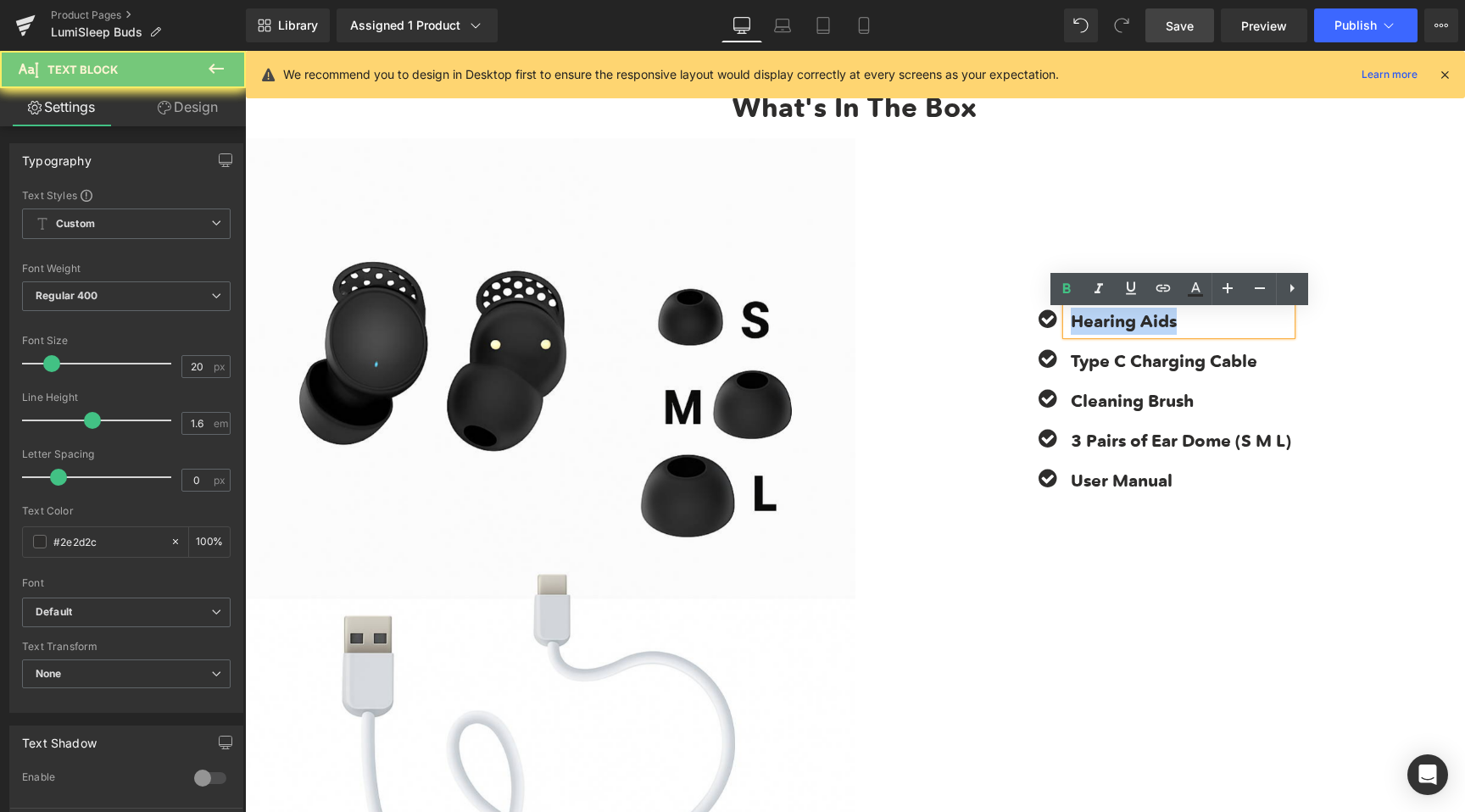
click at [1088, 324] on strong "Hearing Aids" at bounding box center [1124, 321] width 106 height 21
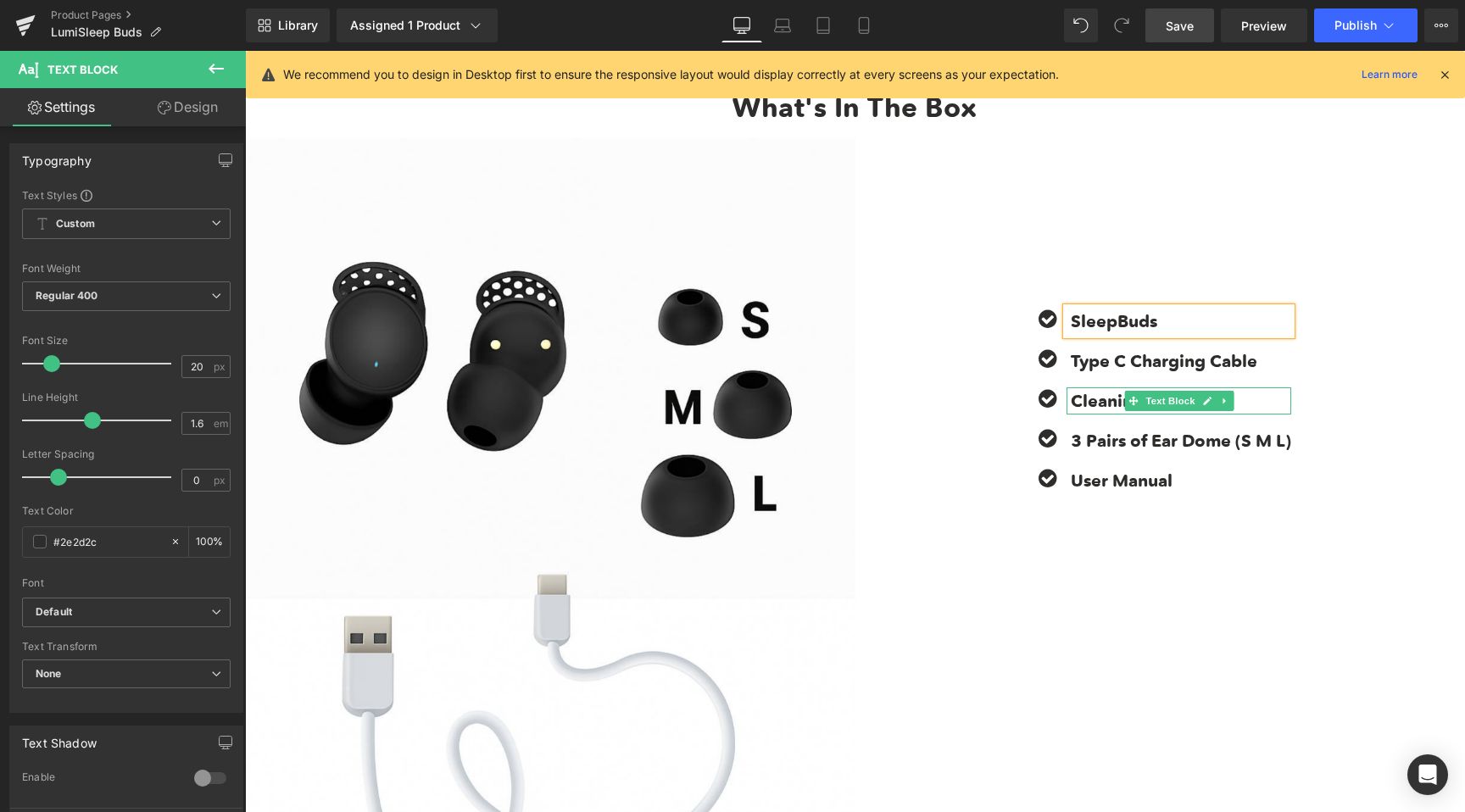
click at [1077, 403] on b "Cleaning Brush" at bounding box center [1132, 401] width 123 height 21
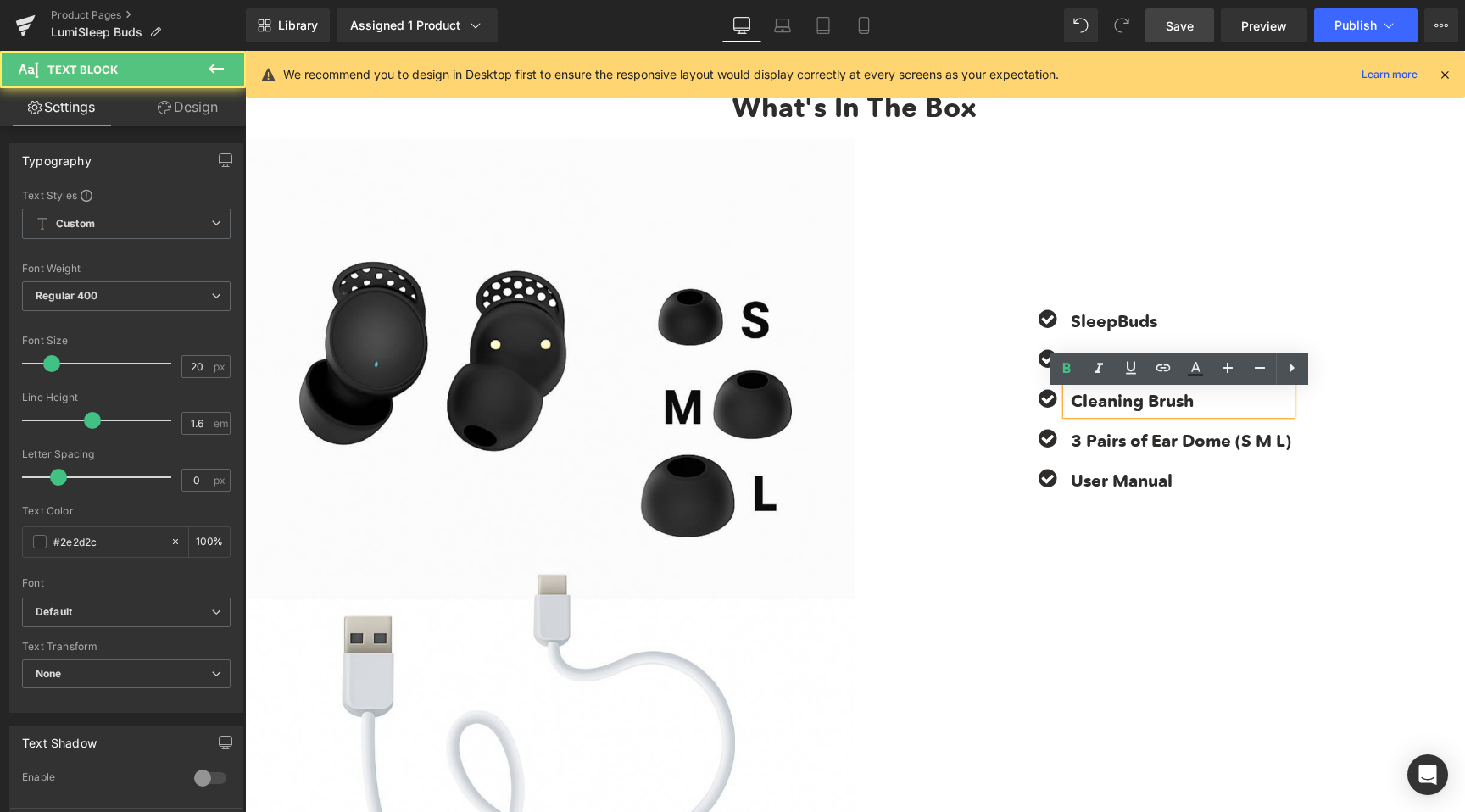
click at [1105, 403] on b "Cleaning Brush" at bounding box center [1132, 401] width 123 height 21
click at [1095, 444] on b "3 Pairs of Ear Dome (S M L)" at bounding box center [1180, 440] width 221 height 21
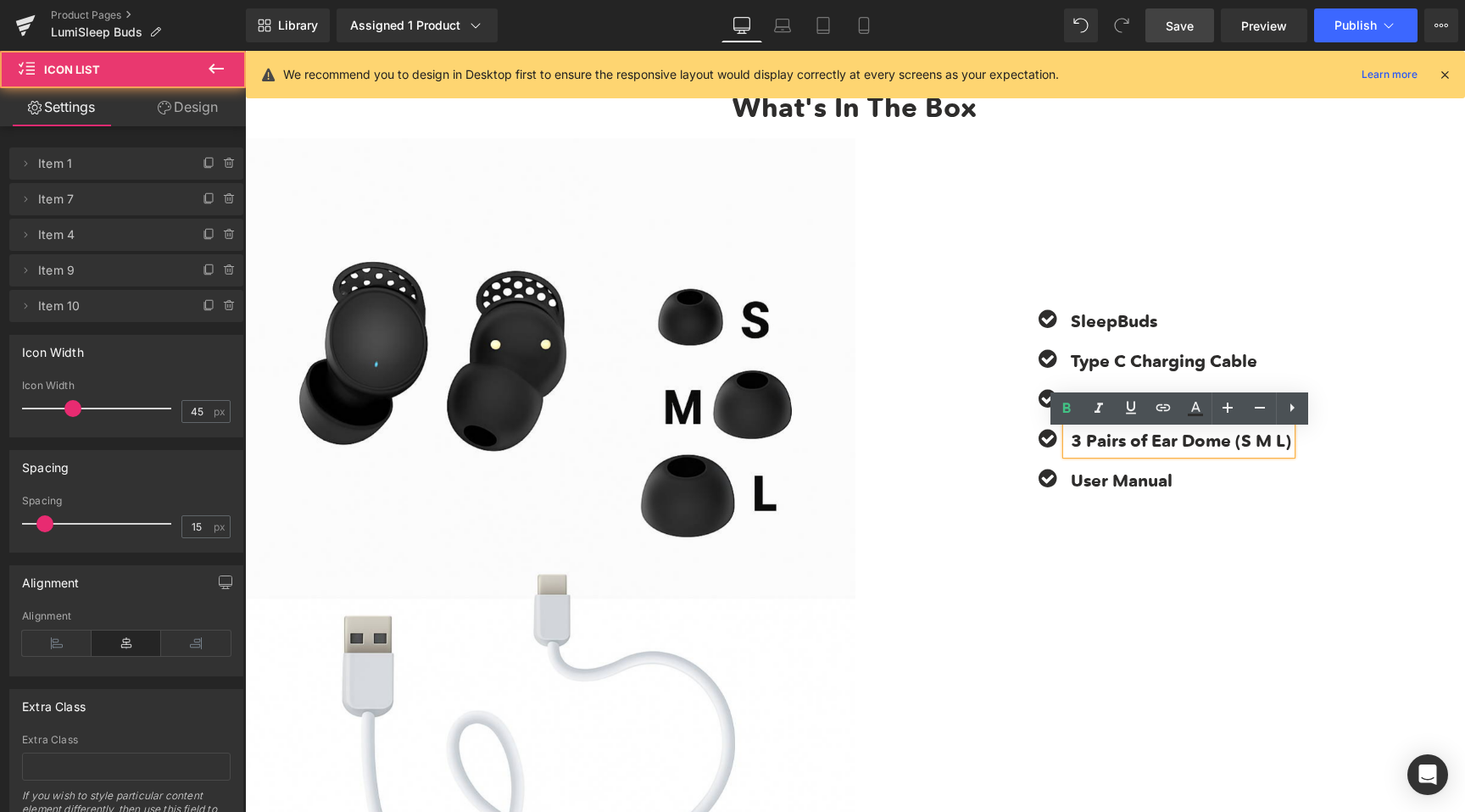
click at [1079, 595] on div "Icon SleepBuds Text Block Icon Type C Charging Cable Text Block Icon Cleaning B…" at bounding box center [1161, 386] width 610 height 495
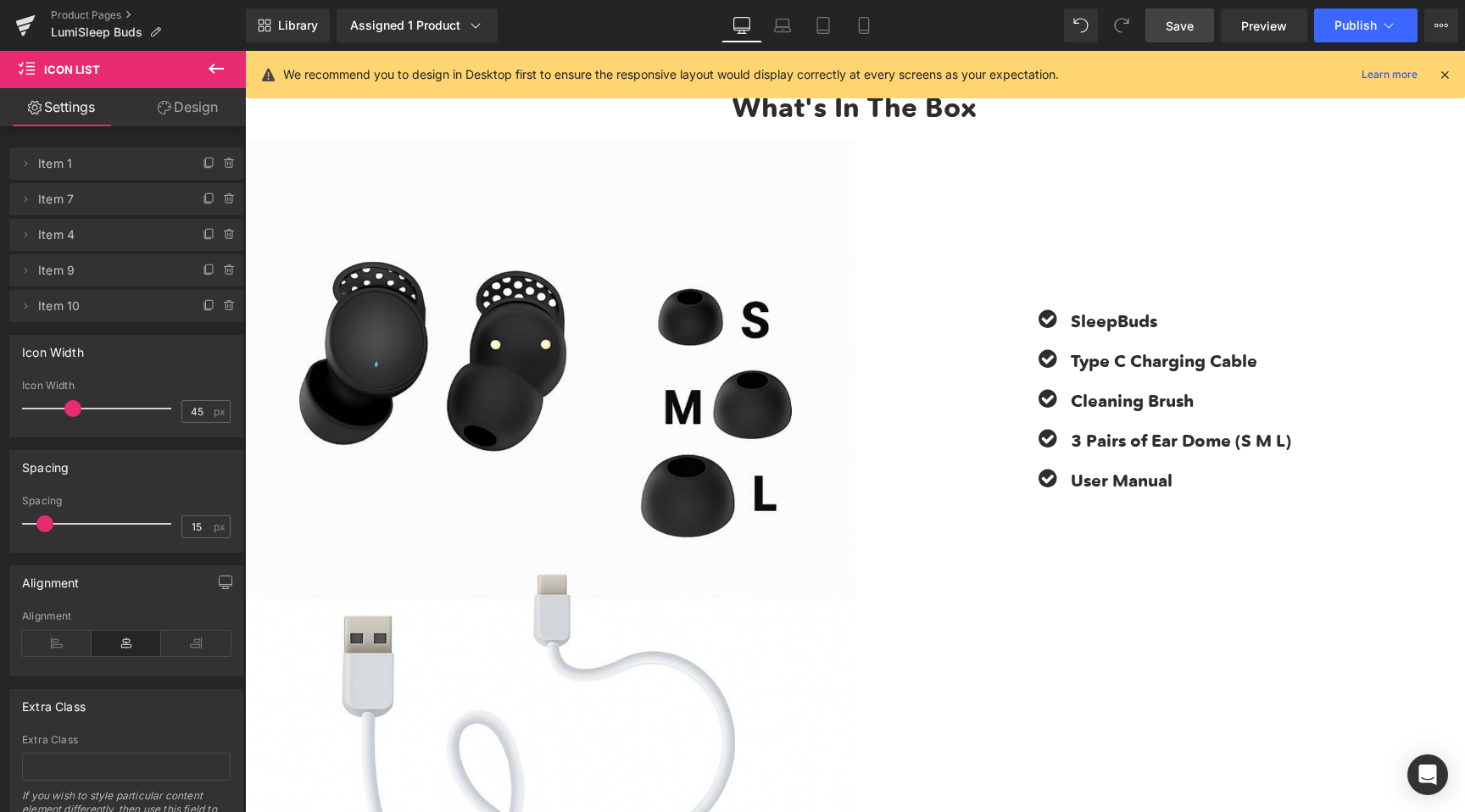
click at [1173, 32] on span "Save" at bounding box center [1180, 26] width 28 height 18
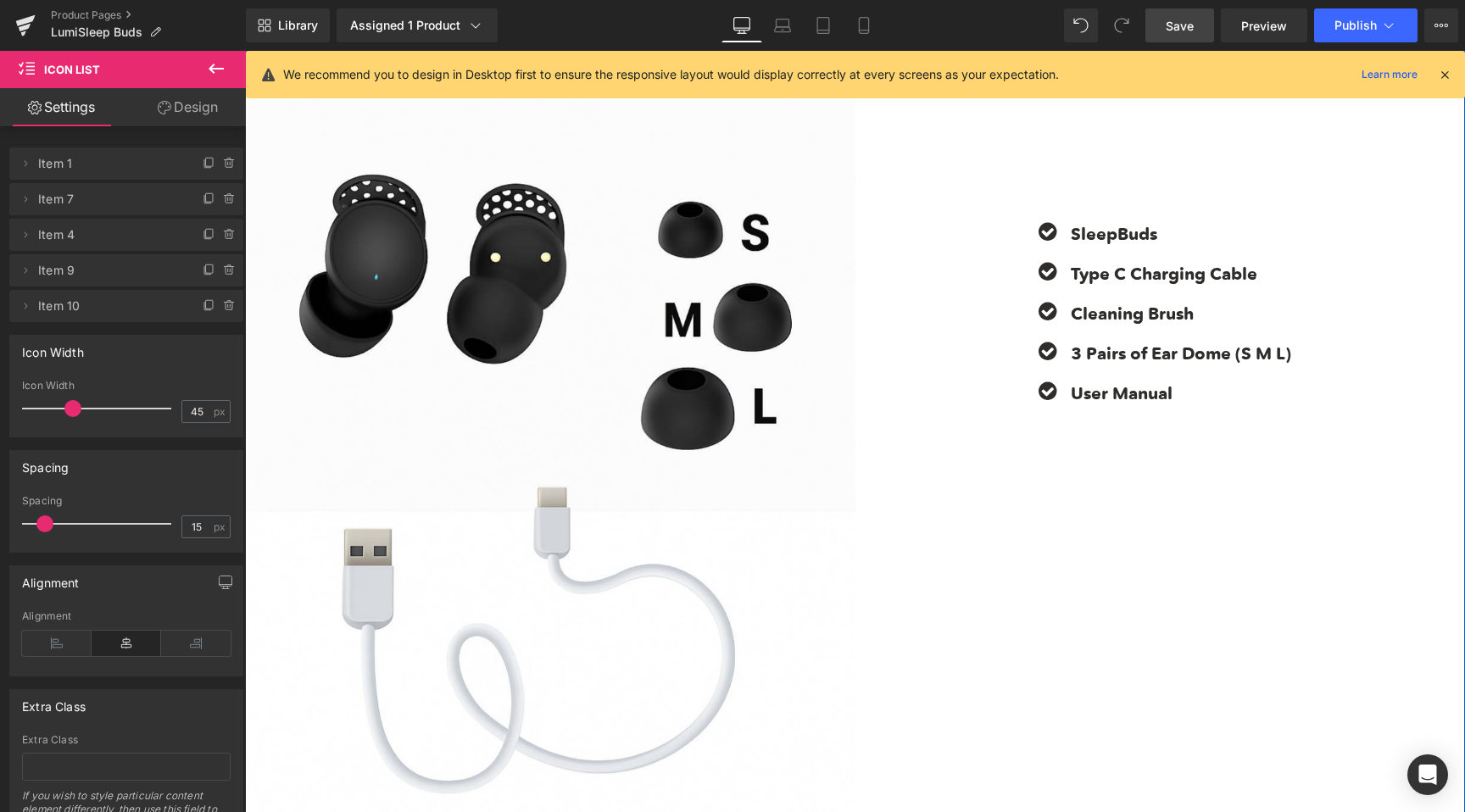
scroll to position [6706, 0]
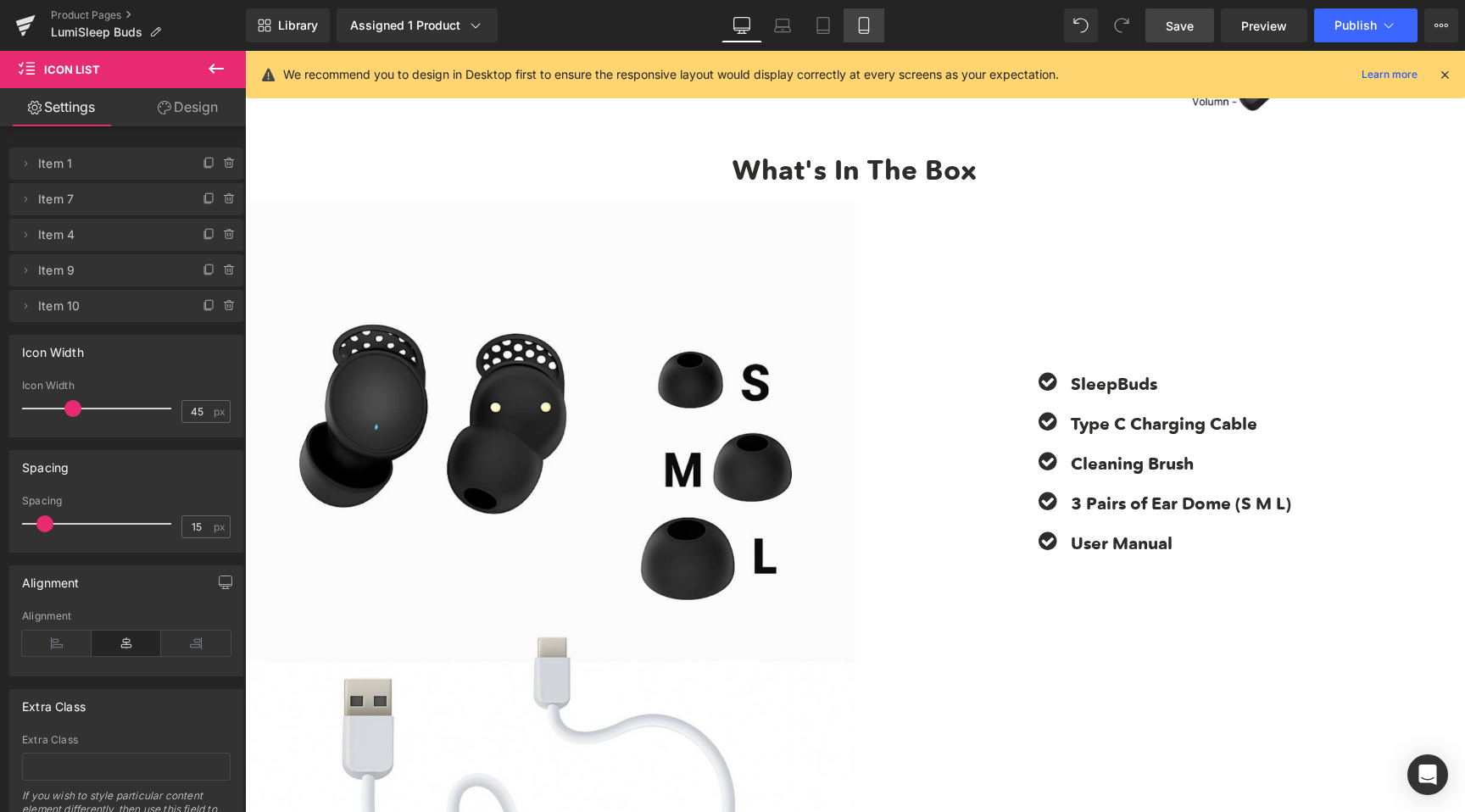
click at [856, 33] on icon at bounding box center [864, 25] width 17 height 17
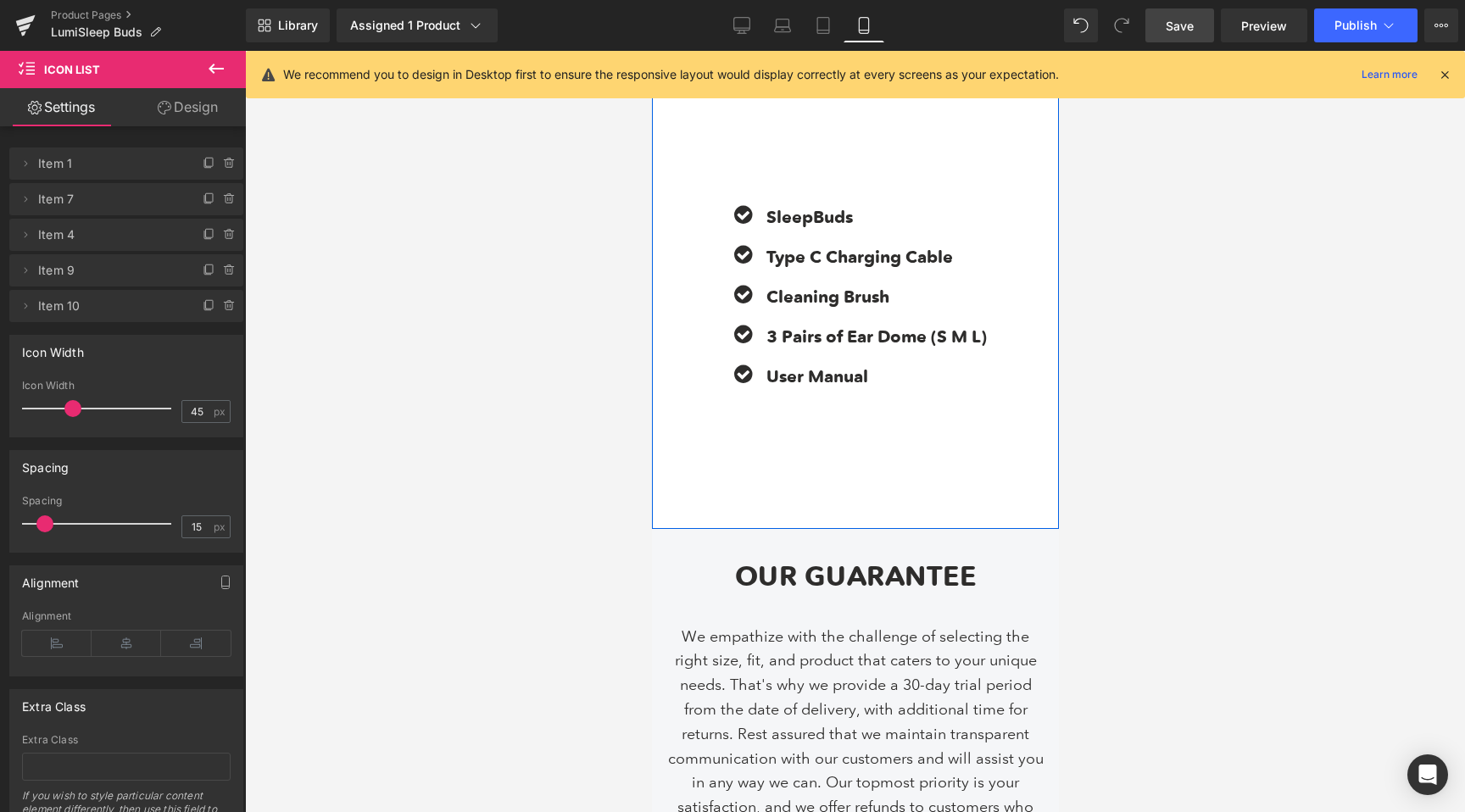
scroll to position [11728, 0]
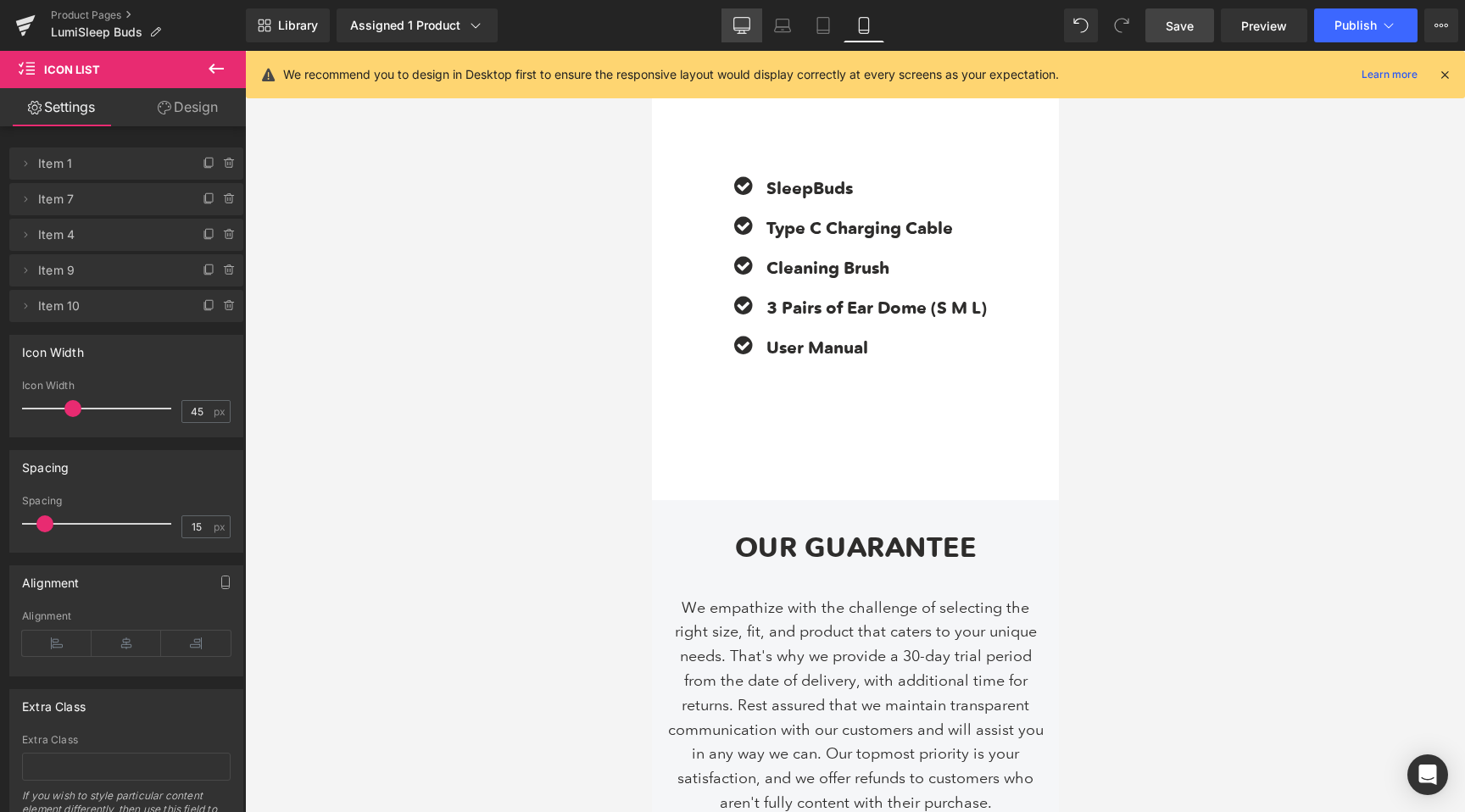
click at [738, 32] on icon at bounding box center [742, 25] width 17 height 17
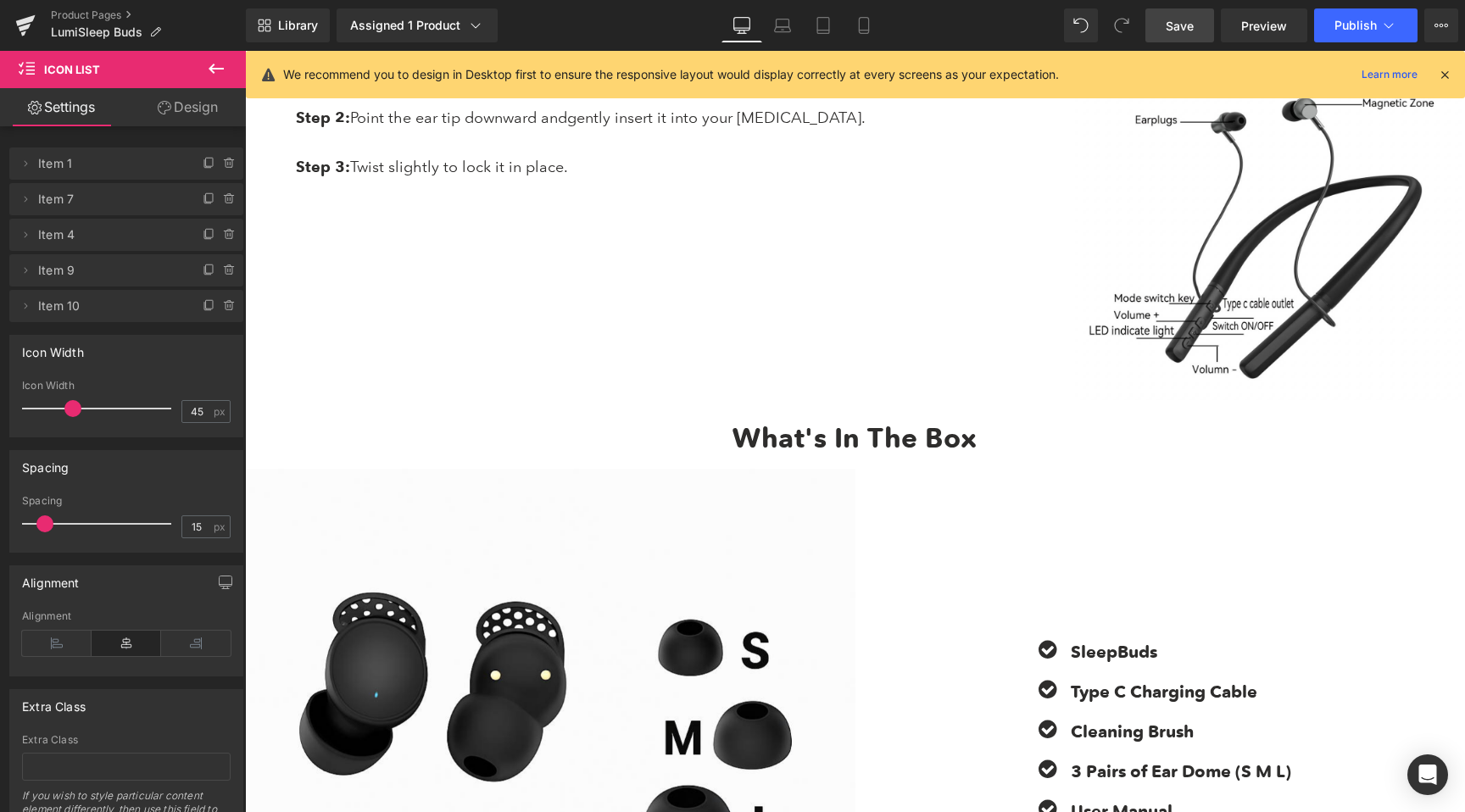
scroll to position [6165, 0]
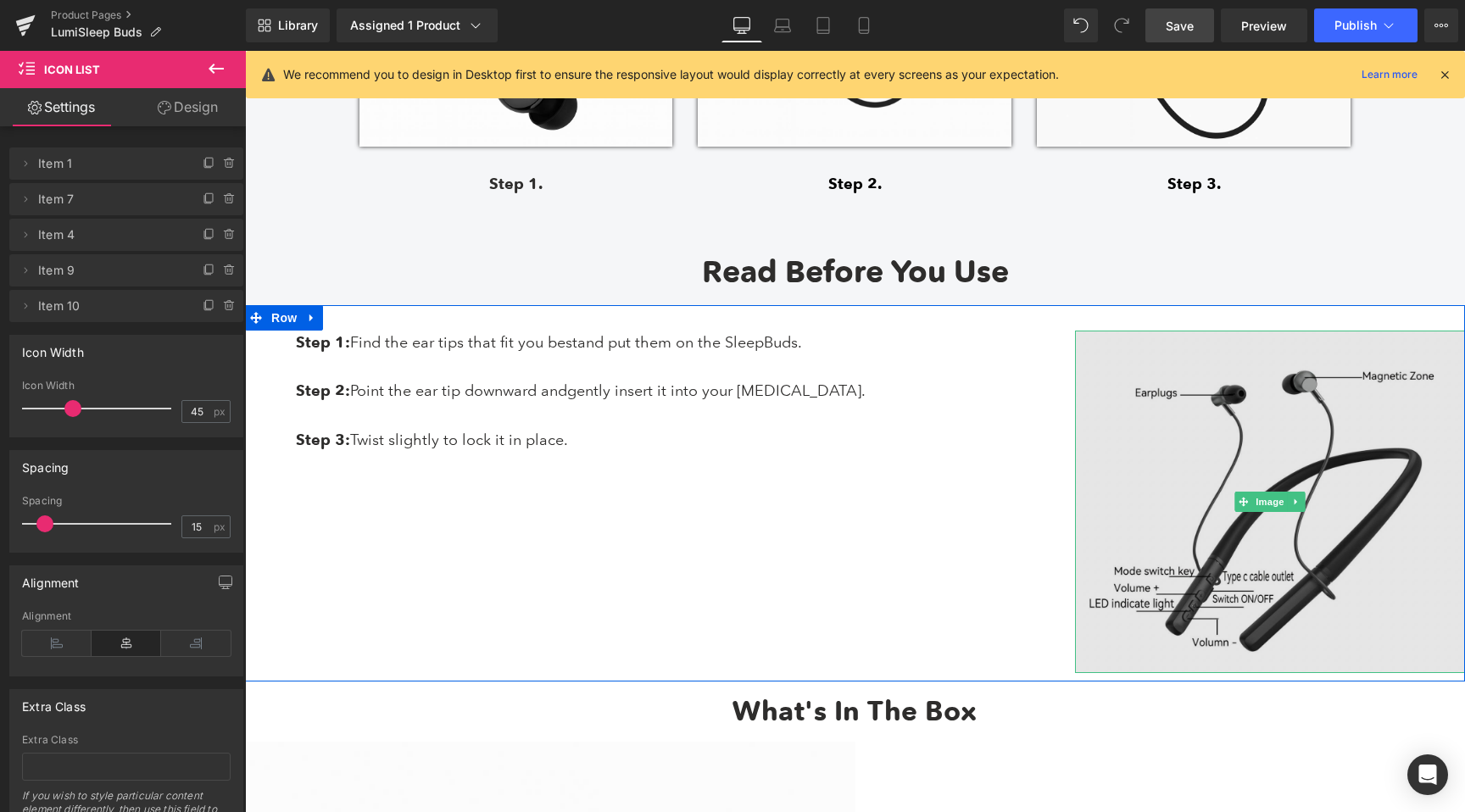
click at [1303, 489] on img at bounding box center [1270, 501] width 390 height 342
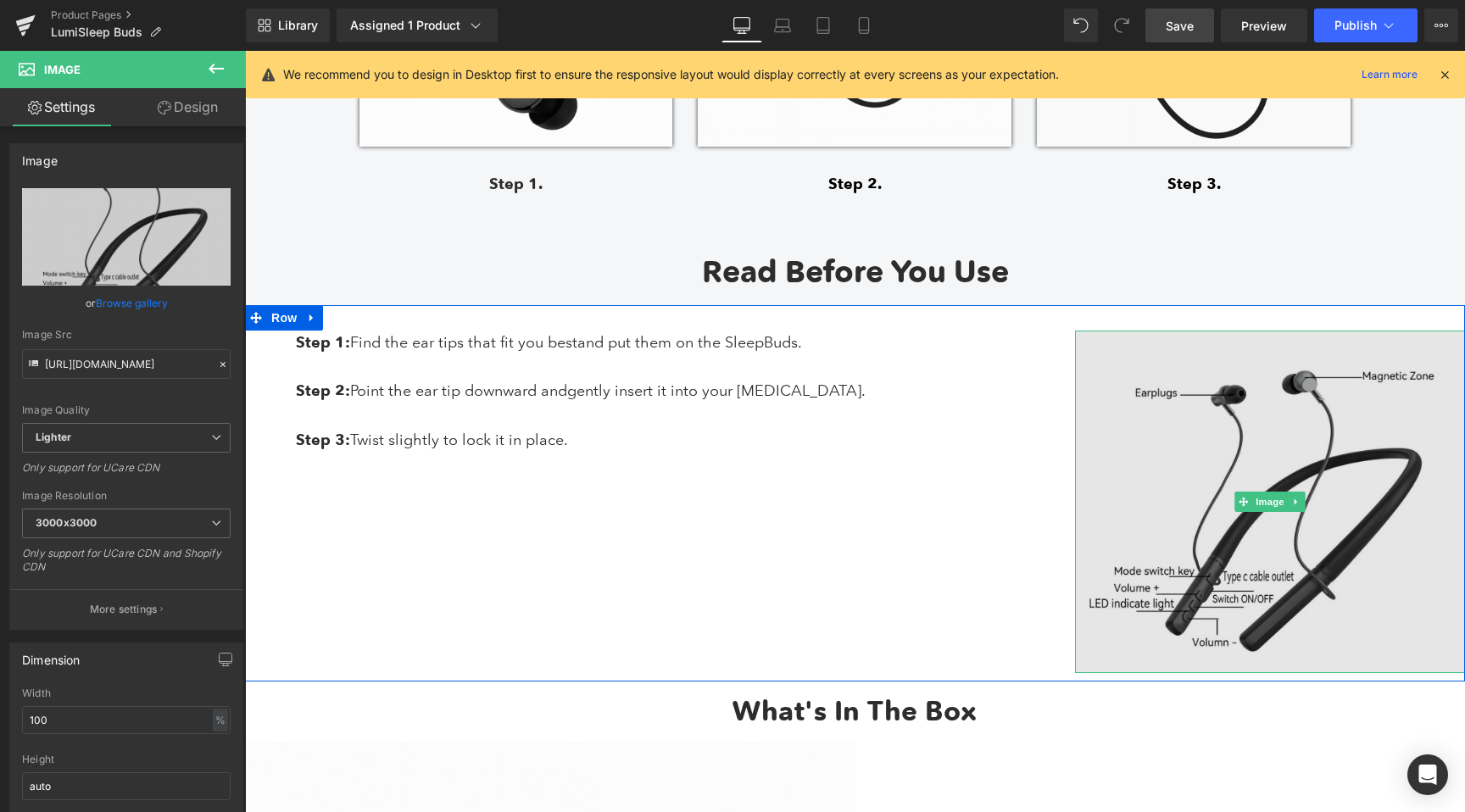
click at [1252, 554] on img at bounding box center [1270, 501] width 390 height 342
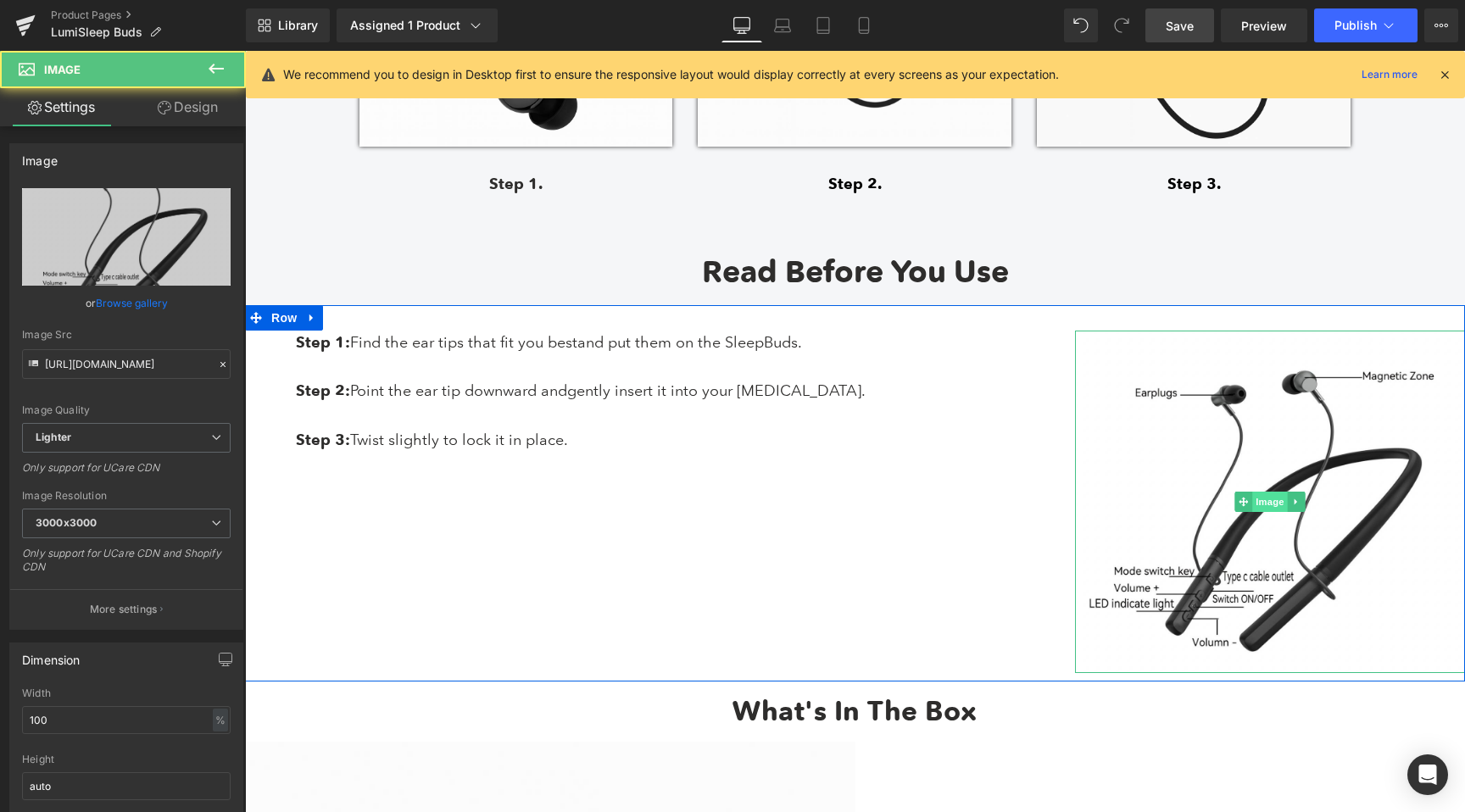
click at [1262, 499] on span "Image" at bounding box center [1271, 501] width 36 height 21
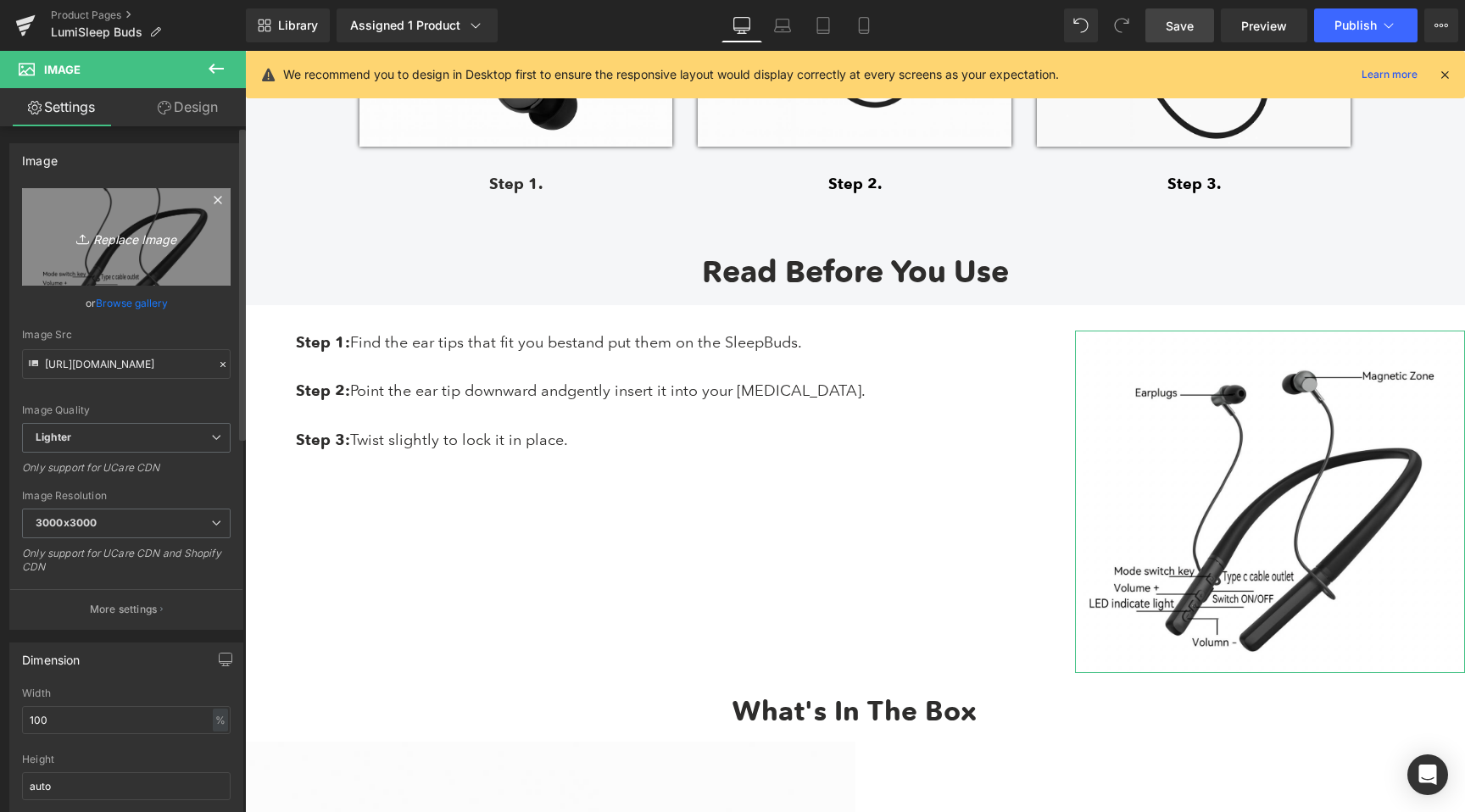
click at [131, 242] on icon "Replace Image" at bounding box center [126, 237] width 136 height 22
type input "C:\fakepath\1609fa0d-6e9c-41de-b3df-2abb974f21da.png"
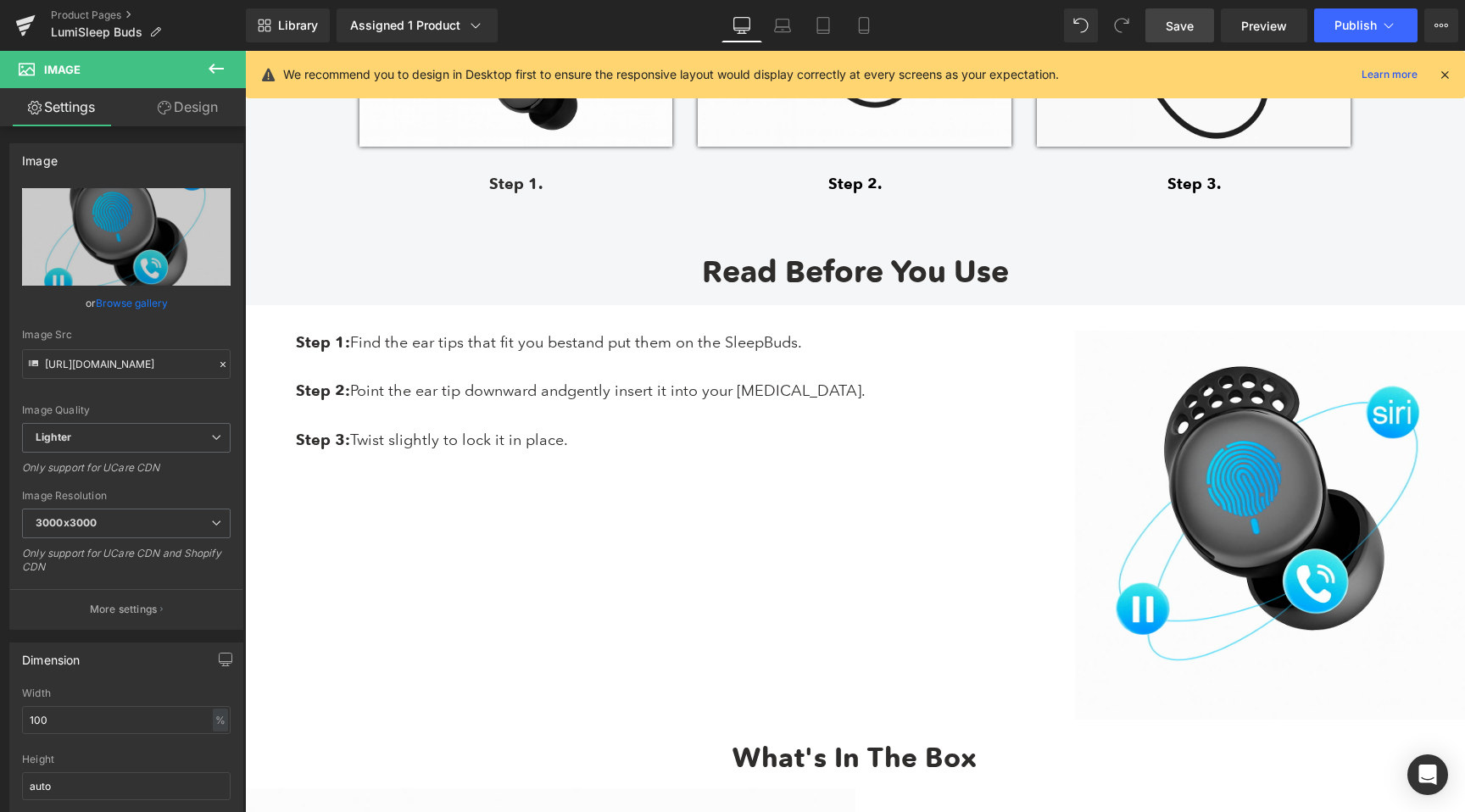
click at [1180, 24] on span "Save" at bounding box center [1180, 26] width 28 height 18
click at [874, 23] on link "Mobile" at bounding box center [864, 25] width 41 height 34
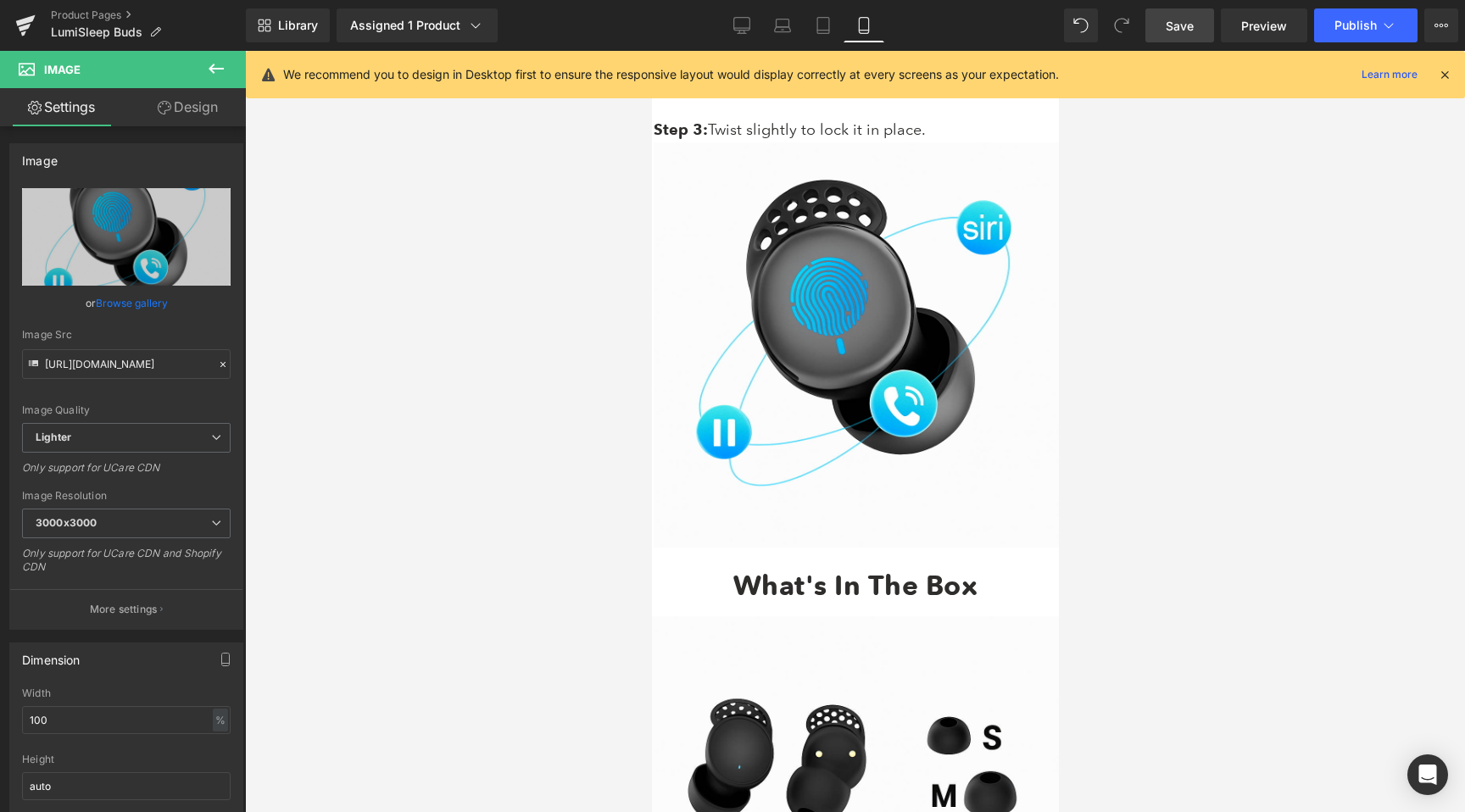
scroll to position [10571, 0]
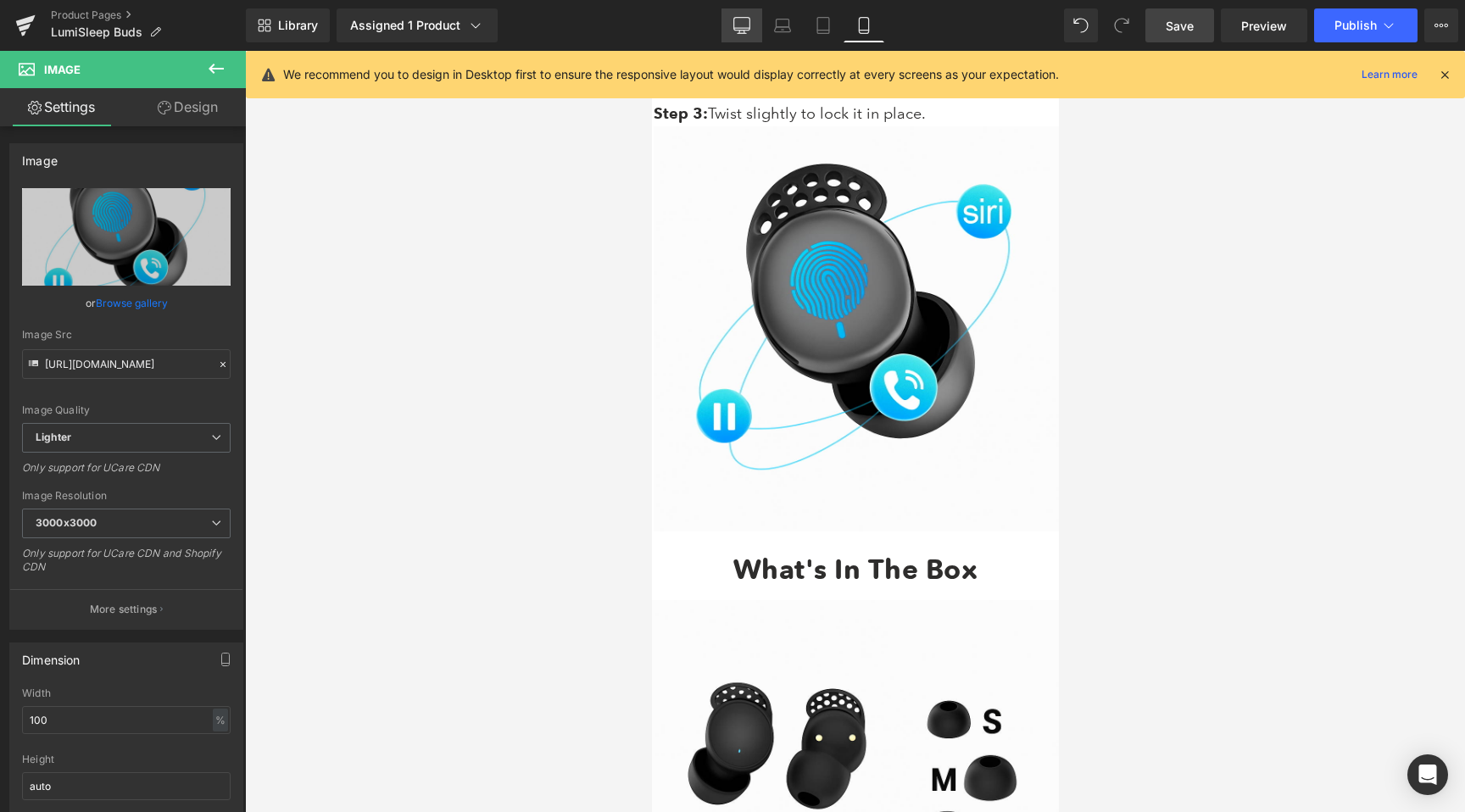
click at [737, 14] on link "Desktop" at bounding box center [741, 25] width 41 height 34
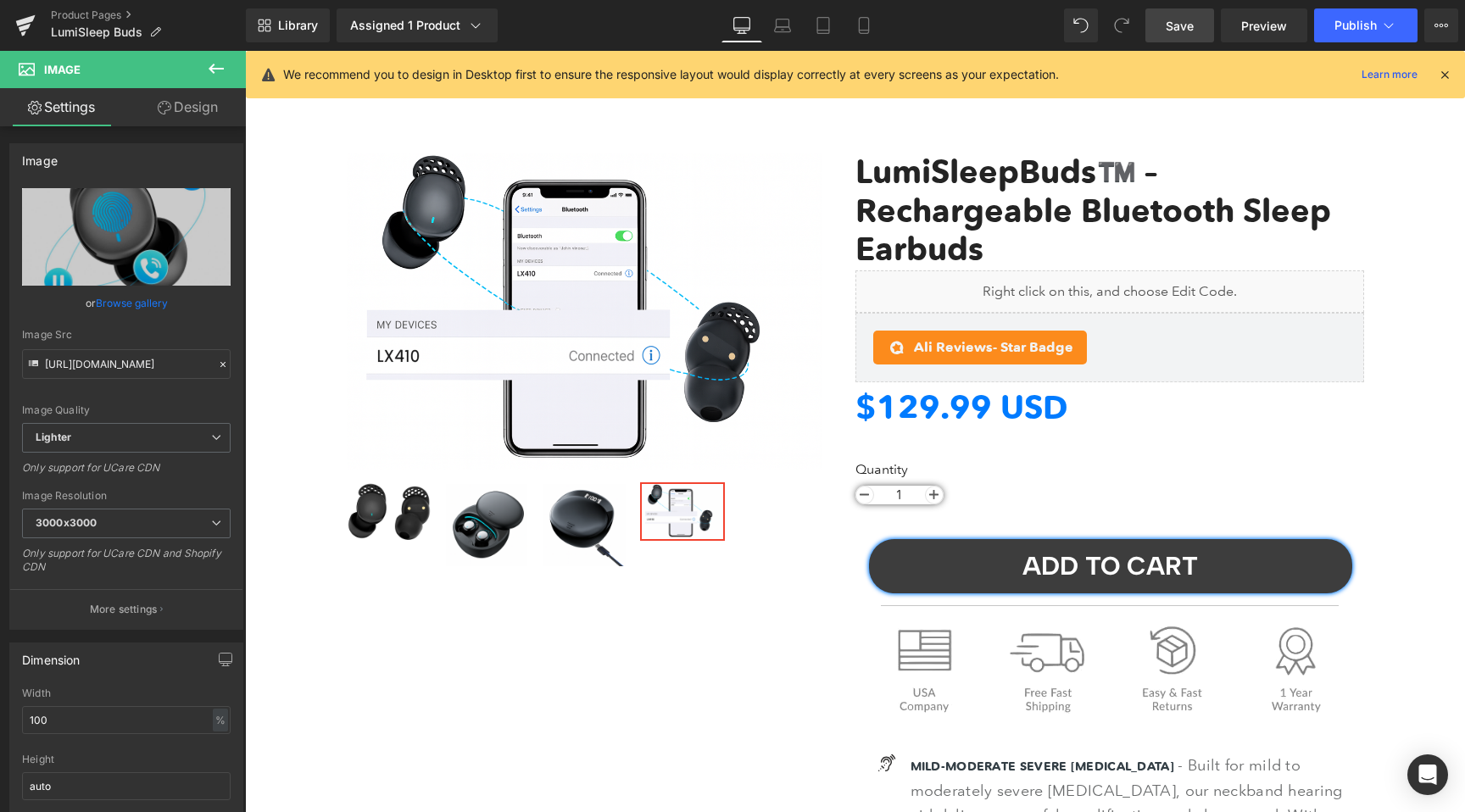
scroll to position [0, 0]
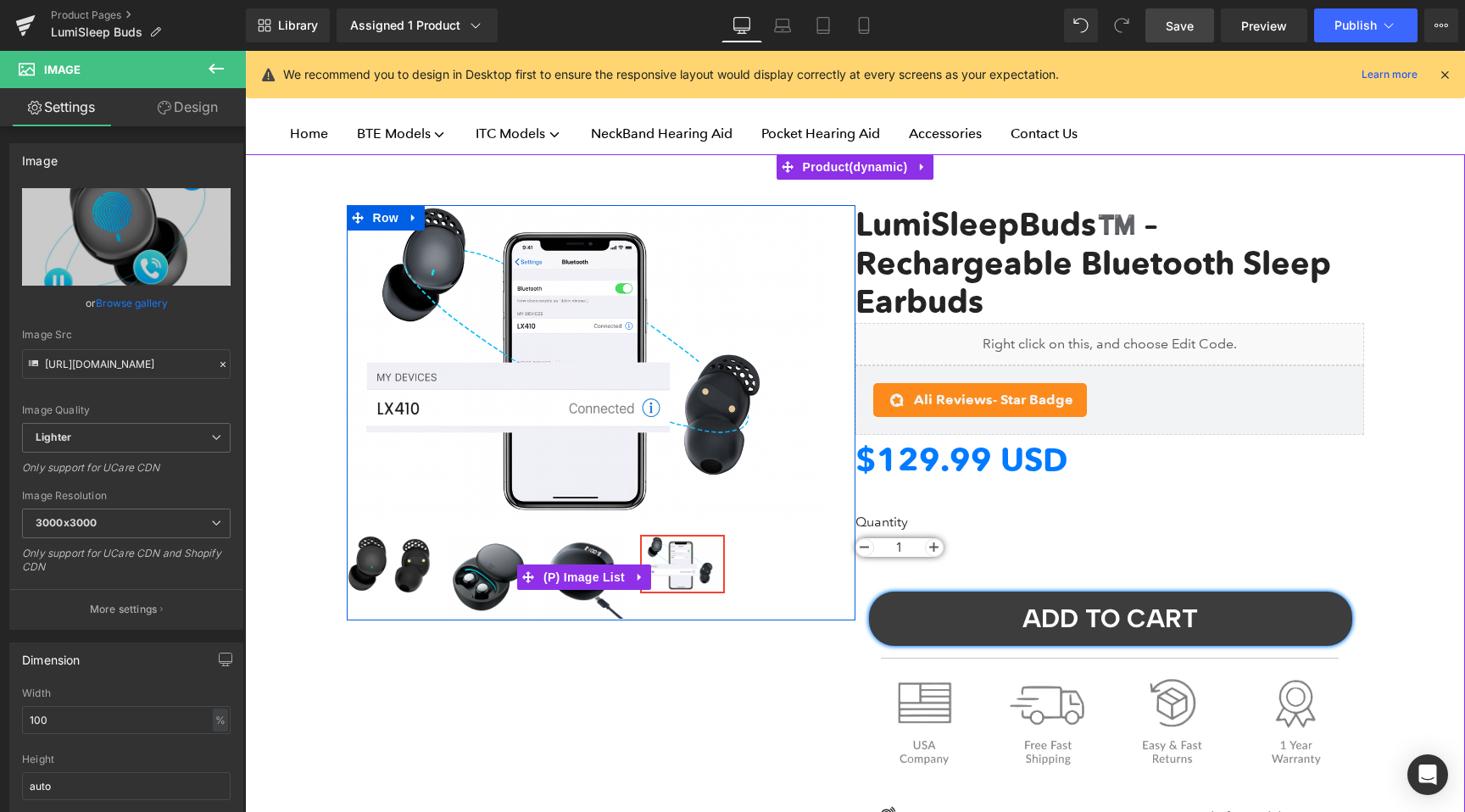
click at [393, 571] on img at bounding box center [389, 564] width 81 height 56
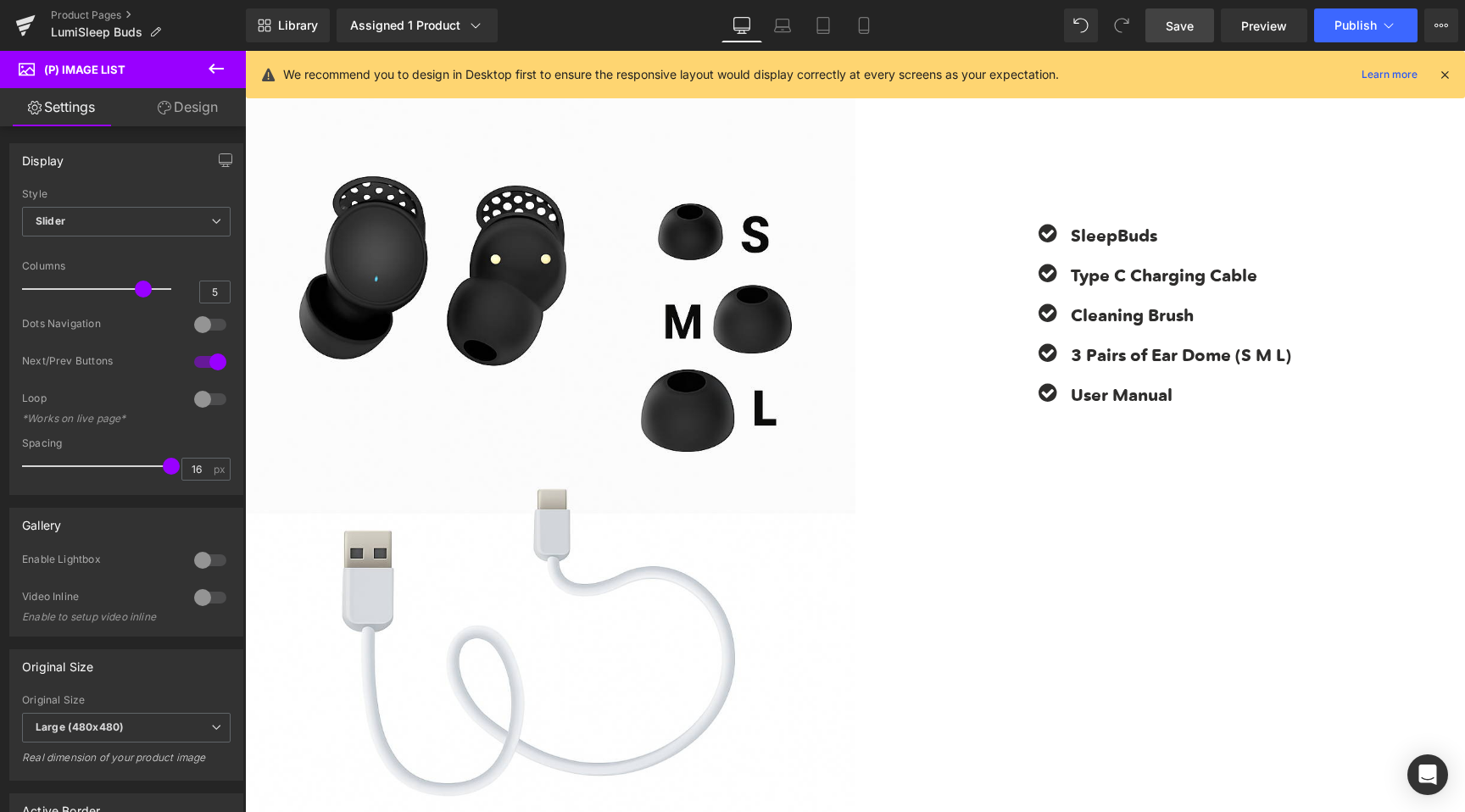
scroll to position [6903, 0]
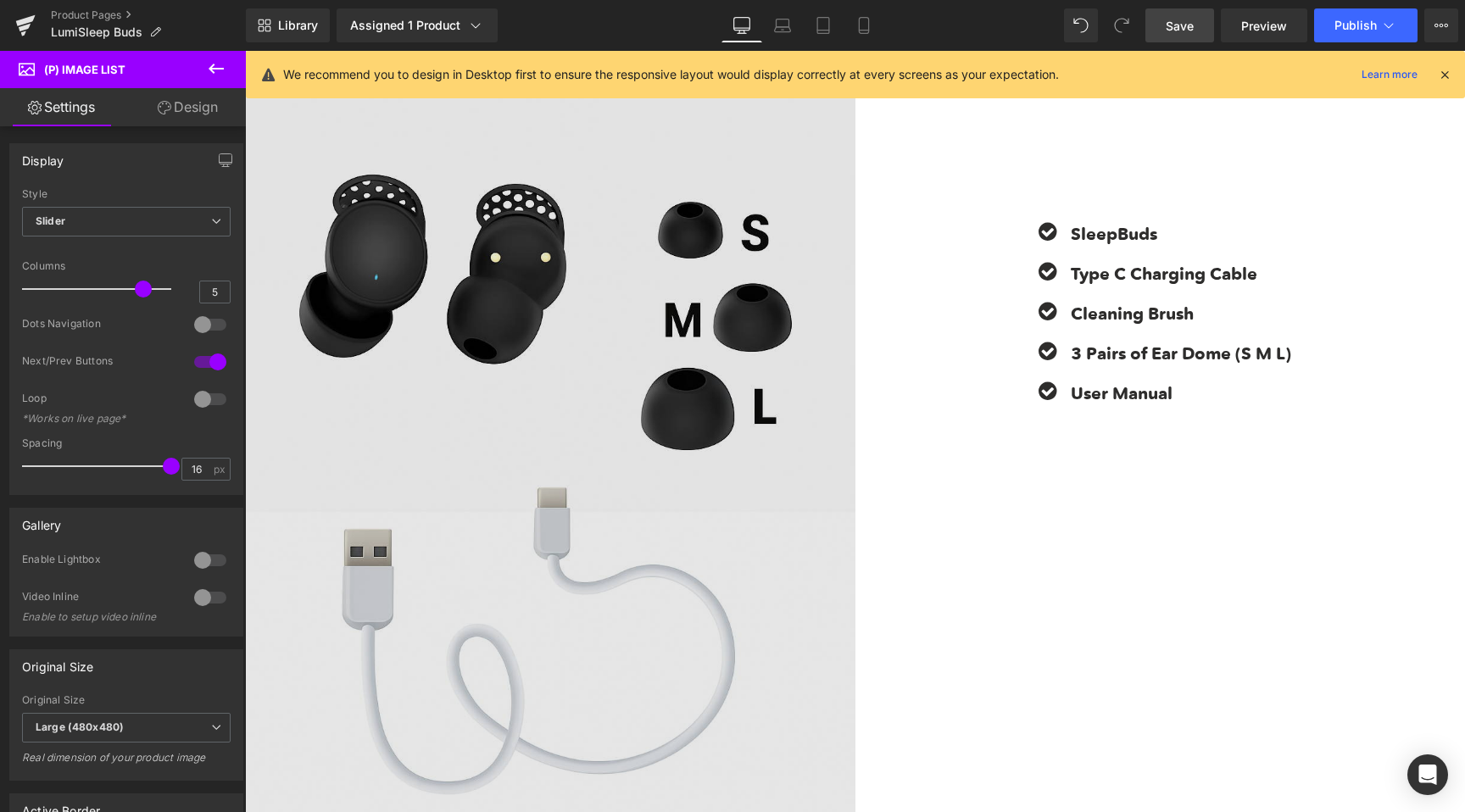
click at [562, 356] on img at bounding box center [550, 509] width 610 height 915
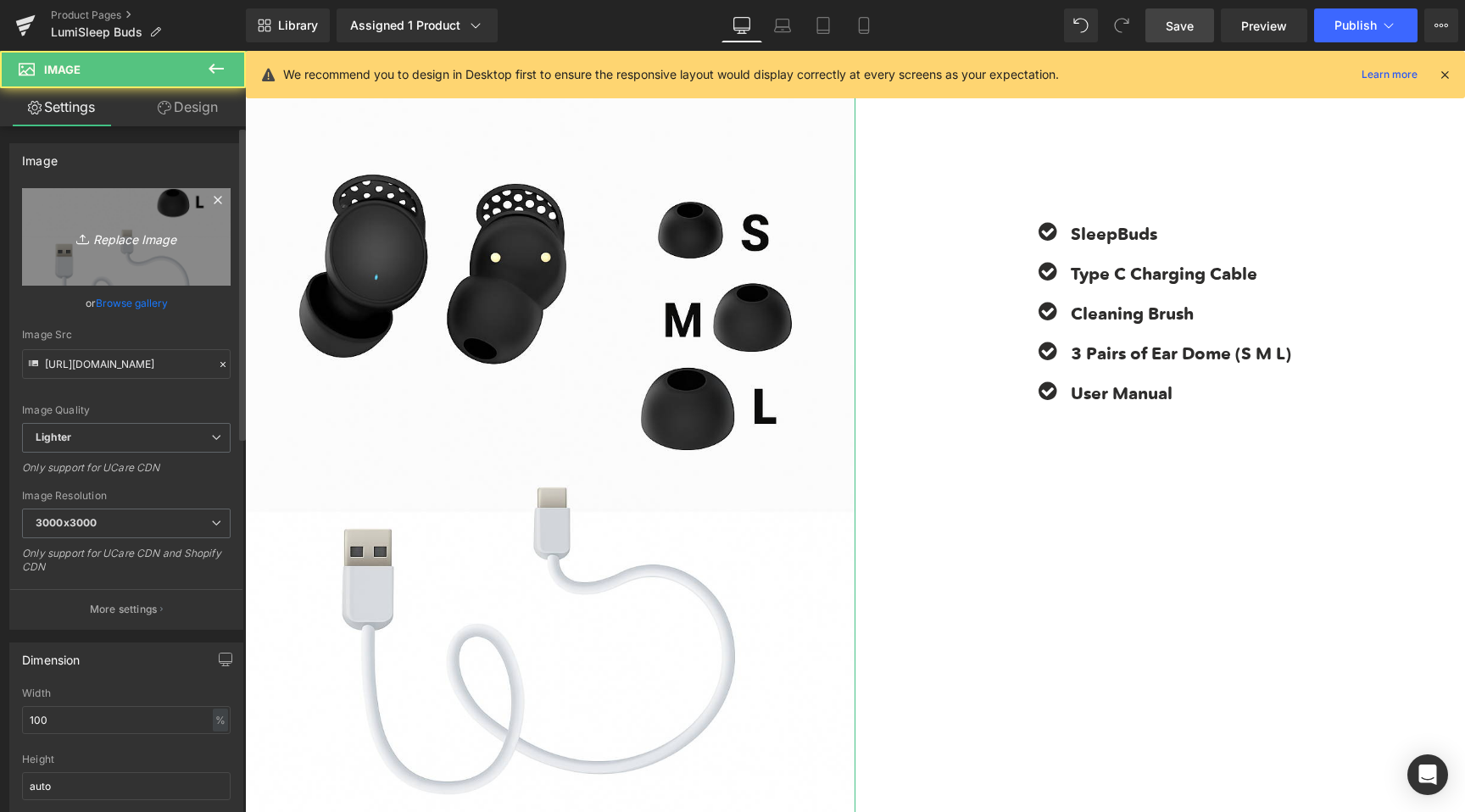
click at [112, 208] on link "Replace Image" at bounding box center [126, 237] width 209 height 97
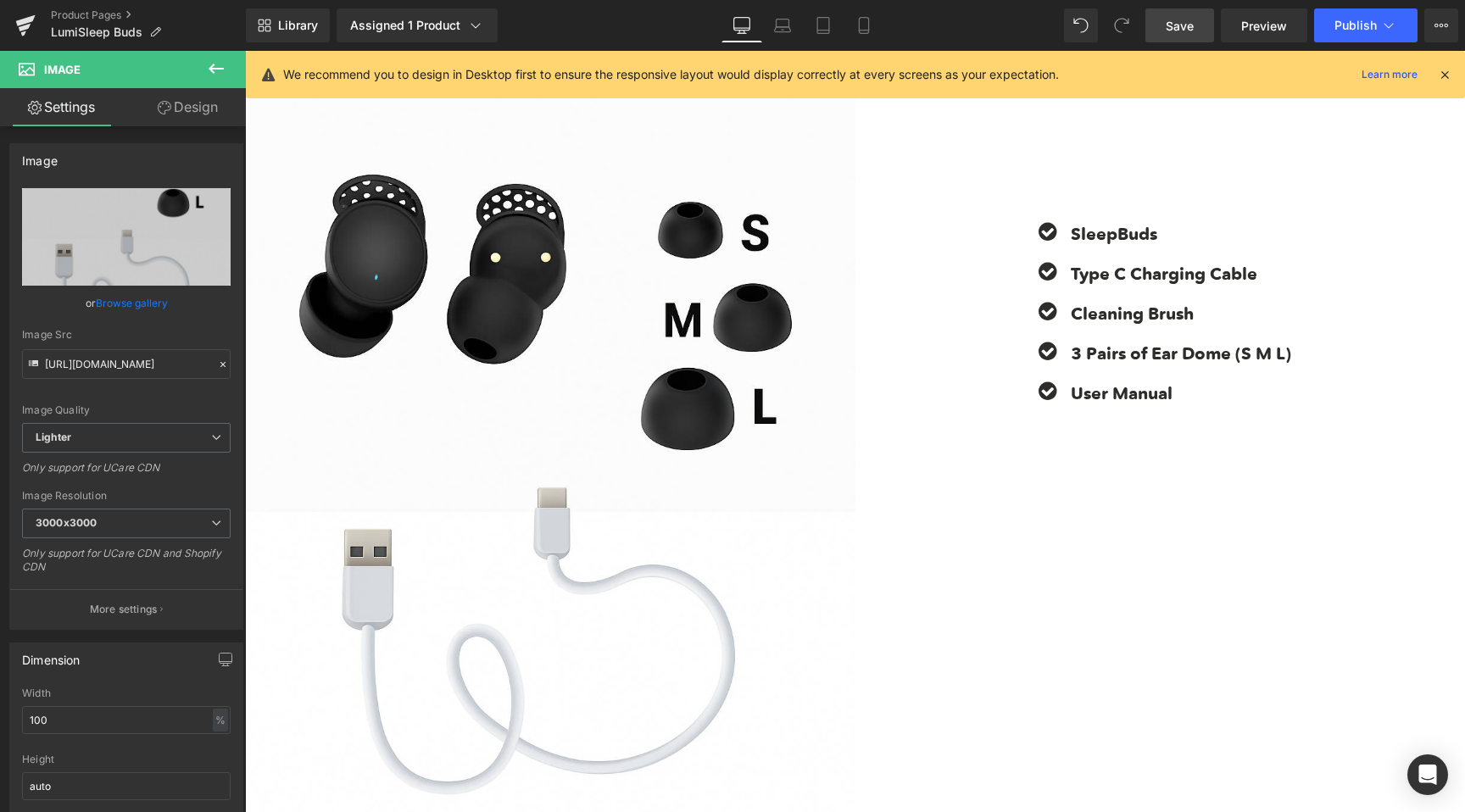
type input "C:\fakepath\a771870f-ed6b-45ed-b970-7924d5226230.png"
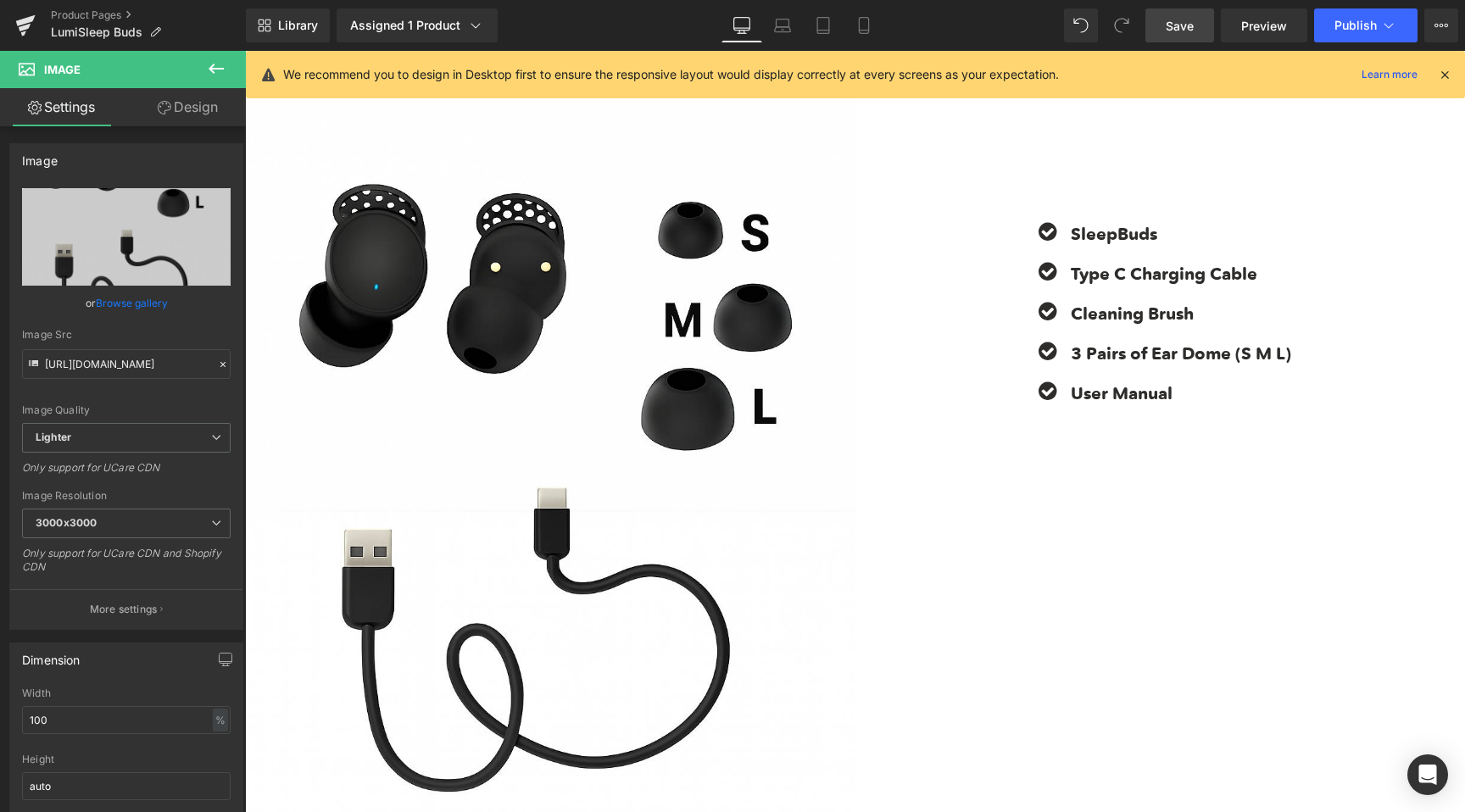
drag, startPoint x: 1173, startPoint y: 32, endPoint x: 805, endPoint y: 316, distance: 464.8
click at [1173, 32] on span "Save" at bounding box center [1180, 26] width 28 height 18
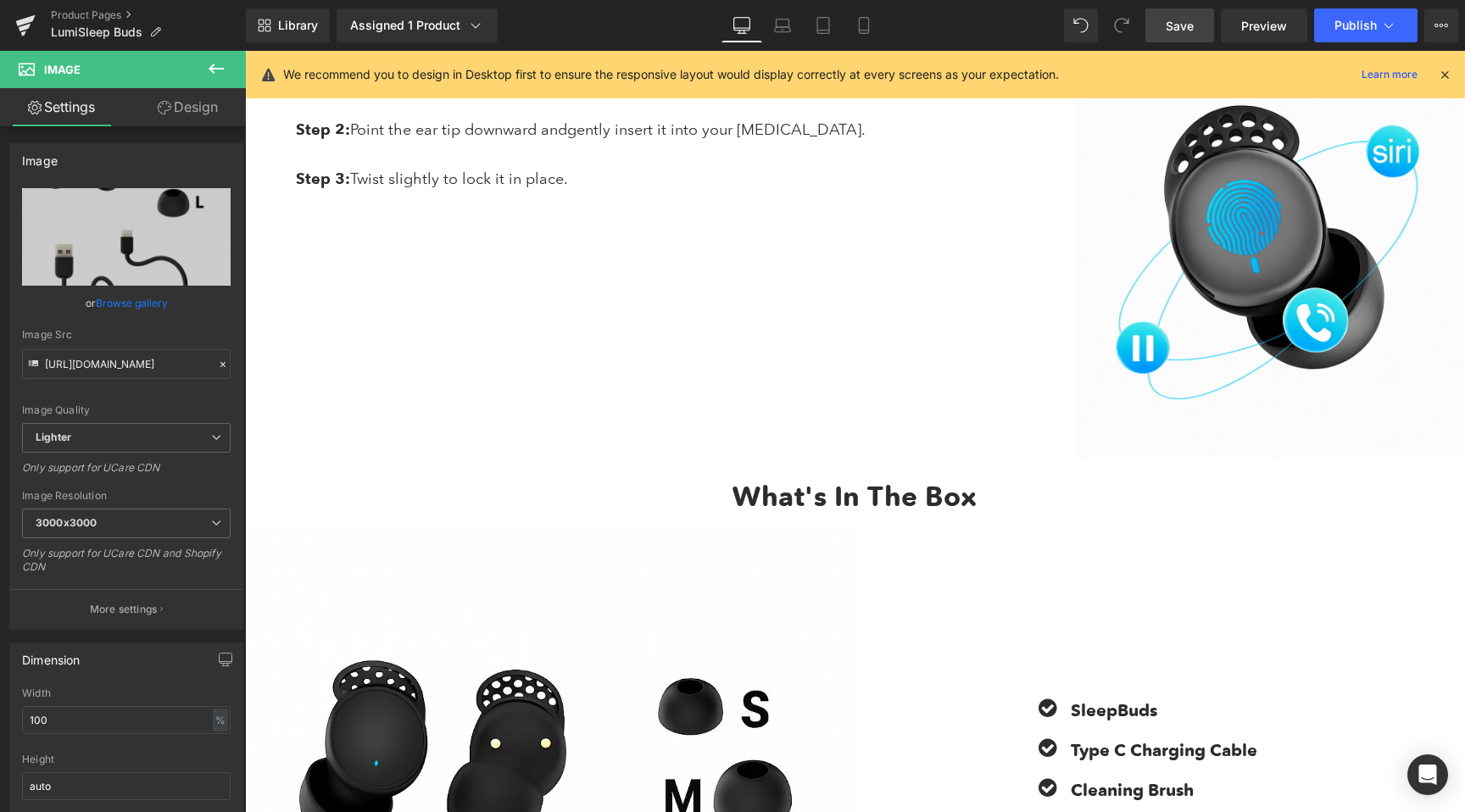
scroll to position [6225, 0]
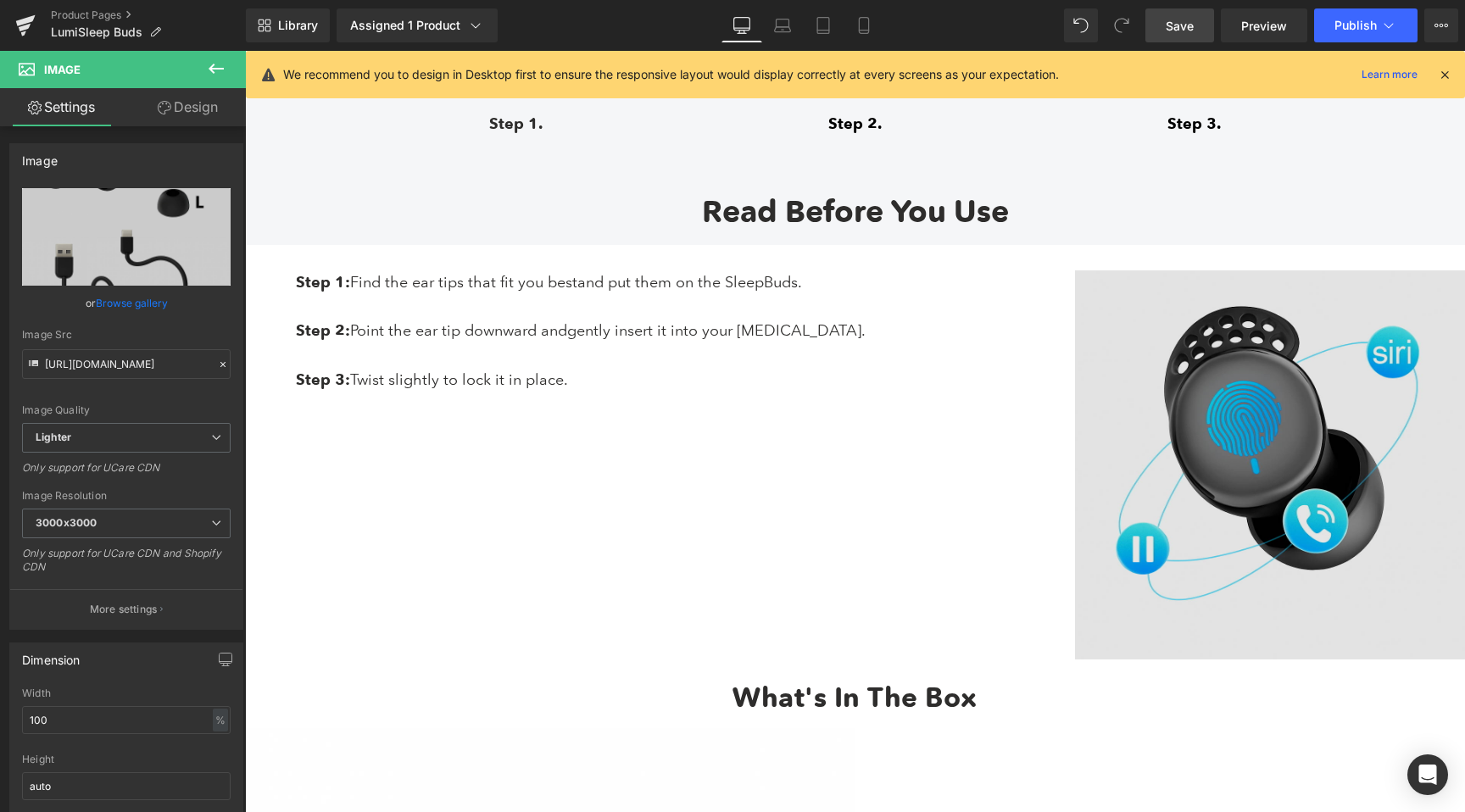
click at [1258, 497] on img at bounding box center [1270, 465] width 390 height 390
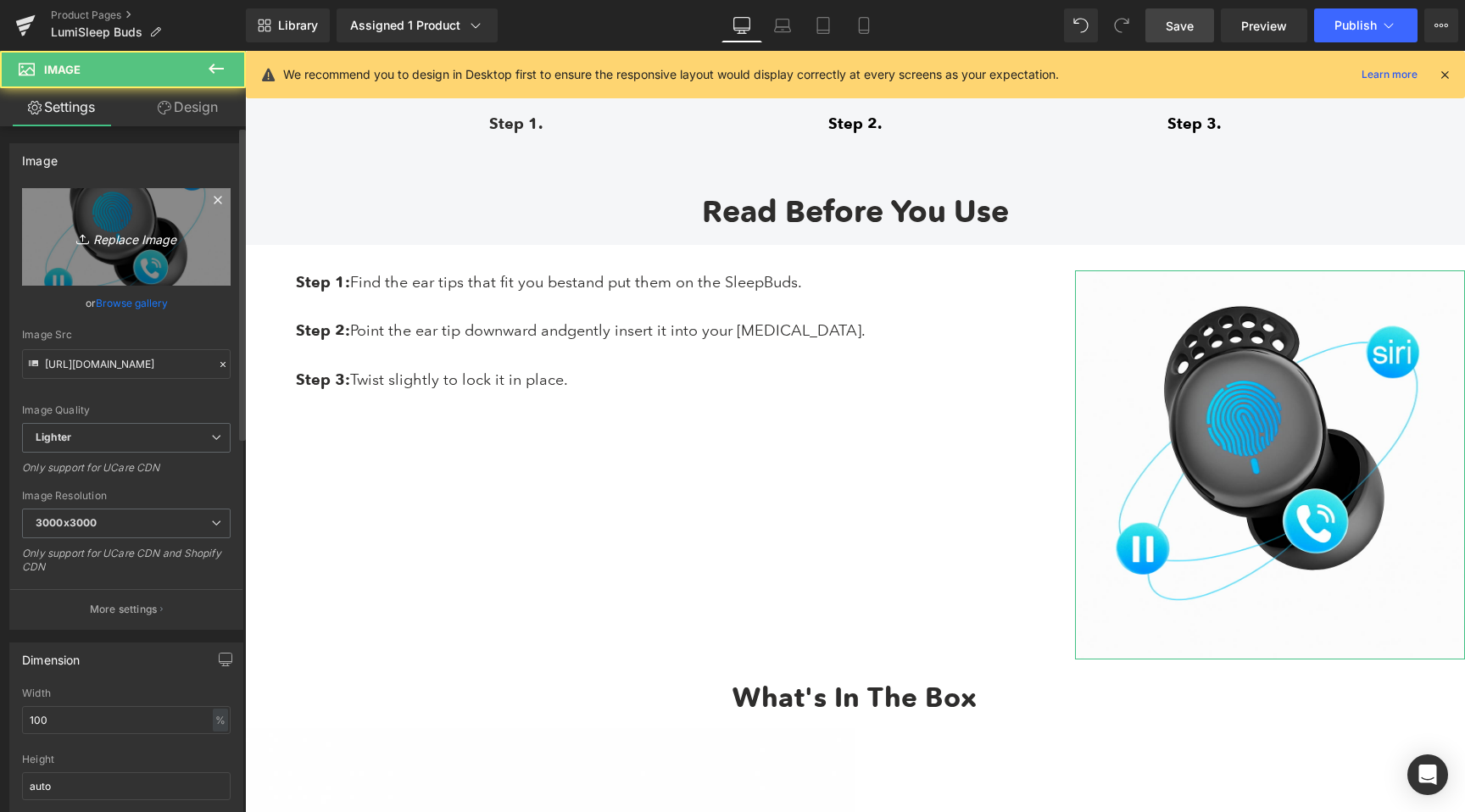
click at [122, 239] on icon "Replace Image" at bounding box center [126, 237] width 136 height 22
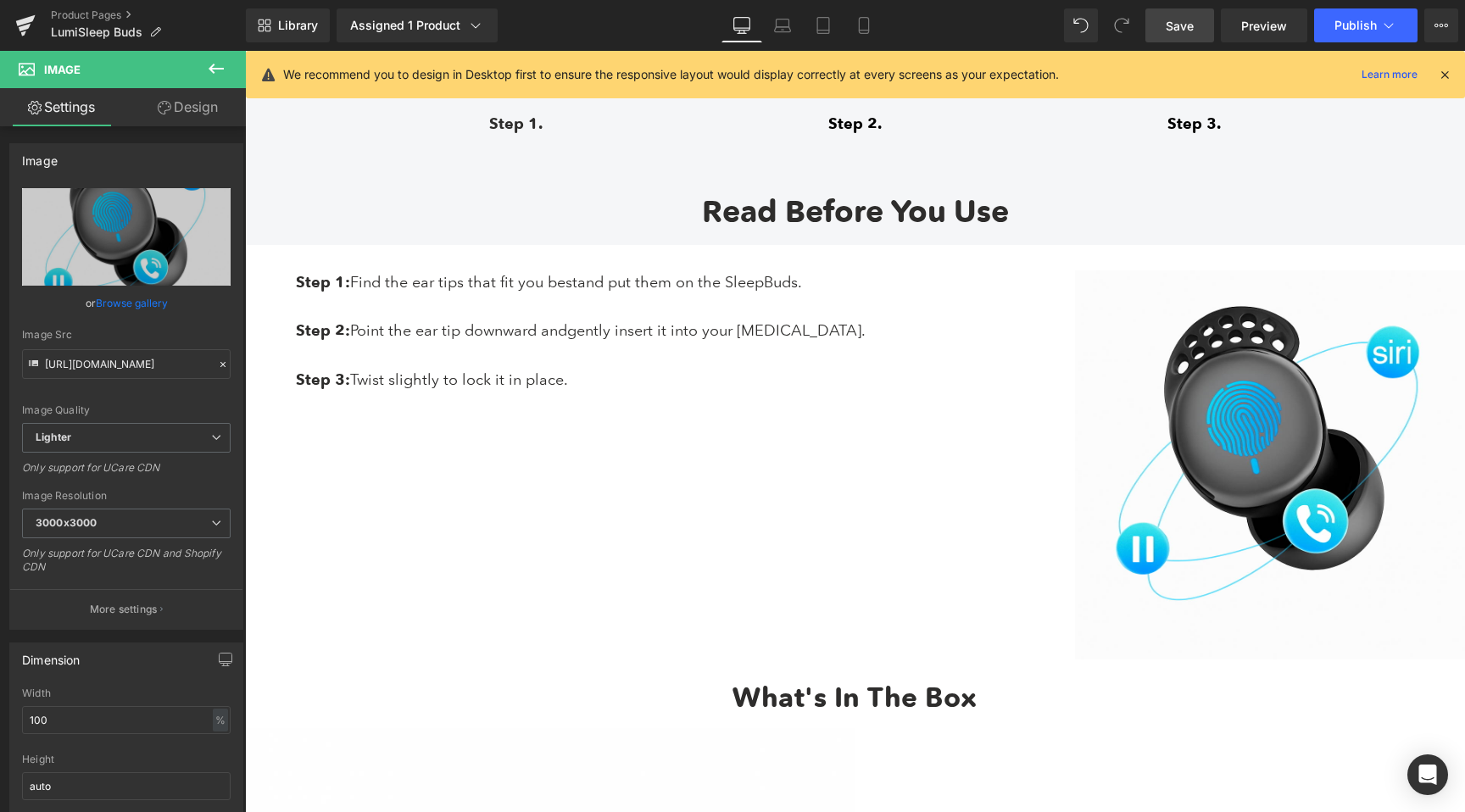
type input "C:\fakepath\55884e06-63f7-42bc-9a8b-ffd9e0dc104f.png"
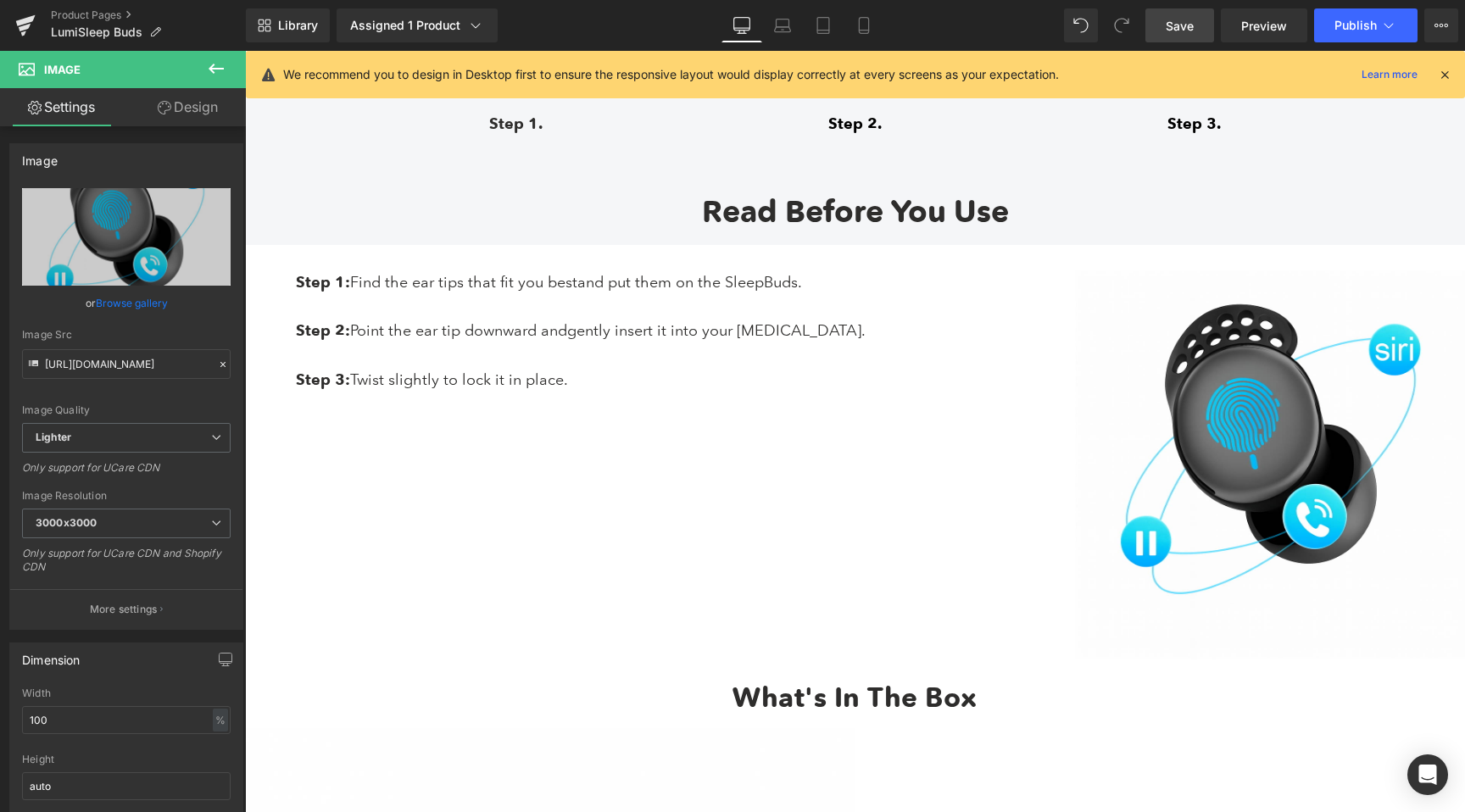
click at [1185, 35] on link "Save" at bounding box center [1180, 25] width 68 height 34
click at [1386, 20] on icon at bounding box center [1388, 25] width 17 height 17
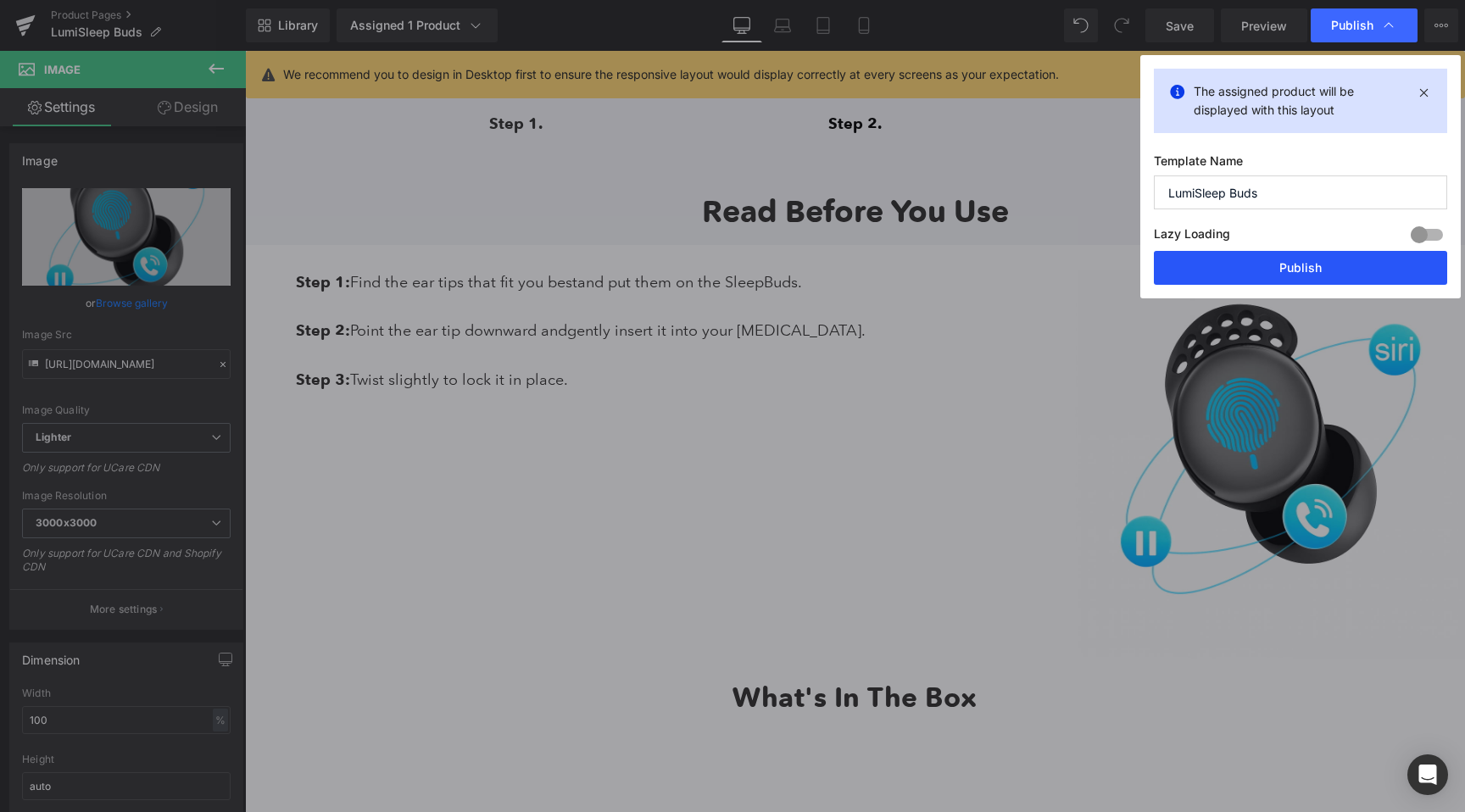
click at [1210, 281] on button "Publish" at bounding box center [1301, 268] width 294 height 34
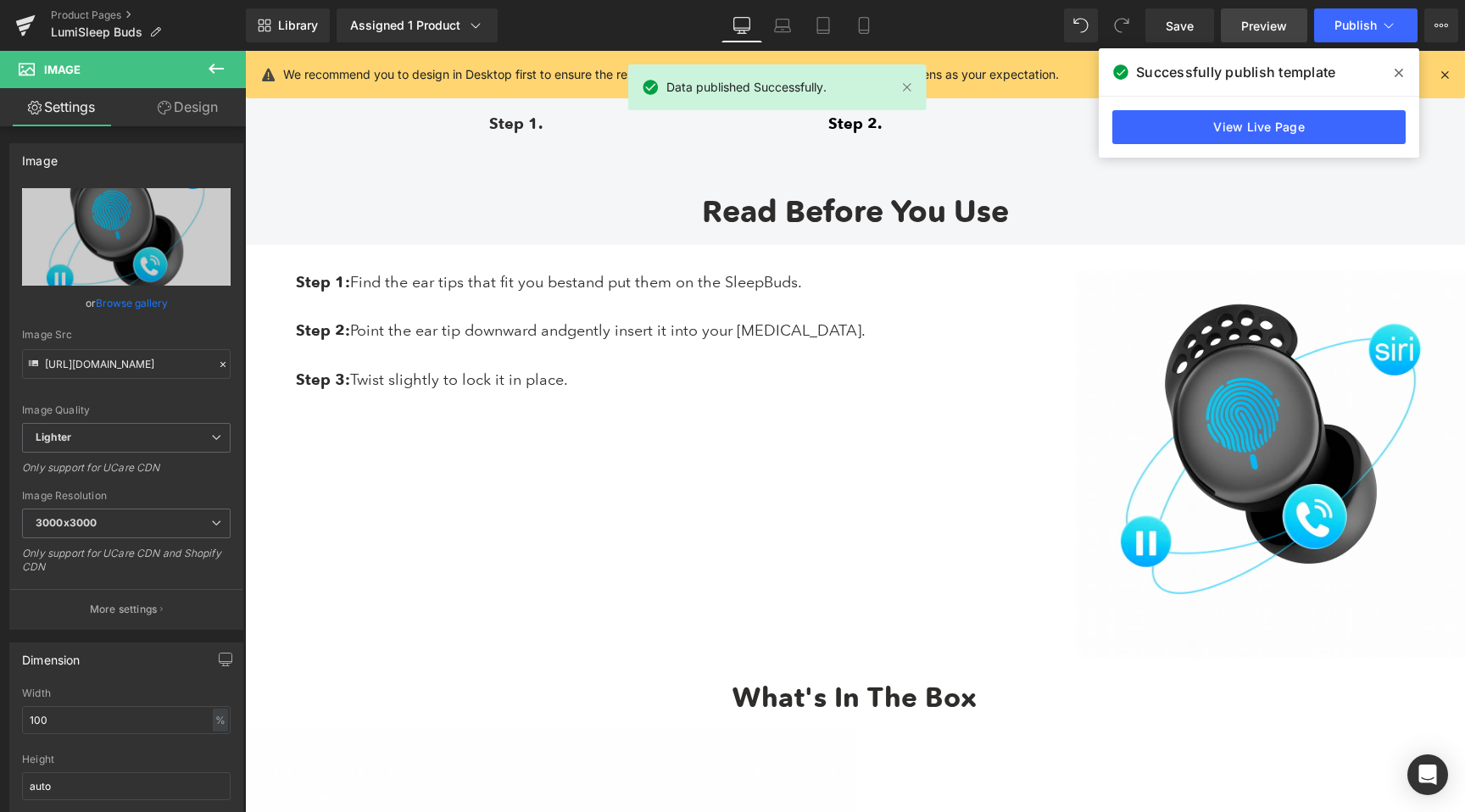
click at [1252, 36] on link "Preview" at bounding box center [1264, 25] width 86 height 34
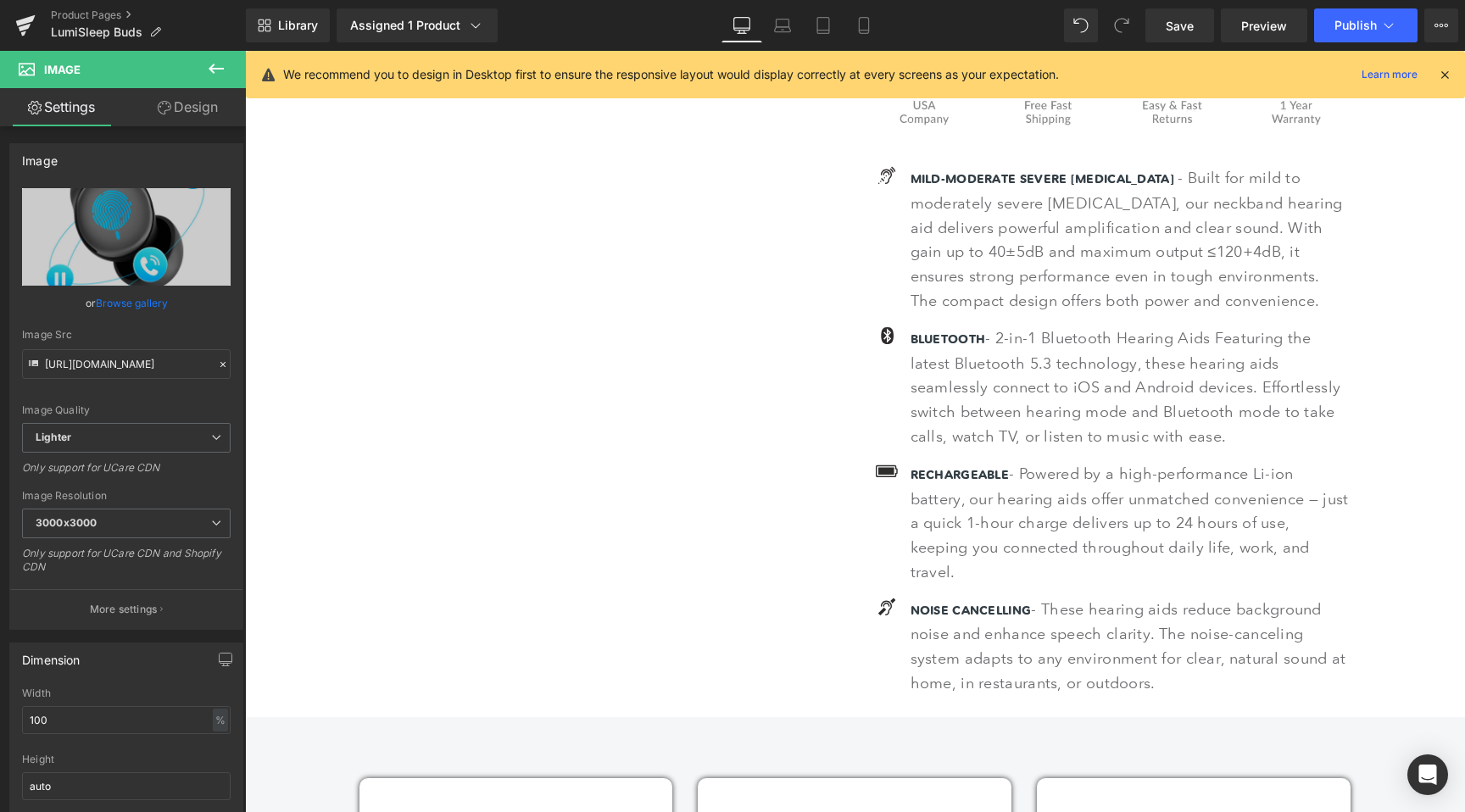
scroll to position [0, 0]
